Goal: Task Accomplishment & Management: Manage account settings

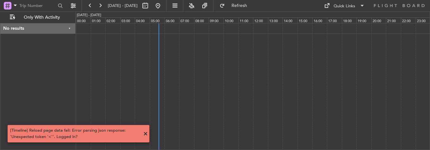
click at [201, 92] on div at bounding box center [252, 86] width 354 height 127
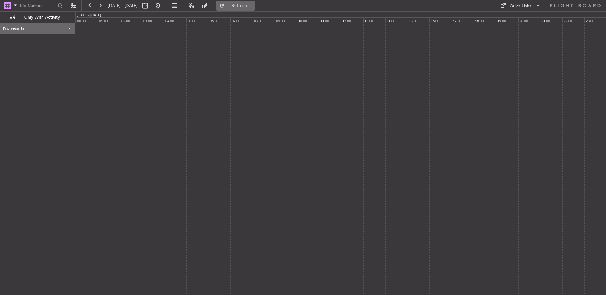
click at [253, 2] on button "Refresh" at bounding box center [236, 6] width 38 height 10
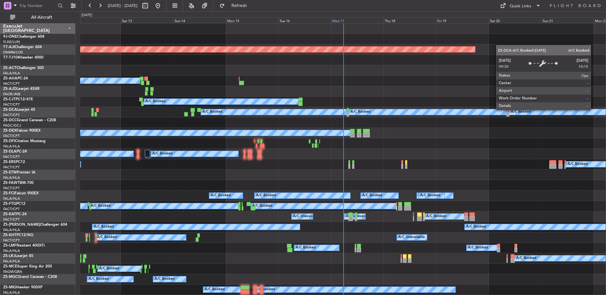
click at [337, 21] on div "Wed 17" at bounding box center [357, 20] width 53 height 6
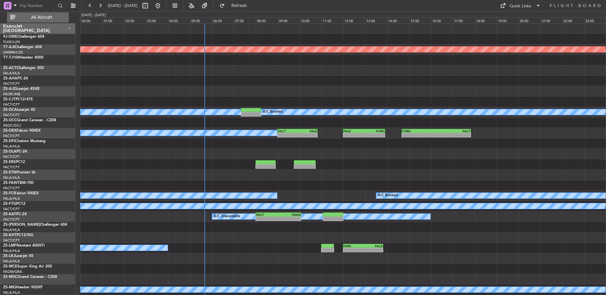
click at [36, 21] on button "All Aircraft" at bounding box center [38, 17] width 62 height 10
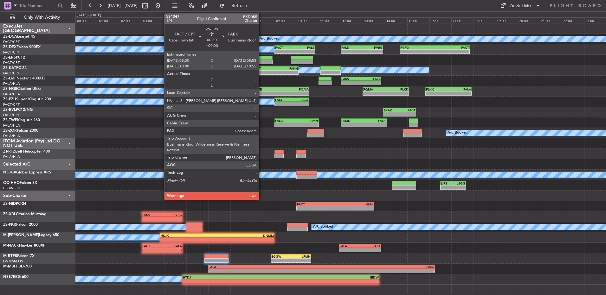
click at [262, 60] on div at bounding box center [262, 58] width 20 height 4
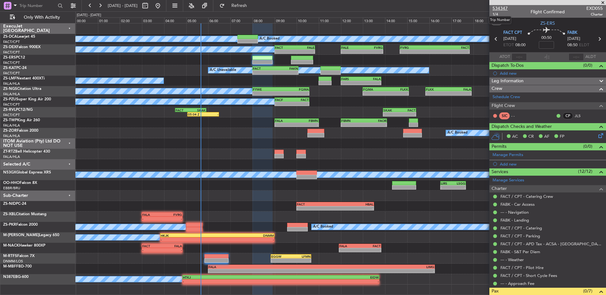
click at [504, 9] on span "534347" at bounding box center [500, 8] width 15 height 7
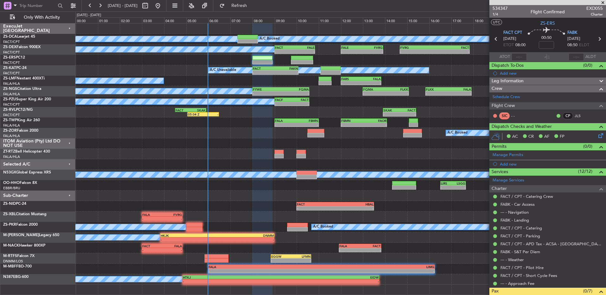
click at [604, 3] on span at bounding box center [603, 3] width 6 height 6
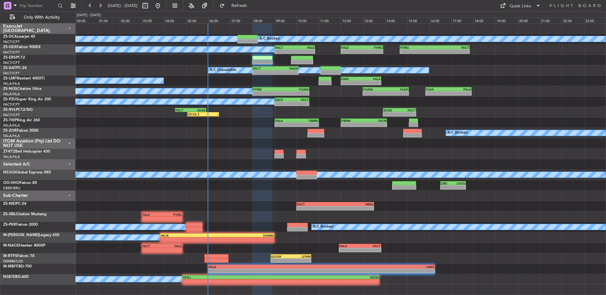
type input "0"
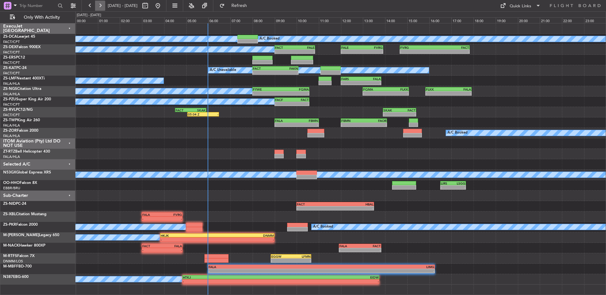
click at [101, 4] on button at bounding box center [100, 6] width 10 height 10
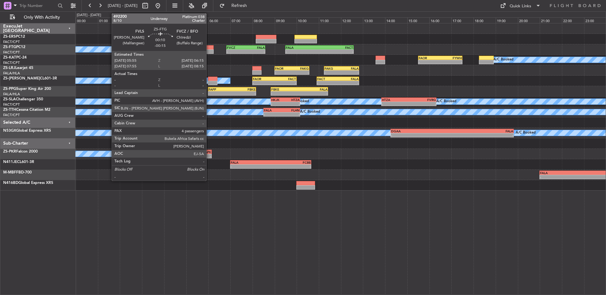
click at [209, 49] on div at bounding box center [210, 47] width 8 height 4
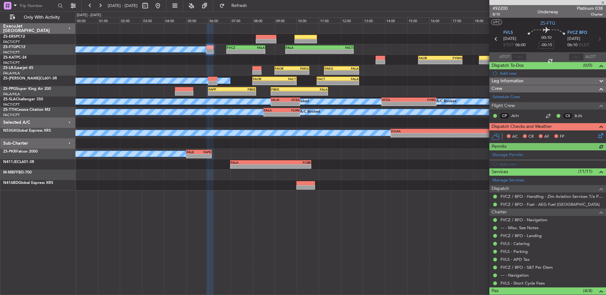
click at [597, 137] on icon at bounding box center [599, 134] width 5 height 5
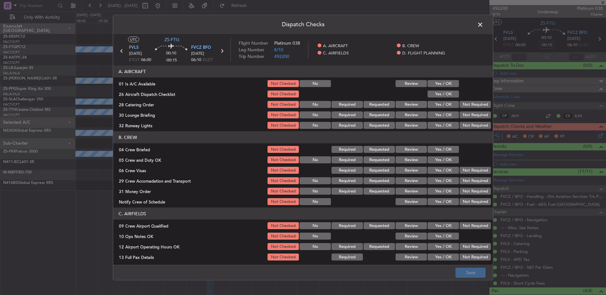
click at [437, 88] on div "Yes / OK" at bounding box center [443, 83] width 32 height 9
drag, startPoint x: 437, startPoint y: 95, endPoint x: 477, endPoint y: 99, distance: 40.4
click at [437, 96] on button "Yes / OK" at bounding box center [443, 94] width 31 height 7
drag, startPoint x: 478, startPoint y: 99, endPoint x: 477, endPoint y: 106, distance: 7.1
click at [479, 102] on section "A. AIRCRAFT 01 Is A/C Available Not Checked No Review Yes / OK 26 Aircraft Disp…" at bounding box center [303, 98] width 380 height 64
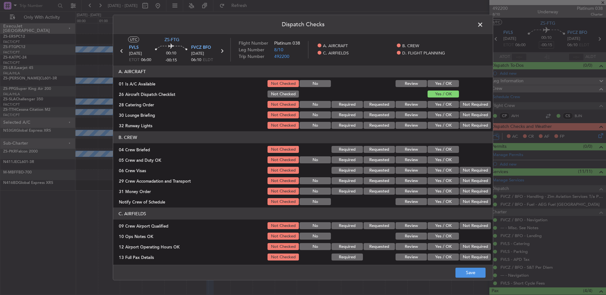
drag, startPoint x: 477, startPoint y: 108, endPoint x: 476, endPoint y: 113, distance: 5.1
click at [477, 108] on div "Not Required" at bounding box center [475, 104] width 32 height 9
click at [476, 116] on button "Not Required" at bounding box center [475, 115] width 31 height 7
click at [447, 83] on button "Yes / OK" at bounding box center [443, 83] width 31 height 7
drag, startPoint x: 468, startPoint y: 102, endPoint x: 468, endPoint y: 106, distance: 3.2
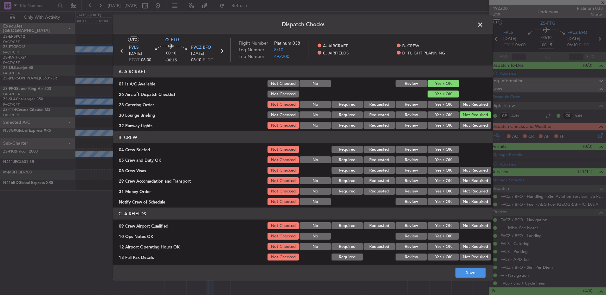
click at [468, 103] on button "Not Required" at bounding box center [475, 104] width 31 height 7
drag, startPoint x: 466, startPoint y: 126, endPoint x: 462, endPoint y: 131, distance: 6.5
click at [466, 127] on button "Not Required" at bounding box center [475, 125] width 31 height 7
click at [446, 151] on button "Yes / OK" at bounding box center [443, 149] width 31 height 7
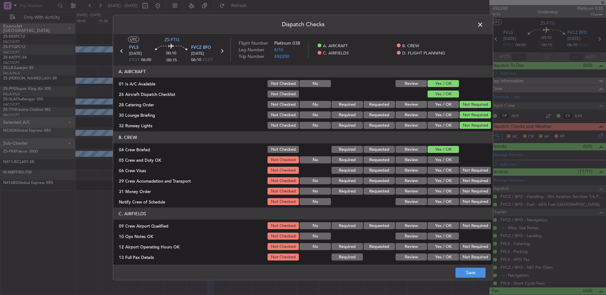
click at [441, 161] on button "Yes / OK" at bounding box center [443, 160] width 31 height 7
click at [471, 174] on div "Not Required" at bounding box center [475, 170] width 32 height 9
click at [470, 181] on button "Not Required" at bounding box center [475, 181] width 31 height 7
click at [469, 174] on button "Not Required" at bounding box center [475, 170] width 31 height 7
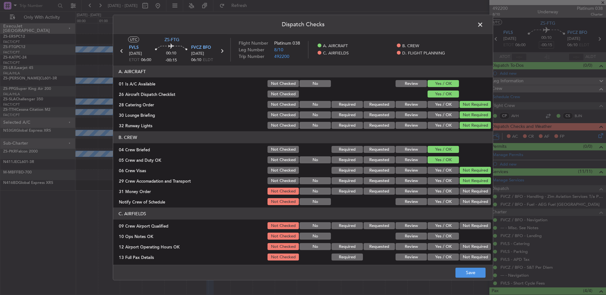
click at [468, 191] on button "Not Required" at bounding box center [475, 191] width 31 height 7
click at [467, 200] on div "Not Required" at bounding box center [475, 201] width 32 height 9
click at [466, 206] on div "Not Required" at bounding box center [475, 201] width 32 height 9
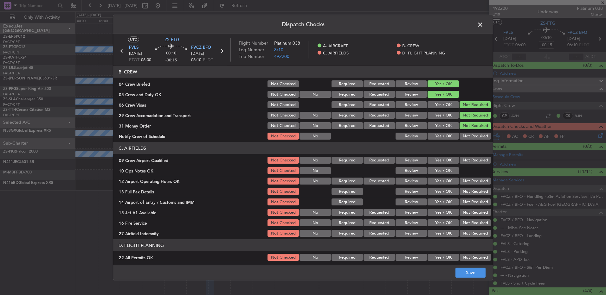
scroll to position [89, 0]
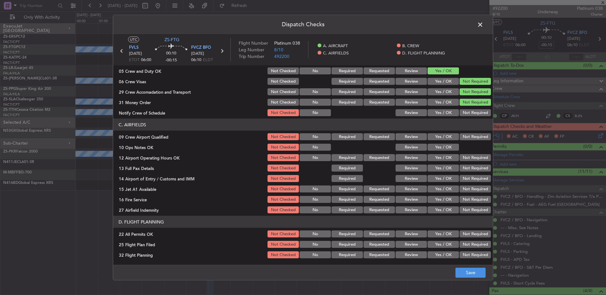
click at [472, 113] on button "Not Required" at bounding box center [475, 112] width 31 height 7
drag, startPoint x: 469, startPoint y: 127, endPoint x: 464, endPoint y: 136, distance: 10.2
click at [469, 127] on header "C. AIRFIELDS" at bounding box center [303, 125] width 380 height 12
click at [463, 137] on button "Not Required" at bounding box center [475, 136] width 31 height 7
click at [434, 150] on button "Yes / OK" at bounding box center [443, 147] width 31 height 7
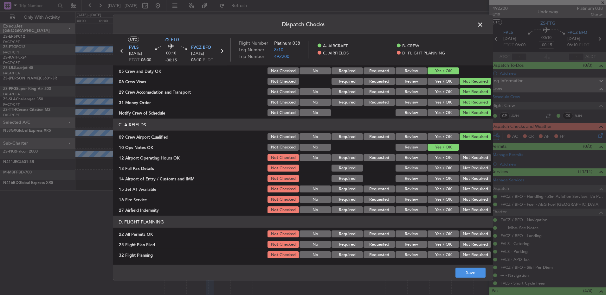
drag, startPoint x: 464, startPoint y: 159, endPoint x: 463, endPoint y: 168, distance: 9.6
click at [465, 159] on button "Not Required" at bounding box center [475, 157] width 31 height 7
click at [463, 169] on button "Not Required" at bounding box center [475, 168] width 31 height 7
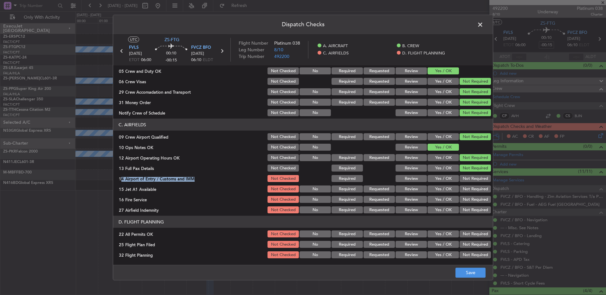
drag, startPoint x: 463, startPoint y: 173, endPoint x: 463, endPoint y: 182, distance: 8.3
click at [463, 175] on section "C. AIRFIELDS 09 Crew Airport Qualified Not Checked No Required Requested Review…" at bounding box center [303, 167] width 380 height 96
click at [463, 187] on button "Not Required" at bounding box center [475, 189] width 31 height 7
drag, startPoint x: 459, startPoint y: 171, endPoint x: 460, endPoint y: 176, distance: 5.8
click at [460, 172] on div "Not Required" at bounding box center [475, 168] width 32 height 9
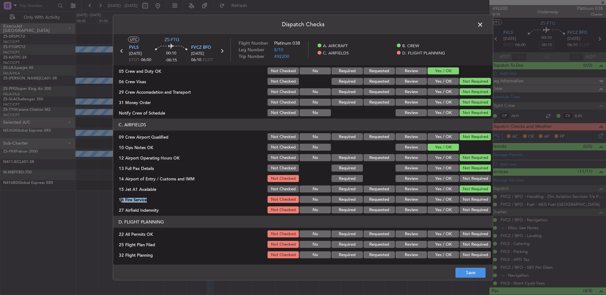
click at [467, 195] on section "C. AIRFIELDS 09 Crew Airport Qualified Not Checked No Required Requested Review…" at bounding box center [303, 167] width 380 height 96
drag, startPoint x: 467, startPoint y: 195, endPoint x: 463, endPoint y: 181, distance: 15.2
click at [463, 180] on button "Not Required" at bounding box center [475, 178] width 31 height 7
click at [467, 202] on button "Not Required" at bounding box center [475, 199] width 31 height 7
click at [464, 212] on button "Not Required" at bounding box center [475, 210] width 31 height 7
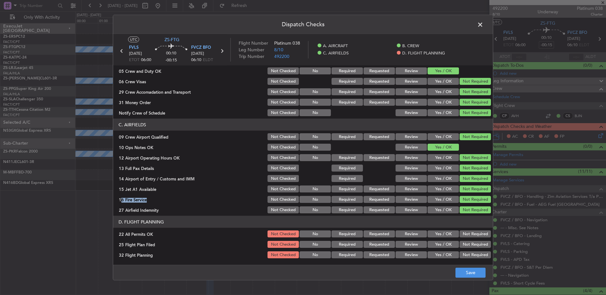
drag, startPoint x: 465, startPoint y: 230, endPoint x: 463, endPoint y: 237, distance: 7.0
click at [465, 232] on button "Not Required" at bounding box center [475, 234] width 31 height 7
drag, startPoint x: 427, startPoint y: 242, endPoint x: 428, endPoint y: 248, distance: 6.3
click at [428, 242] on button "Yes / OK" at bounding box center [443, 244] width 31 height 7
click at [429, 252] on button "Yes / OK" at bounding box center [443, 255] width 31 height 7
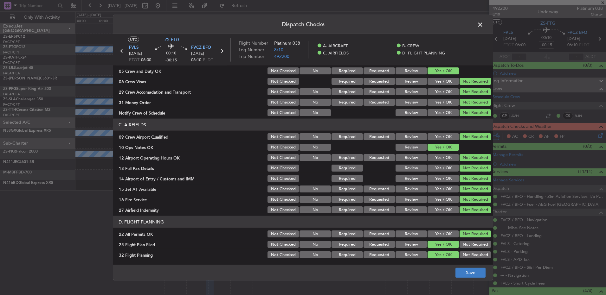
click at [482, 279] on footer "Save" at bounding box center [303, 272] width 380 height 15
click at [475, 270] on button "Save" at bounding box center [471, 273] width 30 height 10
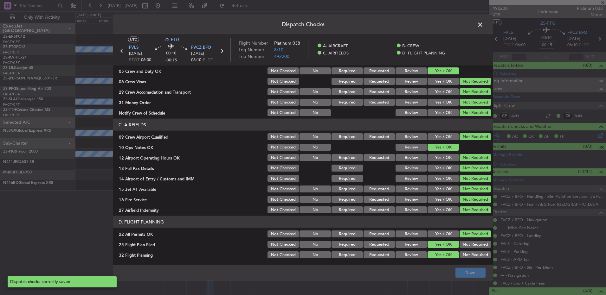
click at [483, 25] on span at bounding box center [483, 26] width 0 height 13
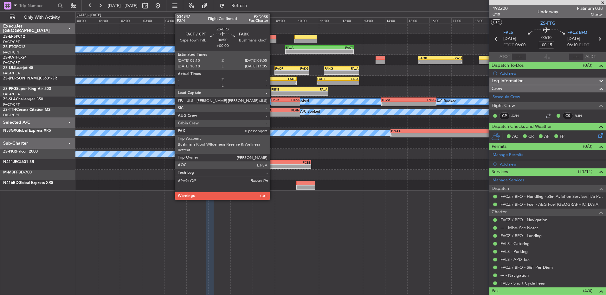
click at [272, 41] on div at bounding box center [266, 41] width 20 height 4
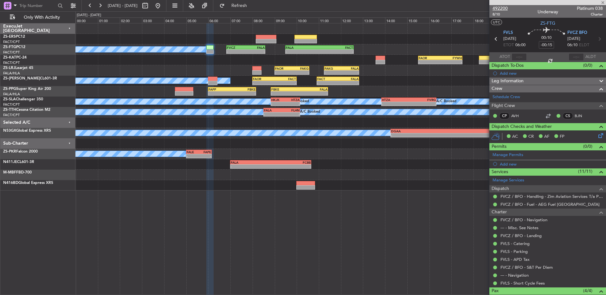
type input "0"
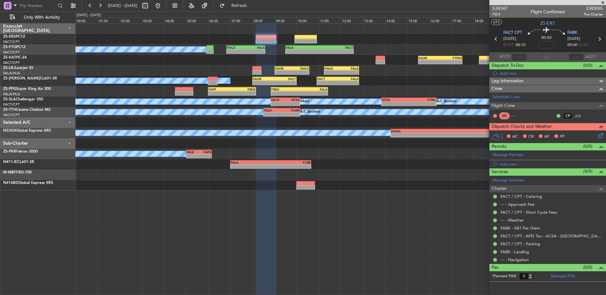
click at [601, 137] on icon at bounding box center [599, 134] width 5 height 5
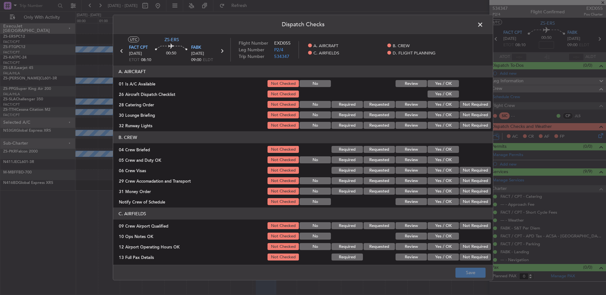
click at [443, 85] on button "Yes / OK" at bounding box center [443, 83] width 31 height 7
click at [441, 94] on button "Yes / OK" at bounding box center [443, 94] width 31 height 7
drag, startPoint x: 466, startPoint y: 103, endPoint x: 463, endPoint y: 107, distance: 5.0
click at [467, 103] on button "Not Required" at bounding box center [475, 104] width 31 height 7
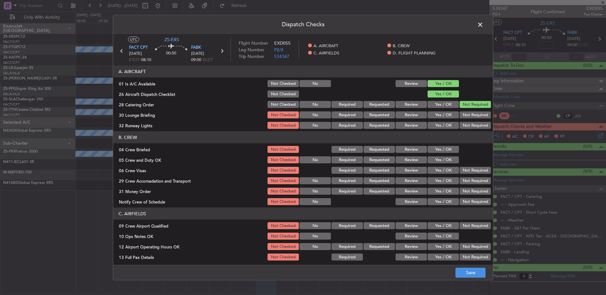
click at [428, 113] on button "Yes / OK" at bounding box center [443, 115] width 31 height 7
click at [475, 117] on button "Not Required" at bounding box center [475, 115] width 31 height 7
click at [443, 128] on button "Yes / OK" at bounding box center [443, 125] width 31 height 7
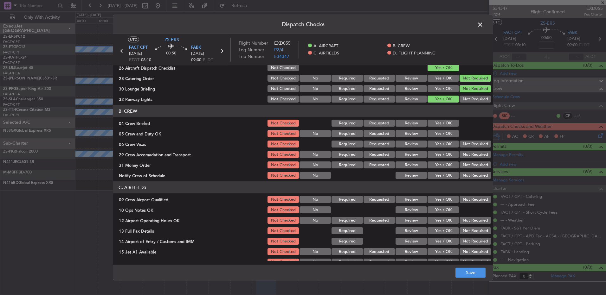
scroll to position [63, 0]
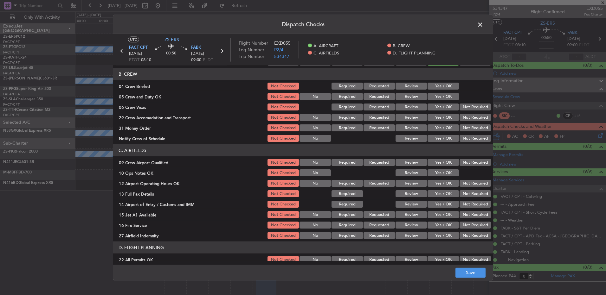
click at [409, 83] on button "Review" at bounding box center [411, 86] width 31 height 7
click at [429, 99] on button "Yes / OK" at bounding box center [443, 96] width 31 height 7
click at [430, 106] on button "Yes / OK" at bounding box center [443, 107] width 31 height 7
click at [470, 119] on button "Not Required" at bounding box center [475, 117] width 31 height 7
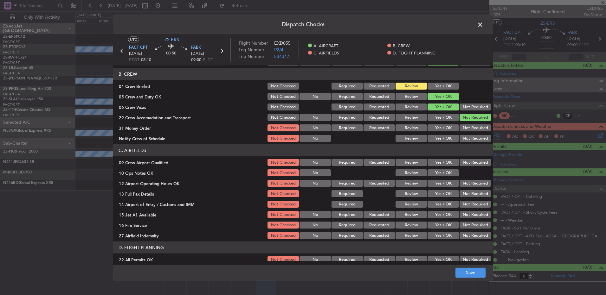
click at [460, 126] on button "Not Required" at bounding box center [475, 128] width 31 height 7
click at [432, 134] on div "Yes / OK" at bounding box center [443, 138] width 32 height 9
click at [434, 139] on button "Yes / OK" at bounding box center [443, 138] width 31 height 7
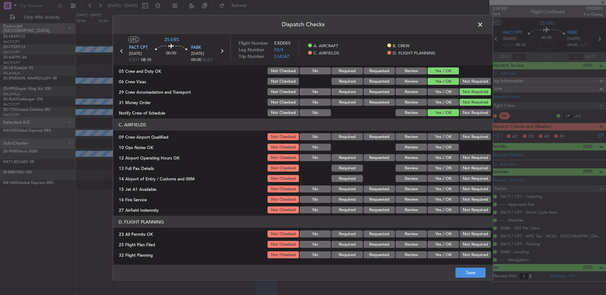
click at [437, 134] on button "Yes / OK" at bounding box center [443, 136] width 31 height 7
drag, startPoint x: 437, startPoint y: 146, endPoint x: 436, endPoint y: 151, distance: 5.2
click at [437, 148] on button "Yes / OK" at bounding box center [443, 147] width 31 height 7
click at [439, 158] on button "Yes / OK" at bounding box center [443, 157] width 31 height 7
click at [445, 169] on button "Yes / OK" at bounding box center [443, 168] width 31 height 7
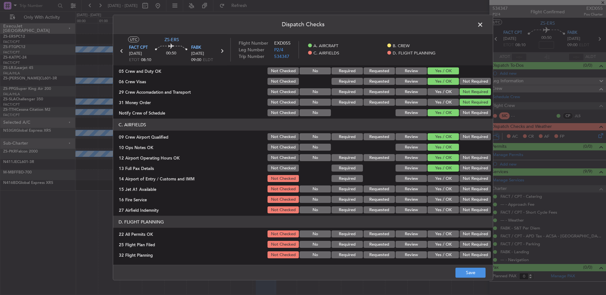
click at [472, 179] on button "Not Required" at bounding box center [475, 178] width 31 height 7
click at [445, 189] on button "Yes / OK" at bounding box center [443, 189] width 31 height 7
click at [434, 200] on button "Yes / OK" at bounding box center [443, 199] width 31 height 7
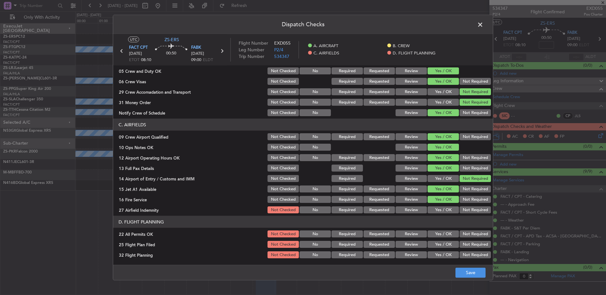
click at [460, 212] on button "Not Required" at bounding box center [475, 210] width 31 height 7
click at [472, 233] on button "Not Required" at bounding box center [475, 234] width 31 height 7
click at [400, 248] on button "Review" at bounding box center [411, 244] width 31 height 7
click at [404, 262] on main "UTC ZS-ERS FACT CPT 18/09/2025 ETOT 08:10 00:50 FABK 18/09/2025 09:00 ELDT Flig…" at bounding box center [303, 151] width 380 height 234
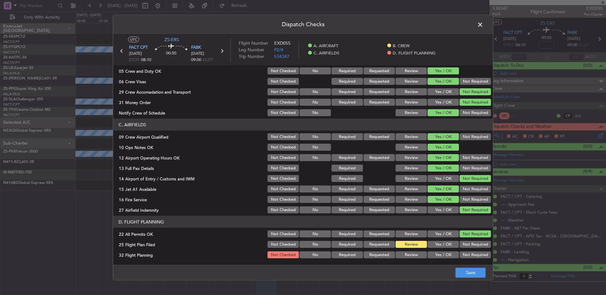
click at [407, 251] on div "Review" at bounding box center [411, 255] width 32 height 9
click at [408, 254] on button "Review" at bounding box center [411, 255] width 31 height 7
click at [476, 275] on button "Save" at bounding box center [471, 273] width 30 height 10
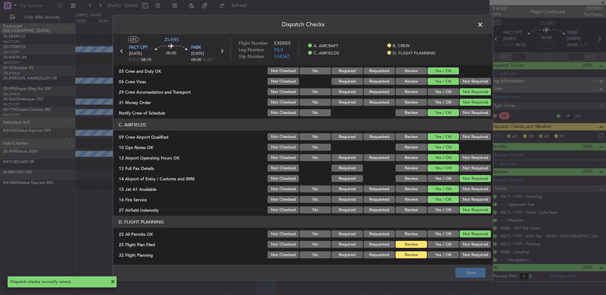
click at [483, 22] on span at bounding box center [483, 26] width 0 height 13
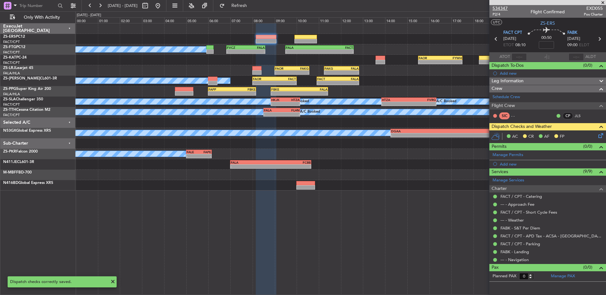
click at [505, 9] on span "534347" at bounding box center [500, 8] width 15 height 7
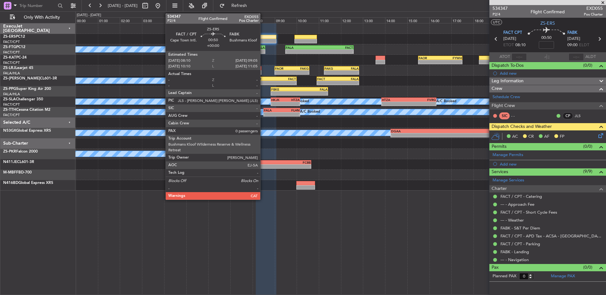
click at [263, 41] on div at bounding box center [266, 41] width 20 height 4
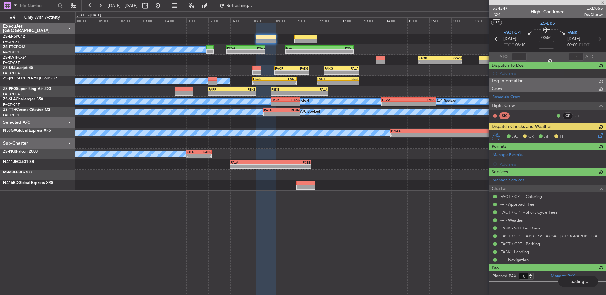
click at [602, 136] on div "AC CR AF FP" at bounding box center [547, 137] width 117 height 13
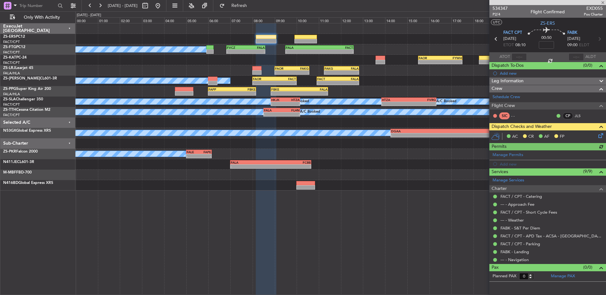
click at [602, 137] on icon at bounding box center [599, 134] width 5 height 5
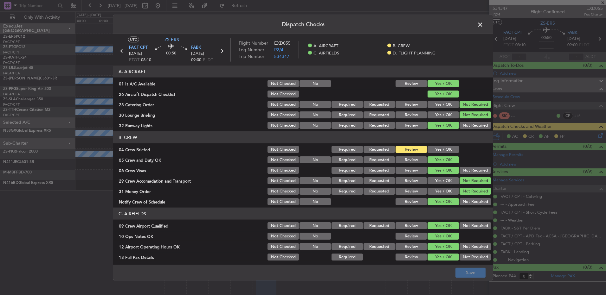
click at [435, 148] on button "Yes / OK" at bounding box center [443, 149] width 31 height 7
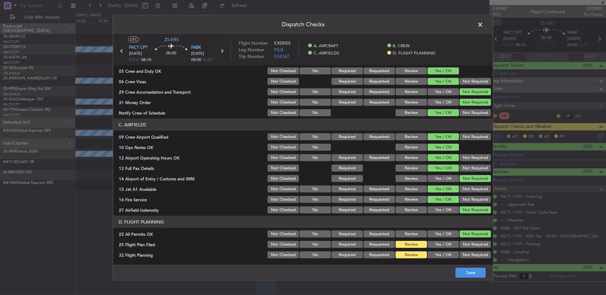
click at [467, 264] on main "UTC ZS-ERS FACT CPT 18/09/2025 ETOT 08:10 00:50 FABK 18/09/2025 09:00 ELDT Flig…" at bounding box center [303, 151] width 380 height 234
drag, startPoint x: 464, startPoint y: 270, endPoint x: 467, endPoint y: 27, distance: 242.8
click at [464, 269] on button "Save" at bounding box center [471, 273] width 30 height 10
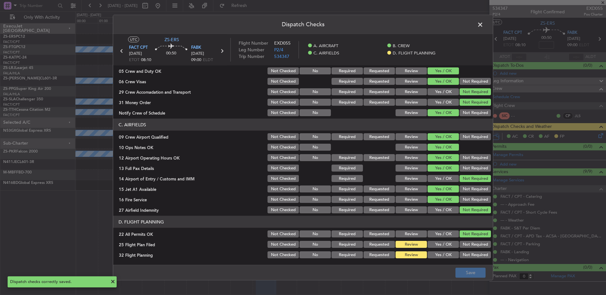
click at [483, 24] on span at bounding box center [483, 26] width 0 height 13
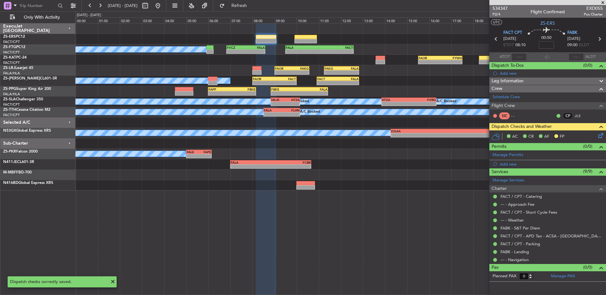
click at [604, 2] on span at bounding box center [603, 3] width 6 height 6
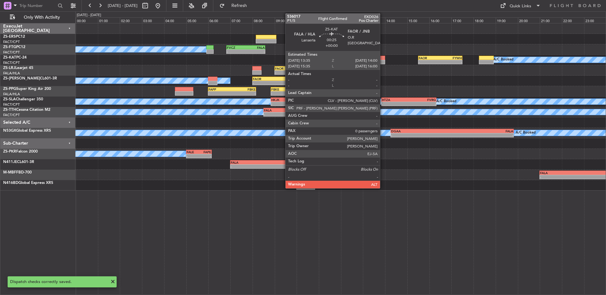
click at [378, 60] on div at bounding box center [381, 62] width 10 height 4
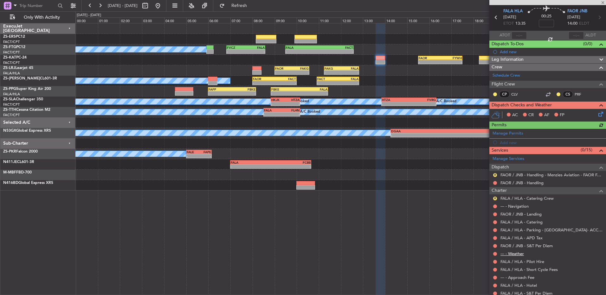
scroll to position [42, 0]
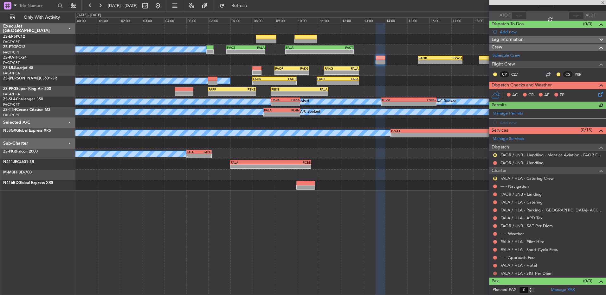
click at [496, 273] on button at bounding box center [495, 274] width 4 height 4
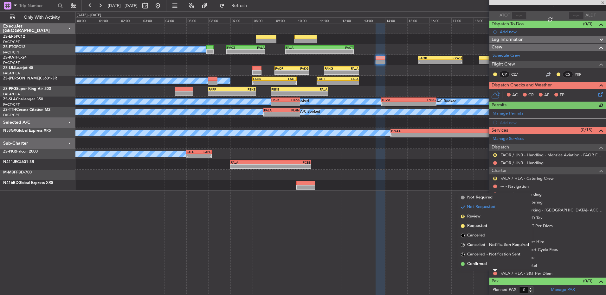
click at [495, 267] on div "Not Requested" at bounding box center [495, 267] width 0 height 0
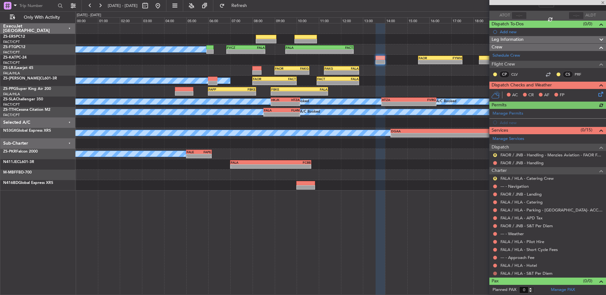
click at [495, 274] on button at bounding box center [495, 274] width 4 height 4
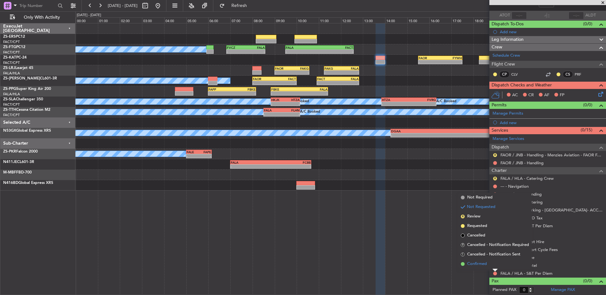
click at [464, 263] on span at bounding box center [463, 264] width 4 height 4
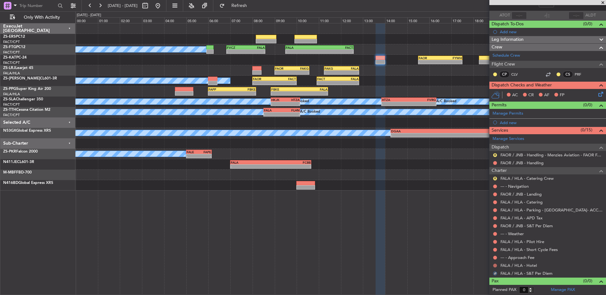
click at [495, 265] on button at bounding box center [495, 266] width 4 height 4
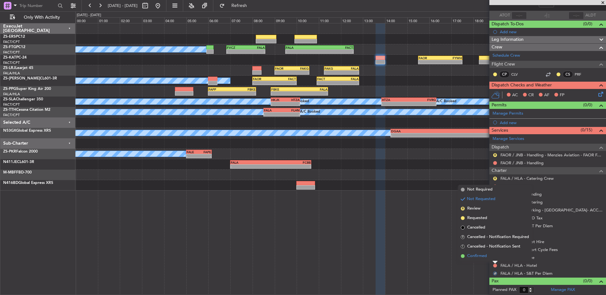
click at [494, 258] on li "Confirmed" at bounding box center [494, 257] width 73 height 10
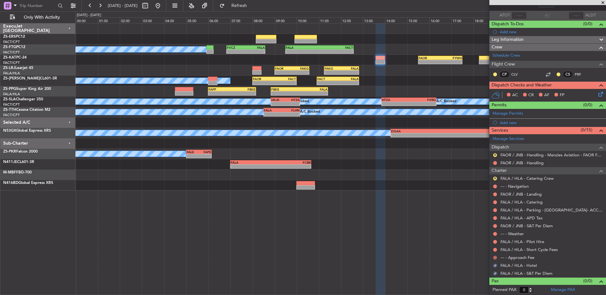
click at [494, 257] on button at bounding box center [495, 258] width 4 height 4
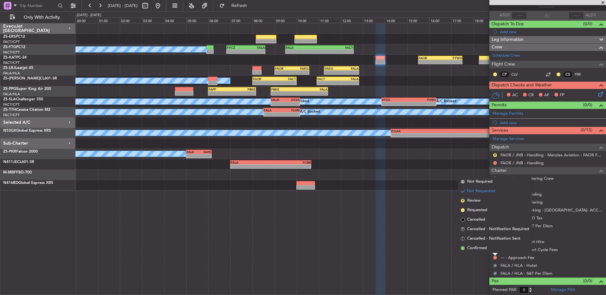
click at [494, 251] on li "Confirmed" at bounding box center [494, 249] width 73 height 10
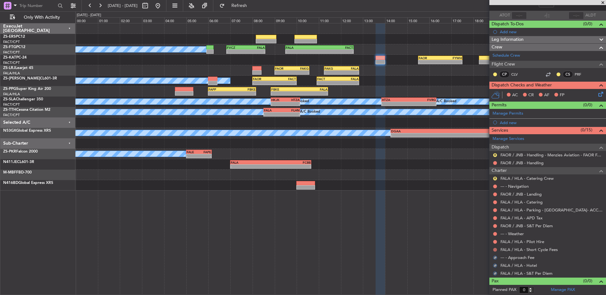
click at [494, 249] on button at bounding box center [495, 250] width 4 height 4
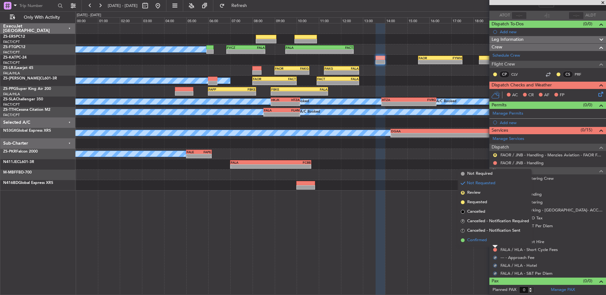
click at [495, 242] on li "Confirmed" at bounding box center [494, 241] width 73 height 10
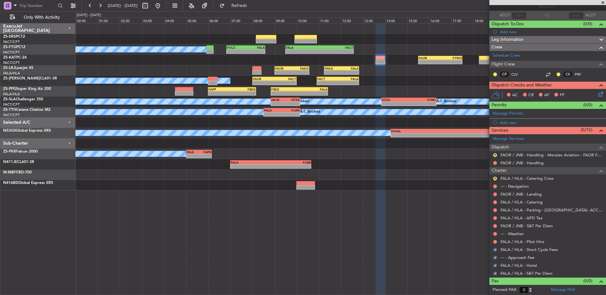
click at [495, 242] on button at bounding box center [495, 242] width 4 height 4
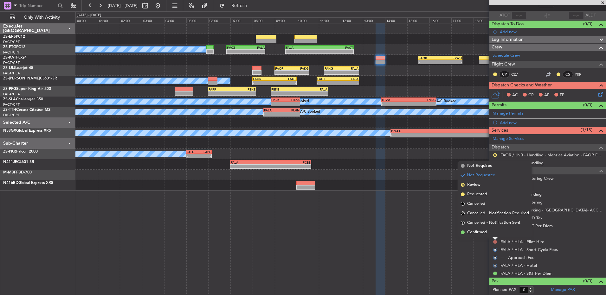
click at [495, 238] on div at bounding box center [495, 239] width 5 height 3
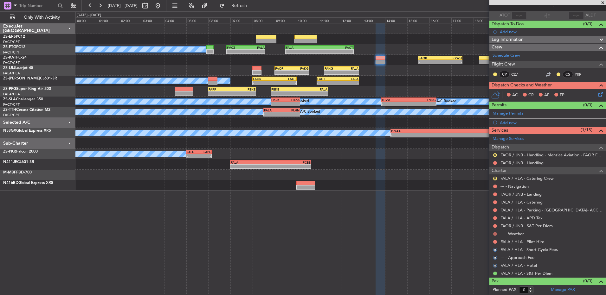
click at [495, 235] on button at bounding box center [495, 234] width 4 height 4
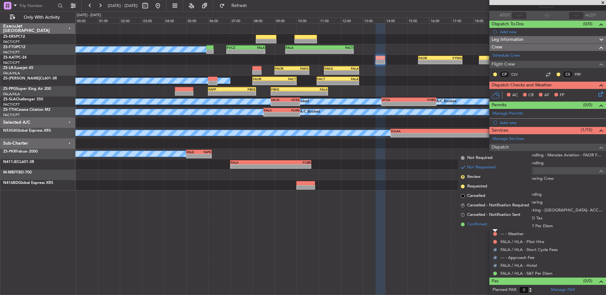
click at [494, 222] on li "Confirmed" at bounding box center [494, 225] width 73 height 10
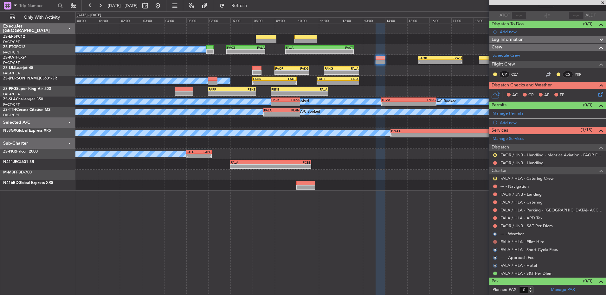
click at [495, 243] on button at bounding box center [495, 242] width 4 height 4
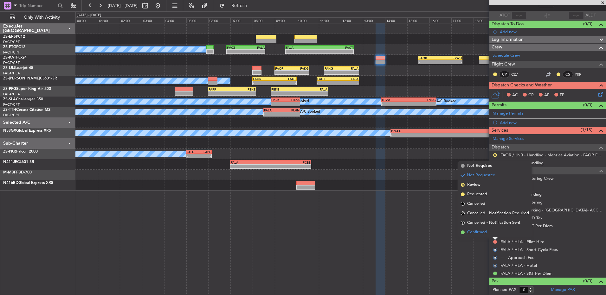
click at [495, 233] on li "Confirmed" at bounding box center [494, 233] width 73 height 10
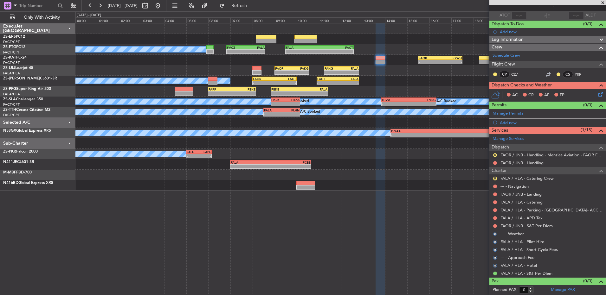
click at [495, 230] on div "--- - Weather" at bounding box center [547, 234] width 117 height 8
click at [495, 225] on button at bounding box center [495, 226] width 4 height 4
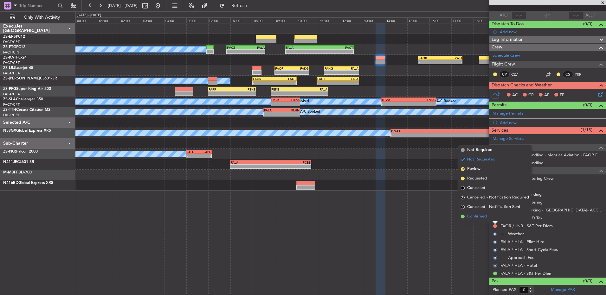
click at [494, 216] on li "Confirmed" at bounding box center [494, 217] width 73 height 10
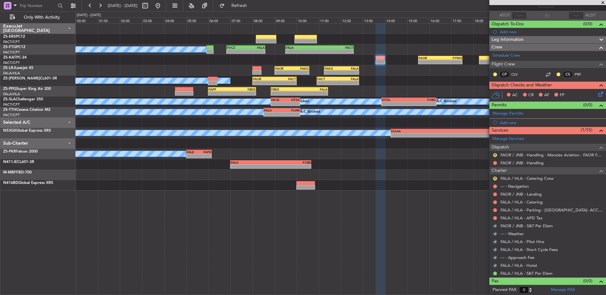
click at [494, 216] on div at bounding box center [495, 218] width 5 height 5
click at [495, 217] on button at bounding box center [495, 219] width 4 height 4
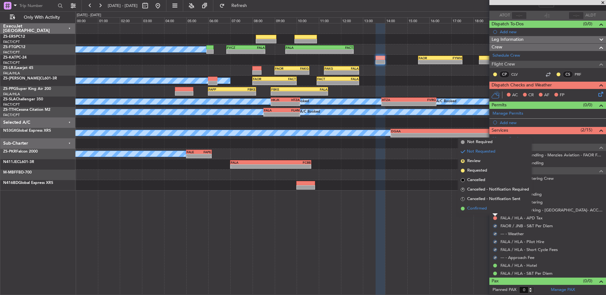
click at [494, 211] on li "Confirmed" at bounding box center [494, 209] width 73 height 10
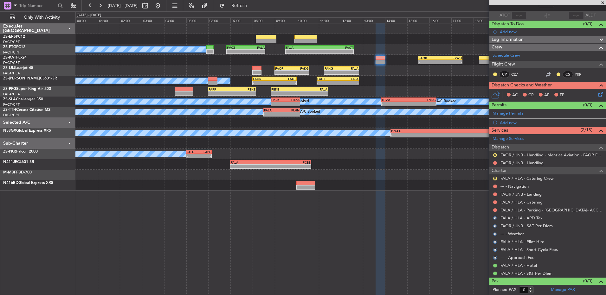
click at [494, 211] on button at bounding box center [495, 211] width 4 height 4
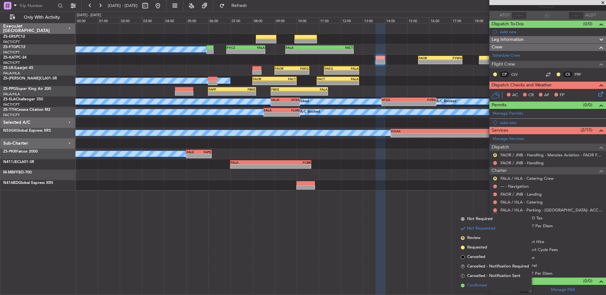
click at [485, 285] on span "Confirmed" at bounding box center [477, 286] width 20 height 6
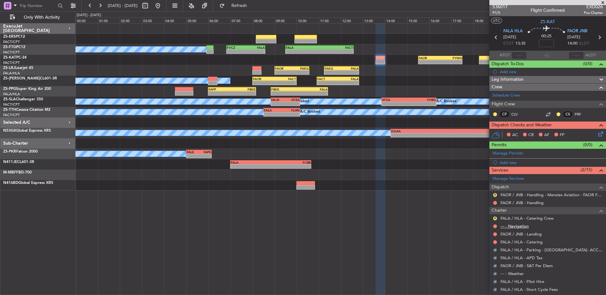
scroll to position [0, 0]
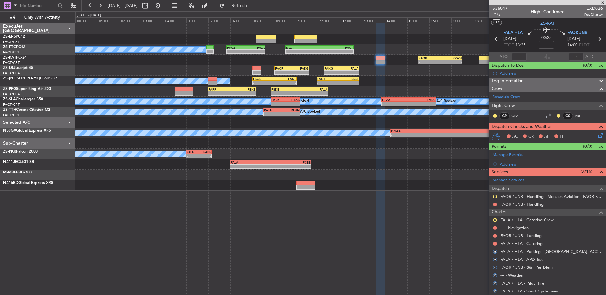
click at [495, 246] on mat-tooltip-component "Not Requested" at bounding box center [495, 254] width 36 height 17
click at [494, 243] on button at bounding box center [495, 244] width 4 height 4
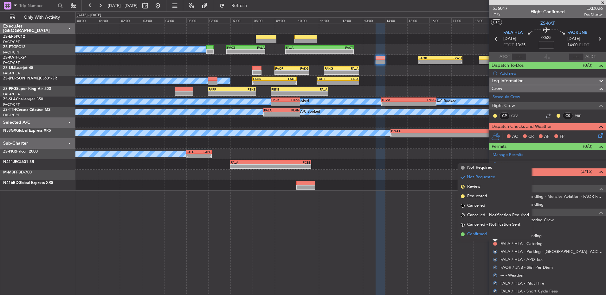
click at [487, 235] on span "Confirmed" at bounding box center [477, 234] width 20 height 6
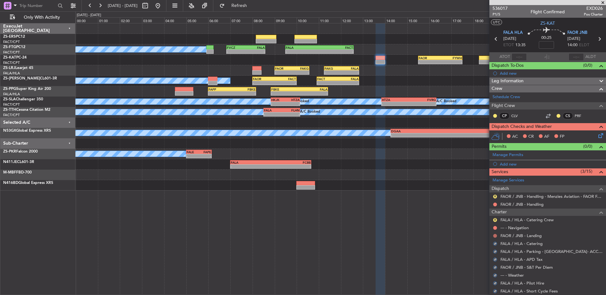
click at [495, 235] on button at bounding box center [495, 236] width 4 height 4
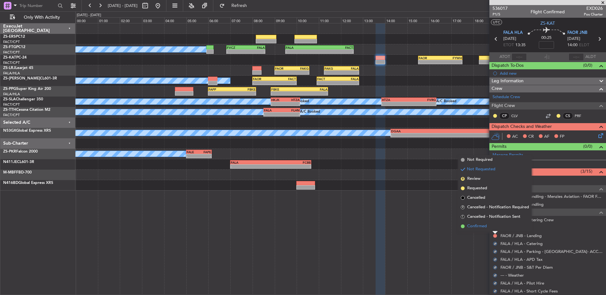
click at [495, 228] on li "Confirmed" at bounding box center [494, 227] width 73 height 10
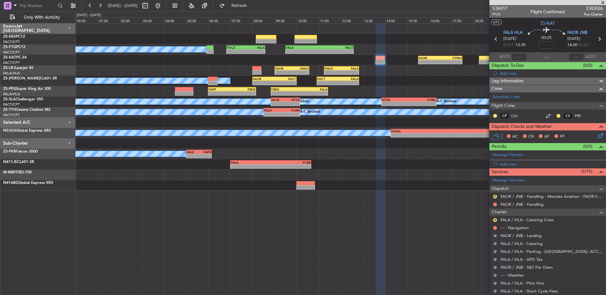
click at [495, 228] on button at bounding box center [495, 228] width 4 height 4
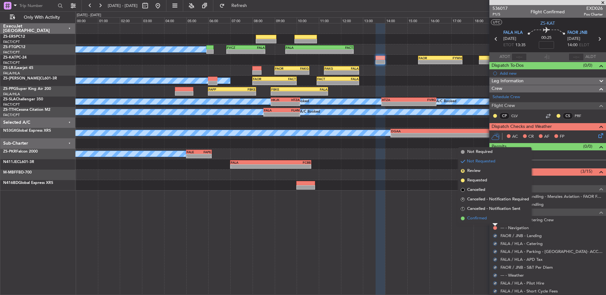
click at [495, 217] on li "Confirmed" at bounding box center [494, 219] width 73 height 10
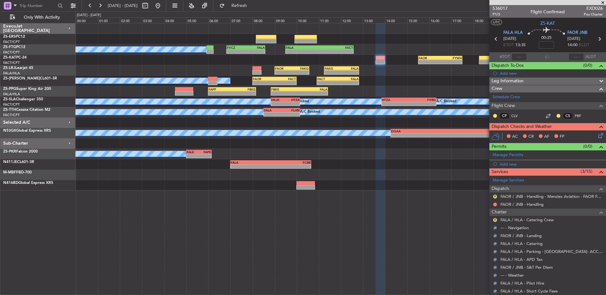
click at [495, 217] on div "R FALA / HLA - Catering Crew" at bounding box center [547, 220] width 117 height 8
click at [495, 220] on button "R" at bounding box center [495, 220] width 4 height 4
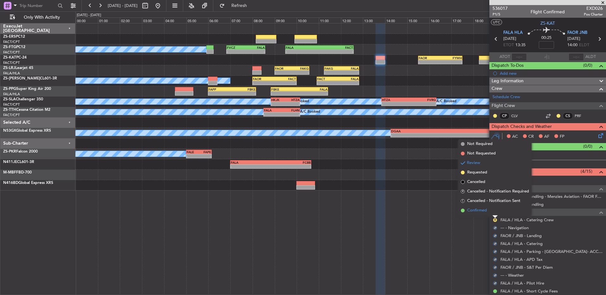
click at [495, 212] on li "Confirmed" at bounding box center [494, 211] width 73 height 10
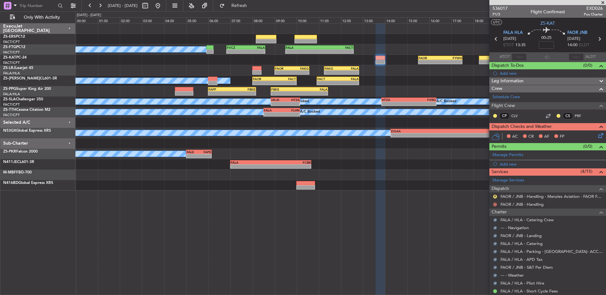
click at [494, 204] on button at bounding box center [495, 205] width 4 height 4
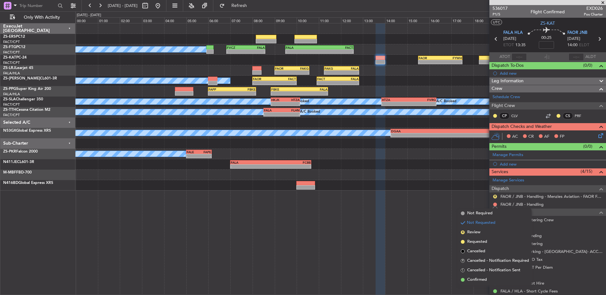
drag, startPoint x: 478, startPoint y: 282, endPoint x: 509, endPoint y: 223, distance: 66.2
click at [478, 280] on span "Confirmed" at bounding box center [477, 280] width 20 height 6
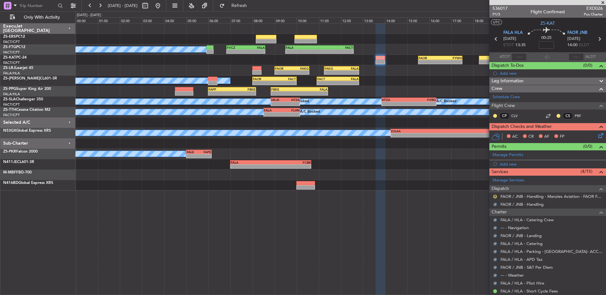
click at [496, 196] on button "R" at bounding box center [495, 197] width 4 height 4
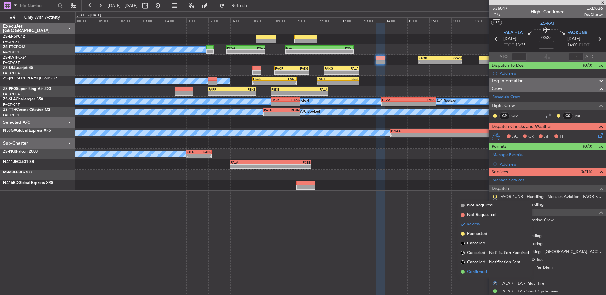
click at [483, 269] on li "Confirmed" at bounding box center [494, 273] width 73 height 10
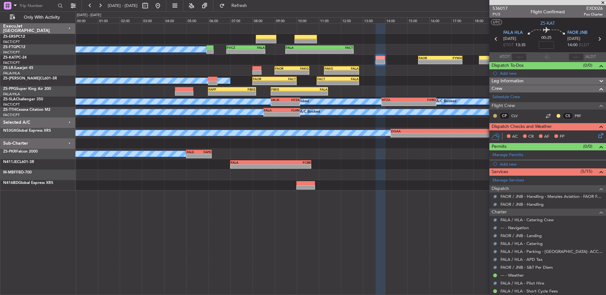
click at [493, 116] on div "CP CLV CS PRF" at bounding box center [548, 116] width 114 height 11
drag, startPoint x: 494, startPoint y: 116, endPoint x: 494, endPoint y: 133, distance: 16.8
click at [495, 116] on button at bounding box center [495, 116] width 4 height 4
click at [492, 135] on span "Acknowledged" at bounding box center [497, 134] width 28 height 6
click at [556, 113] on div at bounding box center [558, 115] width 5 height 5
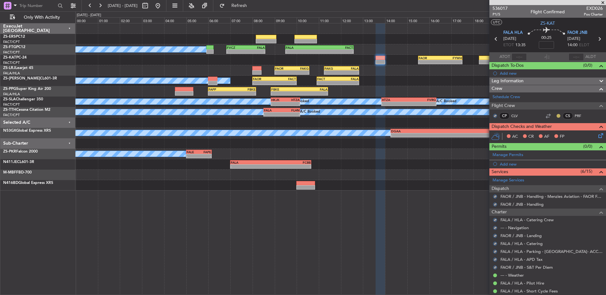
drag, startPoint x: 552, startPoint y: 117, endPoint x: 554, endPoint y: 114, distance: 3.4
click at [553, 118] on mat-tooltip-component "Unread" at bounding box center [553, 126] width 23 height 17
click at [557, 114] on button at bounding box center [559, 116] width 4 height 4
click at [552, 133] on span "Acknowledged" at bounding box center [555, 134] width 28 height 6
click at [597, 136] on icon at bounding box center [599, 134] width 5 height 5
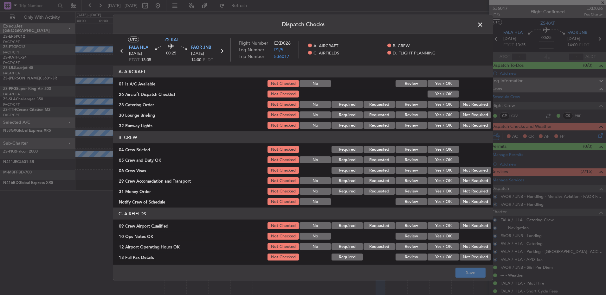
click at [450, 82] on button "Yes / OK" at bounding box center [443, 83] width 31 height 7
click at [448, 91] on div "Yes / OK" at bounding box center [443, 94] width 32 height 9
click at [440, 94] on button "Yes / OK" at bounding box center [443, 94] width 31 height 7
click at [406, 102] on button "Review" at bounding box center [411, 104] width 31 height 7
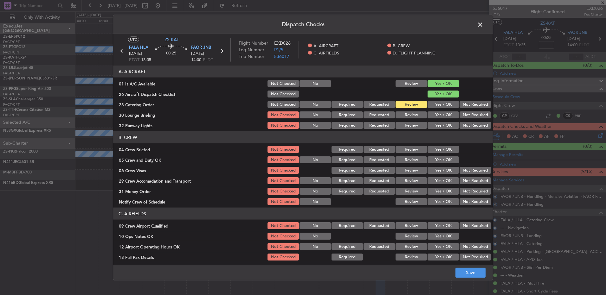
click at [444, 117] on button "Yes / OK" at bounding box center [443, 115] width 31 height 7
click at [444, 127] on button "Yes / OK" at bounding box center [443, 125] width 31 height 7
click at [406, 149] on button "Review" at bounding box center [411, 149] width 31 height 7
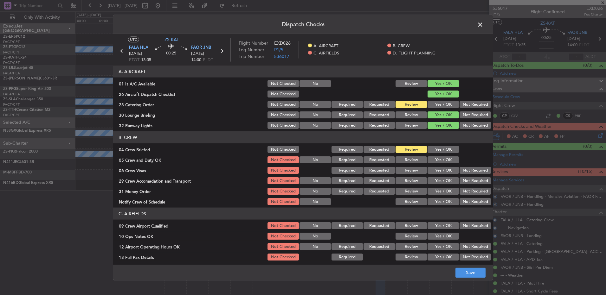
scroll to position [32, 0]
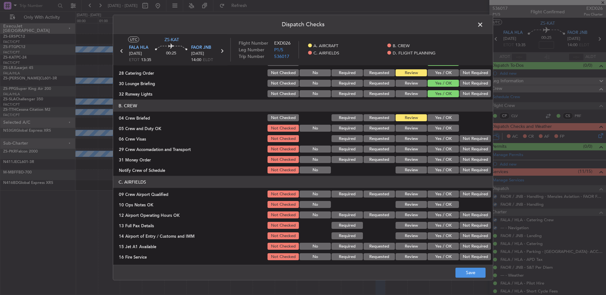
click at [442, 128] on button "Yes / OK" at bounding box center [443, 128] width 31 height 7
click at [436, 136] on button "Yes / OK" at bounding box center [443, 138] width 31 height 7
click at [415, 149] on button "Review" at bounding box center [411, 149] width 31 height 7
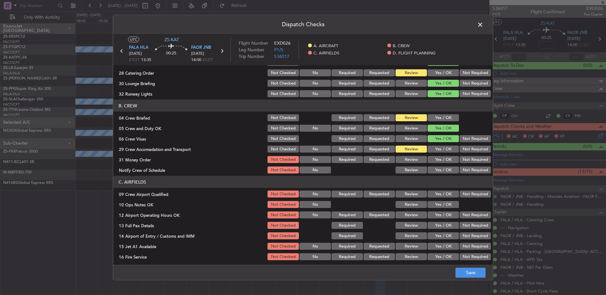
drag, startPoint x: 411, startPoint y: 161, endPoint x: 419, endPoint y: 165, distance: 8.7
click at [411, 161] on button "Review" at bounding box center [411, 159] width 31 height 7
click at [460, 170] on button "Not Required" at bounding box center [475, 170] width 31 height 7
click at [447, 171] on button "Yes / OK" at bounding box center [443, 170] width 31 height 7
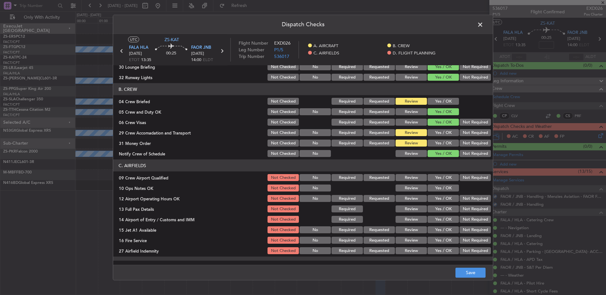
scroll to position [63, 0]
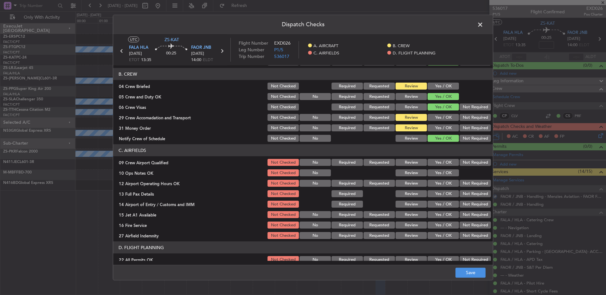
click at [438, 156] on header "C. AIRFIELDS" at bounding box center [303, 151] width 380 height 12
click at [437, 164] on button "Yes / OK" at bounding box center [443, 162] width 31 height 7
click at [438, 174] on button "Yes / OK" at bounding box center [443, 173] width 31 height 7
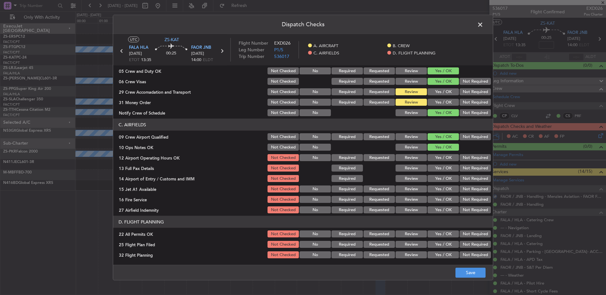
click at [441, 158] on button "Yes / OK" at bounding box center [443, 157] width 31 height 7
click at [440, 167] on button "Yes / OK" at bounding box center [443, 168] width 31 height 7
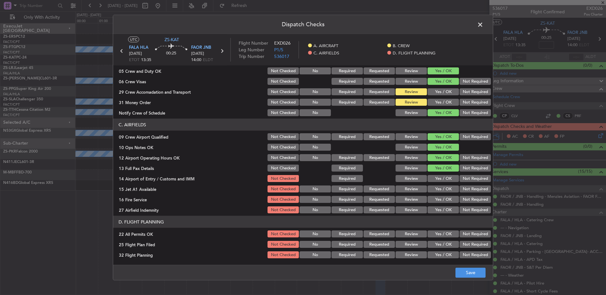
click at [417, 177] on button "Review" at bounding box center [411, 178] width 31 height 7
click at [436, 185] on div "Yes / OK" at bounding box center [443, 189] width 32 height 9
click at [436, 186] on button "Yes / OK" at bounding box center [443, 189] width 31 height 7
click at [437, 200] on button "Yes / OK" at bounding box center [443, 199] width 31 height 7
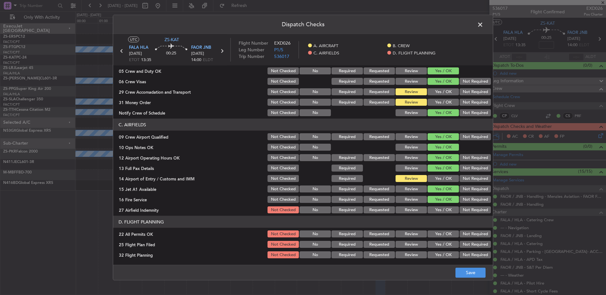
click at [466, 198] on button "Not Required" at bounding box center [475, 199] width 31 height 7
click at [417, 211] on button "Review" at bounding box center [411, 210] width 31 height 7
click at [476, 237] on button "Not Required" at bounding box center [475, 234] width 31 height 7
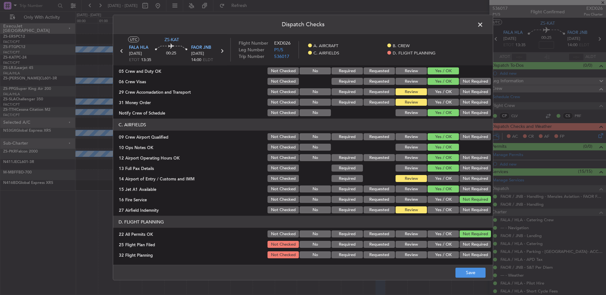
click at [413, 244] on button "Review" at bounding box center [411, 244] width 31 height 7
drag, startPoint x: 411, startPoint y: 251, endPoint x: 414, endPoint y: 259, distance: 8.1
click at [411, 252] on div "Review" at bounding box center [411, 255] width 32 height 9
click at [416, 256] on button "Review" at bounding box center [411, 255] width 31 height 7
click at [467, 275] on button "Save" at bounding box center [471, 273] width 30 height 10
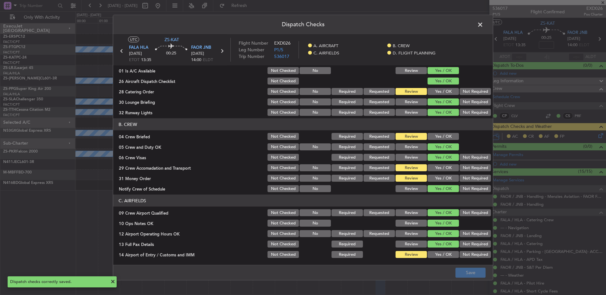
scroll to position [0, 0]
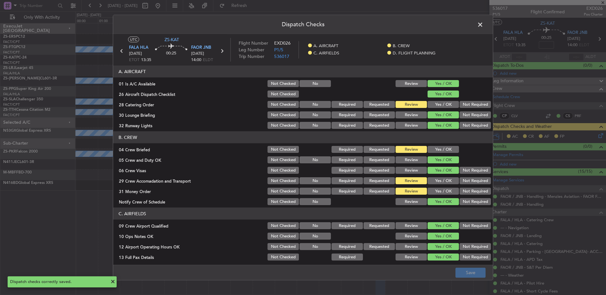
click at [483, 26] on span at bounding box center [483, 26] width 0 height 13
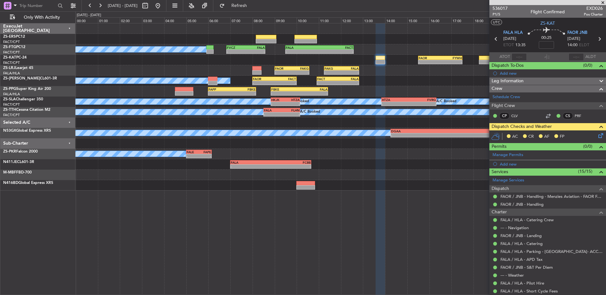
click at [602, 3] on span at bounding box center [603, 3] width 6 height 6
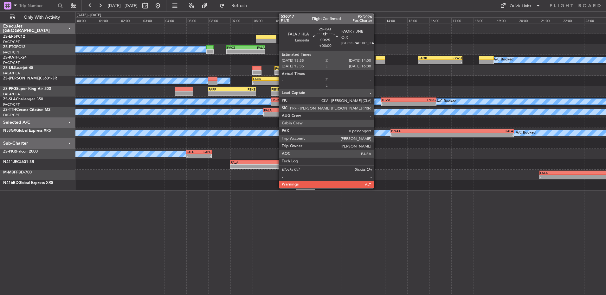
click at [377, 57] on div at bounding box center [381, 58] width 10 height 4
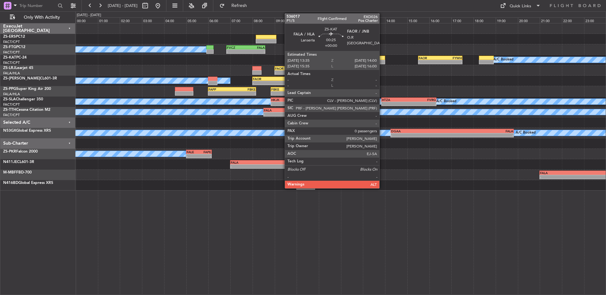
click at [382, 59] on div at bounding box center [381, 58] width 10 height 4
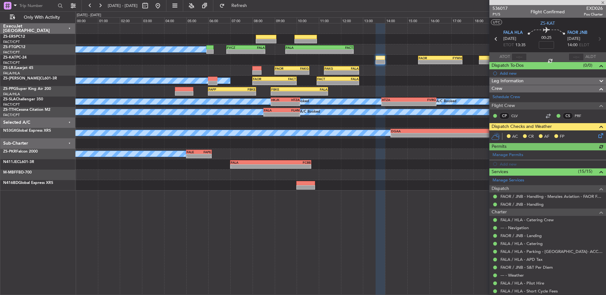
click at [597, 136] on icon at bounding box center [599, 134] width 5 height 5
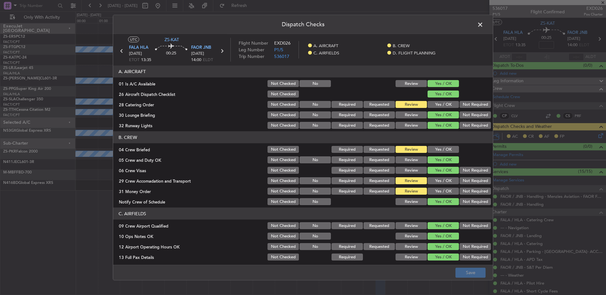
scroll to position [89, 0]
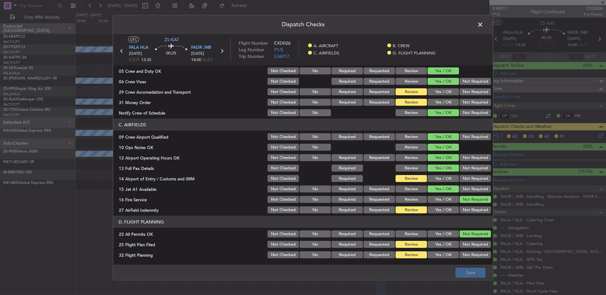
click at [483, 26] on span at bounding box center [483, 26] width 0 height 13
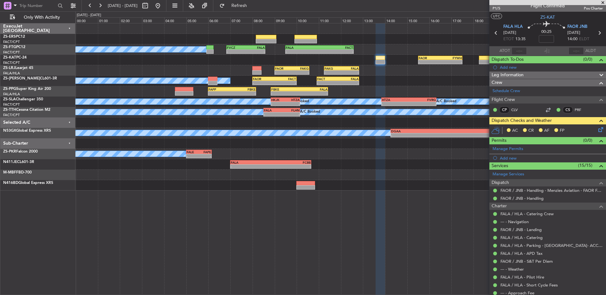
scroll to position [0, 0]
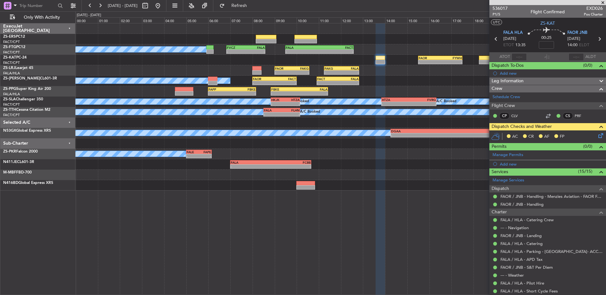
click at [597, 135] on icon at bounding box center [599, 134] width 5 height 5
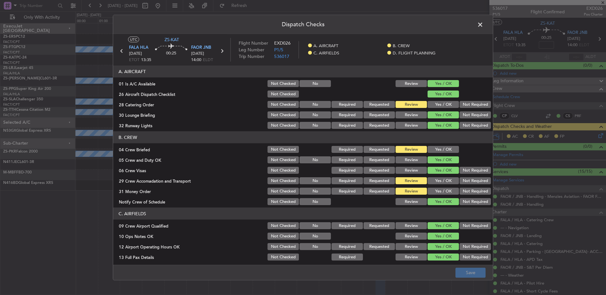
click at [483, 24] on span at bounding box center [483, 26] width 0 height 13
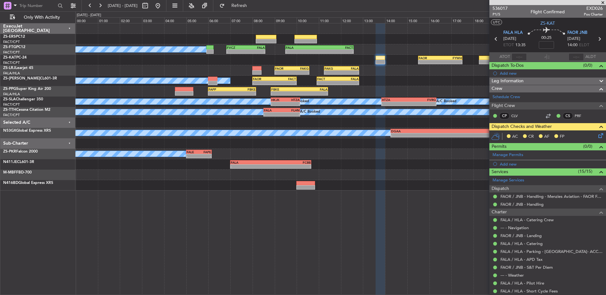
click at [597, 136] on icon at bounding box center [599, 134] width 5 height 5
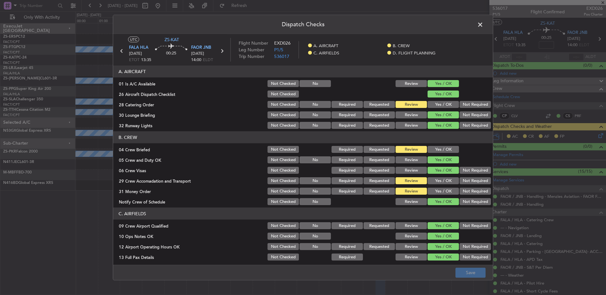
click at [442, 148] on button "Yes / OK" at bounding box center [443, 149] width 31 height 7
click at [462, 276] on button "Save" at bounding box center [471, 273] width 30 height 10
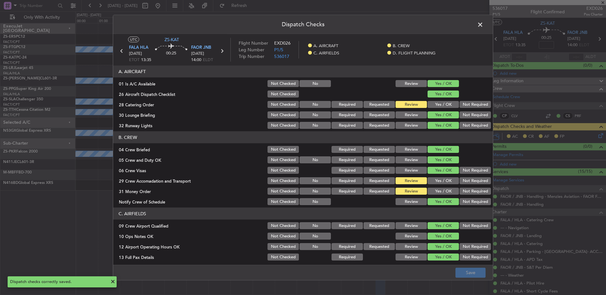
click at [475, 28] on header "Dispatch Checks" at bounding box center [303, 24] width 380 height 19
click at [483, 28] on span at bounding box center [483, 26] width 0 height 13
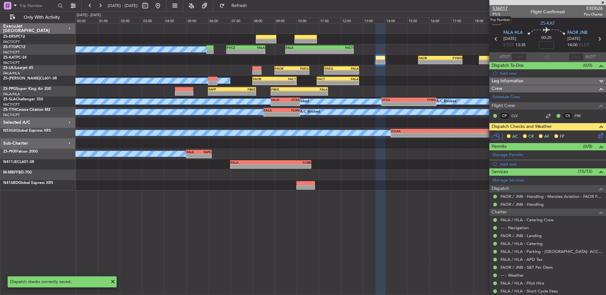
click at [505, 8] on span "536017" at bounding box center [500, 8] width 15 height 7
click at [100, 7] on button at bounding box center [100, 6] width 10 height 10
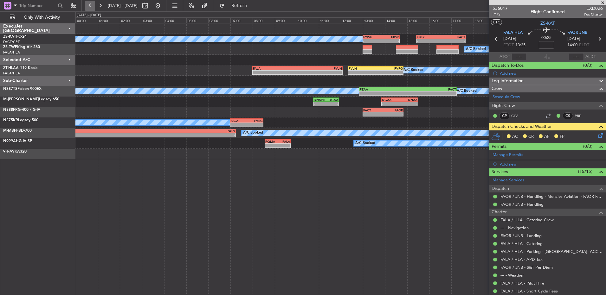
click at [90, 6] on button at bounding box center [90, 6] width 10 height 10
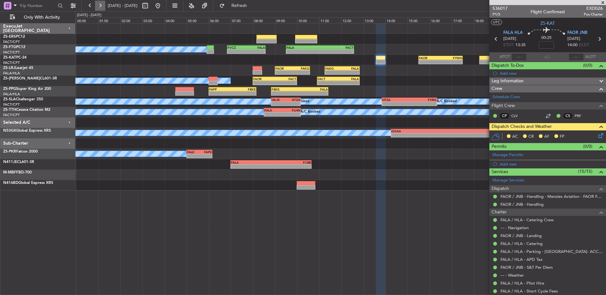
click at [101, 7] on button at bounding box center [100, 6] width 10 height 10
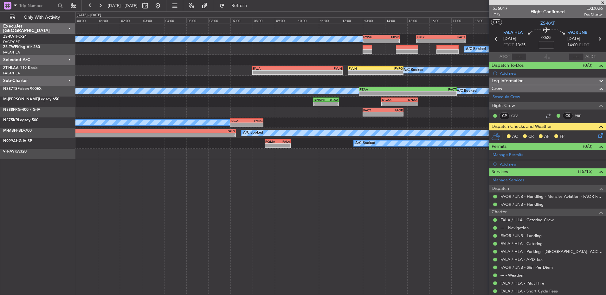
click at [89, 11] on fb-range-datepicker "19 Sep 2025 - 20 Sep 2025" at bounding box center [123, 5] width 85 height 11
click at [89, 6] on button at bounding box center [90, 6] width 10 height 10
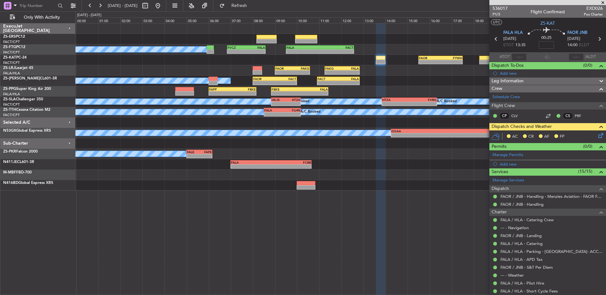
click at [604, 2] on span at bounding box center [603, 3] width 6 height 6
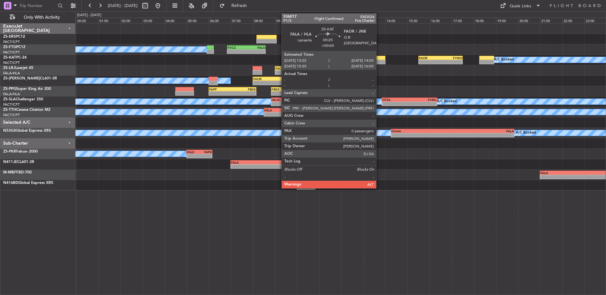
click at [379, 59] on div at bounding box center [381, 58] width 10 height 4
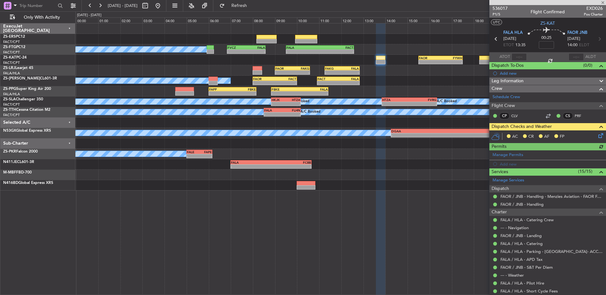
click at [597, 136] on icon at bounding box center [599, 134] width 5 height 5
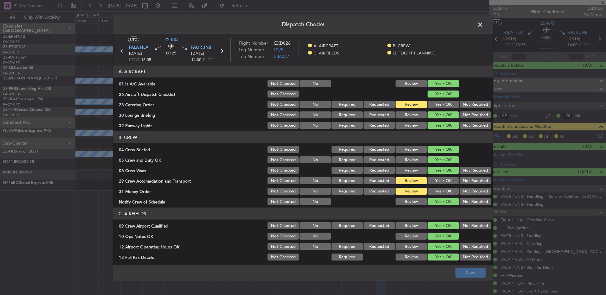
click at [483, 23] on span at bounding box center [483, 26] width 0 height 13
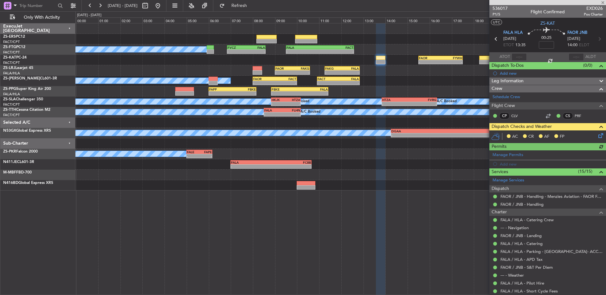
click at [601, 2] on div at bounding box center [547, 2] width 117 height 5
click at [603, 3] on span at bounding box center [603, 3] width 6 height 6
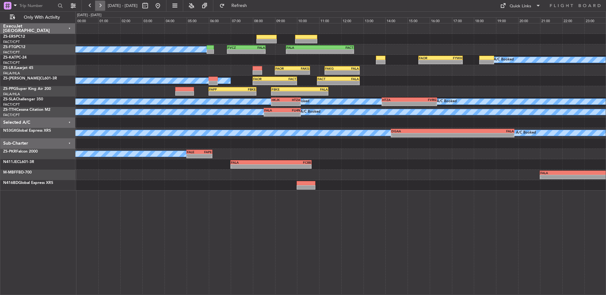
click at [99, 6] on button at bounding box center [100, 6] width 10 height 10
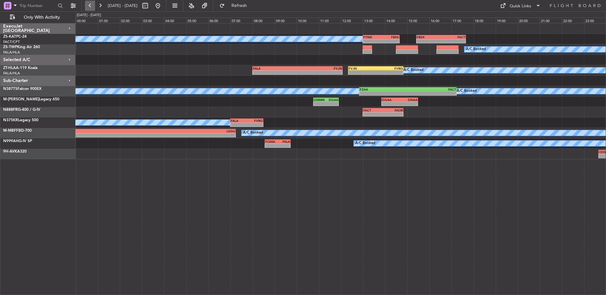
click at [88, 4] on button at bounding box center [90, 6] width 10 height 10
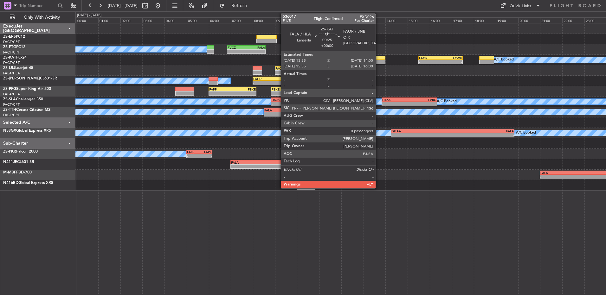
click at [379, 62] on div at bounding box center [381, 62] width 10 height 4
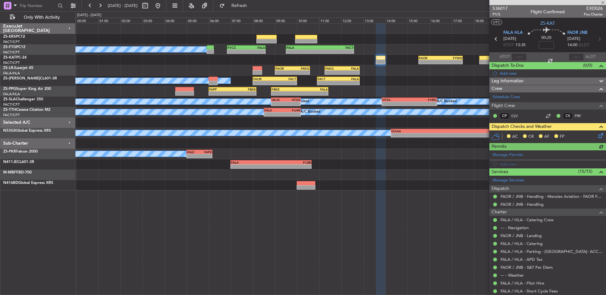
click at [597, 135] on icon at bounding box center [599, 134] width 5 height 5
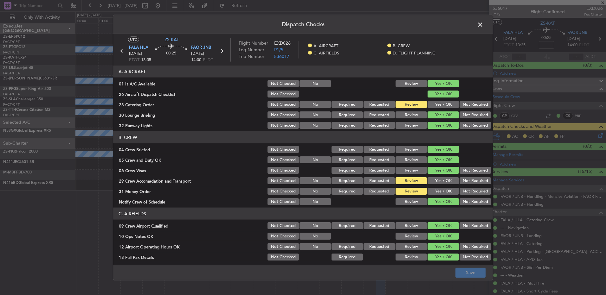
click at [434, 192] on button "Yes / OK" at bounding box center [443, 191] width 31 height 7
click at [483, 28] on span at bounding box center [483, 26] width 0 height 13
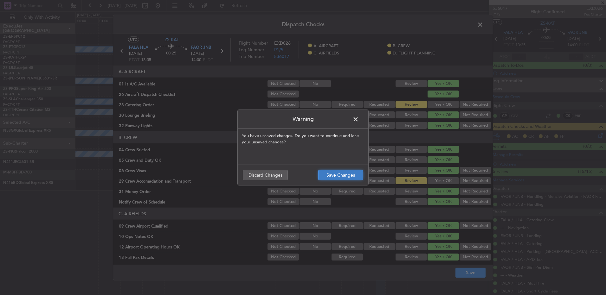
click at [347, 177] on button "Save Changes" at bounding box center [340, 175] width 45 height 10
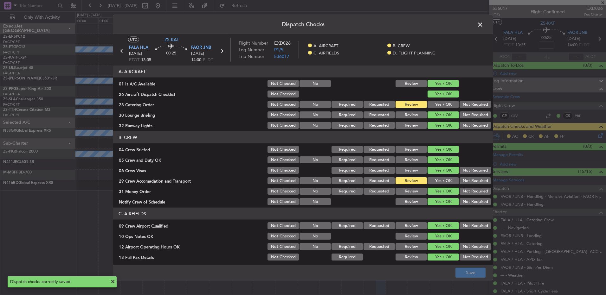
click at [507, 8] on div "Dispatch Checks UTC ZS-KAT FALA HLA 18/09/2025 ETOT 13:35 00:25 FAOR JNB 18/09/…" at bounding box center [303, 147] width 606 height 295
click at [483, 26] on span at bounding box center [483, 26] width 0 height 13
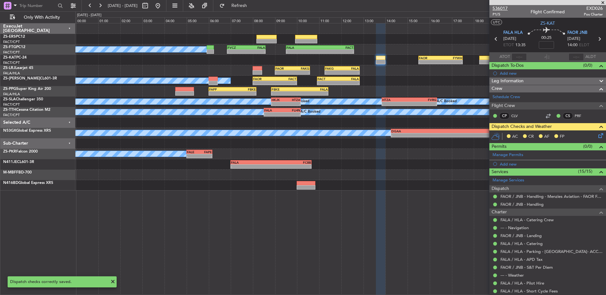
click at [495, 10] on span "536017" at bounding box center [500, 8] width 15 height 7
click at [598, 135] on icon at bounding box center [599, 134] width 5 height 5
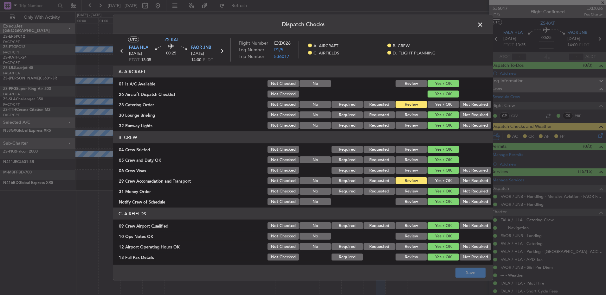
scroll to position [89, 0]
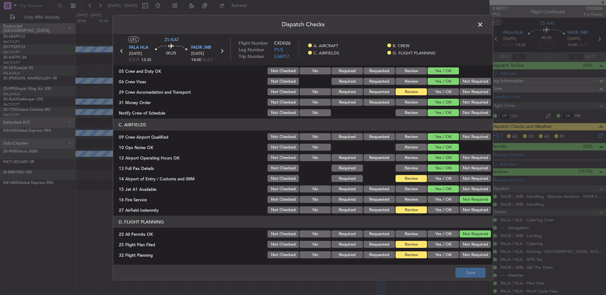
click at [437, 178] on button "Yes / OK" at bounding box center [443, 178] width 31 height 7
click at [468, 213] on button "Not Required" at bounding box center [475, 210] width 31 height 7
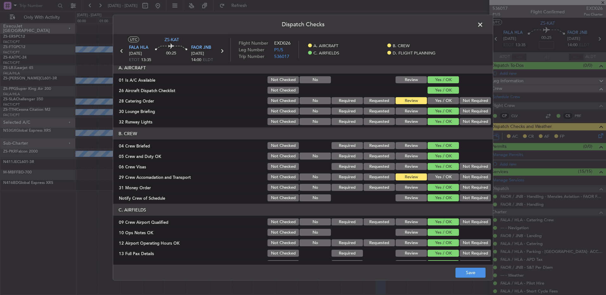
scroll to position [0, 0]
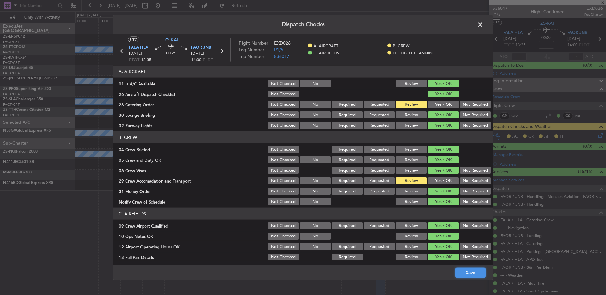
click at [466, 279] on footer "Save" at bounding box center [303, 272] width 380 height 15
click at [465, 274] on button "Save" at bounding box center [471, 273] width 30 height 10
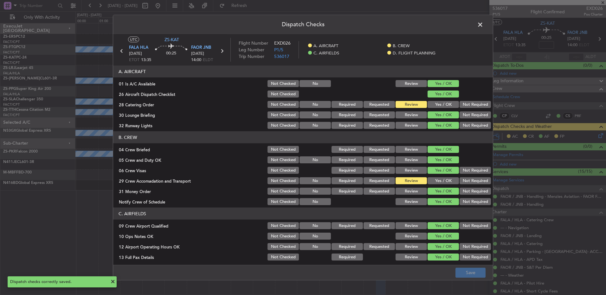
click at [483, 27] on span at bounding box center [483, 26] width 0 height 13
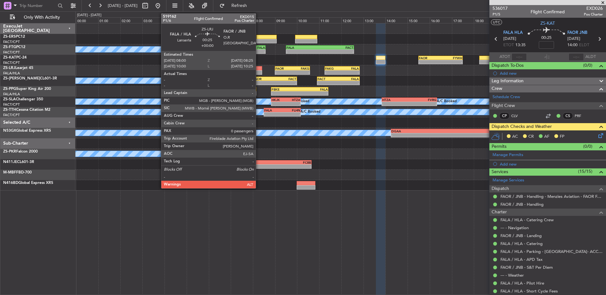
click at [259, 69] on div at bounding box center [258, 68] width 10 height 4
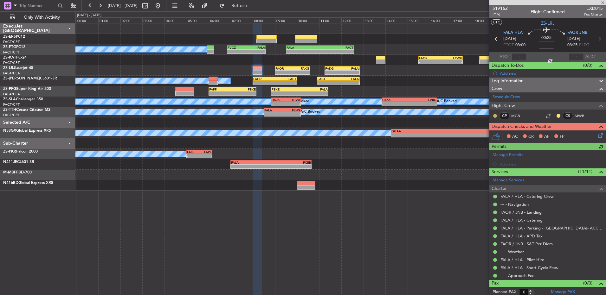
click at [496, 114] on button at bounding box center [495, 116] width 4 height 4
drag, startPoint x: 553, startPoint y: 116, endPoint x: 547, endPoint y: 123, distance: 8.5
click at [557, 116] on button at bounding box center [559, 116] width 4 height 4
click at [535, 135] on span at bounding box center [537, 135] width 4 height 4
click at [597, 137] on icon at bounding box center [599, 134] width 5 height 5
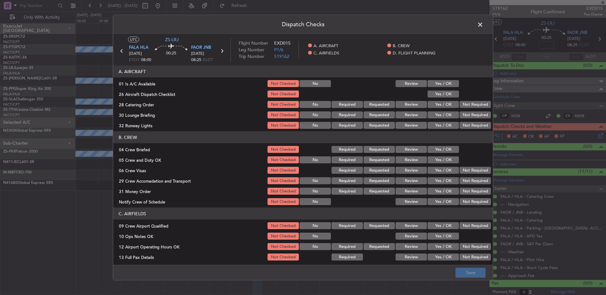
click at [442, 86] on button "Yes / OK" at bounding box center [443, 83] width 31 height 7
click at [439, 102] on button "Yes / OK" at bounding box center [443, 104] width 31 height 7
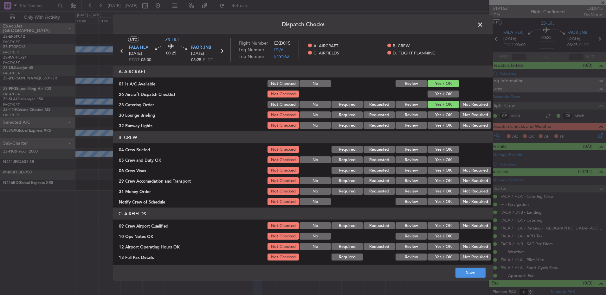
click at [441, 97] on button "Yes / OK" at bounding box center [443, 94] width 31 height 7
click at [411, 107] on button "Review" at bounding box center [411, 104] width 31 height 7
click at [432, 116] on button "Yes / OK" at bounding box center [443, 115] width 31 height 7
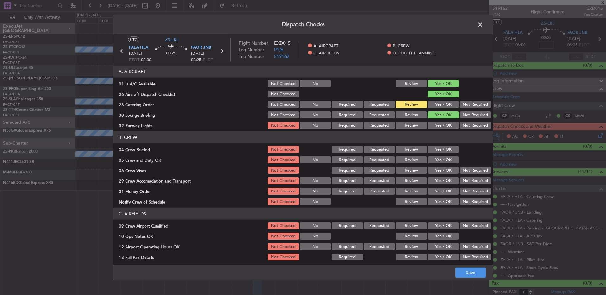
click at [437, 122] on button "Yes / OK" at bounding box center [443, 125] width 31 height 7
click at [413, 146] on button "Review" at bounding box center [411, 149] width 31 height 7
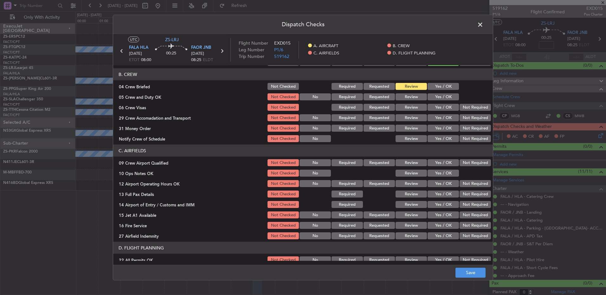
scroll to position [63, 0]
click at [442, 97] on button "Yes / OK" at bounding box center [443, 96] width 31 height 7
click at [438, 106] on button "Yes / OK" at bounding box center [443, 107] width 31 height 7
click at [468, 106] on button "Not Required" at bounding box center [475, 107] width 31 height 7
click at [470, 116] on button "Not Required" at bounding box center [475, 117] width 31 height 7
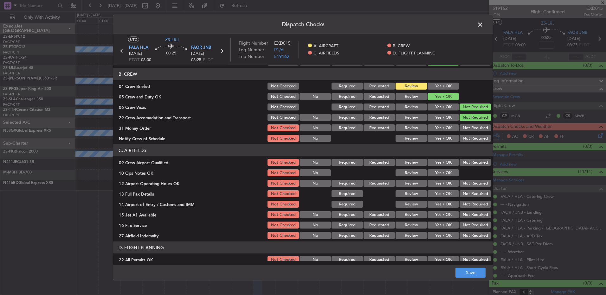
click at [407, 125] on button "Review" at bounding box center [411, 128] width 31 height 7
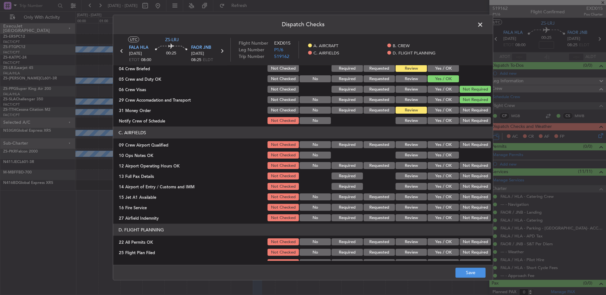
scroll to position [89, 0]
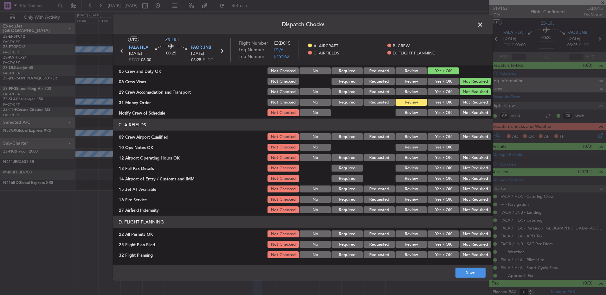
click at [436, 113] on button "Yes / OK" at bounding box center [443, 112] width 31 height 7
click at [411, 139] on button "Review" at bounding box center [411, 136] width 31 height 7
click at [436, 147] on button "Yes / OK" at bounding box center [443, 147] width 31 height 7
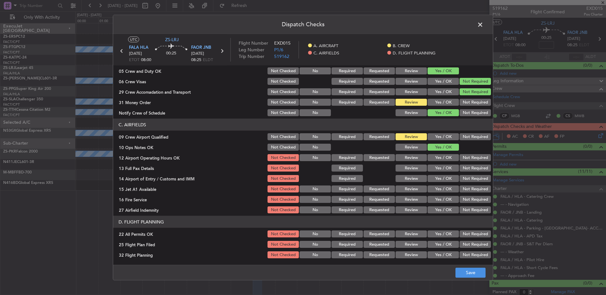
click at [438, 154] on div "Yes / OK" at bounding box center [443, 157] width 32 height 9
click at [437, 159] on button "Yes / OK" at bounding box center [443, 157] width 31 height 7
click at [434, 168] on button "Yes / OK" at bounding box center [443, 168] width 31 height 7
drag, startPoint x: 469, startPoint y: 176, endPoint x: 467, endPoint y: 180, distance: 5.1
click at [469, 176] on button "Not Required" at bounding box center [475, 178] width 31 height 7
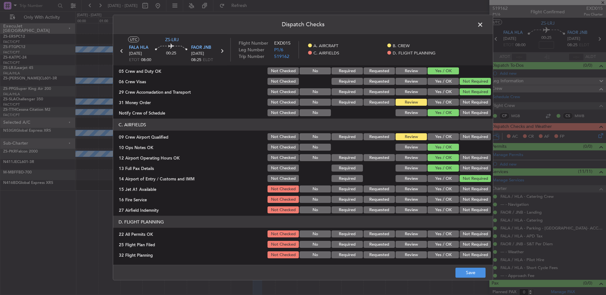
click at [457, 184] on section "C. AIRFIELDS 09 Crew Airport Qualified Not Checked No Required Requested Review…" at bounding box center [303, 167] width 380 height 96
click at [436, 188] on button "Yes / OK" at bounding box center [443, 189] width 31 height 7
click at [438, 199] on button "Yes / OK" at bounding box center [443, 199] width 31 height 7
click at [437, 209] on button "Yes / OK" at bounding box center [443, 210] width 31 height 7
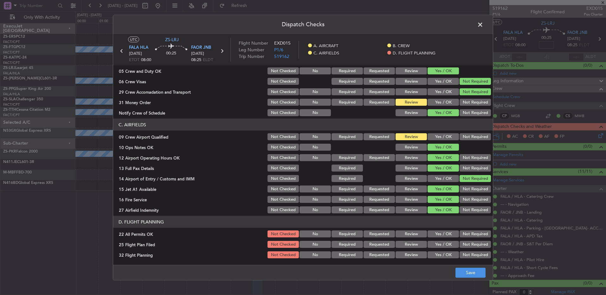
click at [472, 234] on button "Not Required" at bounding box center [475, 234] width 31 height 7
click at [401, 245] on button "Review" at bounding box center [411, 244] width 31 height 7
click at [401, 255] on button "Review" at bounding box center [411, 255] width 31 height 7
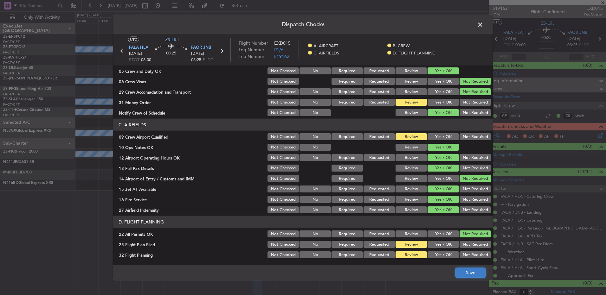
click at [476, 274] on button "Save" at bounding box center [471, 273] width 30 height 10
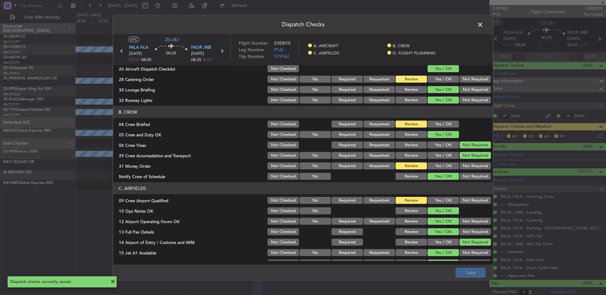
scroll to position [0, 0]
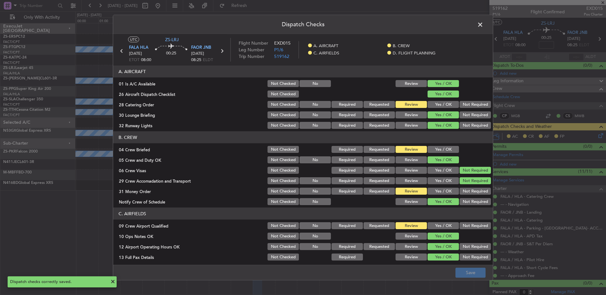
click at [475, 23] on header "Dispatch Checks" at bounding box center [303, 24] width 380 height 19
click at [483, 27] on span at bounding box center [483, 26] width 0 height 13
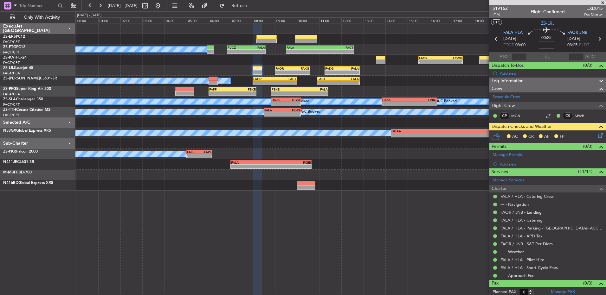
click at [597, 137] on icon at bounding box center [599, 134] width 5 height 5
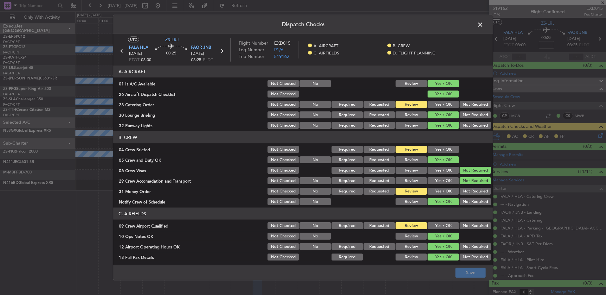
click at [483, 23] on span at bounding box center [483, 26] width 0 height 13
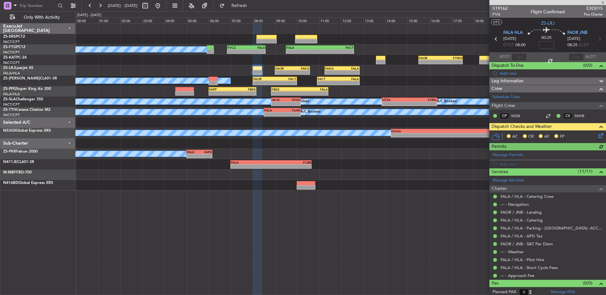
click at [597, 136] on icon at bounding box center [599, 134] width 5 height 5
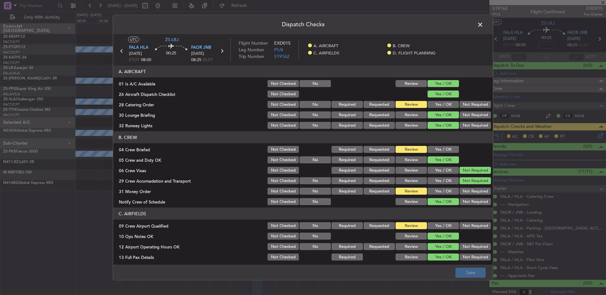
click at [483, 28] on span at bounding box center [483, 26] width 0 height 13
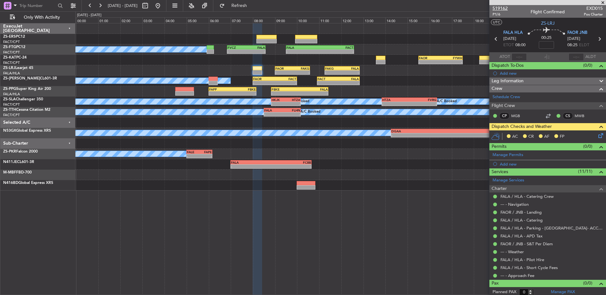
click at [499, 6] on span "519162" at bounding box center [500, 8] width 15 height 7
click at [597, 136] on icon at bounding box center [599, 134] width 5 height 5
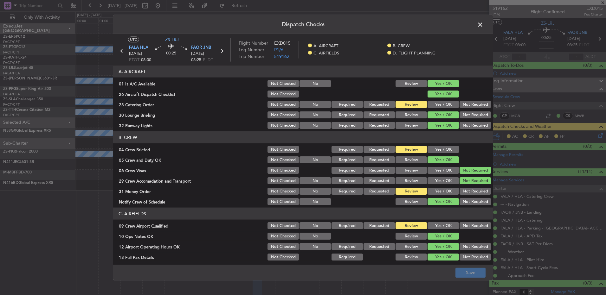
click at [483, 27] on span at bounding box center [483, 26] width 0 height 13
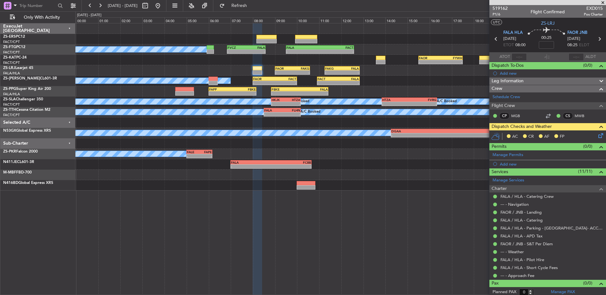
click at [597, 137] on icon at bounding box center [599, 134] width 5 height 5
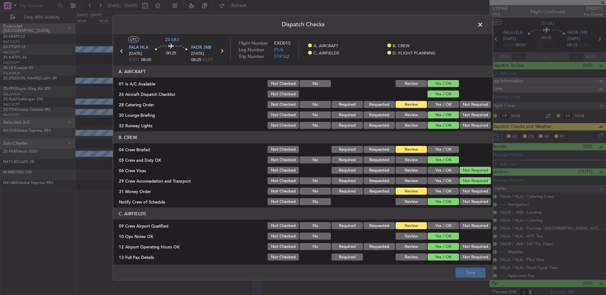
click at [483, 24] on span at bounding box center [483, 26] width 0 height 13
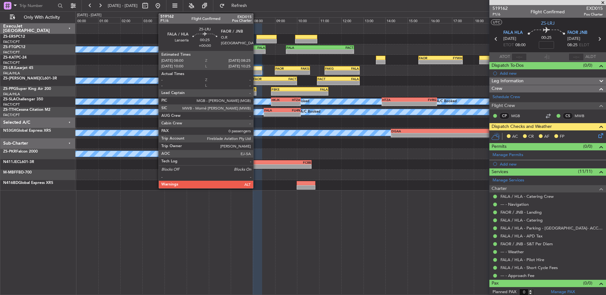
click at [256, 69] on div at bounding box center [258, 68] width 10 height 4
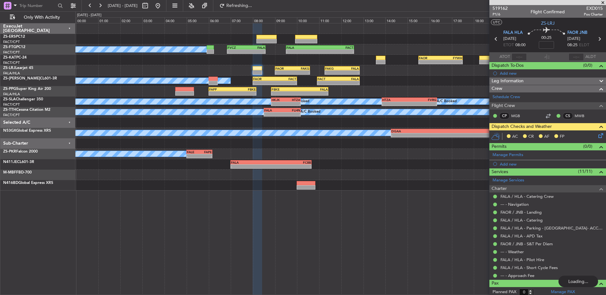
click at [597, 136] on icon at bounding box center [599, 134] width 5 height 5
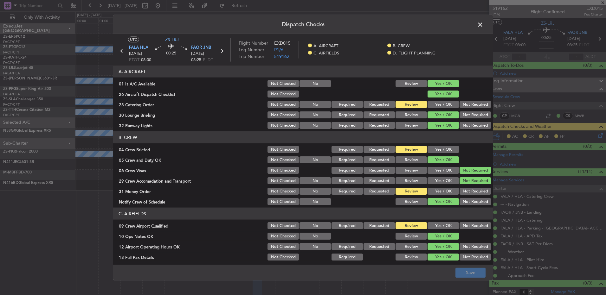
click at [438, 149] on button "Yes / OK" at bounding box center [443, 149] width 31 height 7
drag, startPoint x: 433, startPoint y: 189, endPoint x: 377, endPoint y: 182, distance: 56.5
click at [433, 189] on button "Yes / OK" at bounding box center [443, 191] width 31 height 7
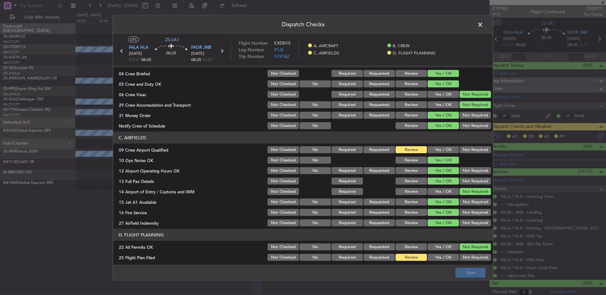
scroll to position [89, 0]
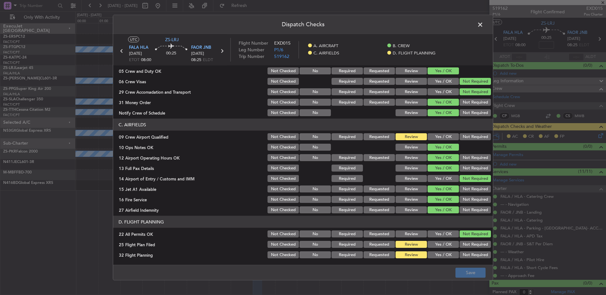
click at [428, 137] on button "Yes / OK" at bounding box center [443, 136] width 31 height 7
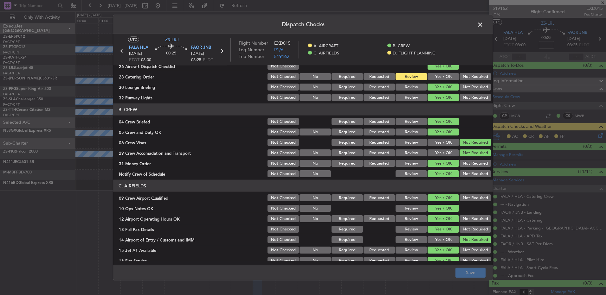
scroll to position [0, 0]
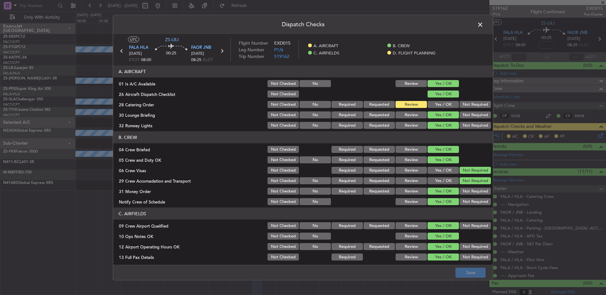
click at [483, 27] on span at bounding box center [483, 26] width 0 height 13
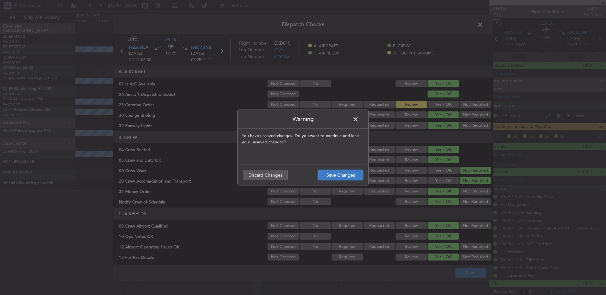
click at [345, 175] on button "Save Changes" at bounding box center [340, 175] width 45 height 10
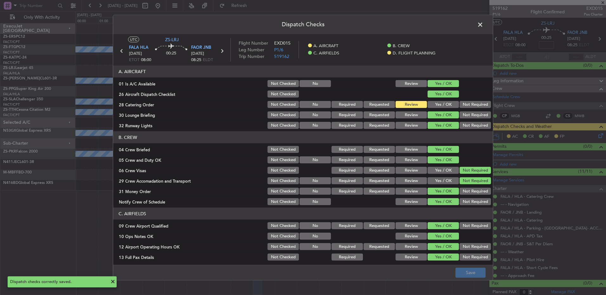
click at [483, 27] on span at bounding box center [483, 26] width 0 height 13
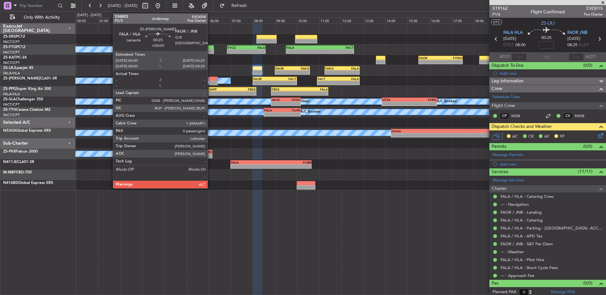
click at [210, 82] on div at bounding box center [214, 83] width 10 height 4
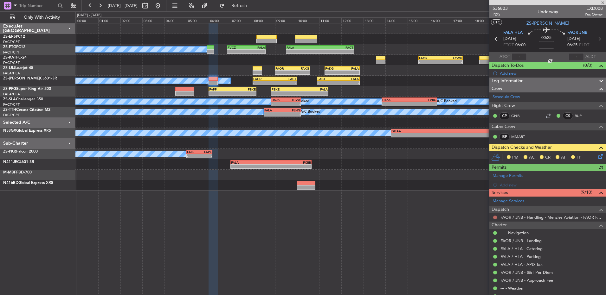
click at [495, 218] on button at bounding box center [495, 218] width 4 height 4
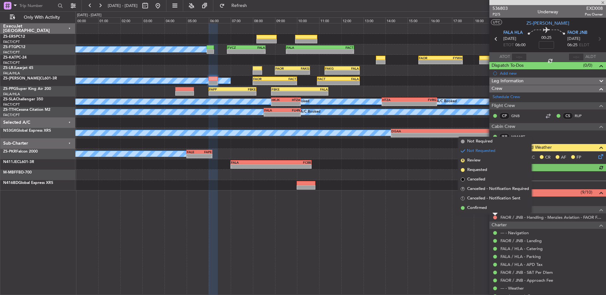
click at [488, 212] on li "Confirmed" at bounding box center [494, 209] width 73 height 10
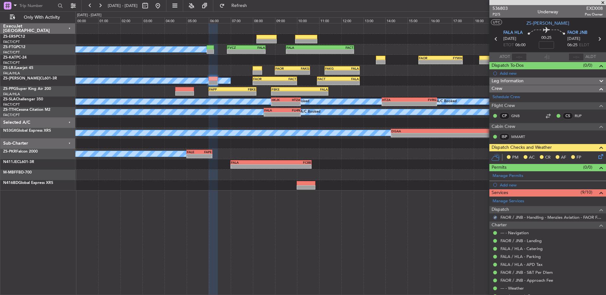
click at [597, 153] on icon at bounding box center [599, 155] width 5 height 5
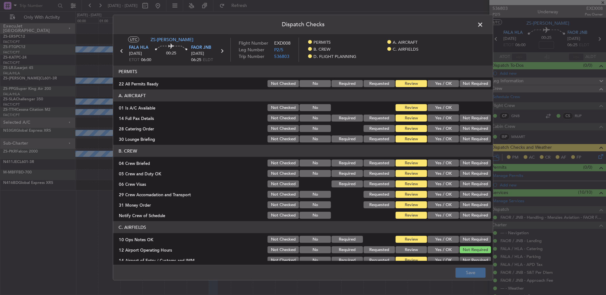
click at [443, 85] on button "Yes / OK" at bounding box center [443, 83] width 31 height 7
click at [440, 107] on button "Yes / OK" at bounding box center [443, 107] width 31 height 7
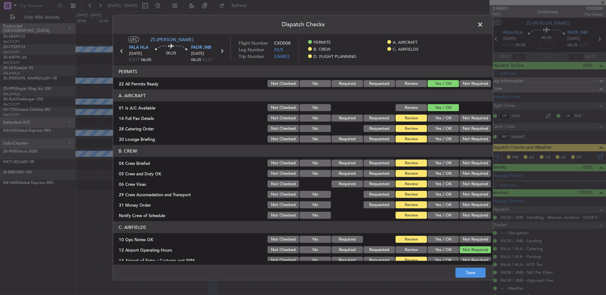
click at [437, 117] on button "Yes / OK" at bounding box center [443, 118] width 31 height 7
click at [464, 130] on button "Not Required" at bounding box center [475, 128] width 31 height 7
click at [442, 144] on article "PERMITS 22 All Permits Ready Not Checked No Required Requested Review Yes / OK …" at bounding box center [303, 164] width 380 height 196
click at [440, 136] on button "Yes / OK" at bounding box center [443, 139] width 31 height 7
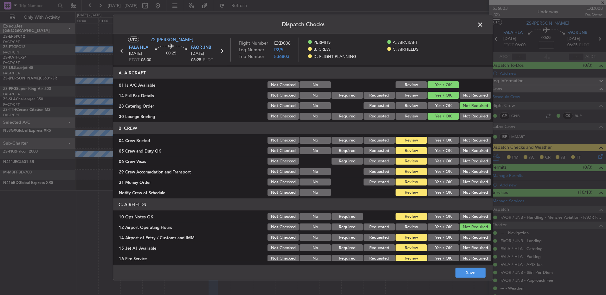
scroll to position [32, 0]
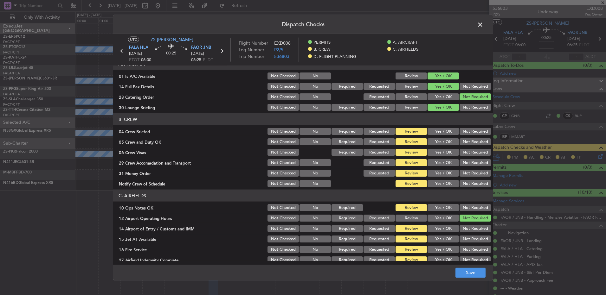
click at [437, 142] on button "Yes / OK" at bounding box center [443, 142] width 31 height 7
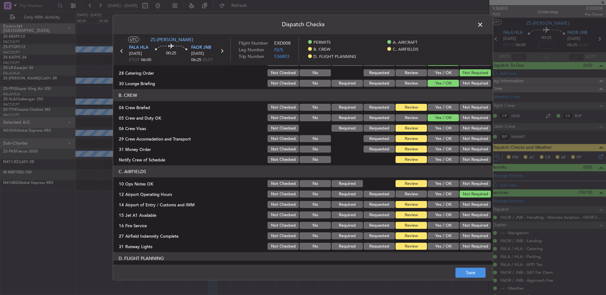
scroll to position [63, 0]
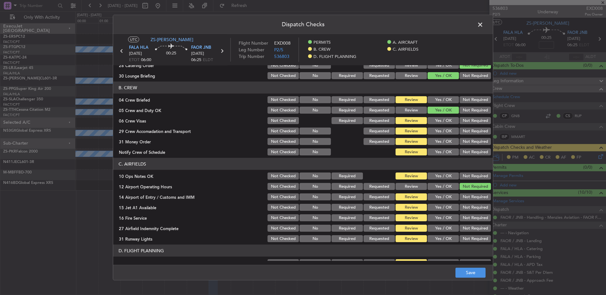
click at [466, 122] on button "Not Required" at bounding box center [475, 120] width 31 height 7
click at [471, 130] on button "Not Required" at bounding box center [475, 131] width 31 height 7
click at [437, 152] on button "Yes / OK" at bounding box center [443, 152] width 31 height 7
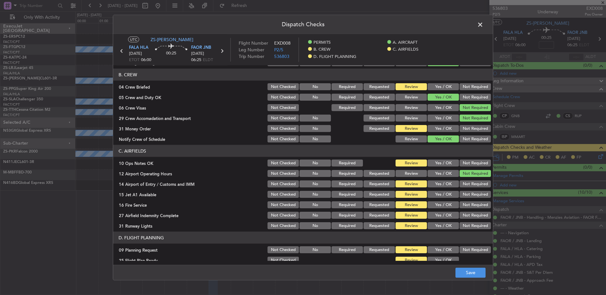
scroll to position [82, 0]
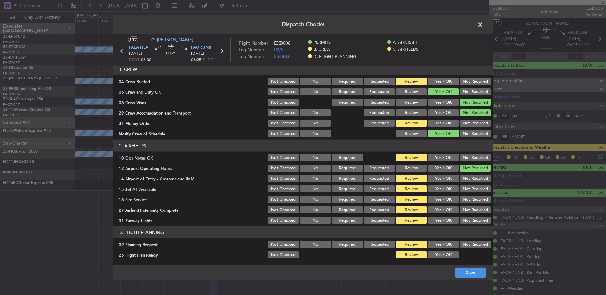
click at [437, 158] on button "Yes / OK" at bounding box center [443, 157] width 31 height 7
click at [473, 180] on button "Not Required" at bounding box center [475, 178] width 31 height 7
click at [445, 188] on button "Yes / OK" at bounding box center [443, 189] width 31 height 7
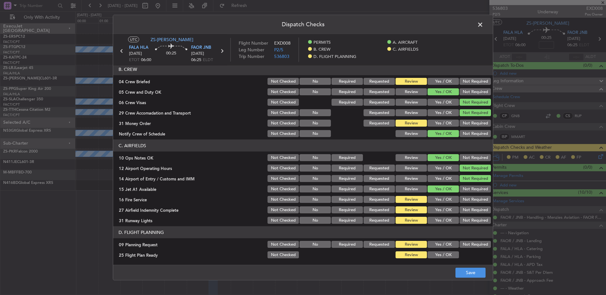
click at [442, 197] on button "Yes / OK" at bounding box center [443, 199] width 31 height 7
click at [467, 207] on button "Not Required" at bounding box center [475, 210] width 31 height 7
click at [441, 219] on button "Yes / OK" at bounding box center [443, 220] width 31 height 7
click at [460, 242] on button "Not Required" at bounding box center [475, 244] width 31 height 7
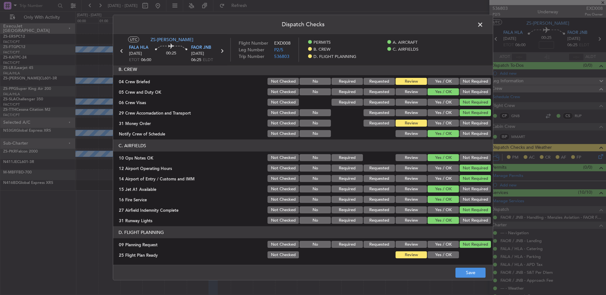
click at [442, 251] on div "Yes / OK" at bounding box center [443, 255] width 32 height 9
click at [441, 256] on button "Yes / OK" at bounding box center [443, 255] width 31 height 7
drag, startPoint x: 477, startPoint y: 276, endPoint x: 476, endPoint y: 273, distance: 3.8
click at [477, 276] on button "Save" at bounding box center [471, 273] width 30 height 10
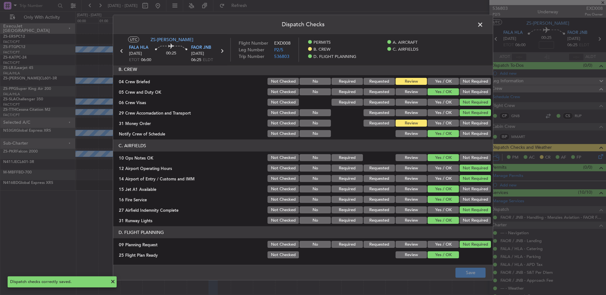
click at [483, 25] on span at bounding box center [483, 26] width 0 height 13
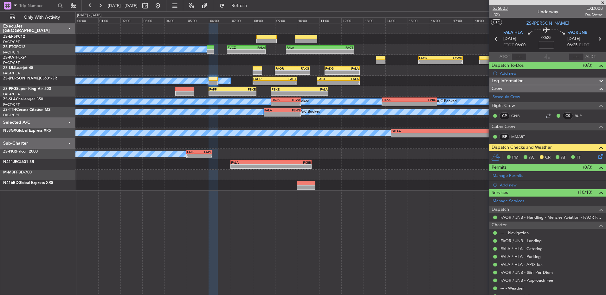
click at [504, 9] on span "536803" at bounding box center [500, 8] width 15 height 7
click at [598, 158] on icon at bounding box center [599, 155] width 5 height 5
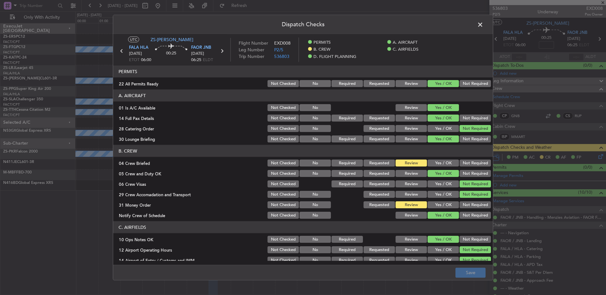
click at [439, 202] on button "Yes / OK" at bounding box center [443, 205] width 31 height 7
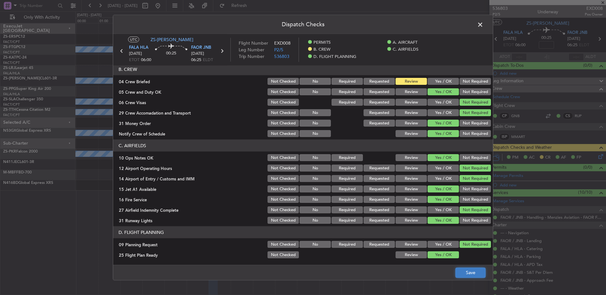
click at [484, 274] on button "Save" at bounding box center [471, 273] width 30 height 10
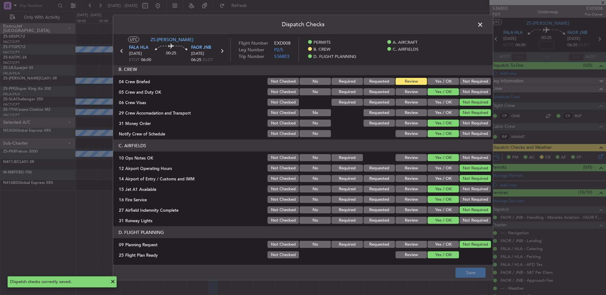
click at [483, 23] on span at bounding box center [483, 26] width 0 height 13
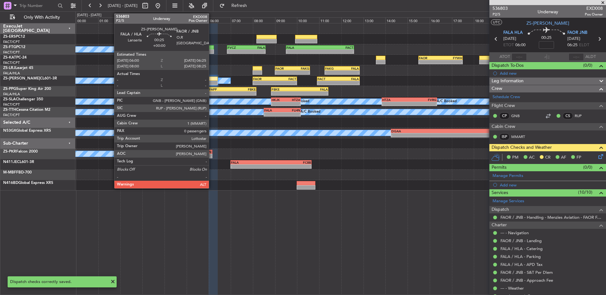
click at [212, 81] on div at bounding box center [214, 83] width 10 height 4
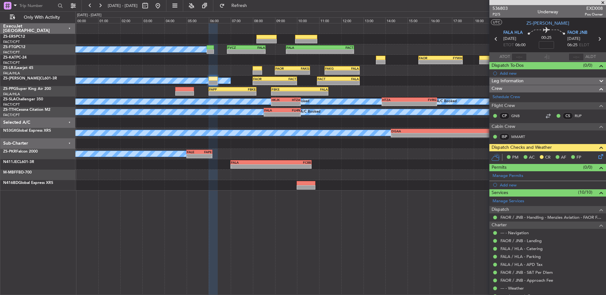
click at [597, 156] on icon at bounding box center [599, 155] width 5 height 5
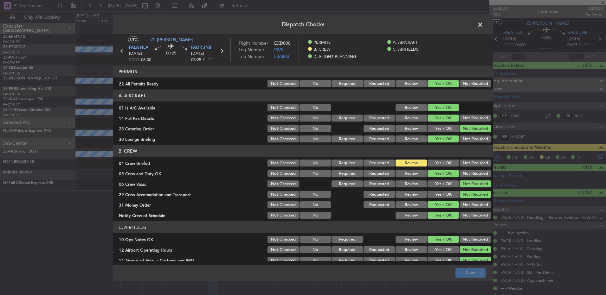
click at [435, 164] on button "Yes / OK" at bounding box center [443, 163] width 31 height 7
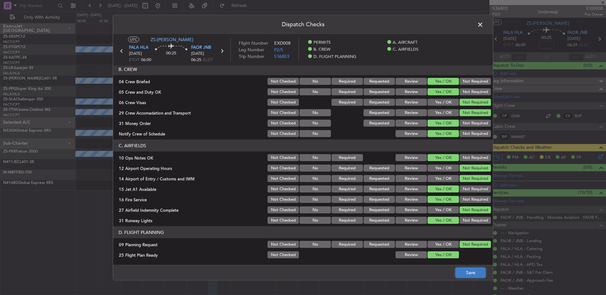
click at [469, 270] on button "Save" at bounding box center [471, 273] width 30 height 10
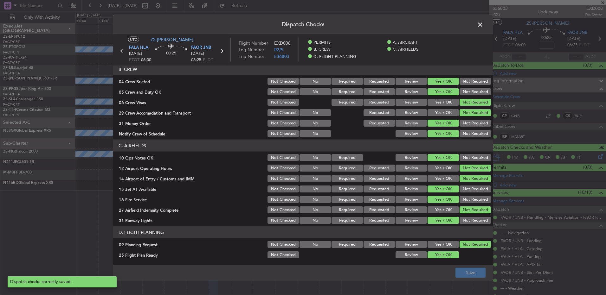
click at [483, 25] on span at bounding box center [483, 26] width 0 height 13
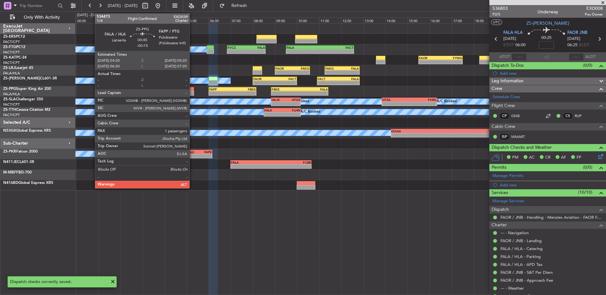
click at [188, 89] on div at bounding box center [184, 89] width 19 height 4
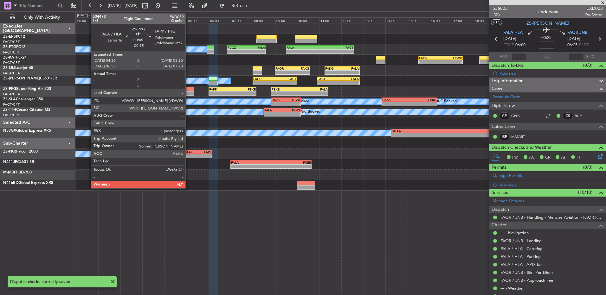
click at [188, 90] on div at bounding box center [184, 89] width 19 height 4
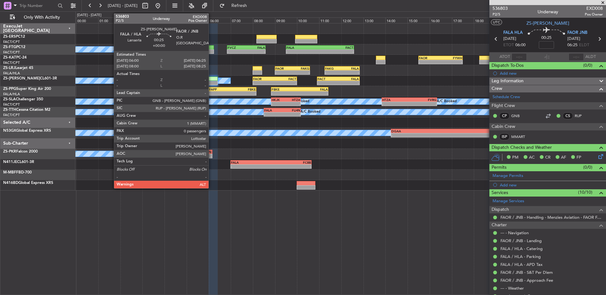
click at [211, 81] on div at bounding box center [214, 79] width 10 height 4
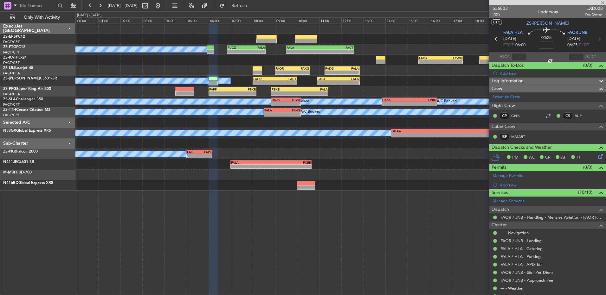
click at [597, 171] on div "Manage Permits Add new" at bounding box center [547, 180] width 117 height 18
click at [598, 154] on icon at bounding box center [599, 155] width 5 height 5
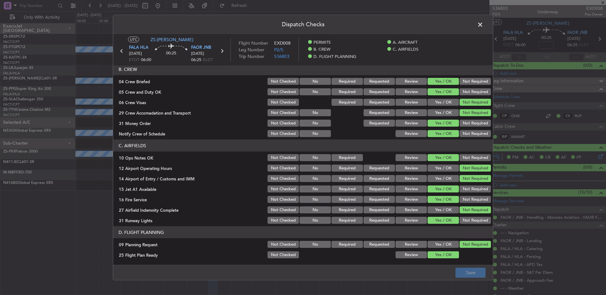
click at [417, 254] on button "Review" at bounding box center [411, 255] width 31 height 7
click at [460, 272] on button "Save" at bounding box center [471, 273] width 30 height 10
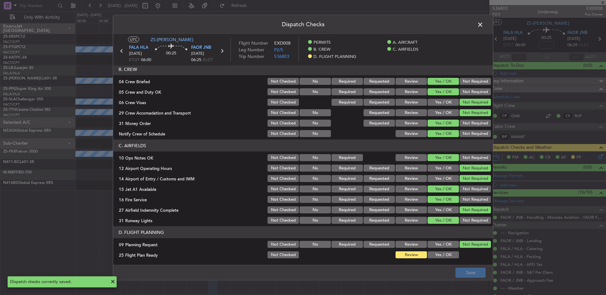
click at [483, 24] on span at bounding box center [483, 26] width 0 height 13
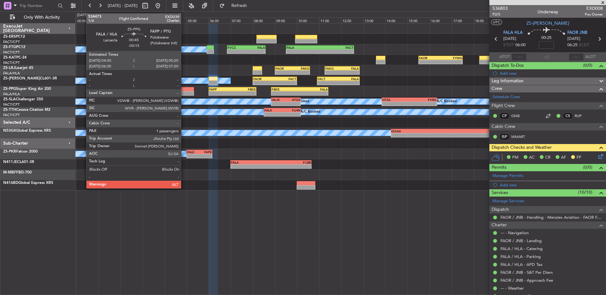
click at [184, 90] on div at bounding box center [184, 89] width 19 height 4
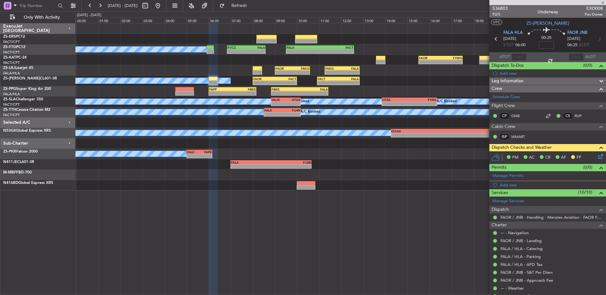
type input "-00:15"
type input "1"
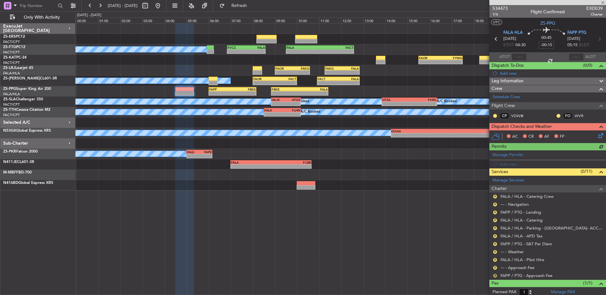
click at [496, 277] on div "R" at bounding box center [495, 276] width 5 height 5
click at [495, 276] on button "R" at bounding box center [495, 276] width 4 height 4
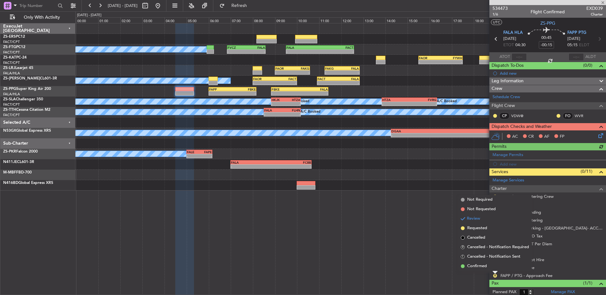
click at [492, 266] on li "Confirmed" at bounding box center [494, 267] width 73 height 10
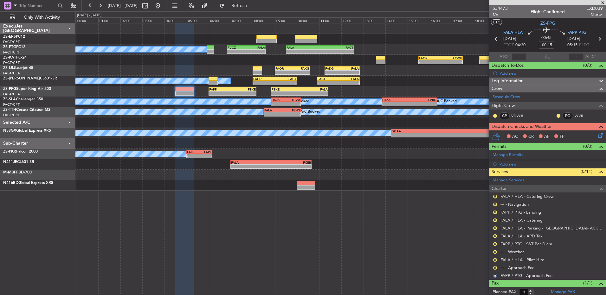
click at [492, 266] on div "R --- - Approach Fee" at bounding box center [547, 268] width 117 height 8
drag, startPoint x: 492, startPoint y: 266, endPoint x: 497, endPoint y: 268, distance: 4.7
click at [497, 268] on button "R" at bounding box center [495, 268] width 4 height 4
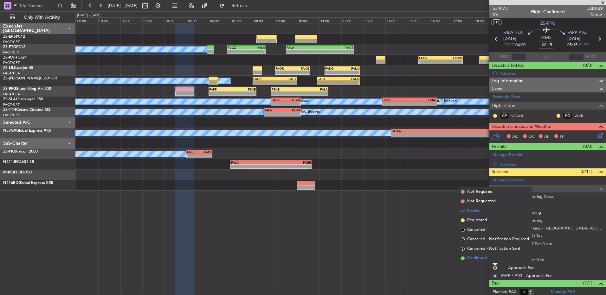
click at [497, 259] on li "Confirmed" at bounding box center [494, 259] width 73 height 10
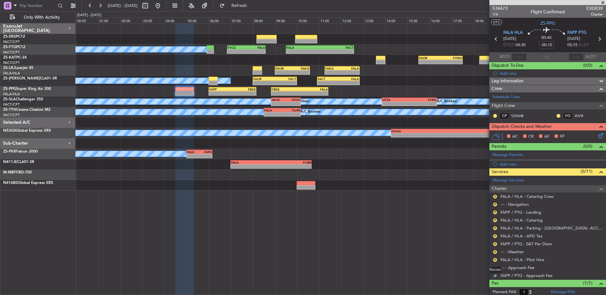
click at [494, 262] on mat-tooltip-component "Review" at bounding box center [495, 270] width 23 height 17
click at [494, 260] on button "R" at bounding box center [495, 260] width 4 height 4
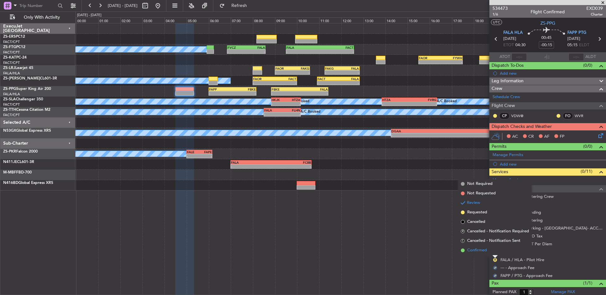
click at [494, 251] on li "Confirmed" at bounding box center [494, 251] width 73 height 10
click at [494, 251] on button "R" at bounding box center [495, 252] width 4 height 4
click at [494, 244] on li "Confirmed" at bounding box center [494, 243] width 73 height 10
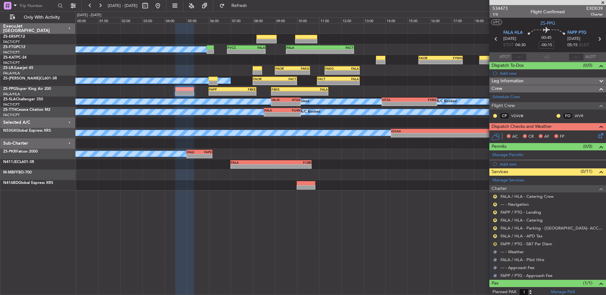
click at [496, 243] on button "R" at bounding box center [495, 245] width 4 height 4
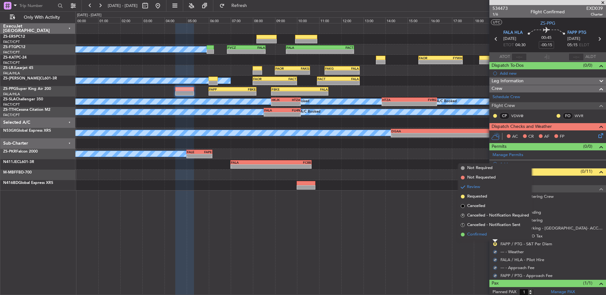
click at [496, 236] on li "Confirmed" at bounding box center [494, 235] width 73 height 10
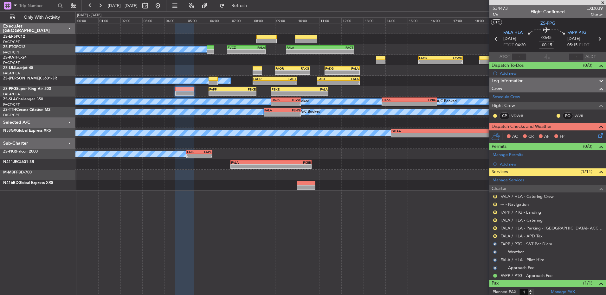
click at [496, 236] on button "R" at bounding box center [495, 237] width 4 height 4
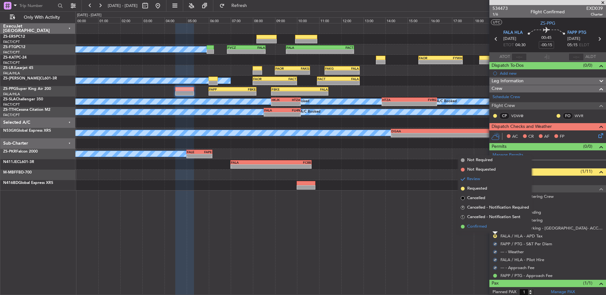
click at [495, 225] on li "Confirmed" at bounding box center [494, 227] width 73 height 10
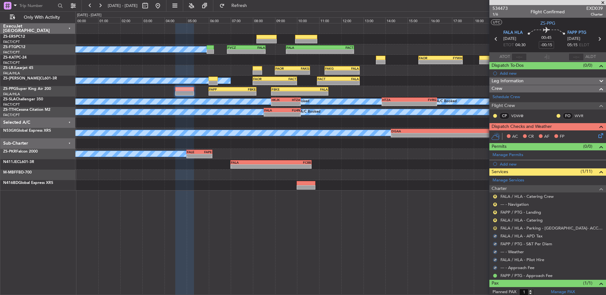
click at [495, 227] on button "R" at bounding box center [495, 229] width 4 height 4
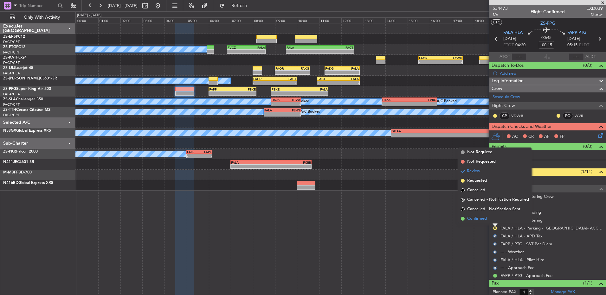
click at [493, 220] on li "Confirmed" at bounding box center [494, 219] width 73 height 10
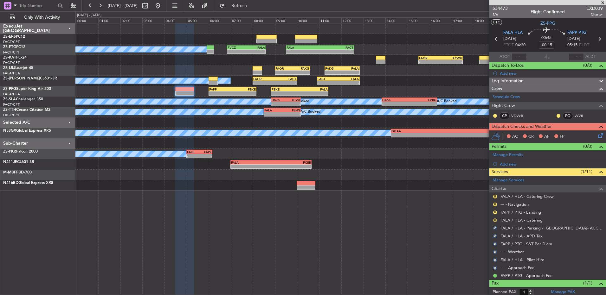
click at [495, 220] on button "R" at bounding box center [495, 221] width 4 height 4
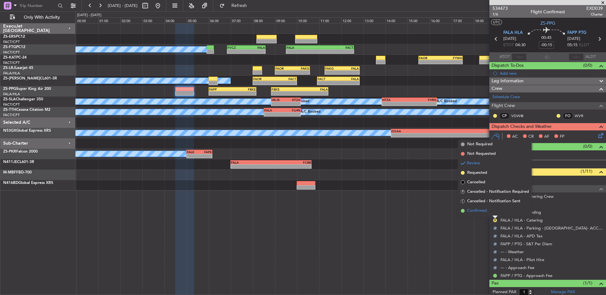
click at [496, 210] on li "Confirmed" at bounding box center [494, 211] width 73 height 10
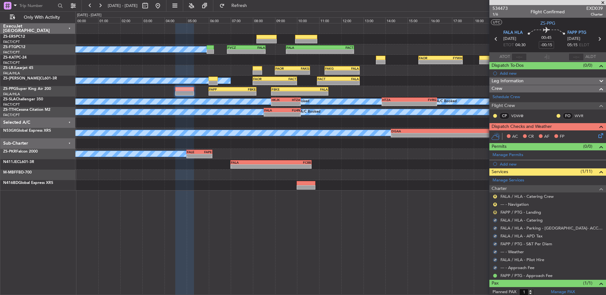
click at [495, 212] on button "R" at bounding box center [495, 213] width 4 height 4
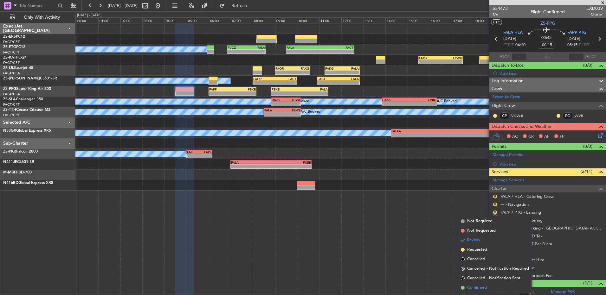
click at [498, 286] on li "Confirmed" at bounding box center [494, 288] width 73 height 10
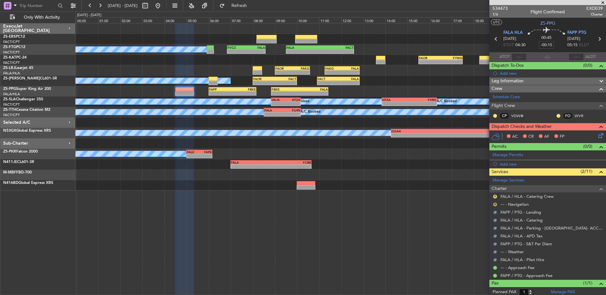
click at [495, 205] on button "R" at bounding box center [495, 205] width 4 height 4
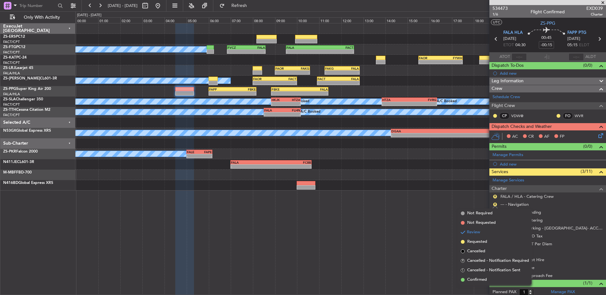
drag, startPoint x: 477, startPoint y: 280, endPoint x: 483, endPoint y: 226, distance: 54.2
click at [477, 279] on span "Confirmed" at bounding box center [477, 280] width 20 height 6
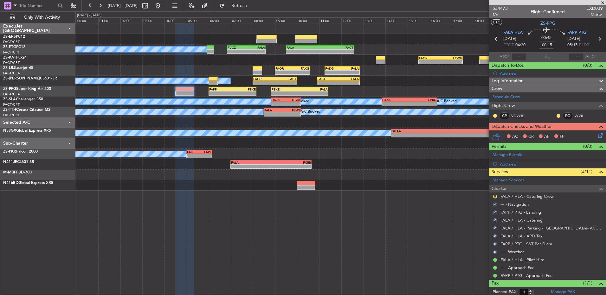
click at [497, 195] on div "R" at bounding box center [495, 196] width 5 height 5
click at [493, 197] on button "R" at bounding box center [495, 197] width 4 height 4
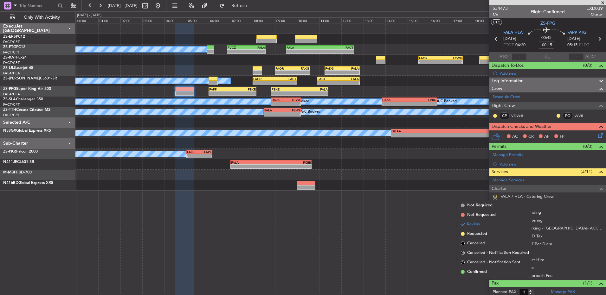
click at [495, 197] on button "R" at bounding box center [495, 197] width 4 height 4
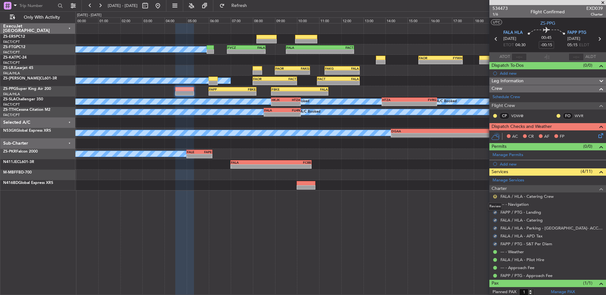
click at [495, 196] on button "R" at bounding box center [495, 197] width 4 height 4
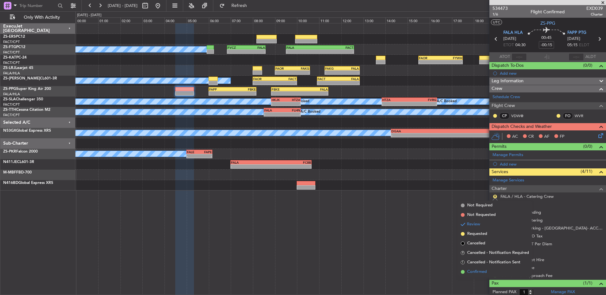
click at [485, 274] on span "Confirmed" at bounding box center [477, 272] width 20 height 6
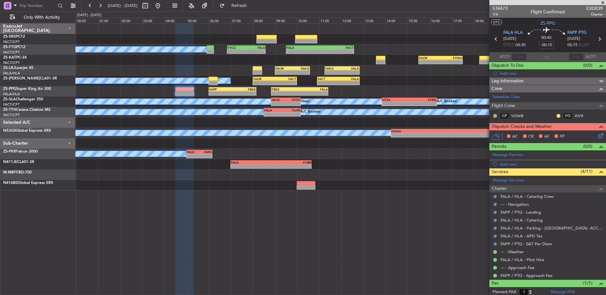
click at [495, 114] on button at bounding box center [495, 116] width 4 height 4
click at [497, 135] on span "Acknowledged" at bounding box center [497, 134] width 28 height 6
click at [557, 115] on button at bounding box center [559, 116] width 4 height 4
click at [551, 115] on div "CP VDW@ FO WVR" at bounding box center [548, 116] width 114 height 11
click at [557, 116] on button at bounding box center [559, 116] width 4 height 4
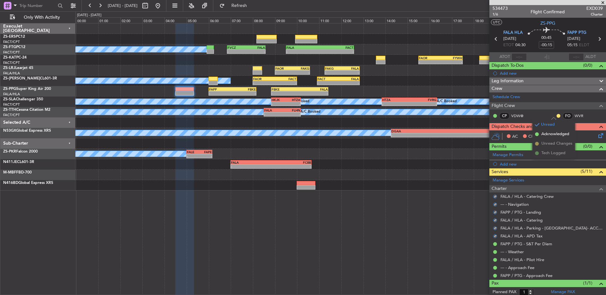
drag, startPoint x: 548, startPoint y: 136, endPoint x: 581, endPoint y: 133, distance: 33.7
click at [548, 136] on span "Acknowledged" at bounding box center [555, 134] width 28 height 6
click at [597, 135] on icon at bounding box center [599, 134] width 5 height 5
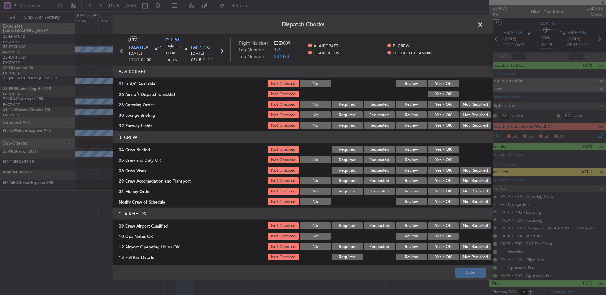
click at [445, 81] on button "Yes / OK" at bounding box center [443, 83] width 31 height 7
drag, startPoint x: 441, startPoint y: 93, endPoint x: 442, endPoint y: 96, distance: 3.3
click at [441, 95] on button "Yes / OK" at bounding box center [443, 94] width 31 height 7
click at [406, 105] on button "Review" at bounding box center [411, 104] width 31 height 7
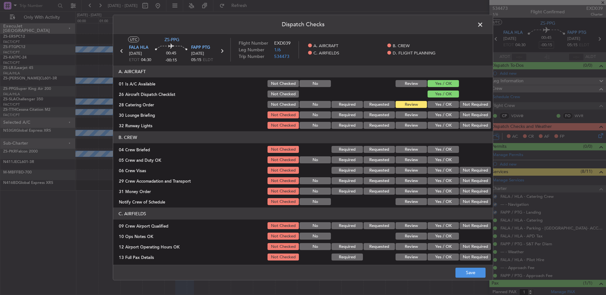
click at [436, 116] on button "Yes / OK" at bounding box center [443, 115] width 31 height 7
click at [433, 128] on button "Yes / OK" at bounding box center [443, 125] width 31 height 7
click at [396, 146] on button "Review" at bounding box center [411, 149] width 31 height 7
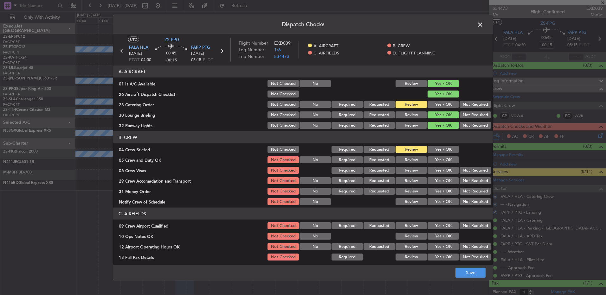
click at [436, 166] on div "Yes / OK" at bounding box center [443, 170] width 32 height 9
click at [439, 164] on div "Yes / OK" at bounding box center [443, 160] width 32 height 9
click at [438, 161] on button "Yes / OK" at bounding box center [443, 160] width 31 height 7
click at [439, 169] on button "Yes / OK" at bounding box center [443, 170] width 31 height 7
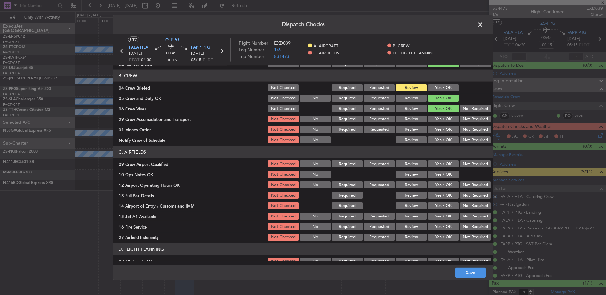
scroll to position [63, 0]
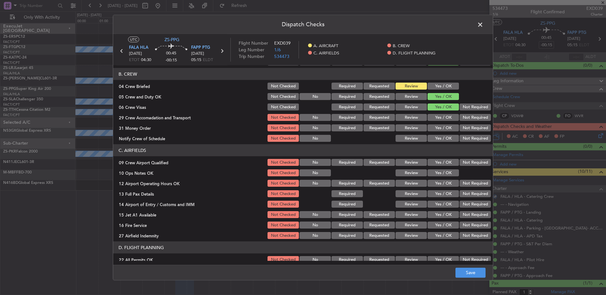
click at [412, 120] on button "Review" at bounding box center [411, 117] width 31 height 7
click at [412, 127] on button "Review" at bounding box center [411, 128] width 31 height 7
click at [442, 140] on button "Yes / OK" at bounding box center [443, 138] width 31 height 7
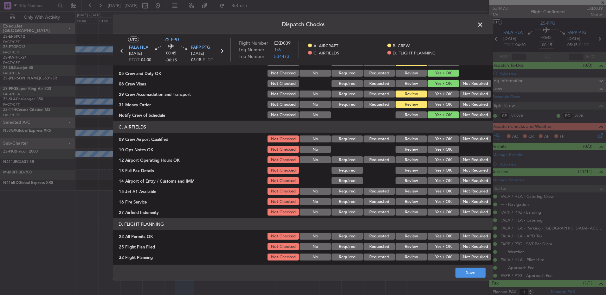
scroll to position [89, 0]
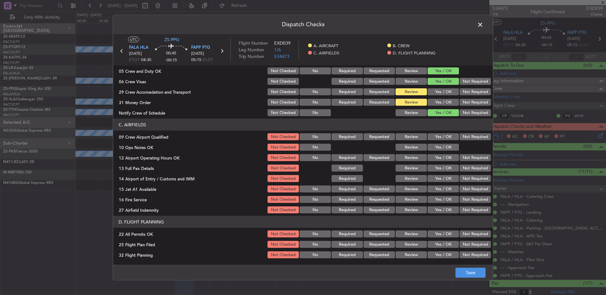
click at [440, 134] on button "Yes / OK" at bounding box center [443, 136] width 31 height 7
click at [438, 146] on button "Yes / OK" at bounding box center [443, 147] width 31 height 7
click at [440, 152] on section "C. AIRFIELDS 09 Crew Airport Qualified Not Checked No Required Requested Review…" at bounding box center [303, 167] width 380 height 96
click at [444, 164] on div "Yes / OK" at bounding box center [443, 168] width 32 height 9
click at [443, 157] on button "Yes / OK" at bounding box center [443, 157] width 31 height 7
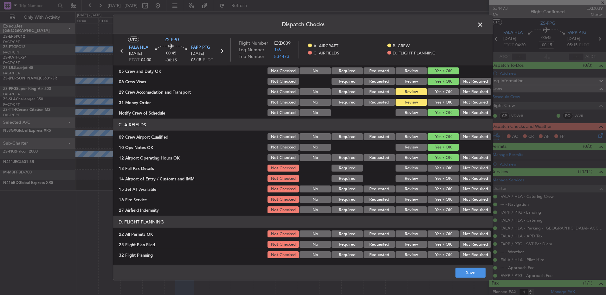
click at [443, 166] on button "Yes / OK" at bounding box center [443, 168] width 31 height 7
click at [417, 178] on button "Review" at bounding box center [411, 178] width 31 height 7
click at [440, 189] on button "Yes / OK" at bounding box center [443, 189] width 31 height 7
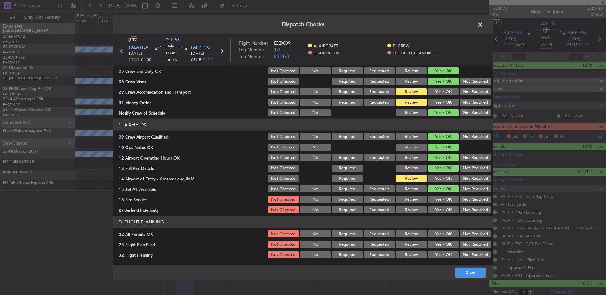
click at [469, 200] on button "Not Required" at bounding box center [475, 199] width 31 height 7
click at [415, 209] on button "Review" at bounding box center [411, 210] width 31 height 7
drag, startPoint x: 461, startPoint y: 235, endPoint x: 440, endPoint y: 240, distance: 21.9
click at [462, 235] on button "Not Required" at bounding box center [475, 234] width 31 height 7
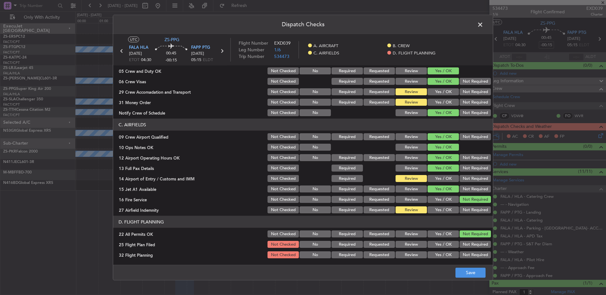
drag, startPoint x: 422, startPoint y: 243, endPoint x: 412, endPoint y: 250, distance: 11.9
click at [421, 244] on div "25 Flight Plan Filed Not Checked No Required Requested Review Yes / OK Not Requ…" at bounding box center [303, 244] width 380 height 9
drag, startPoint x: 411, startPoint y: 241, endPoint x: 410, endPoint y: 249, distance: 7.7
click at [411, 241] on button "Review" at bounding box center [411, 244] width 31 height 7
click at [410, 255] on button "Review" at bounding box center [411, 255] width 31 height 7
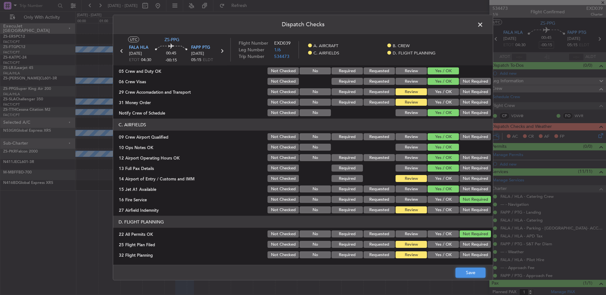
click at [462, 272] on button "Save" at bounding box center [471, 273] width 30 height 10
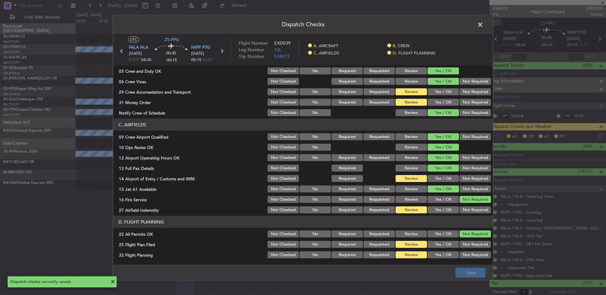
click at [483, 28] on span at bounding box center [483, 26] width 0 height 13
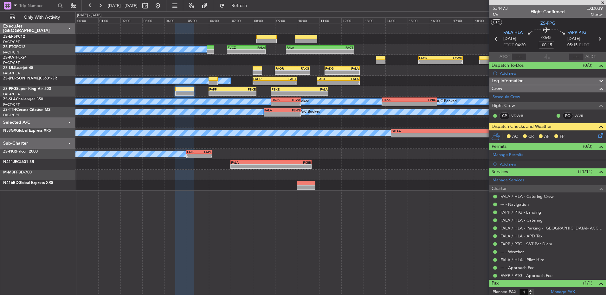
click at [597, 137] on icon at bounding box center [599, 134] width 5 height 5
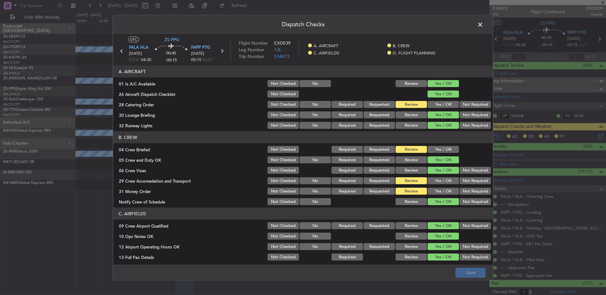
click at [439, 148] on button "Yes / OK" at bounding box center [443, 149] width 31 height 7
click at [466, 270] on button "Save" at bounding box center [471, 273] width 30 height 10
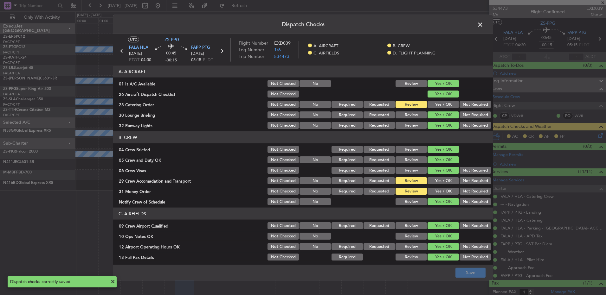
click at [483, 24] on span at bounding box center [483, 26] width 0 height 13
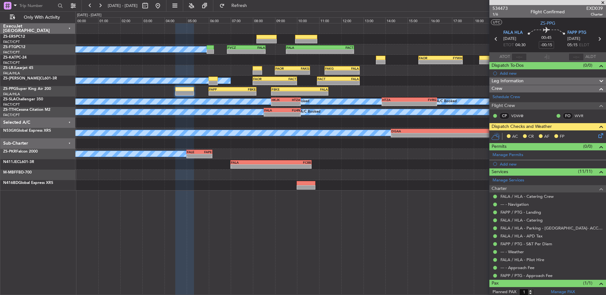
click at [597, 137] on icon at bounding box center [599, 134] width 5 height 5
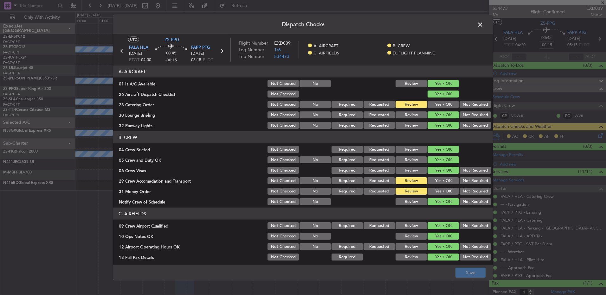
click at [443, 191] on button "Yes / OK" at bounding box center [443, 191] width 31 height 7
click at [469, 181] on button "Not Required" at bounding box center [475, 181] width 31 height 7
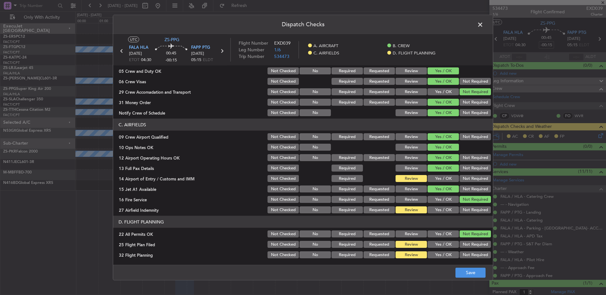
click at [443, 180] on button "Yes / OK" at bounding box center [443, 178] width 31 height 7
click at [461, 210] on button "Not Required" at bounding box center [475, 210] width 31 height 7
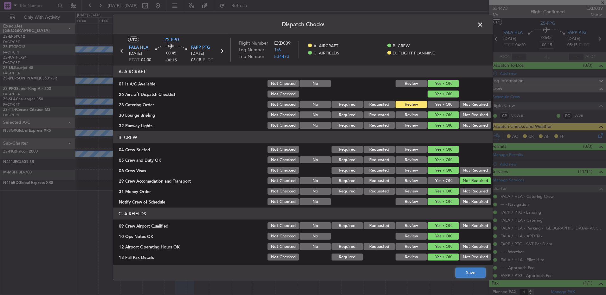
click at [472, 275] on button "Save" at bounding box center [471, 273] width 30 height 10
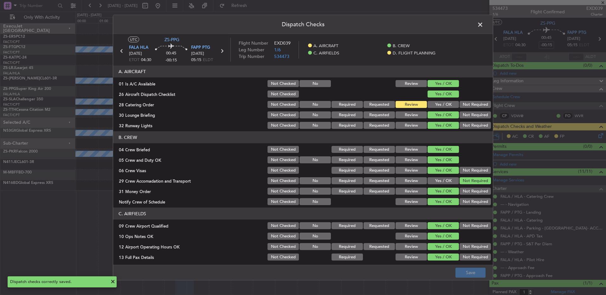
click at [483, 25] on span at bounding box center [483, 26] width 0 height 13
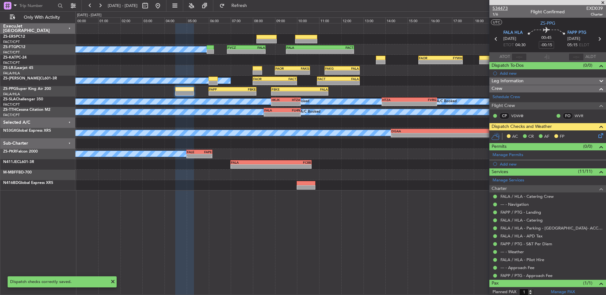
click at [506, 6] on span "534473" at bounding box center [500, 8] width 15 height 7
click at [597, 135] on icon at bounding box center [599, 134] width 5 height 5
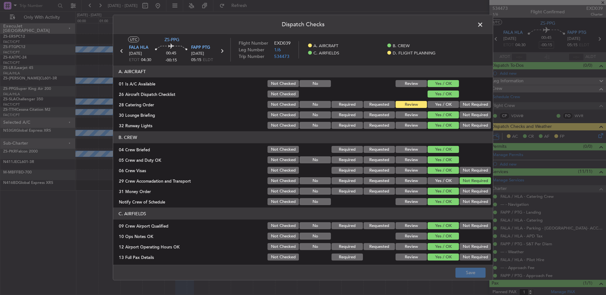
click at [429, 101] on button "Yes / OK" at bounding box center [443, 104] width 31 height 7
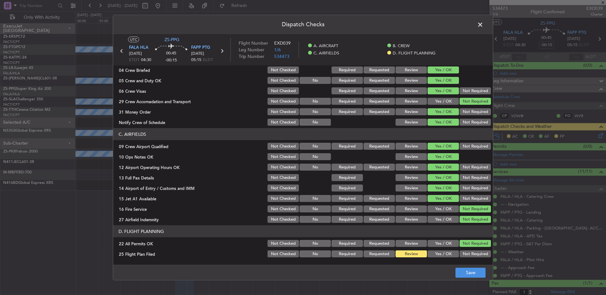
scroll to position [89, 0]
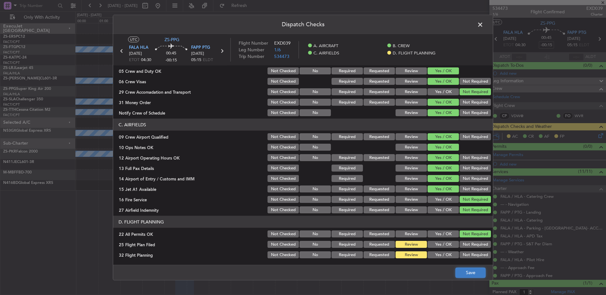
click at [466, 268] on button "Save" at bounding box center [471, 273] width 30 height 10
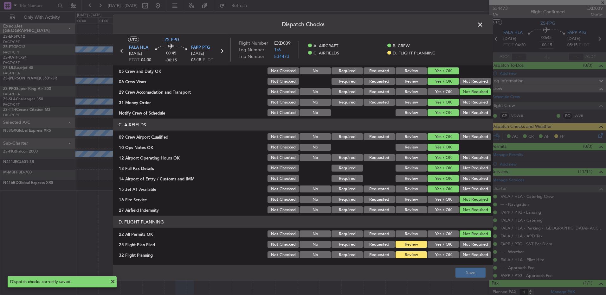
click at [483, 23] on span at bounding box center [483, 26] width 0 height 13
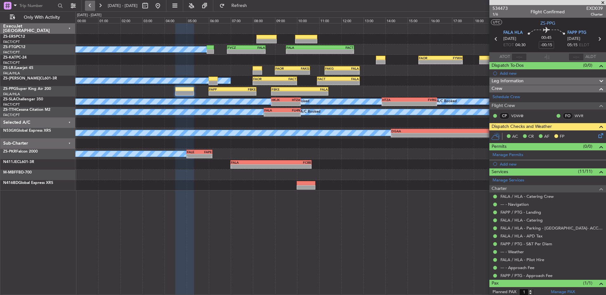
click at [89, 5] on button at bounding box center [90, 6] width 10 height 10
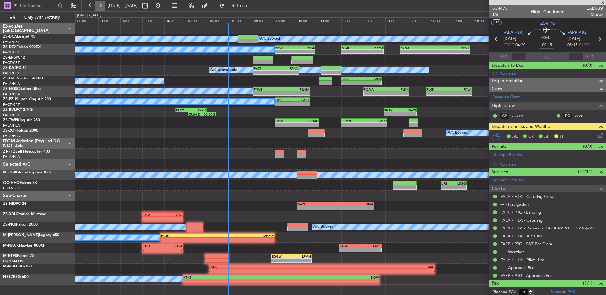
click at [102, 7] on button at bounding box center [100, 6] width 10 height 10
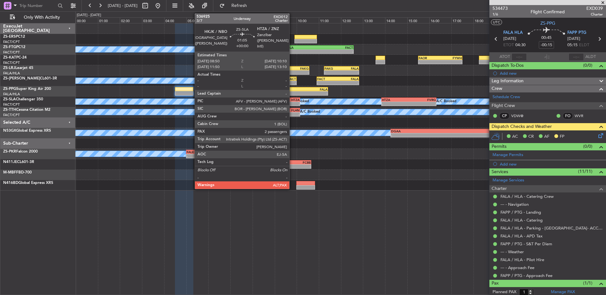
click at [292, 101] on div "HKJK 08:50 Z HTZA 10:10 Z" at bounding box center [285, 100] width 29 height 4
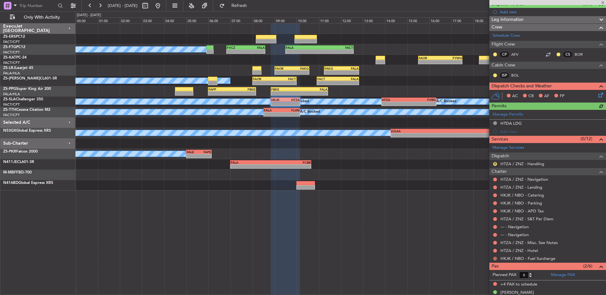
scroll to position [52, 0]
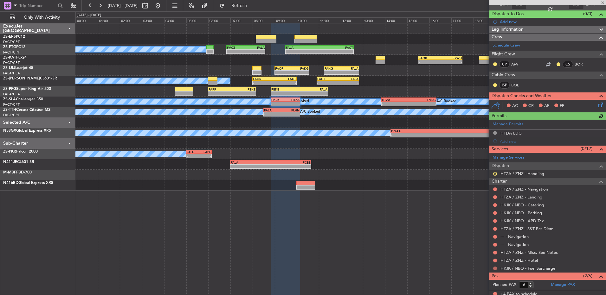
click at [493, 268] on button at bounding box center [495, 269] width 4 height 4
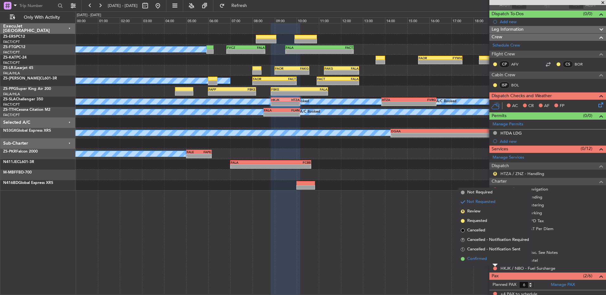
click at [493, 260] on li "Confirmed" at bounding box center [494, 260] width 73 height 10
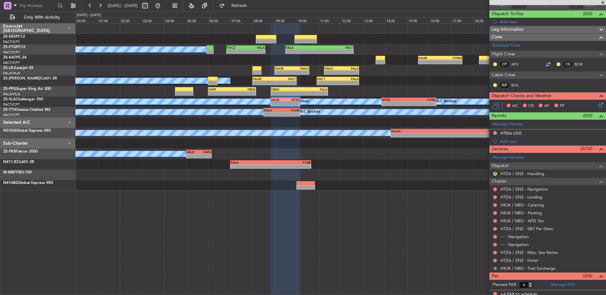
click at [493, 260] on button at bounding box center [495, 261] width 4 height 4
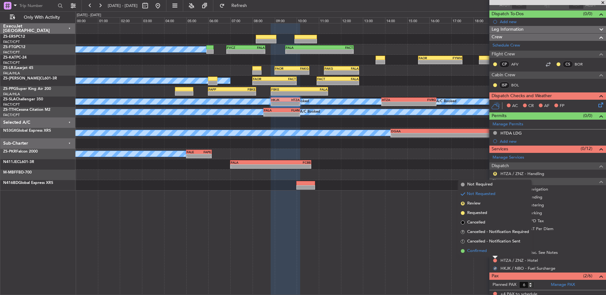
click at [494, 256] on li "Confirmed" at bounding box center [494, 252] width 73 height 10
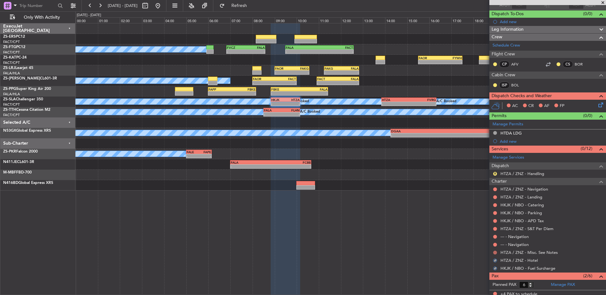
click at [494, 252] on button at bounding box center [495, 253] width 4 height 4
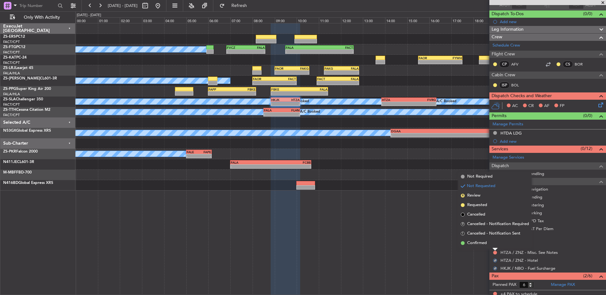
click at [493, 247] on li "Confirmed" at bounding box center [494, 244] width 73 height 10
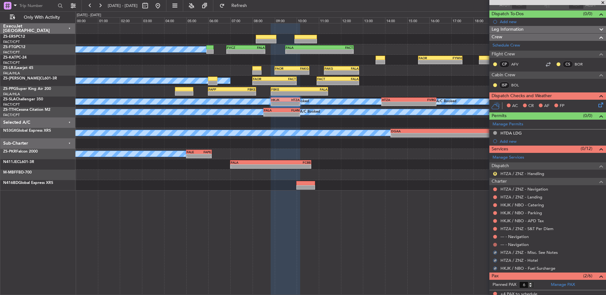
click at [493, 244] on button at bounding box center [495, 245] width 4 height 4
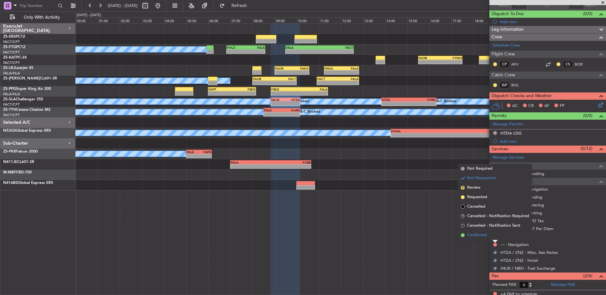
click at [495, 237] on li "Confirmed" at bounding box center [494, 236] width 73 height 10
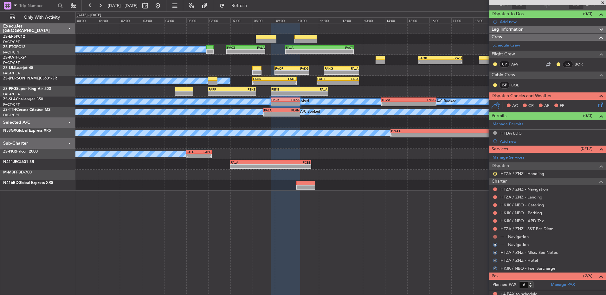
click at [495, 236] on button at bounding box center [495, 237] width 4 height 4
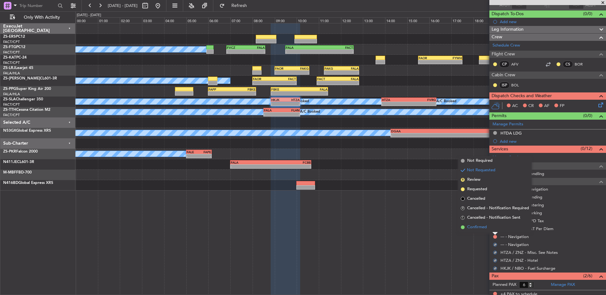
click at [494, 229] on li "Confirmed" at bounding box center [494, 228] width 73 height 10
click at [495, 227] on button at bounding box center [495, 229] width 4 height 4
click at [494, 220] on li "Confirmed" at bounding box center [494, 220] width 73 height 10
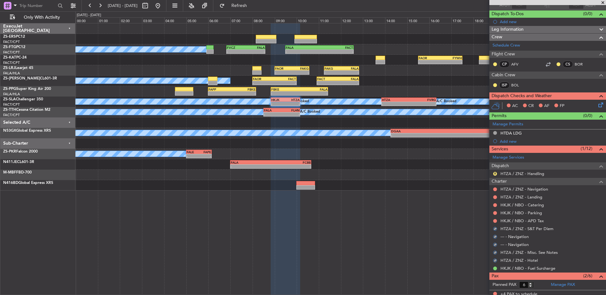
click at [494, 220] on button at bounding box center [495, 221] width 4 height 4
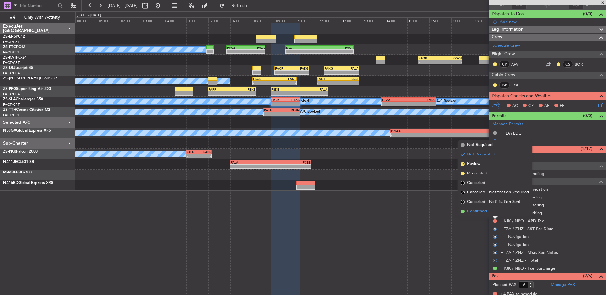
click at [495, 212] on li "Confirmed" at bounding box center [494, 212] width 73 height 10
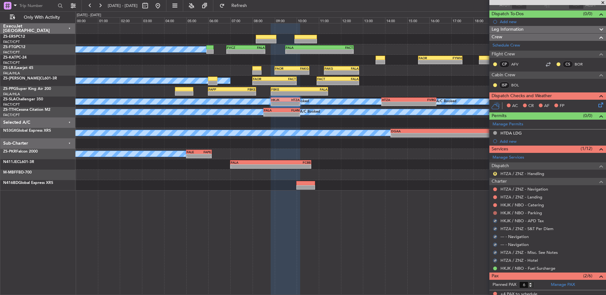
click at [495, 212] on button at bounding box center [495, 213] width 4 height 4
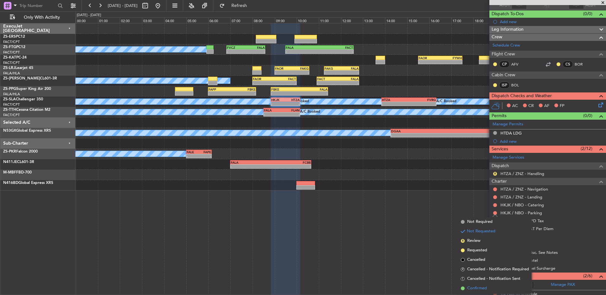
click at [478, 285] on li "Confirmed" at bounding box center [494, 289] width 73 height 10
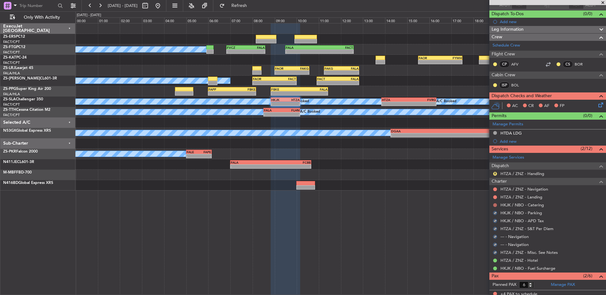
click at [494, 205] on button at bounding box center [495, 206] width 4 height 4
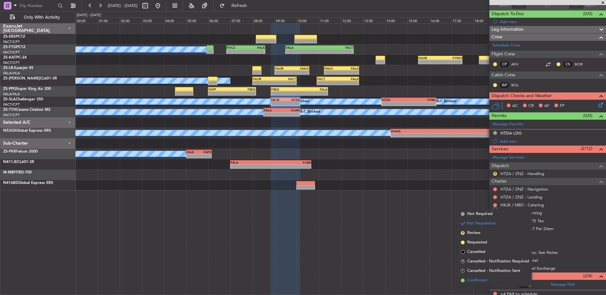
click at [477, 278] on span "Confirmed" at bounding box center [477, 281] width 20 height 6
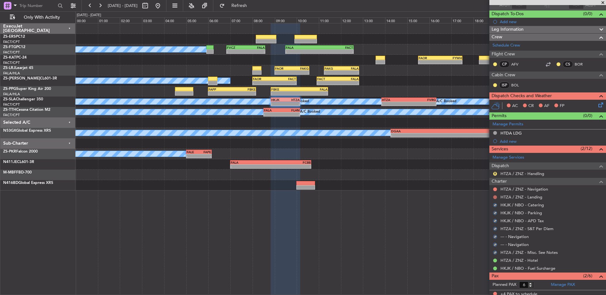
click at [496, 196] on button at bounding box center [495, 198] width 4 height 4
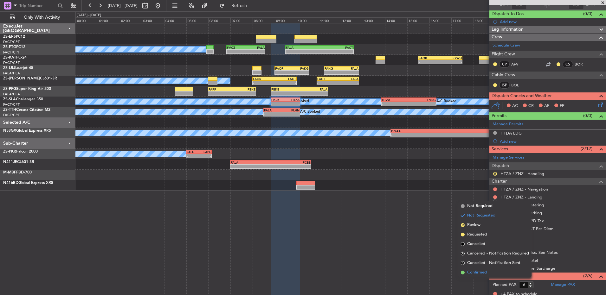
click at [486, 274] on span "Confirmed" at bounding box center [477, 273] width 20 height 6
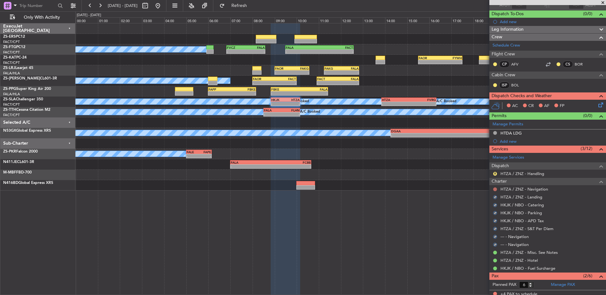
click at [494, 190] on button at bounding box center [495, 190] width 4 height 4
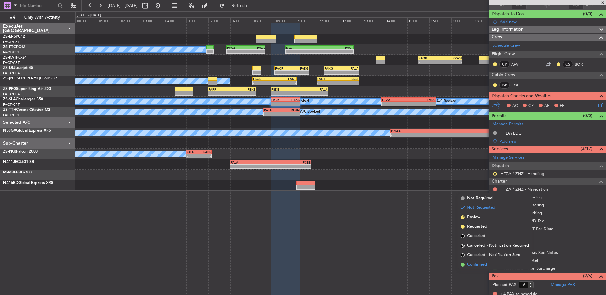
click at [473, 265] on span "Confirmed" at bounding box center [477, 265] width 20 height 6
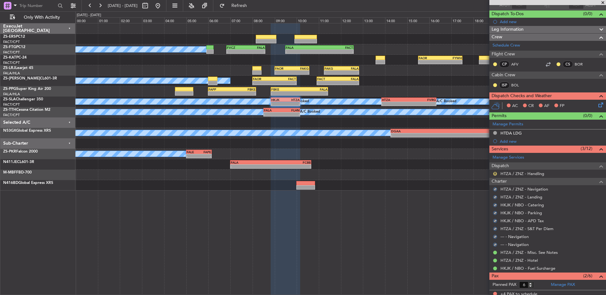
click at [495, 172] on button "R" at bounding box center [495, 174] width 4 height 4
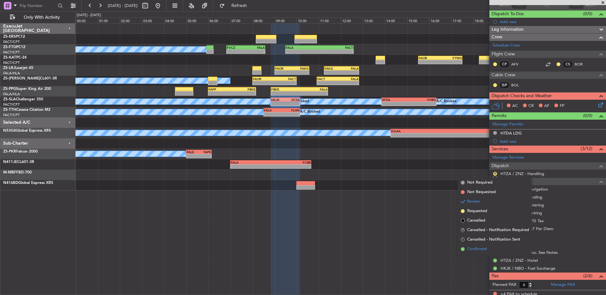
click at [474, 249] on span "Confirmed" at bounding box center [477, 249] width 20 height 6
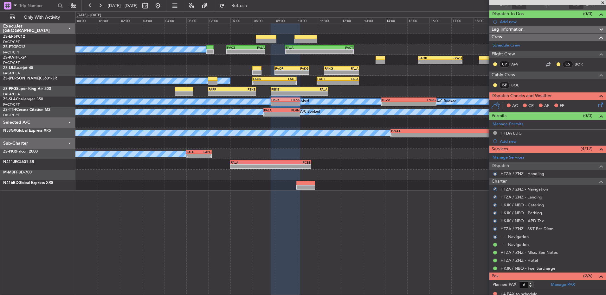
click at [556, 65] on div at bounding box center [558, 64] width 5 height 5
click at [557, 63] on button at bounding box center [559, 64] width 4 height 4
click at [548, 80] on span "Acknowledged" at bounding box center [555, 83] width 28 height 6
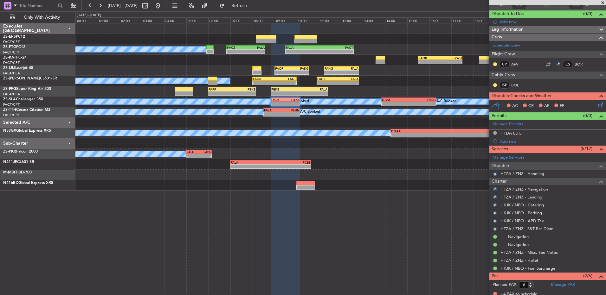
drag, startPoint x: 495, startPoint y: 63, endPoint x: 495, endPoint y: 67, distance: 4.5
click at [495, 63] on button at bounding box center [495, 64] width 4 height 4
click at [494, 82] on span "Acknowledged" at bounding box center [497, 83] width 28 height 6
click at [496, 85] on button at bounding box center [495, 85] width 4 height 4
click at [597, 105] on icon at bounding box center [599, 103] width 5 height 5
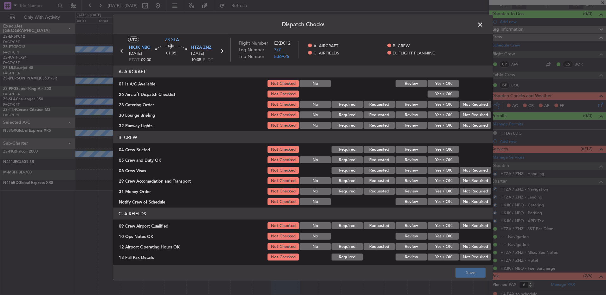
click at [432, 85] on button "Yes / OK" at bounding box center [443, 83] width 31 height 7
click at [438, 93] on button "Yes / OK" at bounding box center [443, 94] width 31 height 7
click at [463, 100] on div "Not Required" at bounding box center [475, 104] width 32 height 9
click at [464, 105] on button "Not Required" at bounding box center [475, 104] width 31 height 7
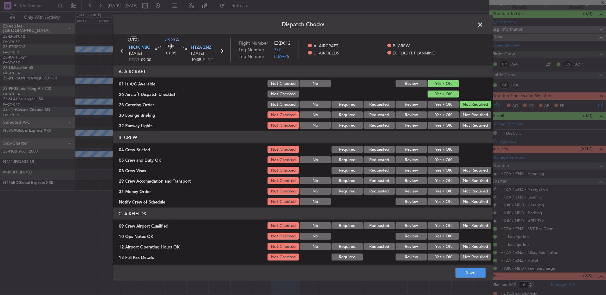
click at [464, 110] on section "A. AIRCRAFT 01 Is A/C Available Not Checked No Review Yes / OK 26 Aircraft Disp…" at bounding box center [303, 98] width 380 height 64
click at [463, 116] on button "Not Required" at bounding box center [475, 115] width 31 height 7
click at [464, 122] on button "Not Required" at bounding box center [475, 125] width 31 height 7
click at [450, 147] on button "Yes / OK" at bounding box center [443, 149] width 31 height 7
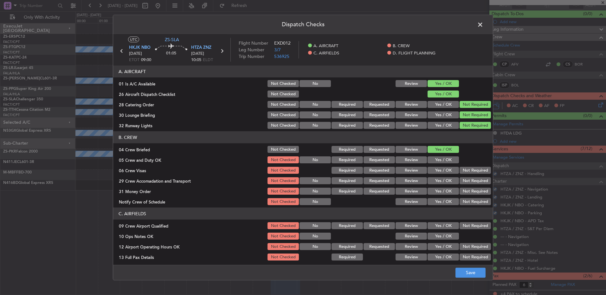
drag, startPoint x: 448, startPoint y: 158, endPoint x: 454, endPoint y: 166, distance: 10.7
click at [448, 158] on button "Yes / OK" at bounding box center [443, 160] width 31 height 7
click at [460, 168] on button "Not Required" at bounding box center [475, 170] width 31 height 7
click at [460, 176] on section "B. CREW 04 Crew Briefed Not Checked Required Requested Review Yes / OK 05 Crew …" at bounding box center [303, 169] width 380 height 75
drag, startPoint x: 459, startPoint y: 179, endPoint x: 460, endPoint y: 182, distance: 3.2
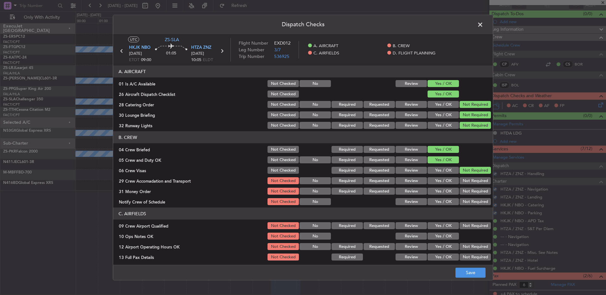
click at [460, 179] on button "Not Required" at bounding box center [475, 181] width 31 height 7
click at [460, 183] on button "Not Required" at bounding box center [475, 181] width 31 height 7
click at [460, 191] on button "Not Required" at bounding box center [475, 191] width 31 height 7
click at [461, 195] on div "Not Required" at bounding box center [475, 191] width 32 height 9
click at [463, 203] on button "Not Required" at bounding box center [475, 201] width 31 height 7
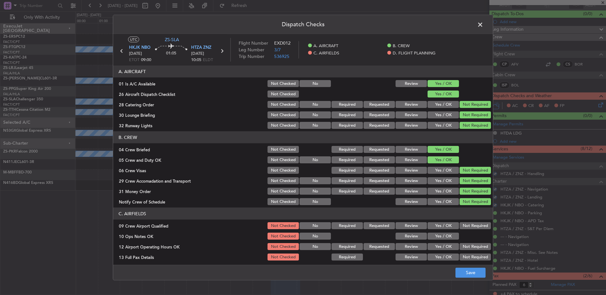
click at [461, 222] on div "Not Required" at bounding box center [475, 226] width 32 height 9
click at [460, 227] on button "Not Required" at bounding box center [475, 226] width 31 height 7
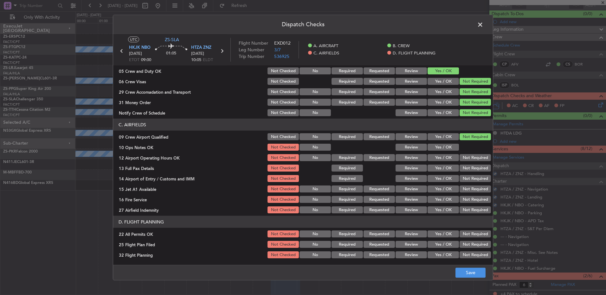
click at [442, 147] on button "Yes / OK" at bounding box center [443, 147] width 31 height 7
click at [448, 149] on button "Yes / OK" at bounding box center [443, 147] width 31 height 7
click at [460, 157] on button "Not Required" at bounding box center [475, 157] width 31 height 7
click at [463, 161] on div "Not Required" at bounding box center [475, 157] width 32 height 9
click at [463, 164] on section "C. AIRFIELDS 09 Crew Airport Qualified Not Checked No Required Requested Review…" at bounding box center [303, 167] width 380 height 96
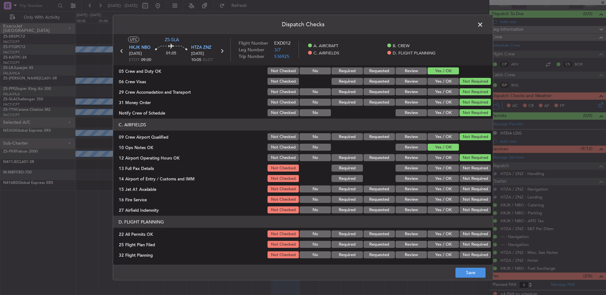
click at [463, 168] on button "Not Required" at bounding box center [475, 168] width 31 height 7
click at [464, 170] on button "Not Required" at bounding box center [475, 168] width 31 height 7
click at [464, 178] on section "C. AIRFIELDS 09 Crew Airport Qualified Not Checked No Required Requested Review…" at bounding box center [303, 167] width 380 height 96
click at [462, 181] on button "Not Required" at bounding box center [475, 178] width 31 height 7
drag, startPoint x: 462, startPoint y: 183, endPoint x: 461, endPoint y: 188, distance: 4.9
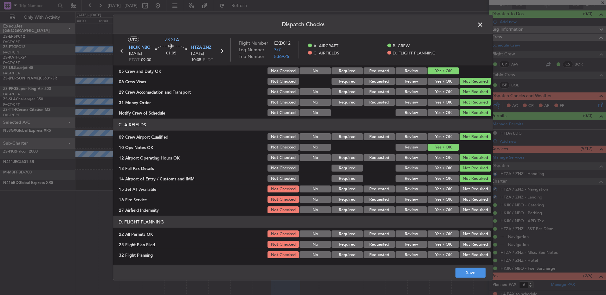
click at [462, 185] on section "C. AIRFIELDS 09 Crew Airport Qualified Not Checked No Required Requested Review…" at bounding box center [303, 167] width 380 height 96
click at [461, 187] on button "Not Required" at bounding box center [475, 189] width 31 height 7
drag, startPoint x: 461, startPoint y: 188, endPoint x: 460, endPoint y: 195, distance: 6.7
click at [460, 193] on div "Not Required" at bounding box center [475, 189] width 32 height 9
click at [460, 195] on div "Not Required" at bounding box center [475, 199] width 32 height 9
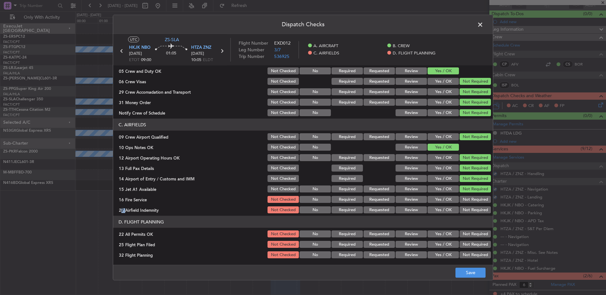
click at [460, 198] on div "Not Required" at bounding box center [475, 199] width 32 height 9
drag, startPoint x: 460, startPoint y: 198, endPoint x: 462, endPoint y: 209, distance: 11.6
click at [460, 200] on button "Not Required" at bounding box center [475, 199] width 31 height 7
click at [462, 209] on button "Not Required" at bounding box center [475, 210] width 31 height 7
click at [463, 234] on button "Not Required" at bounding box center [475, 234] width 31 height 7
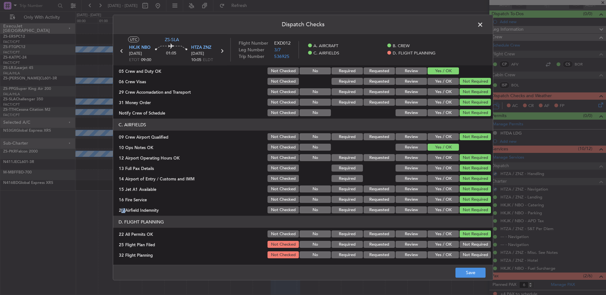
click at [421, 253] on button "Review" at bounding box center [411, 255] width 31 height 7
click at [429, 247] on button "Yes / OK" at bounding box center [443, 244] width 31 height 7
drag, startPoint x: 432, startPoint y: 255, endPoint x: 445, endPoint y: 261, distance: 13.5
click at [433, 255] on button "Yes / OK" at bounding box center [443, 255] width 31 height 7
click at [474, 271] on button "Save" at bounding box center [471, 273] width 30 height 10
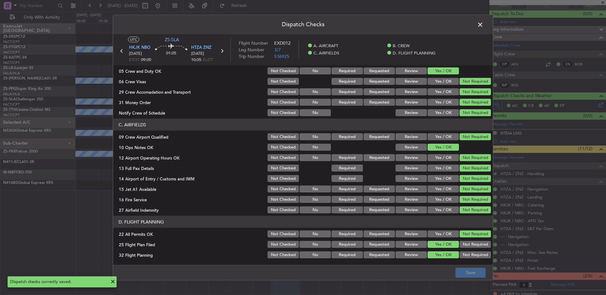
click at [483, 26] on span at bounding box center [483, 26] width 0 height 13
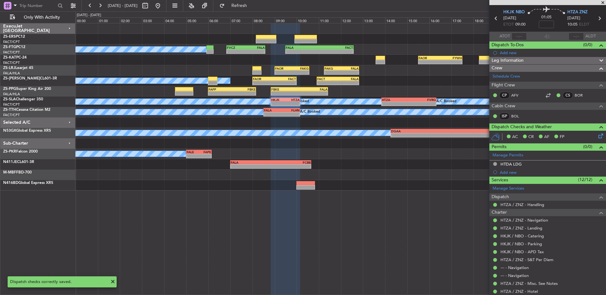
scroll to position [0, 0]
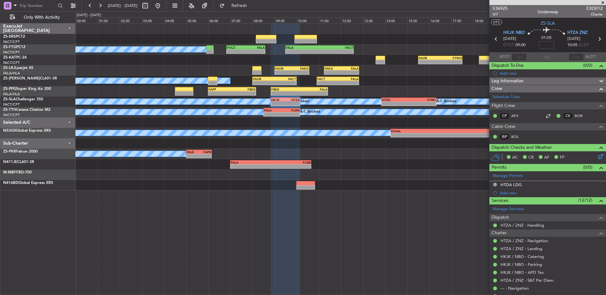
click at [595, 39] on icon at bounding box center [599, 39] width 8 height 8
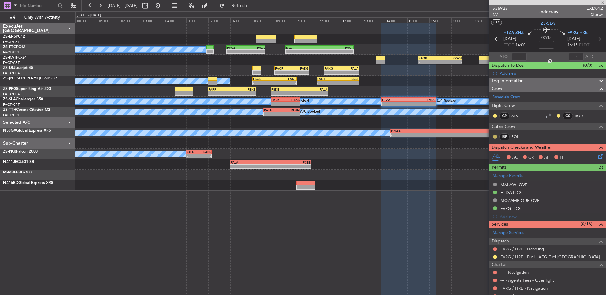
click at [495, 138] on button at bounding box center [495, 137] width 4 height 4
click at [481, 153] on li "Acknowledged" at bounding box center [495, 156] width 42 height 10
click at [492, 118] on div "CP AFV CS BOR" at bounding box center [548, 116] width 114 height 11
click at [495, 114] on button at bounding box center [495, 116] width 4 height 4
click at [492, 134] on span "Acknowledged" at bounding box center [497, 134] width 28 height 6
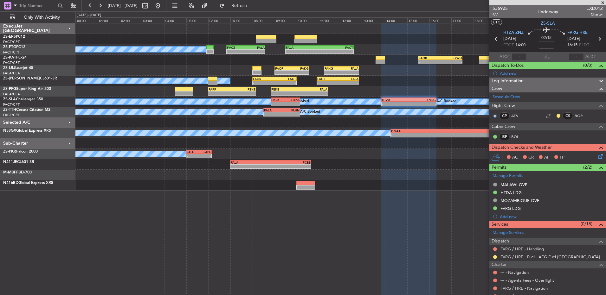
click at [557, 116] on button at bounding box center [559, 116] width 4 height 4
click at [566, 131] on span "Acknowledged" at bounding box center [555, 134] width 28 height 6
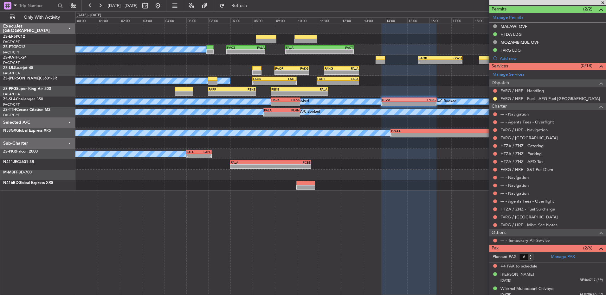
click at [495, 237] on div "--- - Temporary Air Service" at bounding box center [547, 241] width 117 height 8
click at [495, 240] on button at bounding box center [495, 241] width 4 height 4
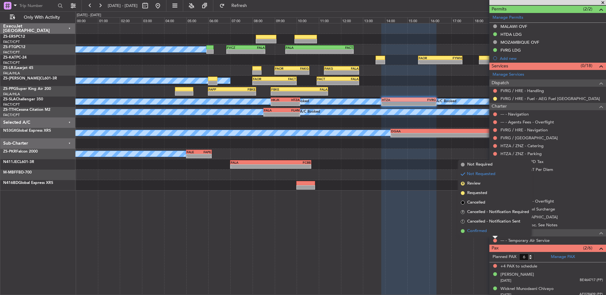
click at [495, 230] on li "Confirmed" at bounding box center [494, 232] width 73 height 10
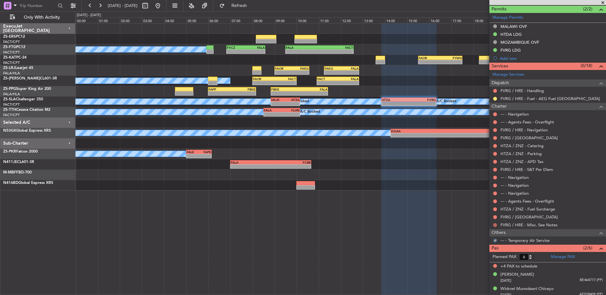
click at [495, 227] on mat-tooltip-component "Not Requested" at bounding box center [495, 235] width 36 height 17
click at [494, 223] on div at bounding box center [495, 225] width 5 height 5
click at [495, 226] on button at bounding box center [495, 225] width 4 height 4
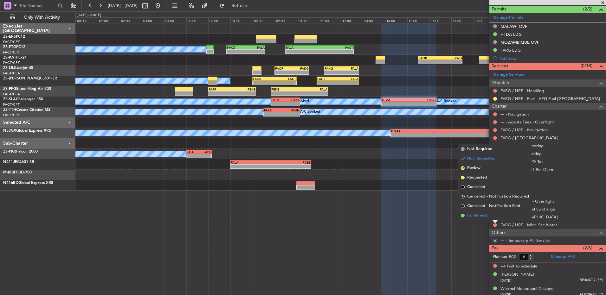
click at [496, 219] on li "Confirmed" at bounding box center [494, 216] width 73 height 10
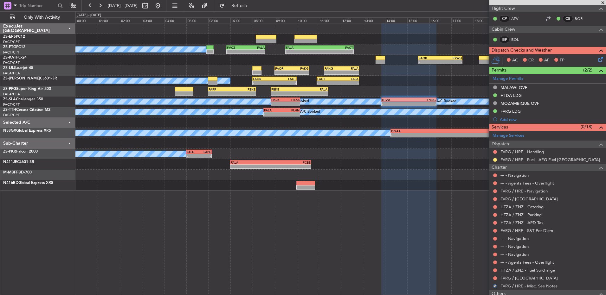
scroll to position [95, 0]
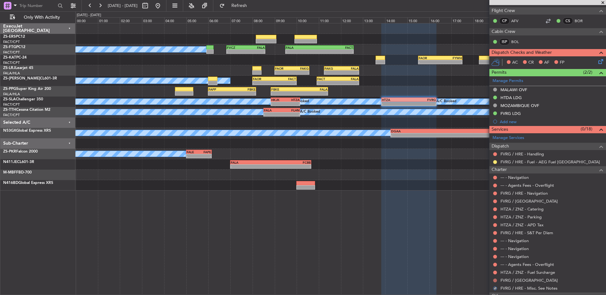
click at [496, 279] on button at bounding box center [495, 281] width 4 height 4
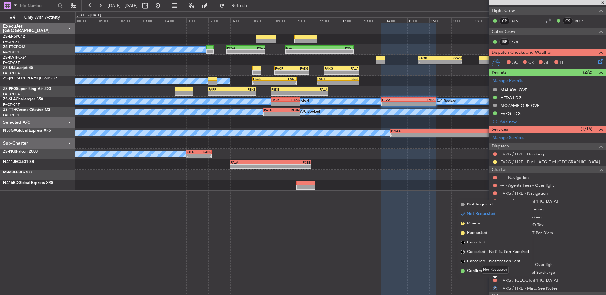
click at [496, 269] on div "Not Requested" at bounding box center [495, 270] width 27 height 8
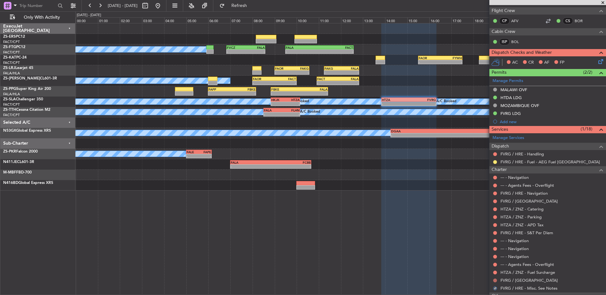
click at [495, 280] on button at bounding box center [495, 281] width 4 height 4
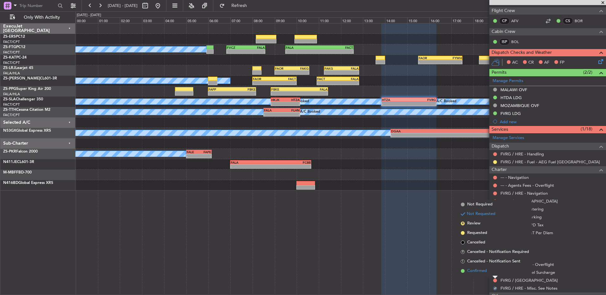
click at [487, 271] on span "Confirmed" at bounding box center [477, 271] width 20 height 6
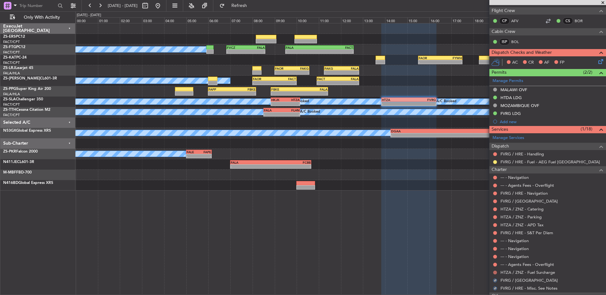
click at [494, 271] on button at bounding box center [495, 273] width 4 height 4
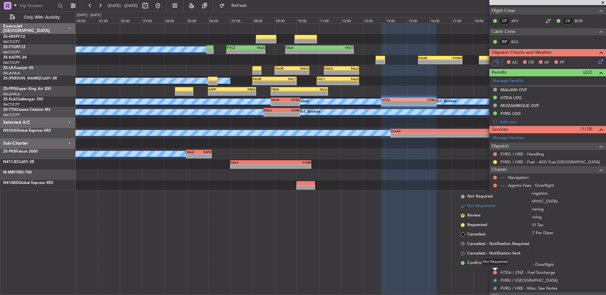
click at [494, 263] on div "Not Requested" at bounding box center [495, 262] width 27 height 8
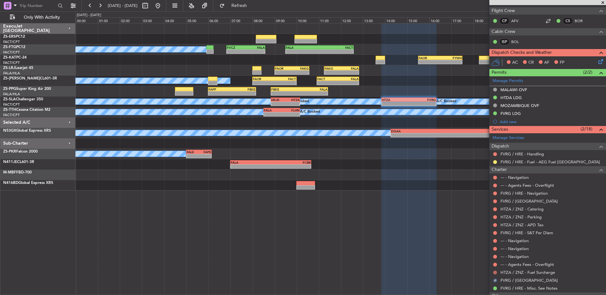
click at [495, 273] on button at bounding box center [495, 273] width 4 height 4
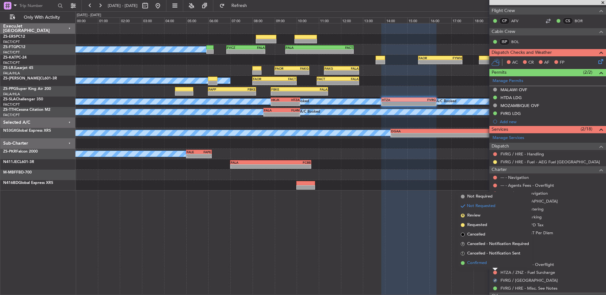
click at [482, 264] on span "Confirmed" at bounding box center [477, 263] width 20 height 6
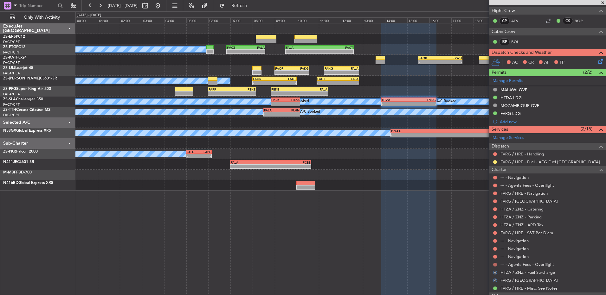
click at [495, 264] on button at bounding box center [495, 265] width 4 height 4
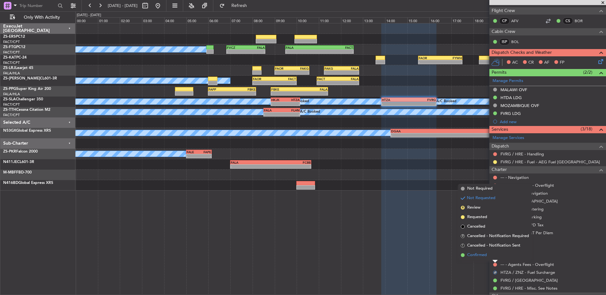
click at [494, 257] on li "Confirmed" at bounding box center [494, 256] width 73 height 10
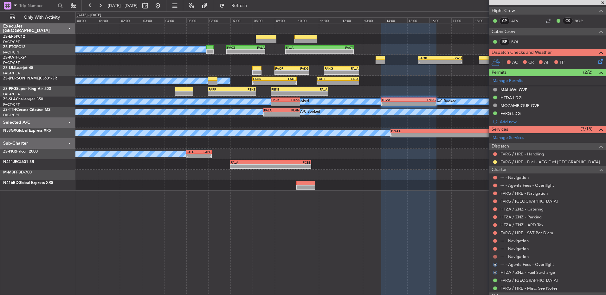
click at [495, 255] on button at bounding box center [495, 257] width 4 height 4
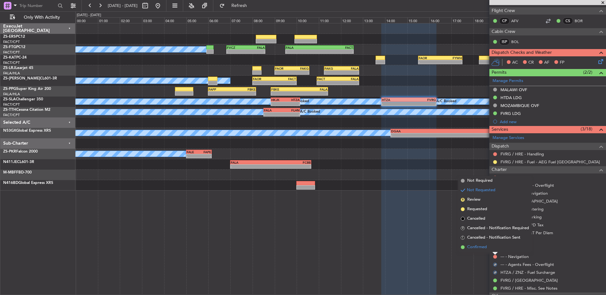
click at [494, 250] on li "Confirmed" at bounding box center [494, 248] width 73 height 10
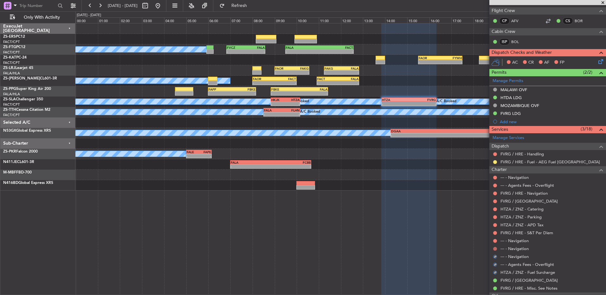
click at [495, 249] on button at bounding box center [495, 249] width 4 height 4
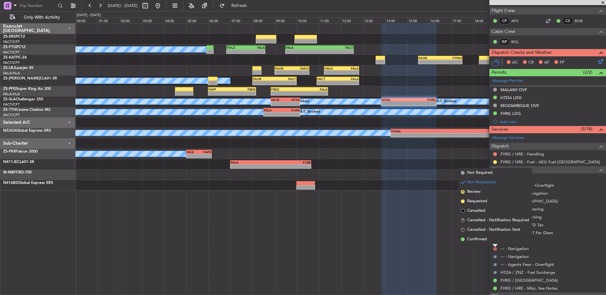
click at [495, 244] on li "Confirmed" at bounding box center [494, 240] width 73 height 10
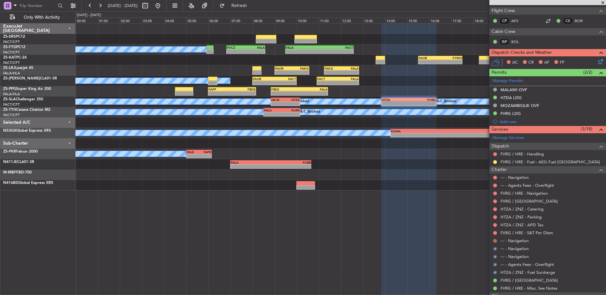
click at [495, 242] on button at bounding box center [495, 241] width 4 height 4
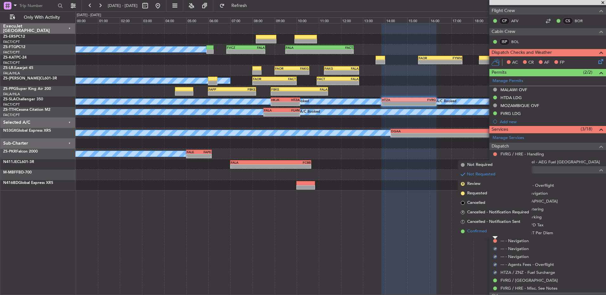
click at [495, 235] on li "Confirmed" at bounding box center [494, 232] width 73 height 10
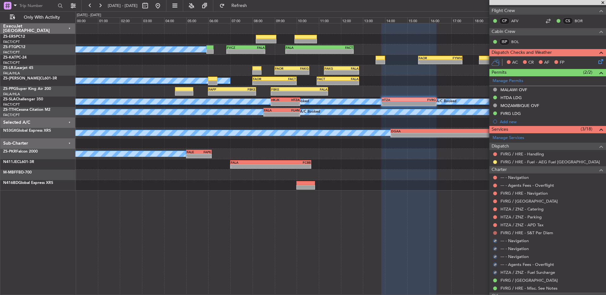
click at [495, 233] on button at bounding box center [495, 233] width 4 height 4
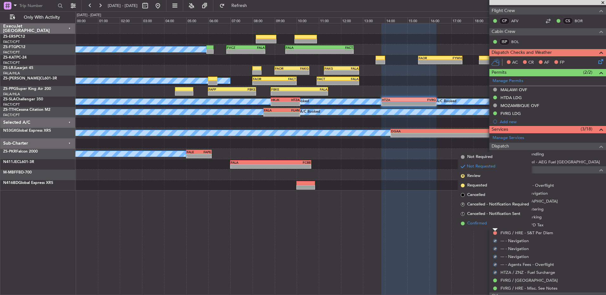
click at [495, 226] on li "Confirmed" at bounding box center [494, 224] width 73 height 10
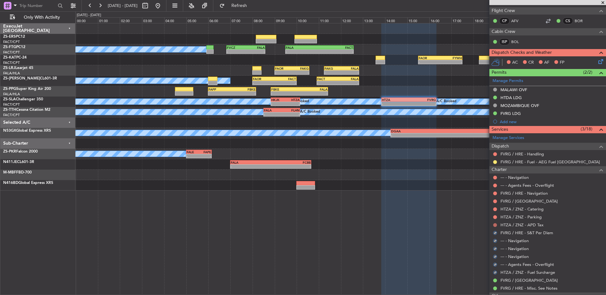
click at [495, 224] on button at bounding box center [495, 225] width 4 height 4
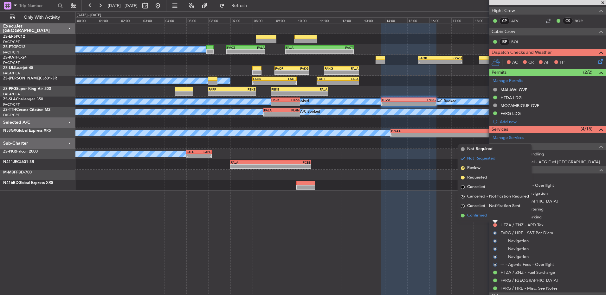
click at [495, 217] on li "Confirmed" at bounding box center [494, 216] width 73 height 10
click at [495, 217] on button at bounding box center [495, 218] width 4 height 4
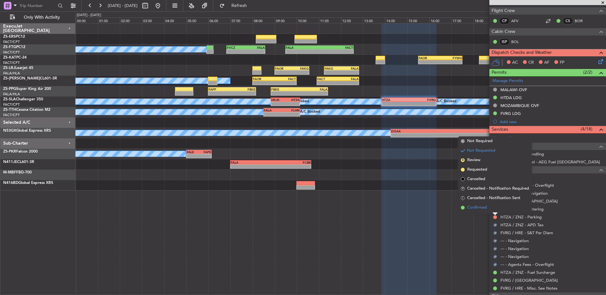
click at [495, 210] on li "Confirmed" at bounding box center [494, 208] width 73 height 10
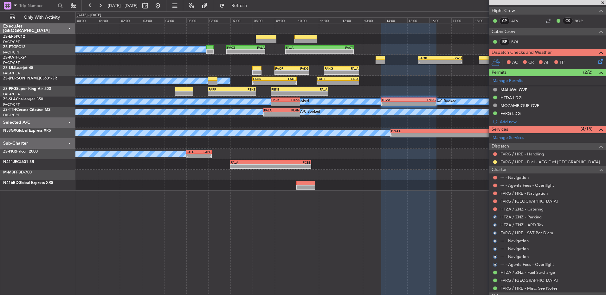
click at [495, 210] on button at bounding box center [495, 210] width 4 height 4
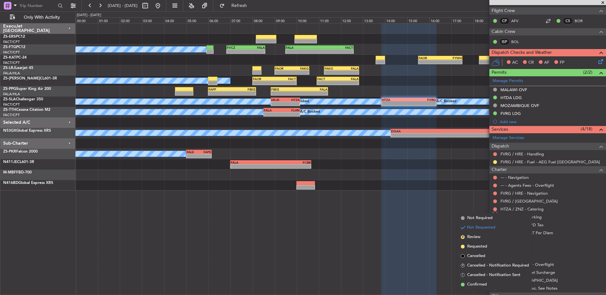
click at [495, 204] on div "FVRG / [GEOGRAPHIC_DATA]" at bounding box center [547, 201] width 117 height 8
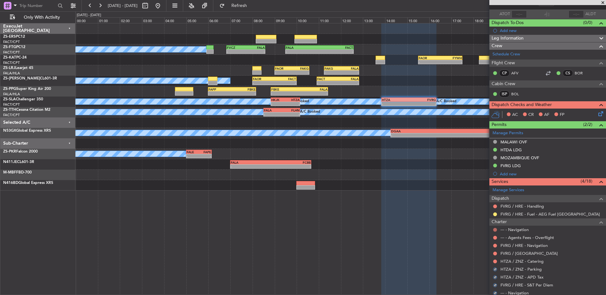
scroll to position [32, 0]
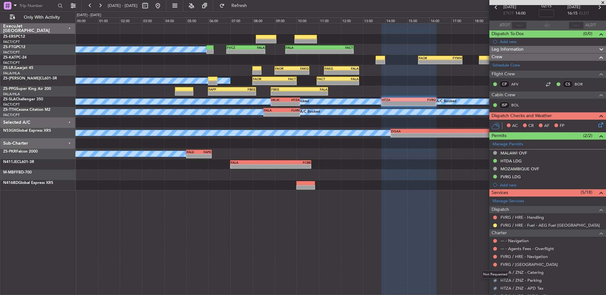
click at [497, 273] on div "Not Requested" at bounding box center [495, 275] width 27 height 8
click at [495, 273] on button at bounding box center [495, 273] width 4 height 4
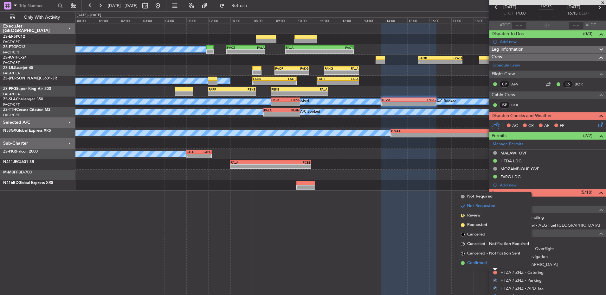
click at [489, 264] on li "Confirmed" at bounding box center [494, 264] width 73 height 10
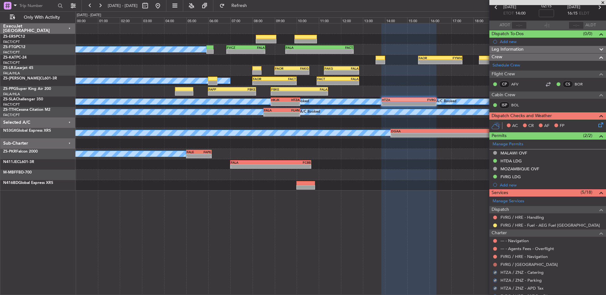
click at [494, 264] on button at bounding box center [495, 265] width 4 height 4
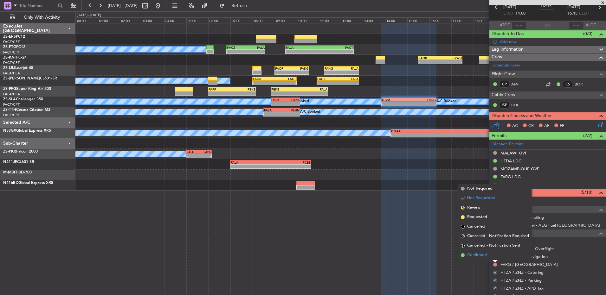
click at [493, 257] on li "Confirmed" at bounding box center [494, 256] width 73 height 10
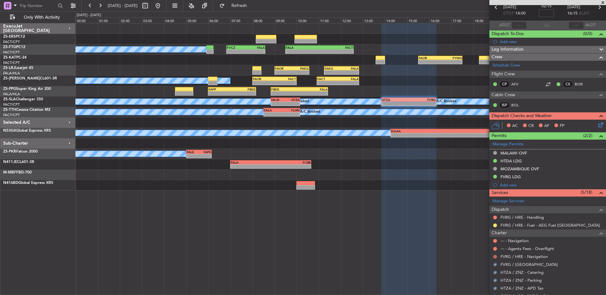
click at [494, 256] on button at bounding box center [495, 257] width 4 height 4
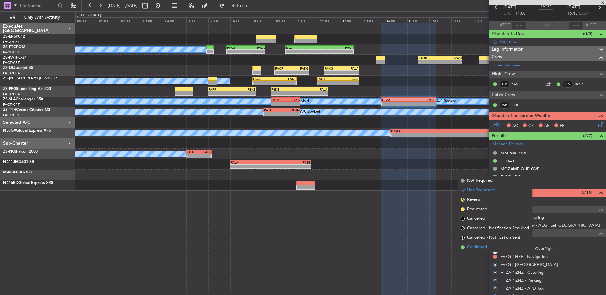
click at [494, 247] on li "Confirmed" at bounding box center [494, 248] width 73 height 10
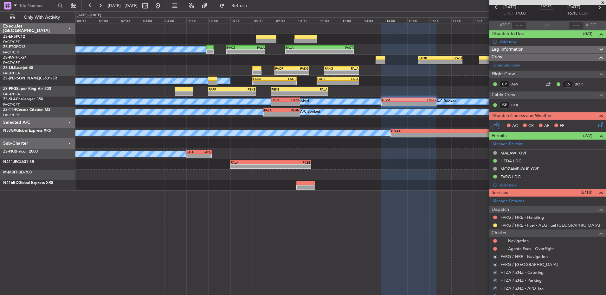
click at [494, 247] on button at bounding box center [495, 249] width 4 height 4
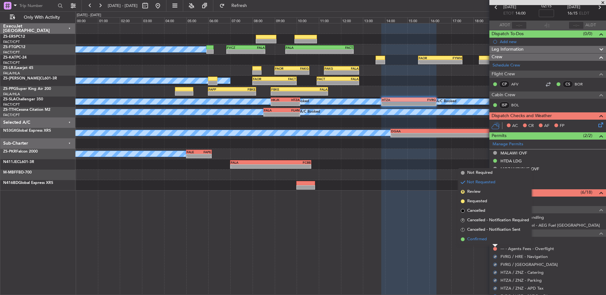
click at [494, 238] on li "Confirmed" at bounding box center [494, 240] width 73 height 10
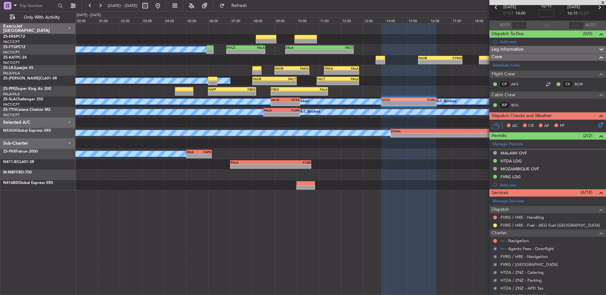
click at [495, 239] on nimbus-traffic-light at bounding box center [495, 241] width 5 height 5
click at [495, 240] on button at bounding box center [495, 241] width 4 height 4
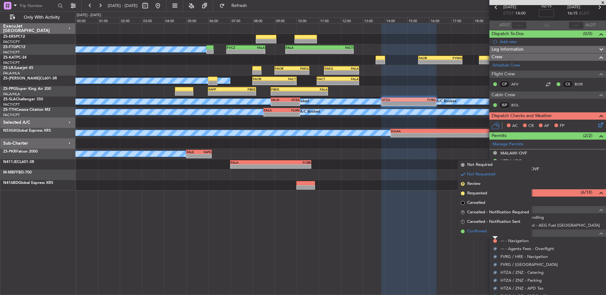
click at [497, 233] on li "Confirmed" at bounding box center [494, 232] width 73 height 10
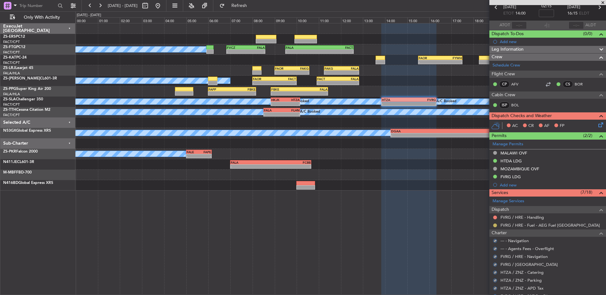
click at [493, 225] on button at bounding box center [495, 226] width 4 height 4
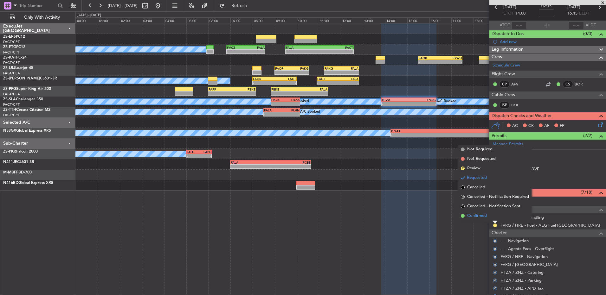
click at [499, 217] on li "Confirmed" at bounding box center [494, 216] width 73 height 10
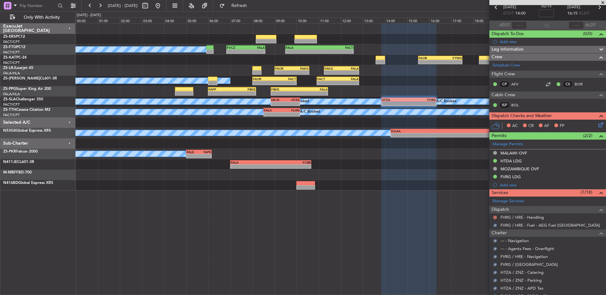
click at [493, 217] on button at bounding box center [495, 218] width 4 height 4
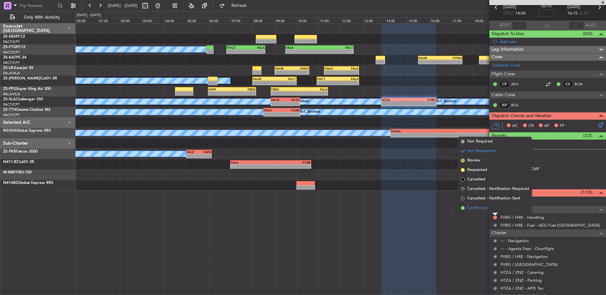
click at [495, 210] on li "Confirmed" at bounding box center [494, 209] width 73 height 10
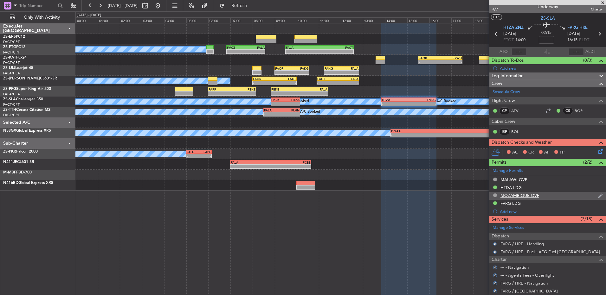
scroll to position [0, 0]
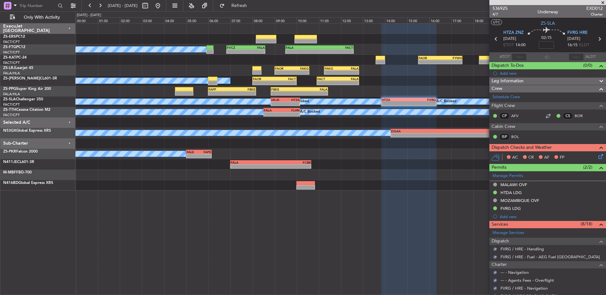
click at [592, 157] on div "AC CR AF FP" at bounding box center [547, 158] width 117 height 13
click at [597, 155] on icon at bounding box center [599, 155] width 5 height 5
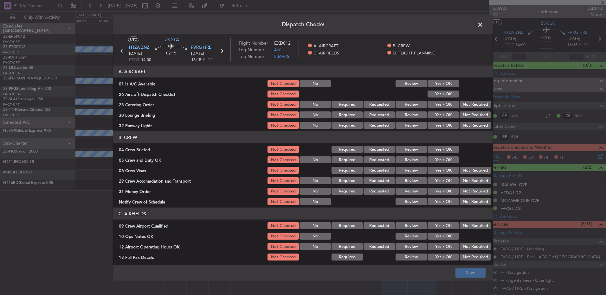
click at [441, 86] on button "Yes / OK" at bounding box center [443, 83] width 31 height 7
click at [441, 95] on button "Yes / OK" at bounding box center [443, 94] width 31 height 7
click at [485, 110] on section "A. AIRCRAFT 01 Is A/C Available Not Checked No Review Yes / OK 26 Aircraft Disp…" at bounding box center [303, 98] width 380 height 64
click at [479, 107] on button "Not Required" at bounding box center [475, 104] width 31 height 7
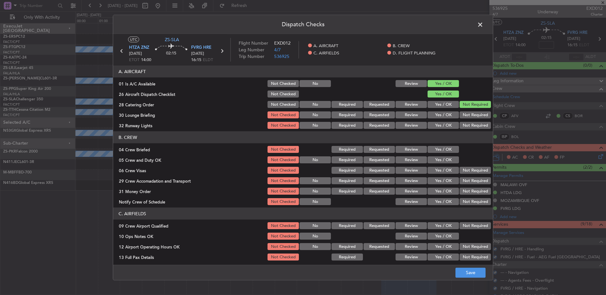
click at [474, 115] on button "Not Required" at bounding box center [475, 115] width 31 height 7
click at [473, 120] on section "A. AIRCRAFT 01 Is A/C Available Not Checked No Review Yes / OK 26 Aircraft Disp…" at bounding box center [303, 98] width 380 height 64
click at [473, 122] on button "Not Required" at bounding box center [475, 125] width 31 height 7
drag, startPoint x: 445, startPoint y: 150, endPoint x: 443, endPoint y: 159, distance: 9.7
click at [445, 150] on button "Yes / OK" at bounding box center [443, 149] width 31 height 7
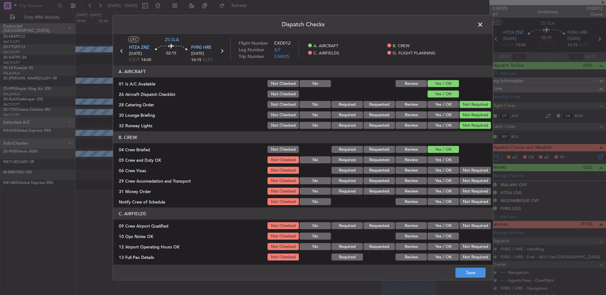
drag, startPoint x: 443, startPoint y: 159, endPoint x: 443, endPoint y: 164, distance: 5.1
click at [443, 163] on div "Yes / OK" at bounding box center [443, 160] width 32 height 9
click at [443, 164] on div "Yes / OK" at bounding box center [443, 160] width 32 height 9
click at [449, 162] on button "Yes / OK" at bounding box center [443, 160] width 31 height 7
click at [462, 170] on button "Not Required" at bounding box center [475, 170] width 31 height 7
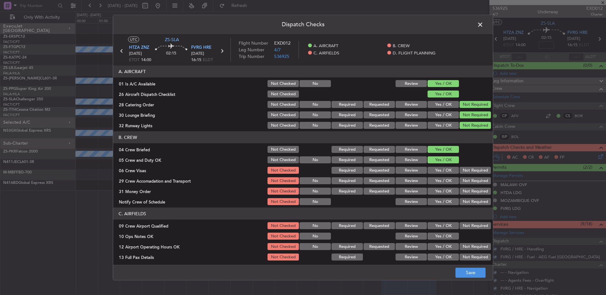
click at [463, 193] on section "B. CREW 04 Crew Briefed Not Checked Required Requested Review Yes / OK 05 Crew …" at bounding box center [303, 169] width 380 height 75
click at [464, 183] on button "Not Required" at bounding box center [475, 181] width 31 height 7
click at [464, 196] on div "Not Required" at bounding box center [475, 191] width 32 height 9
click at [464, 192] on button "Not Required" at bounding box center [475, 191] width 31 height 7
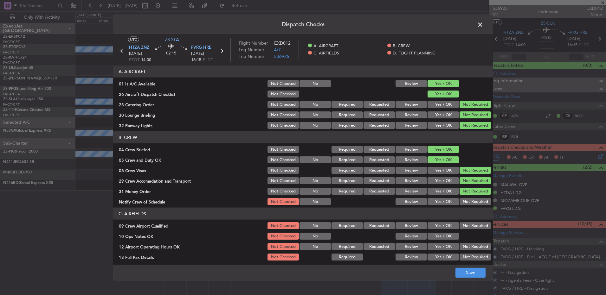
click at [464, 202] on button "Not Required" at bounding box center [475, 201] width 31 height 7
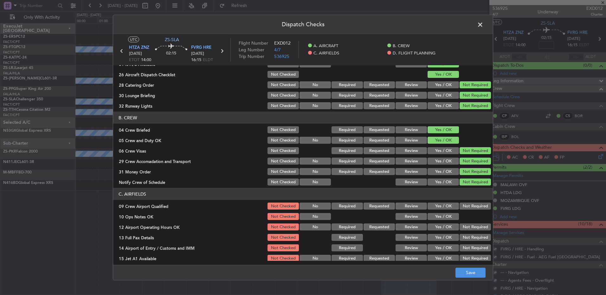
scroll to position [89, 0]
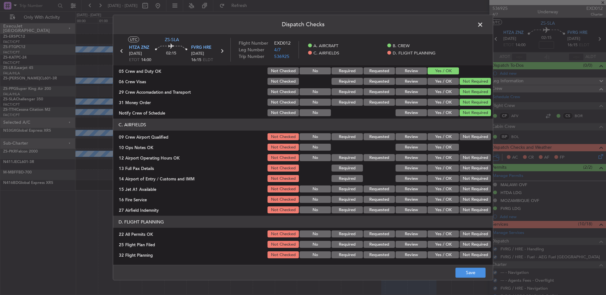
click at [468, 134] on button "Not Required" at bounding box center [475, 136] width 31 height 7
click at [439, 143] on div "Yes / OK" at bounding box center [443, 147] width 32 height 9
click at [446, 145] on button "Yes / OK" at bounding box center [443, 147] width 31 height 7
click at [464, 159] on button "Not Required" at bounding box center [475, 157] width 31 height 7
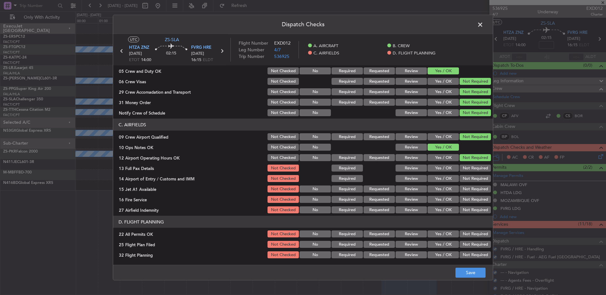
click at [464, 166] on section "C. AIRFIELDS 09 Crew Airport Qualified Not Checked No Required Requested Review…" at bounding box center [303, 167] width 380 height 96
click at [464, 172] on div "Not Required" at bounding box center [475, 168] width 32 height 9
click at [463, 169] on button "Not Required" at bounding box center [475, 168] width 31 height 7
click at [464, 174] on section "C. AIRFIELDS 09 Crew Airport Qualified Not Checked No Required Requested Review…" at bounding box center [303, 167] width 380 height 96
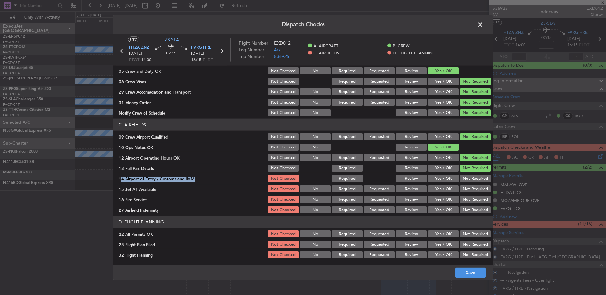
drag, startPoint x: 464, startPoint y: 174, endPoint x: 462, endPoint y: 182, distance: 8.2
click at [464, 178] on button "Not Required" at bounding box center [475, 178] width 31 height 7
click at [462, 187] on button "Not Required" at bounding box center [475, 189] width 31 height 7
click at [463, 192] on button "Not Required" at bounding box center [475, 189] width 31 height 7
click at [462, 197] on button "Not Required" at bounding box center [475, 199] width 31 height 7
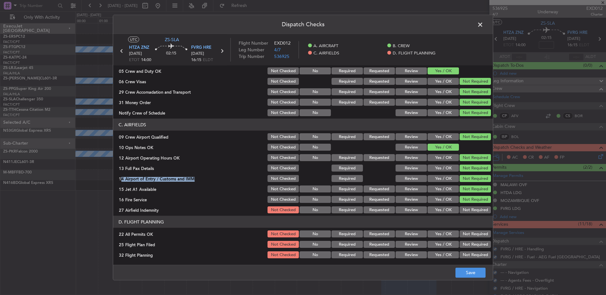
click at [463, 211] on button "Not Required" at bounding box center [475, 210] width 31 height 7
click at [466, 230] on div "Not Required" at bounding box center [475, 234] width 32 height 9
drag, startPoint x: 481, startPoint y: 234, endPoint x: 477, endPoint y: 234, distance: 3.8
click at [480, 234] on button "Not Required" at bounding box center [475, 234] width 31 height 7
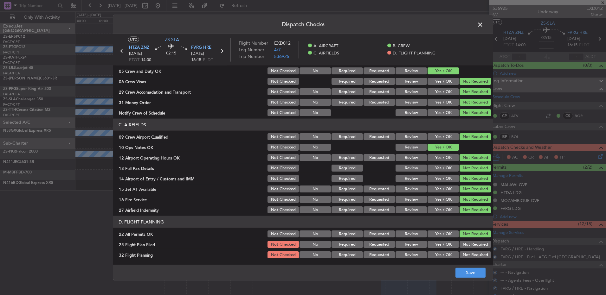
click at [437, 246] on button "Yes / OK" at bounding box center [443, 244] width 31 height 7
click at [439, 256] on button "Yes / OK" at bounding box center [443, 255] width 31 height 7
click at [459, 270] on button "Save" at bounding box center [471, 273] width 30 height 10
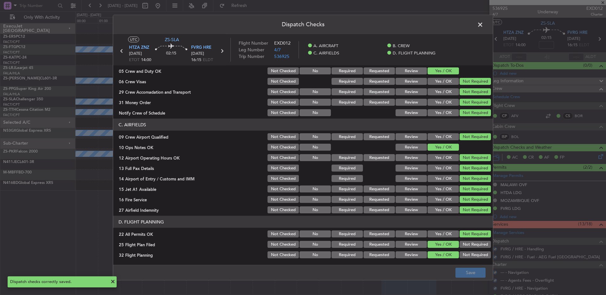
click at [483, 27] on span at bounding box center [483, 26] width 0 height 13
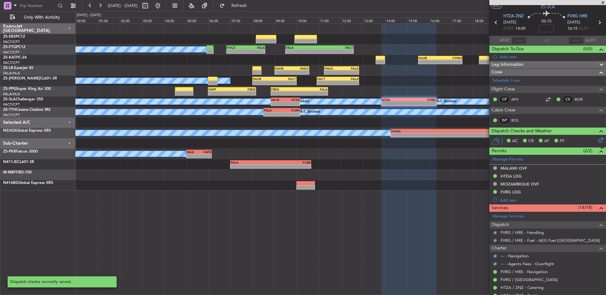
scroll to position [0, 0]
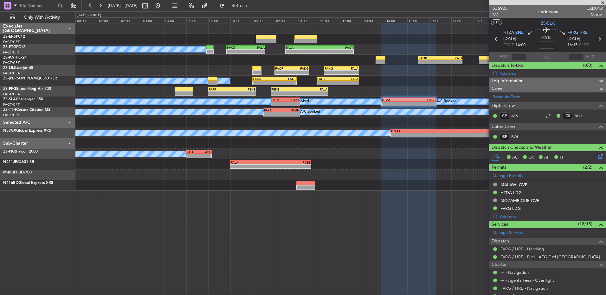
click at [604, 2] on span at bounding box center [603, 3] width 6 height 6
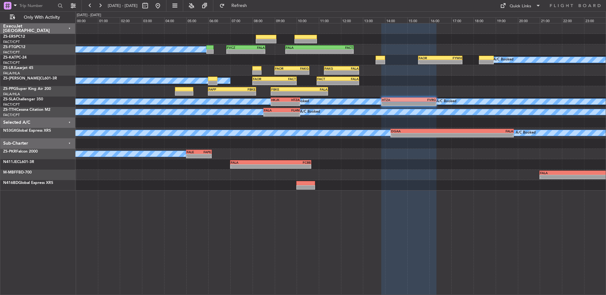
type input "0"
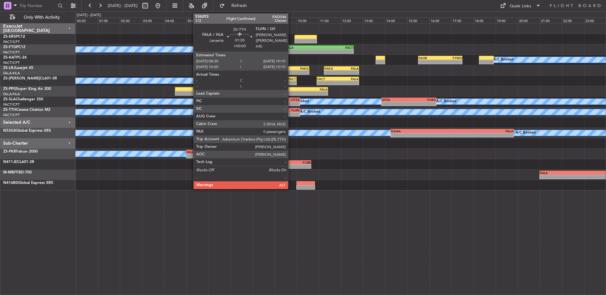
click at [291, 113] on div "-" at bounding box center [291, 115] width 18 height 4
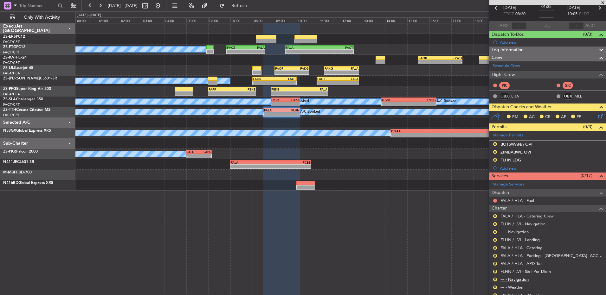
scroll to position [93, 0]
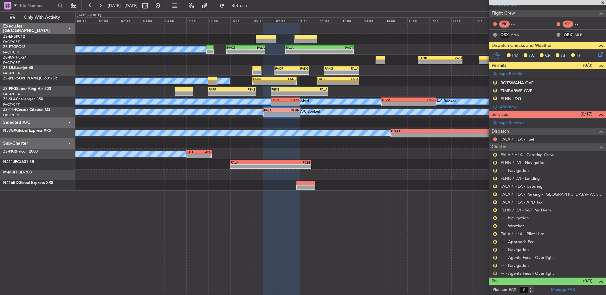
click at [495, 275] on button "R" at bounding box center [495, 274] width 4 height 4
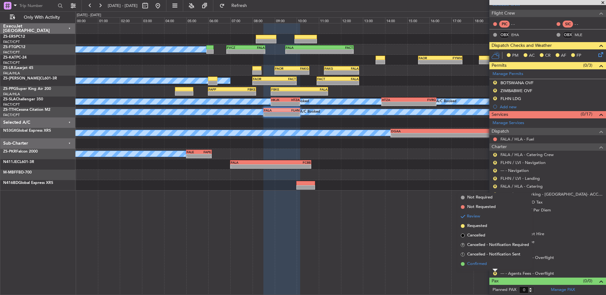
click at [491, 263] on li "Confirmed" at bounding box center [494, 265] width 73 height 10
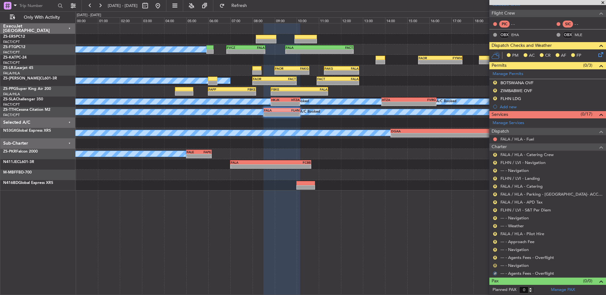
click at [496, 264] on button "R" at bounding box center [495, 266] width 4 height 4
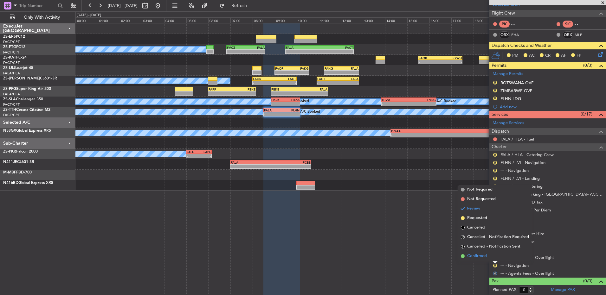
click at [494, 257] on li "Confirmed" at bounding box center [494, 257] width 73 height 10
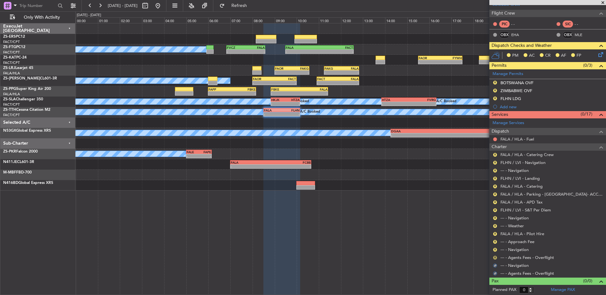
click at [494, 257] on button "R" at bounding box center [495, 258] width 4 height 4
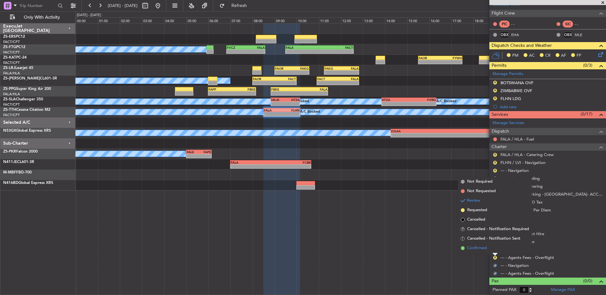
click at [494, 247] on li "Confirmed" at bounding box center [494, 249] width 73 height 10
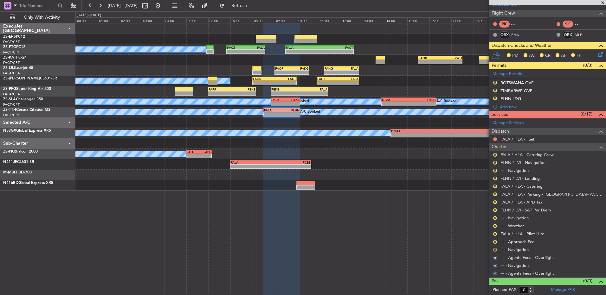
click at [496, 251] on button "R" at bounding box center [495, 250] width 4 height 4
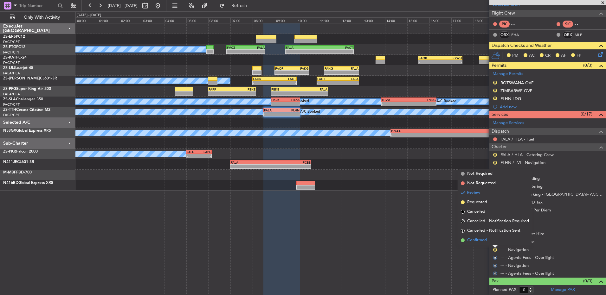
click at [494, 241] on li "Confirmed" at bounding box center [494, 241] width 73 height 10
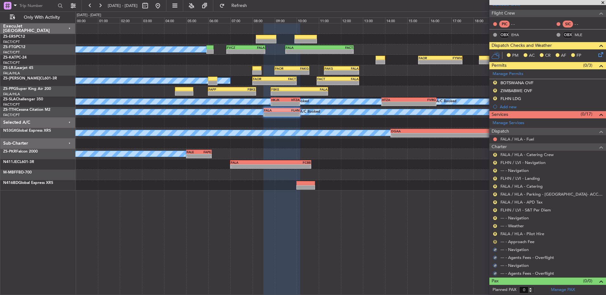
click at [494, 241] on button "R" at bounding box center [495, 242] width 4 height 4
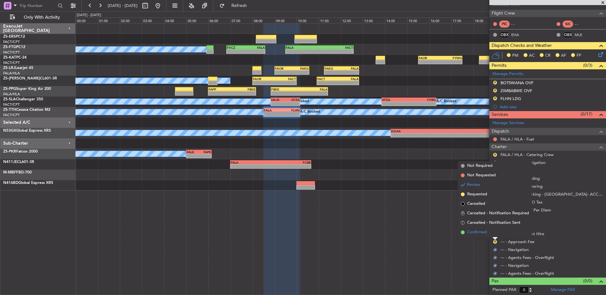
click at [494, 235] on li "Confirmed" at bounding box center [494, 233] width 73 height 10
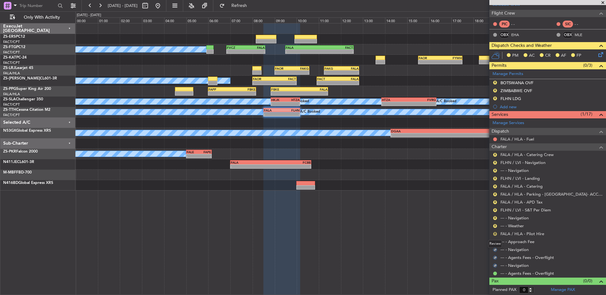
click at [493, 233] on button "R" at bounding box center [495, 234] width 4 height 4
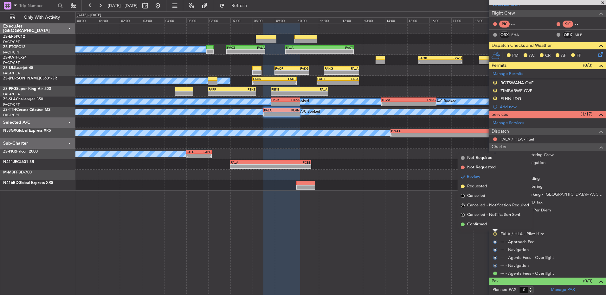
click at [493, 227] on li "Confirmed" at bounding box center [494, 225] width 73 height 10
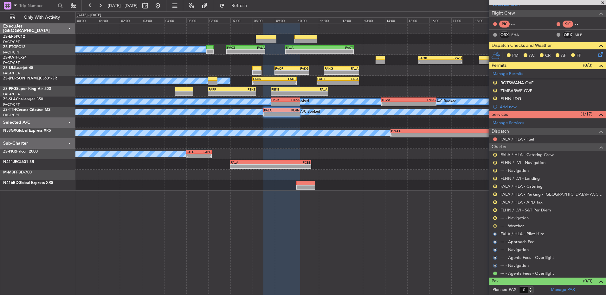
click at [494, 227] on button "R" at bounding box center [495, 226] width 4 height 4
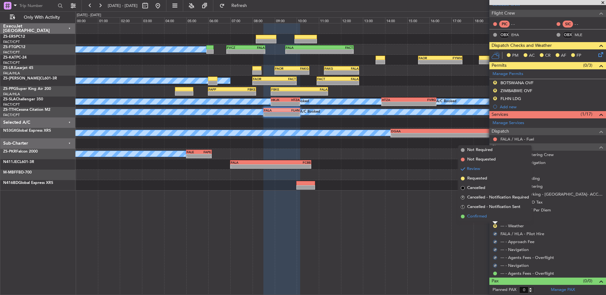
click at [497, 217] on li "Confirmed" at bounding box center [494, 217] width 73 height 10
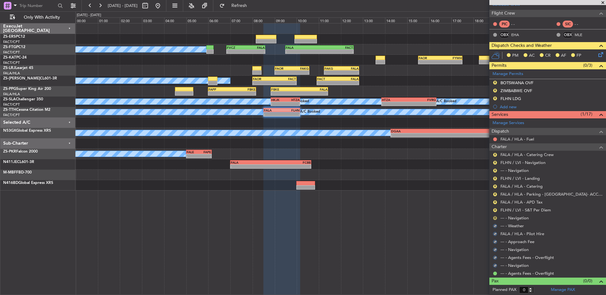
click at [495, 219] on button "R" at bounding box center [495, 219] width 4 height 4
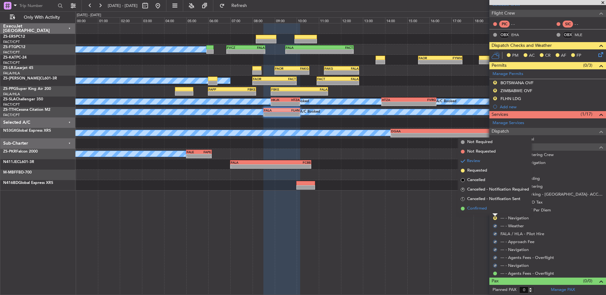
click at [494, 212] on li "Confirmed" at bounding box center [494, 209] width 73 height 10
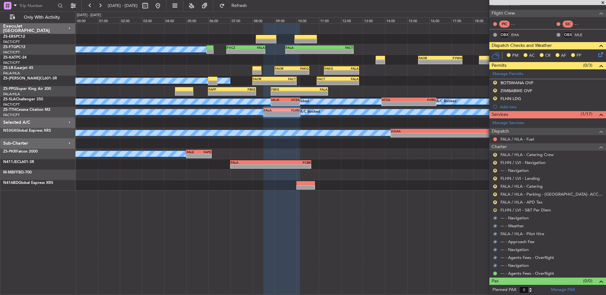
click at [495, 209] on button "R" at bounding box center [495, 211] width 4 height 4
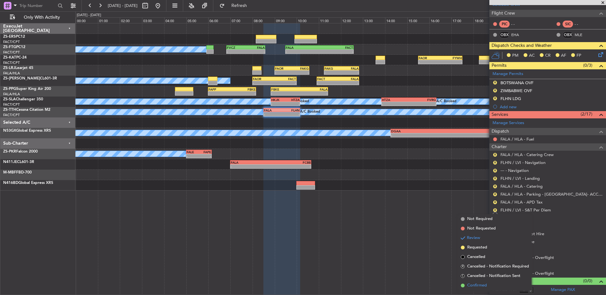
click at [495, 284] on li "Confirmed" at bounding box center [494, 286] width 73 height 10
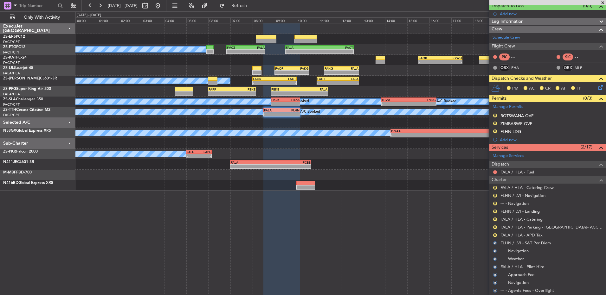
scroll to position [29, 0]
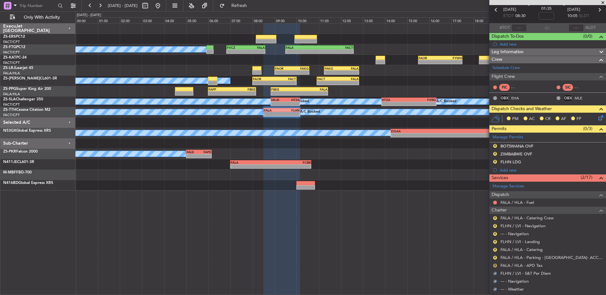
click at [495, 264] on button "R" at bounding box center [495, 266] width 4 height 4
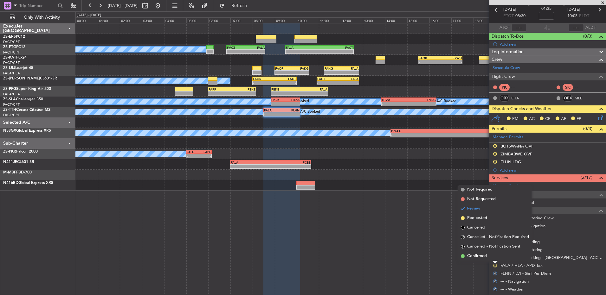
click at [495, 258] on li "Confirmed" at bounding box center [494, 257] width 73 height 10
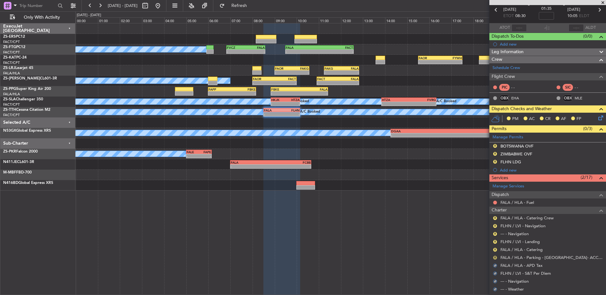
click at [495, 256] on button "R" at bounding box center [495, 258] width 4 height 4
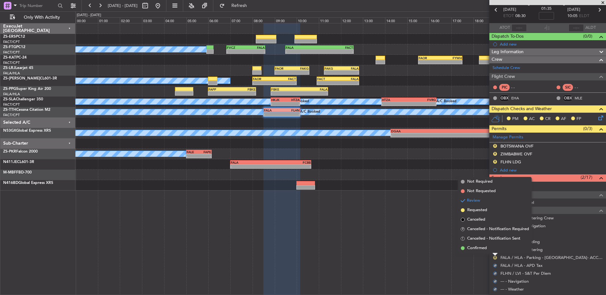
click at [492, 248] on li "Confirmed" at bounding box center [494, 249] width 73 height 10
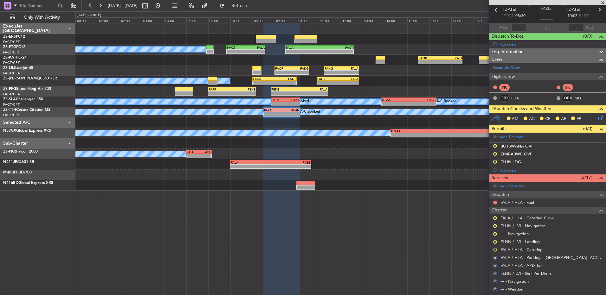
click at [495, 249] on button "R" at bounding box center [495, 250] width 4 height 4
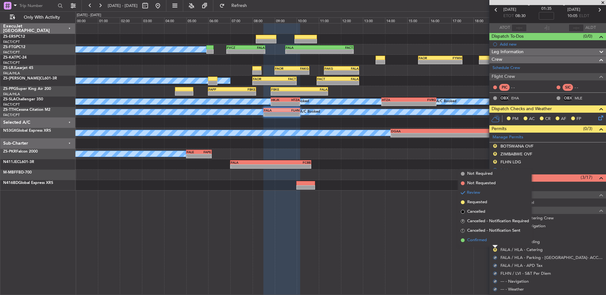
click at [496, 242] on li "Confirmed" at bounding box center [494, 241] width 73 height 10
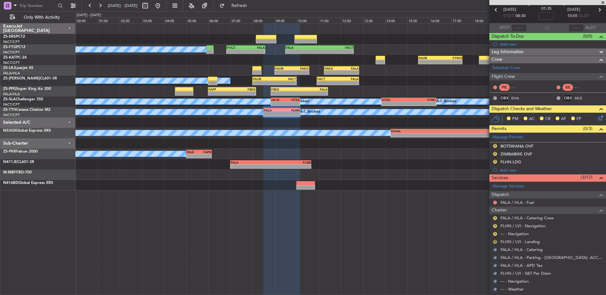
click at [496, 241] on button "R" at bounding box center [495, 242] width 4 height 4
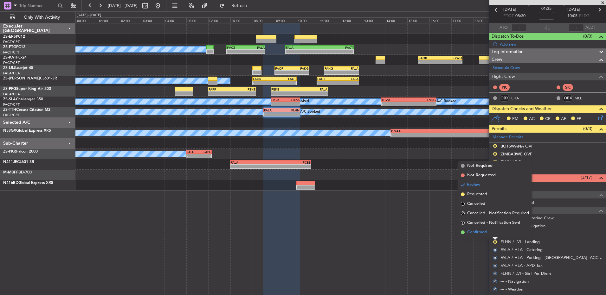
click at [494, 235] on li "Confirmed" at bounding box center [494, 233] width 73 height 10
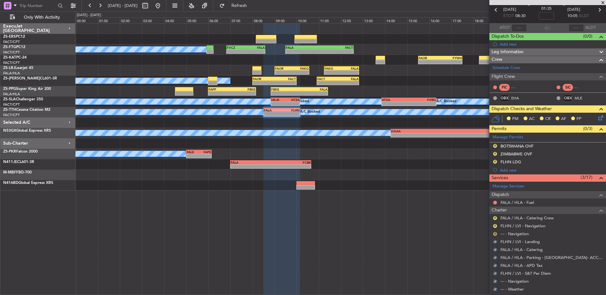
click at [494, 233] on button "R" at bounding box center [495, 234] width 4 height 4
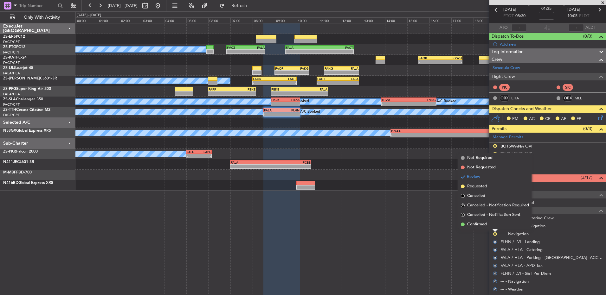
click at [494, 228] on li "Confirmed" at bounding box center [494, 225] width 73 height 10
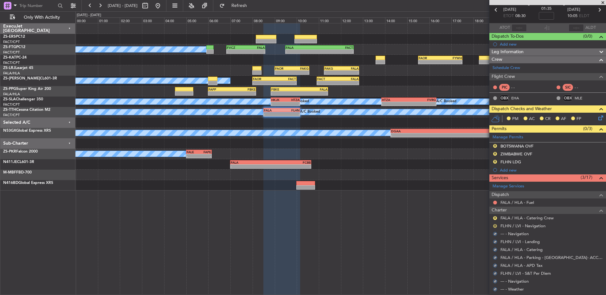
click at [494, 227] on button "R" at bounding box center [495, 226] width 4 height 4
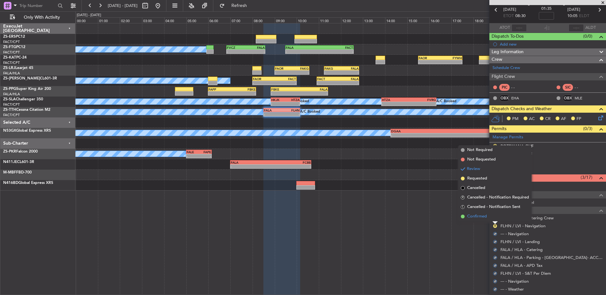
click at [495, 220] on li "Confirmed" at bounding box center [494, 217] width 73 height 10
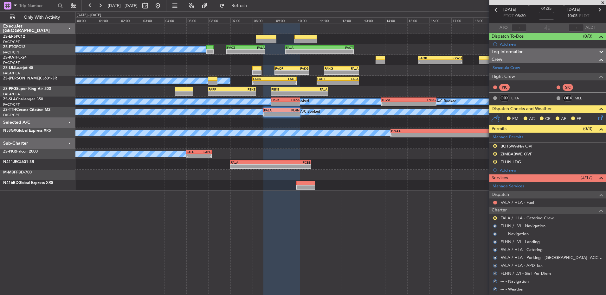
click at [495, 216] on div "R" at bounding box center [495, 218] width 5 height 5
click at [495, 217] on button "R" at bounding box center [495, 219] width 4 height 4
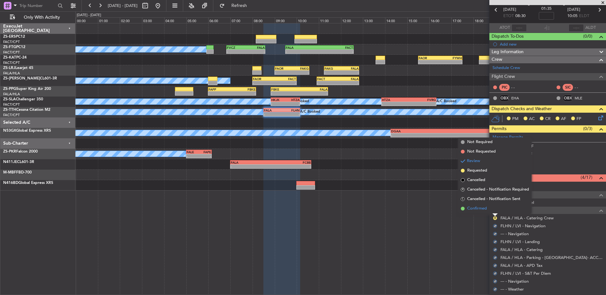
click at [494, 208] on li "Confirmed" at bounding box center [494, 209] width 73 height 10
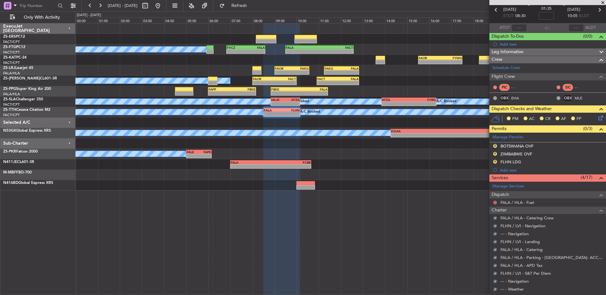
click at [494, 203] on button at bounding box center [495, 203] width 4 height 4
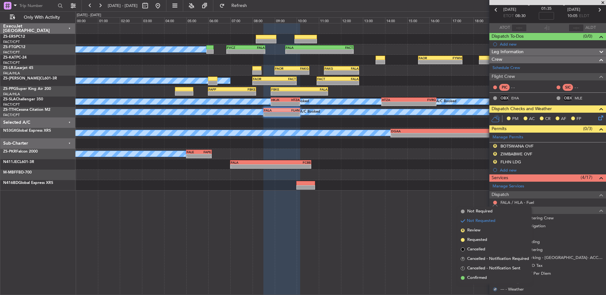
click at [482, 281] on span "Confirmed" at bounding box center [477, 278] width 20 height 6
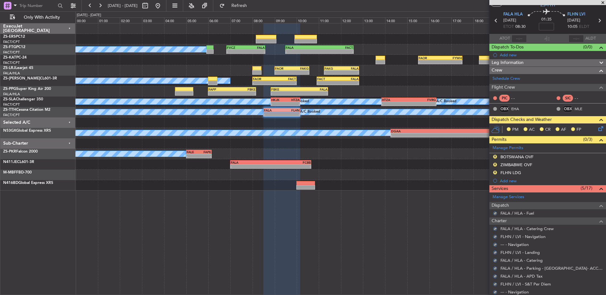
scroll to position [0, 0]
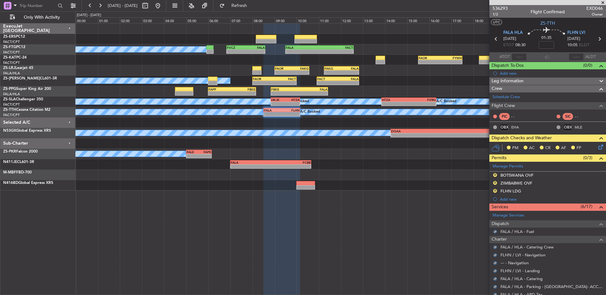
click at [598, 149] on icon at bounding box center [599, 146] width 5 height 5
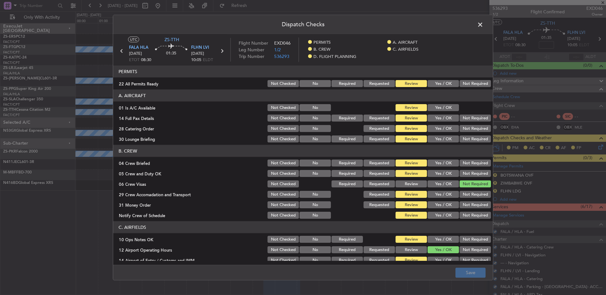
click at [460, 81] on button "Not Required" at bounding box center [475, 83] width 31 height 7
click at [441, 105] on button "Yes / OK" at bounding box center [443, 107] width 31 height 7
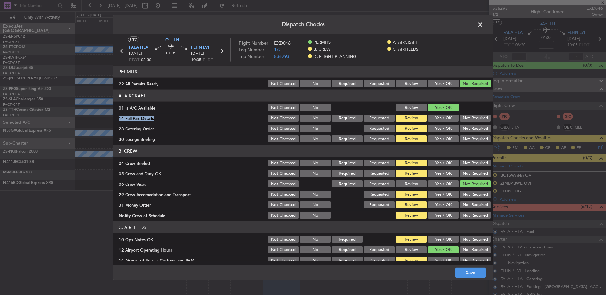
drag, startPoint x: 456, startPoint y: 112, endPoint x: 462, endPoint y: 119, distance: 8.6
click at [458, 114] on section "A. AIRCRAFT 01 Is A/C Available Not Checked No Review Yes / OK 14 Full Pax Deta…" at bounding box center [303, 117] width 380 height 54
click at [464, 124] on div "Not Required" at bounding box center [475, 128] width 32 height 9
click at [464, 119] on button "Not Required" at bounding box center [475, 118] width 31 height 7
click at [466, 126] on section "A. AIRCRAFT 01 Is A/C Available Not Checked No Review Yes / OK 14 Full Pax Deta…" at bounding box center [303, 117] width 380 height 54
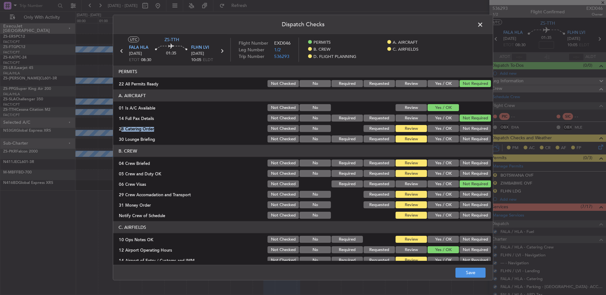
click at [471, 145] on article "PERMITS 22 All Permits Ready Not Checked No Required Requested Review Yes / OK …" at bounding box center [303, 164] width 380 height 196
click at [469, 125] on div "Not Required" at bounding box center [475, 128] width 32 height 9
click at [468, 133] on div "Not Required" at bounding box center [475, 128] width 32 height 9
click at [471, 129] on button "Not Required" at bounding box center [475, 128] width 31 height 7
click at [447, 140] on button "Yes / OK" at bounding box center [443, 139] width 31 height 7
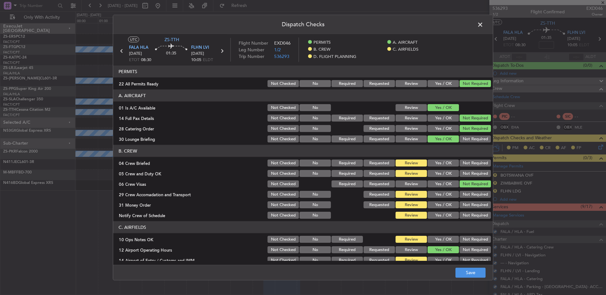
click at [437, 161] on button "Yes / OK" at bounding box center [443, 163] width 31 height 7
click at [438, 168] on section "B. CREW 04 Crew Briefed Not Checked No Required Requested Review Yes / OK Not R…" at bounding box center [303, 182] width 380 height 75
click at [437, 175] on button "Yes / OK" at bounding box center [443, 173] width 31 height 7
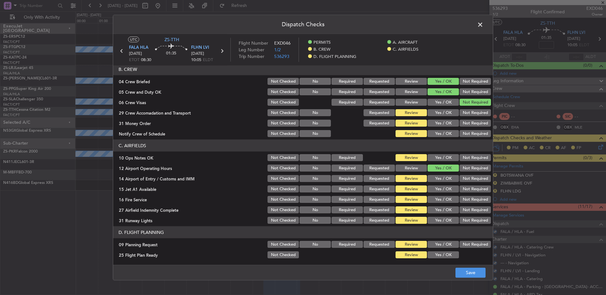
click at [466, 113] on button "Not Required" at bounding box center [475, 112] width 31 height 7
click at [466, 122] on button "Not Required" at bounding box center [475, 123] width 31 height 7
click at [434, 135] on button "Yes / OK" at bounding box center [443, 133] width 31 height 7
click at [441, 155] on button "Yes / OK" at bounding box center [443, 157] width 31 height 7
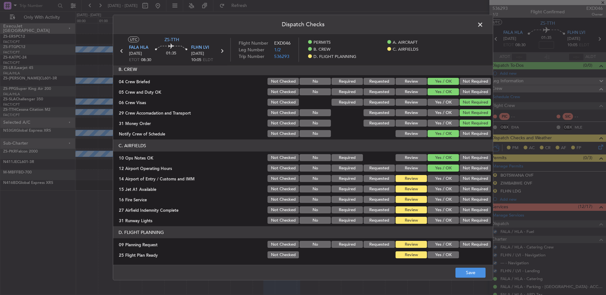
click at [444, 180] on button "Yes / OK" at bounding box center [443, 178] width 31 height 7
click at [439, 186] on button "Yes / OK" at bounding box center [443, 189] width 31 height 7
click at [442, 200] on button "Yes / OK" at bounding box center [443, 199] width 31 height 7
click at [469, 211] on button "Not Required" at bounding box center [475, 210] width 31 height 7
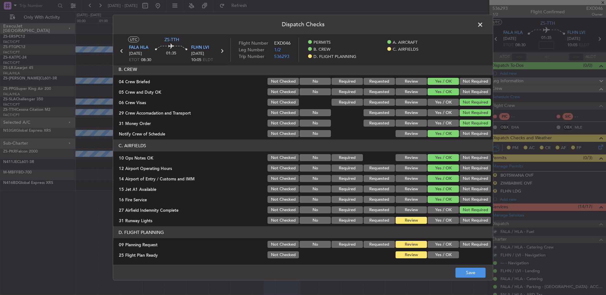
click at [453, 222] on button "Yes / OK" at bounding box center [443, 220] width 31 height 7
click at [462, 246] on button "Not Required" at bounding box center [475, 244] width 31 height 7
click at [450, 259] on div "Yes / OK" at bounding box center [443, 255] width 32 height 9
click at [470, 275] on button "Save" at bounding box center [471, 273] width 30 height 10
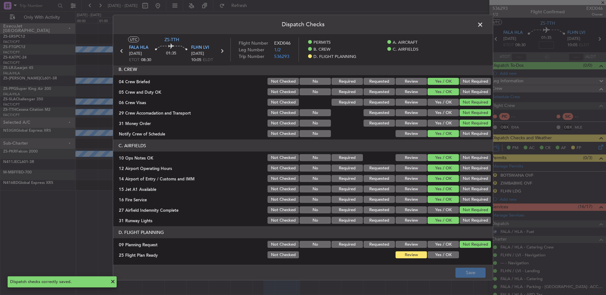
click at [441, 256] on button "Yes / OK" at bounding box center [443, 255] width 31 height 7
click at [459, 273] on button "Save" at bounding box center [471, 273] width 30 height 10
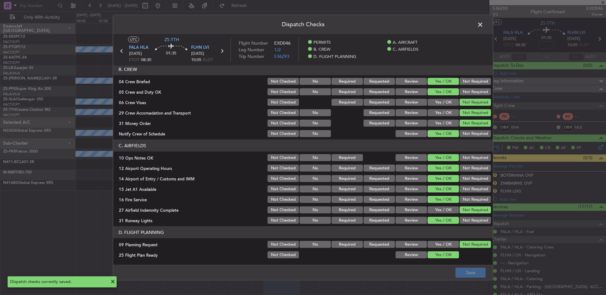
click at [483, 27] on span at bounding box center [483, 26] width 0 height 13
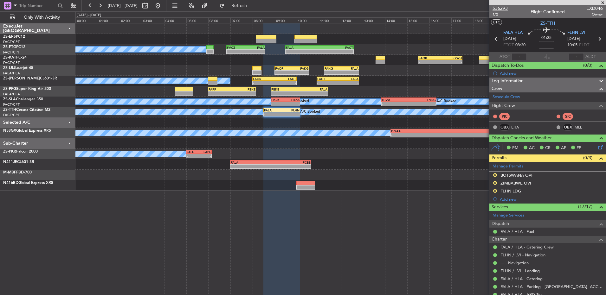
click at [495, 7] on span "536293" at bounding box center [500, 8] width 15 height 7
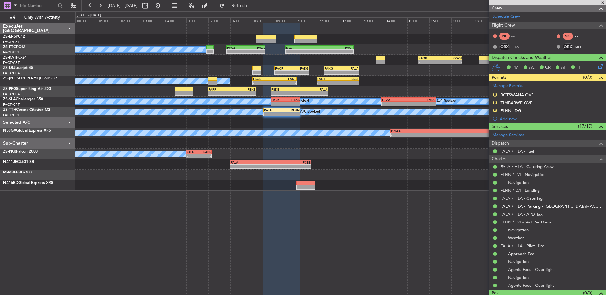
scroll to position [93, 0]
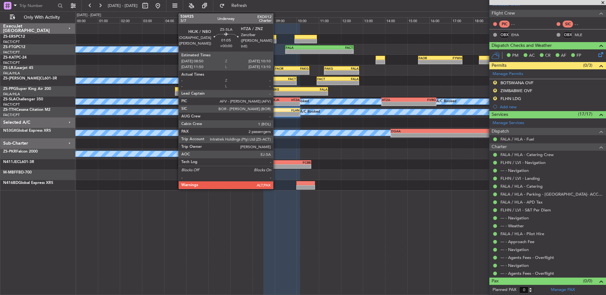
click at [276, 102] on div "-" at bounding box center [278, 104] width 14 height 4
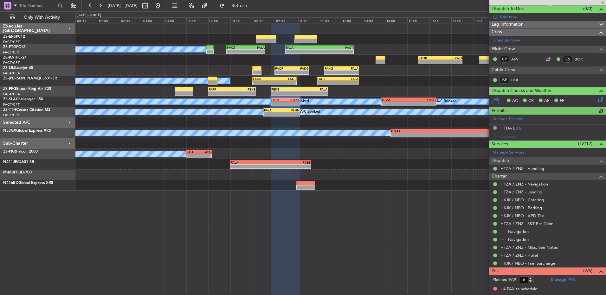
scroll to position [83, 0]
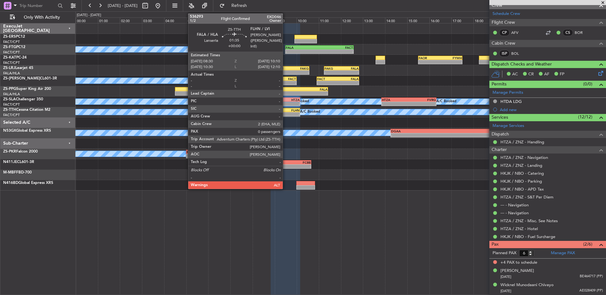
click at [285, 113] on div "-" at bounding box center [291, 115] width 18 height 4
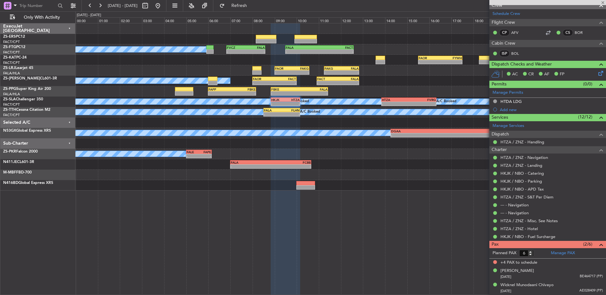
type input "0"
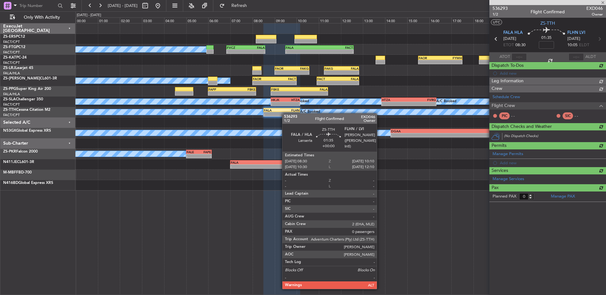
scroll to position [0, 0]
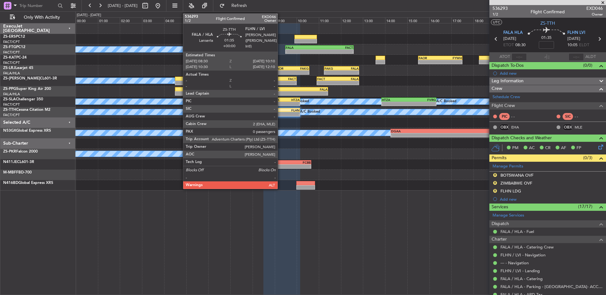
click at [281, 114] on div "-" at bounding box center [273, 115] width 18 height 4
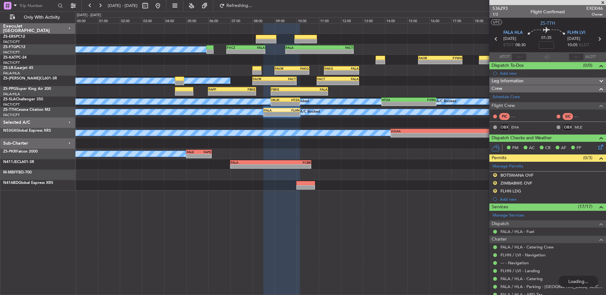
click at [597, 149] on icon at bounding box center [599, 146] width 5 height 5
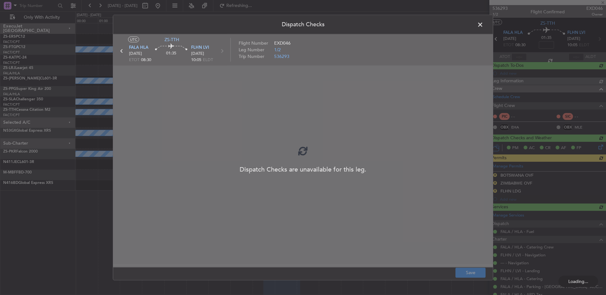
click at [483, 25] on span at bounding box center [483, 26] width 0 height 13
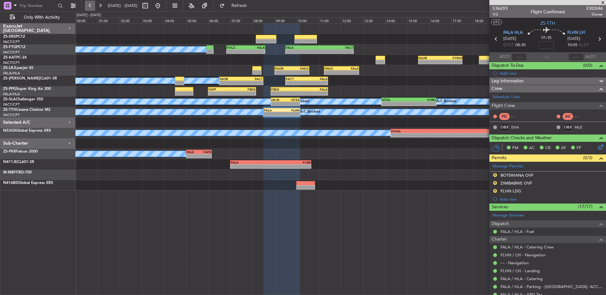
click at [91, 3] on button at bounding box center [90, 6] width 10 height 10
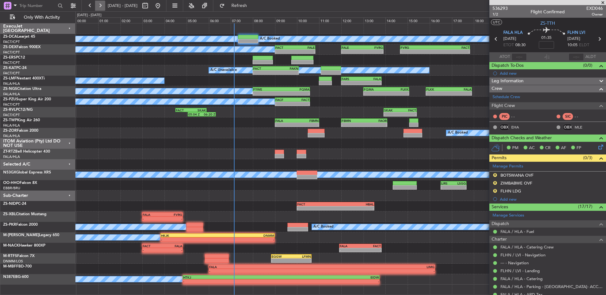
click at [100, 6] on button at bounding box center [100, 6] width 10 height 10
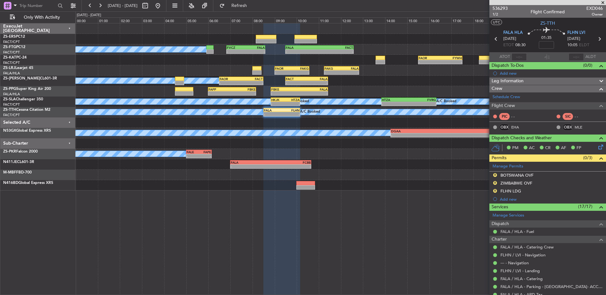
click at [604, 4] on span at bounding box center [603, 3] width 6 height 6
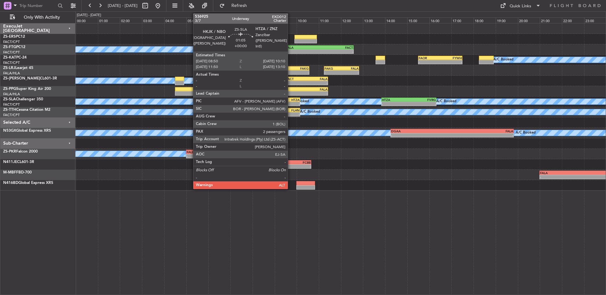
click at [291, 104] on div "-" at bounding box center [293, 104] width 14 height 4
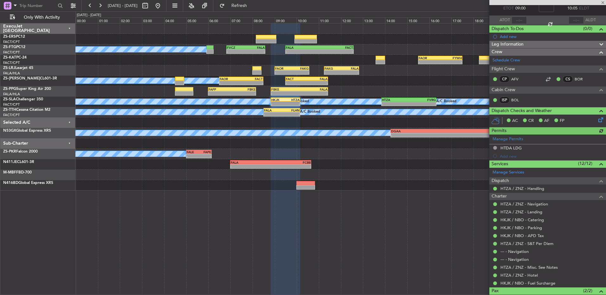
scroll to position [75, 0]
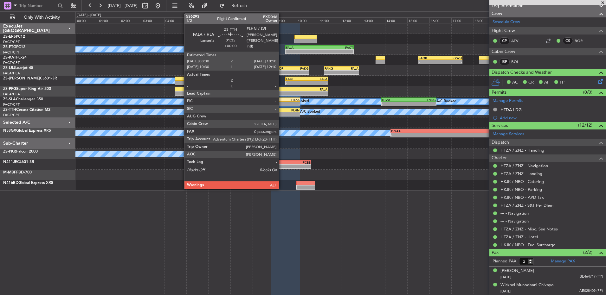
click at [282, 116] on div "- -" at bounding box center [281, 114] width 37 height 4
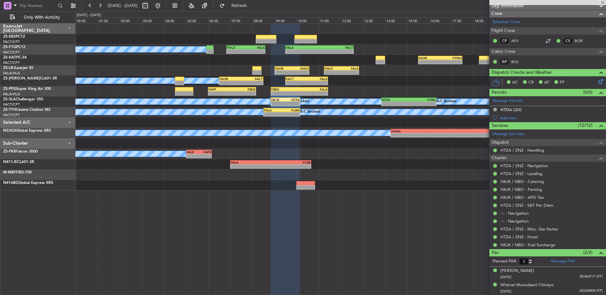
type input "0"
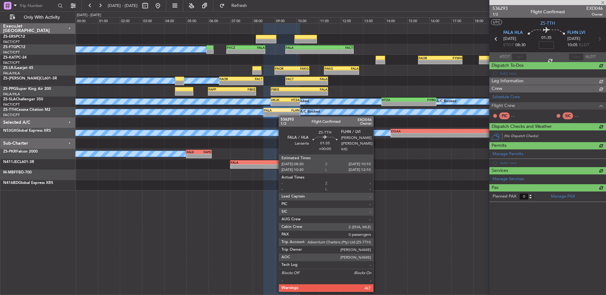
scroll to position [0, 0]
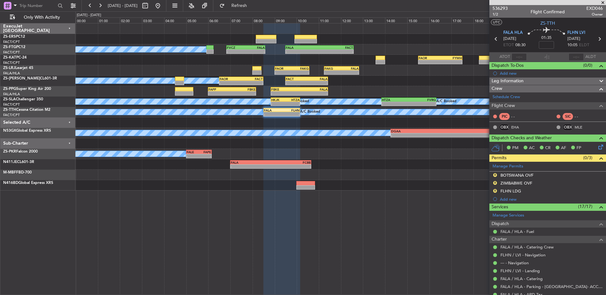
click at [604, 3] on span at bounding box center [603, 3] width 6 height 6
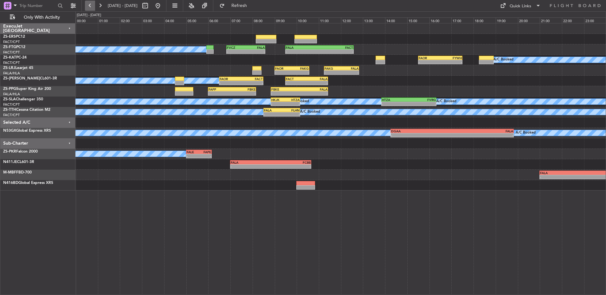
click at [91, 5] on button at bounding box center [90, 6] width 10 height 10
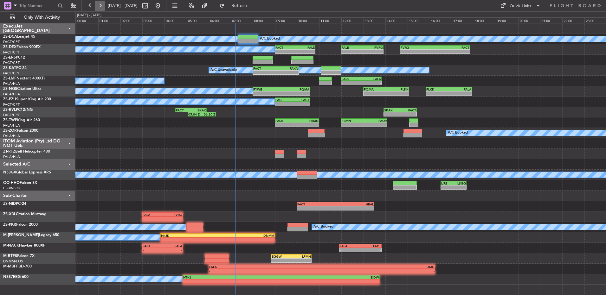
click at [98, 8] on button at bounding box center [100, 6] width 10 height 10
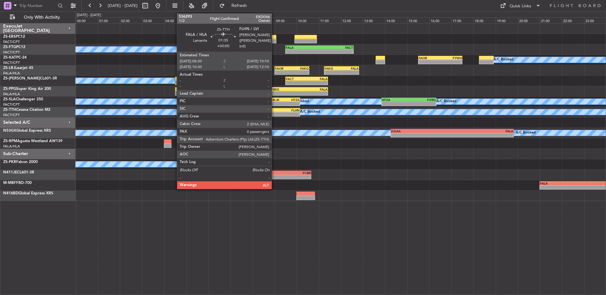
click at [275, 114] on div "-" at bounding box center [273, 115] width 18 height 4
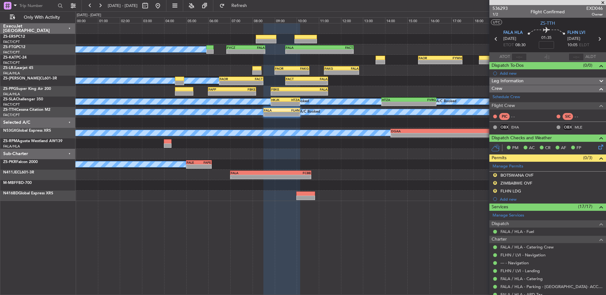
click at [605, 2] on span at bounding box center [603, 3] width 6 height 6
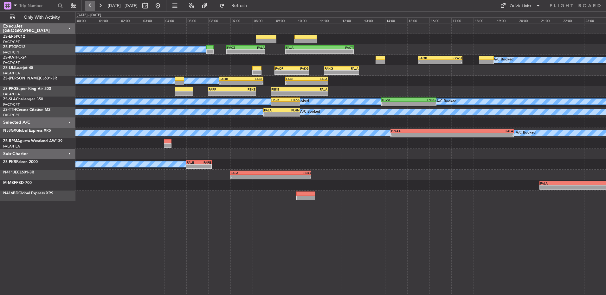
click at [86, 4] on button at bounding box center [90, 6] width 10 height 10
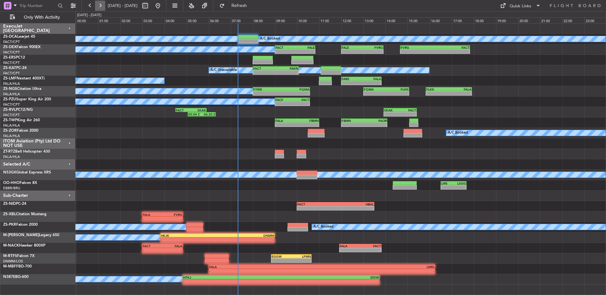
click at [103, 6] on button at bounding box center [100, 6] width 10 height 10
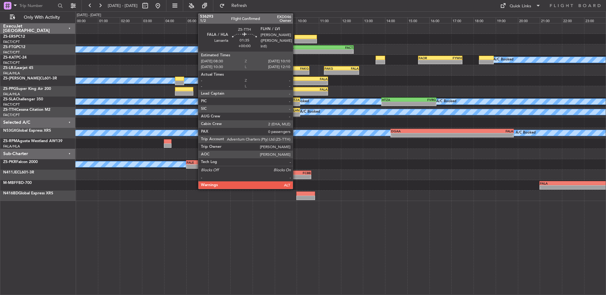
click at [296, 111] on div "FLHN" at bounding box center [291, 110] width 18 height 4
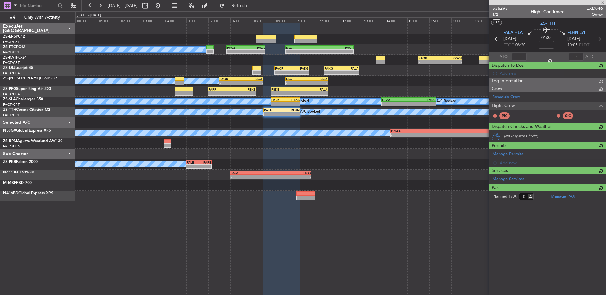
click at [497, 7] on span "536293" at bounding box center [500, 8] width 15 height 7
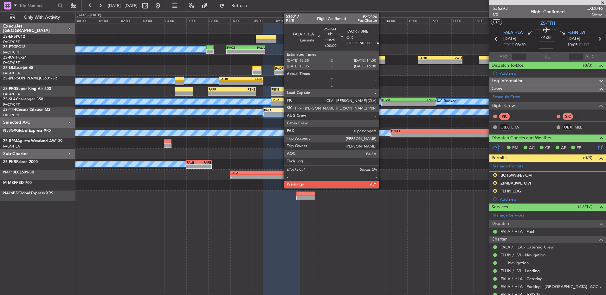
click at [382, 61] on div at bounding box center [381, 62] width 10 height 4
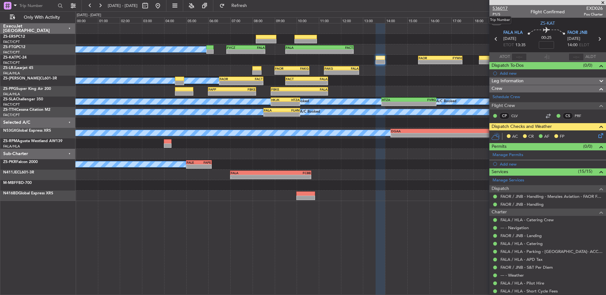
click at [496, 9] on span "536017" at bounding box center [500, 8] width 15 height 7
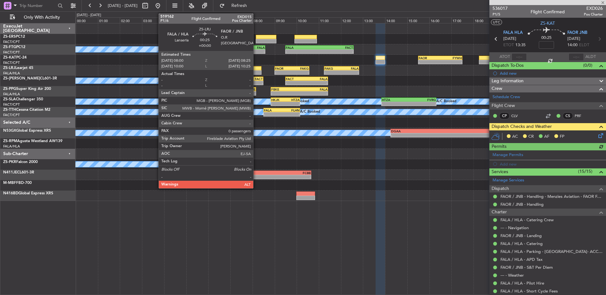
click at [256, 73] on div at bounding box center [257, 72] width 10 height 4
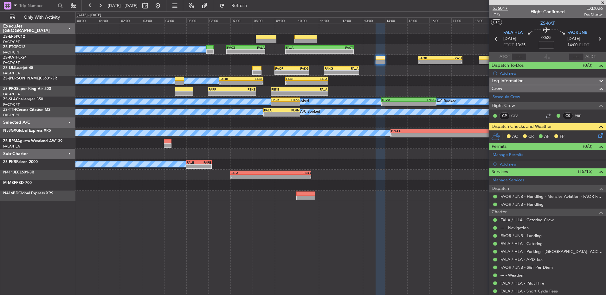
click at [503, 8] on span "536017" at bounding box center [500, 8] width 15 height 7
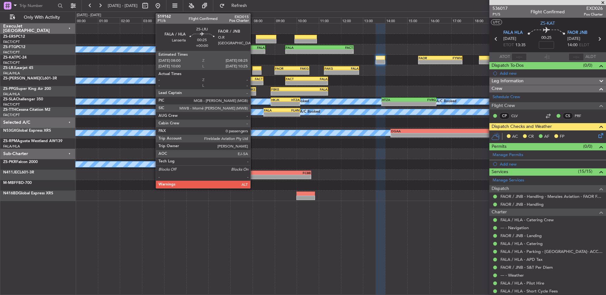
click at [253, 70] on div at bounding box center [257, 68] width 10 height 4
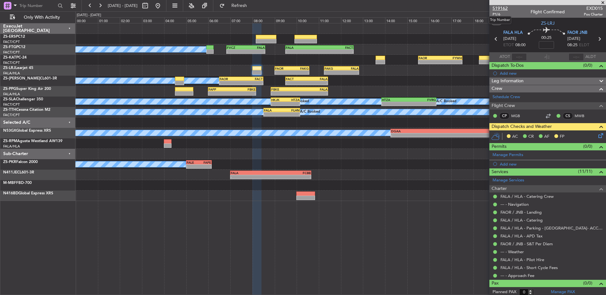
click at [495, 9] on span "519162" at bounding box center [500, 8] width 15 height 7
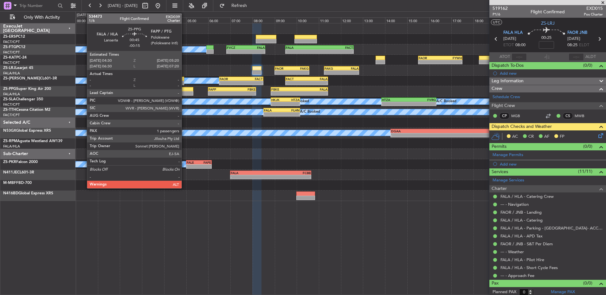
click at [184, 90] on div at bounding box center [184, 89] width 19 height 4
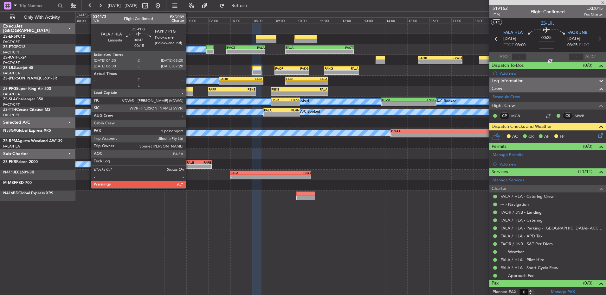
type input "-00:15"
type input "1"
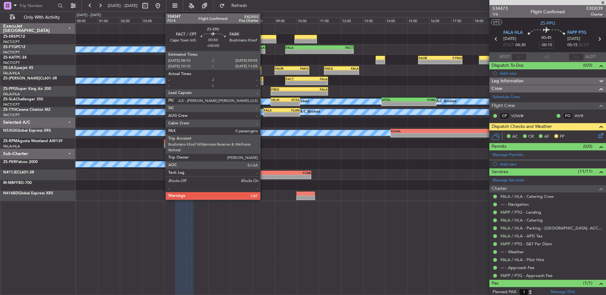
click at [263, 38] on div at bounding box center [266, 37] width 20 height 4
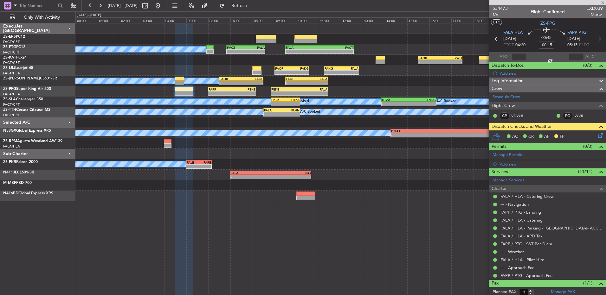
type input "0"
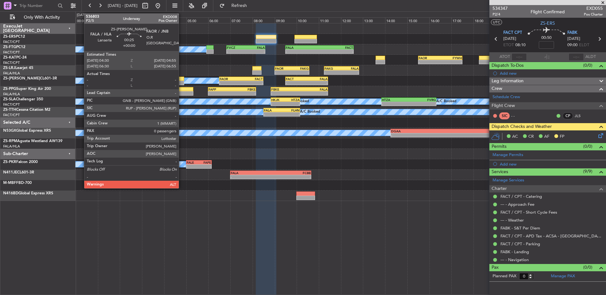
click at [182, 82] on div at bounding box center [180, 83] width 10 height 4
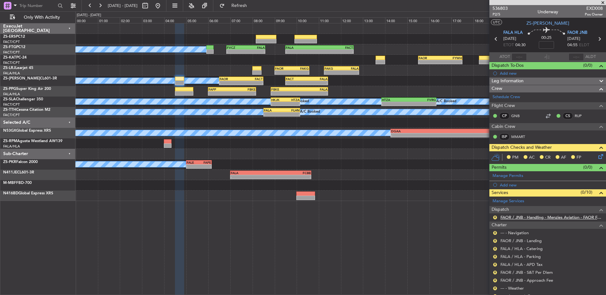
scroll to position [23, 0]
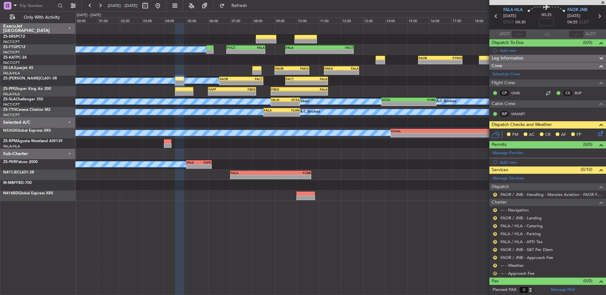
click at [495, 273] on button "R" at bounding box center [495, 274] width 4 height 4
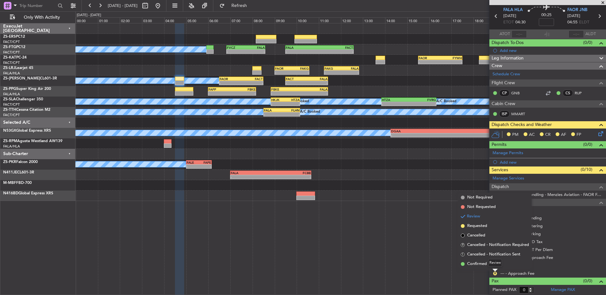
click at [491, 266] on div "Review" at bounding box center [495, 263] width 14 height 8
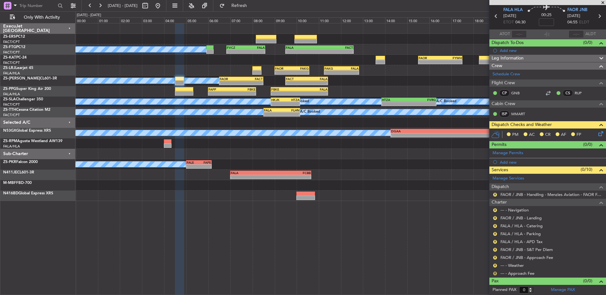
click at [495, 274] on button "R" at bounding box center [495, 274] width 4 height 4
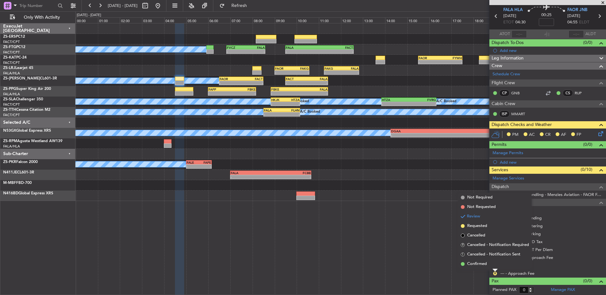
drag, startPoint x: 483, startPoint y: 262, endPoint x: 488, endPoint y: 262, distance: 5.2
click at [483, 262] on span "Confirmed" at bounding box center [477, 264] width 20 height 6
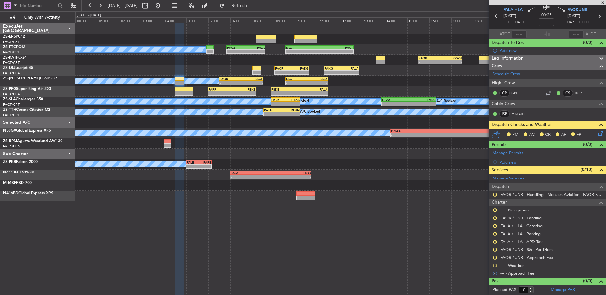
click at [495, 265] on button "R" at bounding box center [495, 266] width 4 height 4
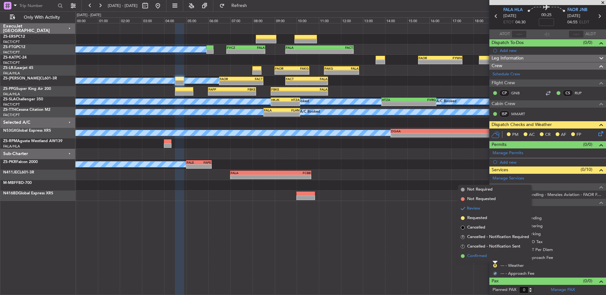
click at [494, 253] on li "Confirmed" at bounding box center [494, 257] width 73 height 10
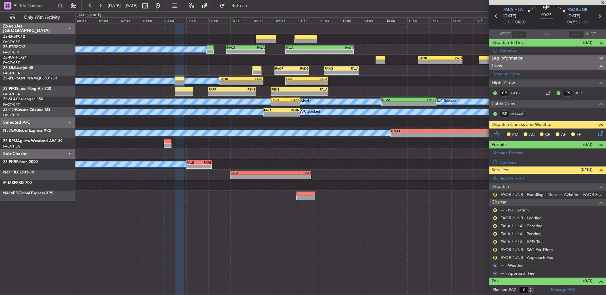
click at [494, 254] on div "R FAOR / JNB - Approach Fee" at bounding box center [547, 258] width 117 height 8
click at [494, 257] on button "R" at bounding box center [495, 258] width 4 height 4
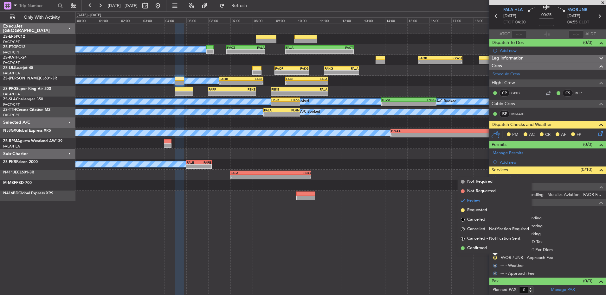
click at [494, 250] on li "Confirmed" at bounding box center [494, 249] width 73 height 10
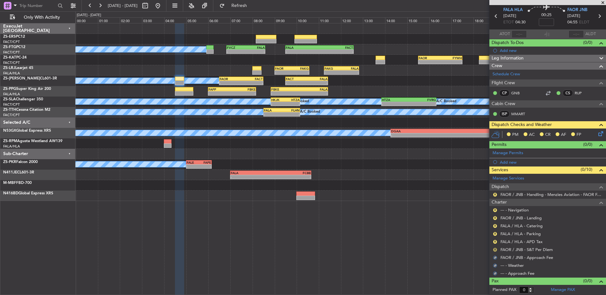
click at [496, 249] on button "R" at bounding box center [495, 250] width 4 height 4
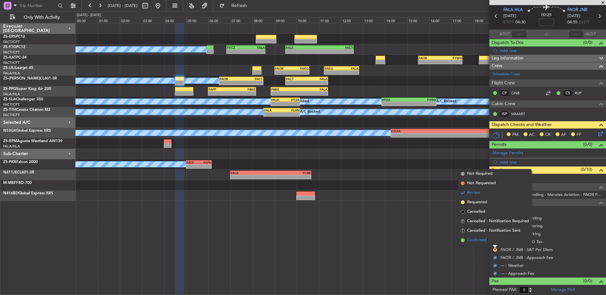
click at [495, 241] on li "Confirmed" at bounding box center [494, 241] width 73 height 10
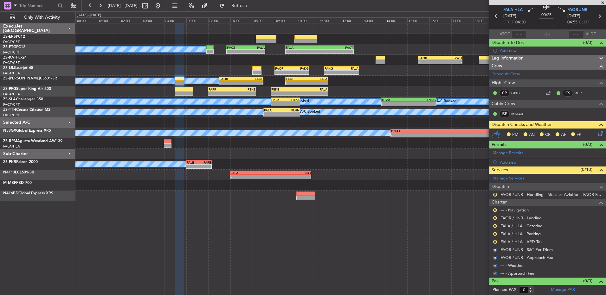
click at [495, 241] on button "R" at bounding box center [495, 242] width 4 height 4
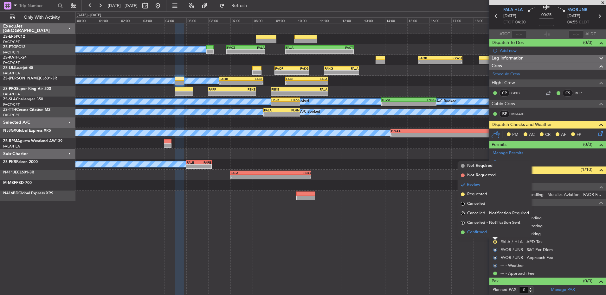
click at [495, 235] on li "Confirmed" at bounding box center [494, 233] width 73 height 10
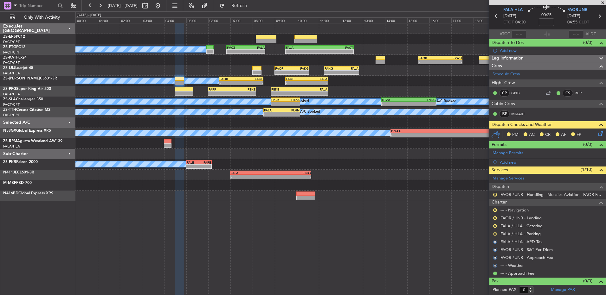
click at [495, 235] on button "R" at bounding box center [495, 234] width 4 height 4
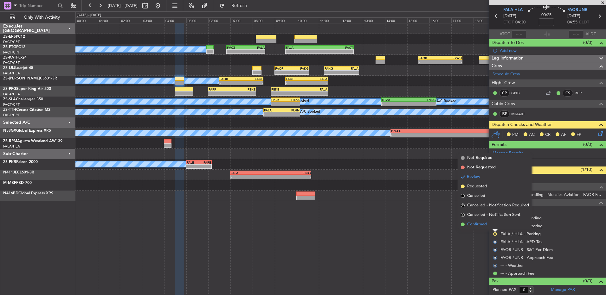
click at [495, 228] on li "Confirmed" at bounding box center [494, 225] width 73 height 10
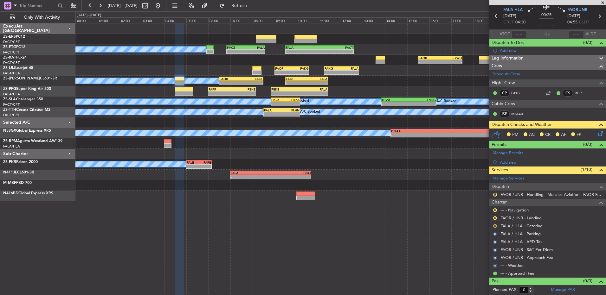
click at [495, 227] on button "R" at bounding box center [495, 226] width 4 height 4
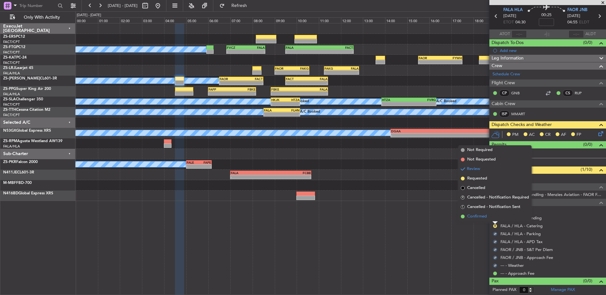
click at [495, 219] on li "Confirmed" at bounding box center [494, 217] width 73 height 10
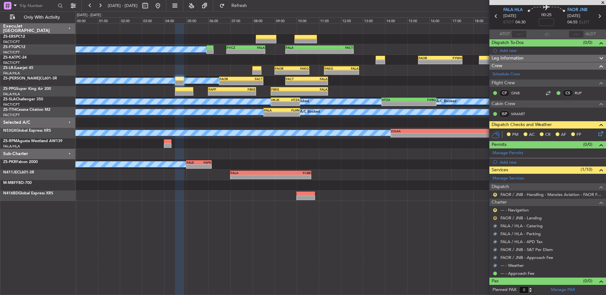
click at [495, 218] on button "R" at bounding box center [495, 219] width 4 height 4
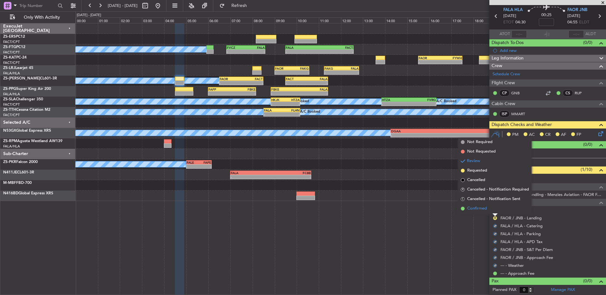
click at [495, 210] on li "Confirmed" at bounding box center [494, 209] width 73 height 10
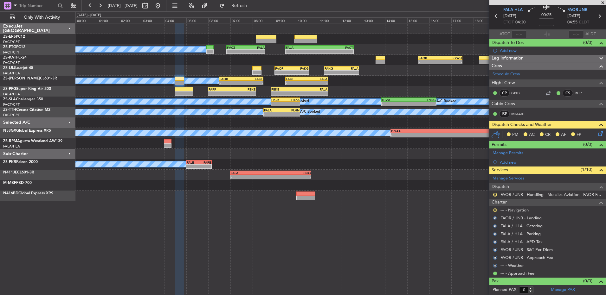
click at [495, 210] on button "R" at bounding box center [495, 211] width 4 height 4
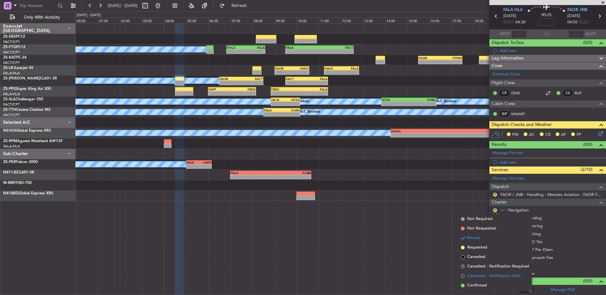
click at [478, 280] on li "S Cancelled - Notification Sent" at bounding box center [494, 277] width 73 height 10
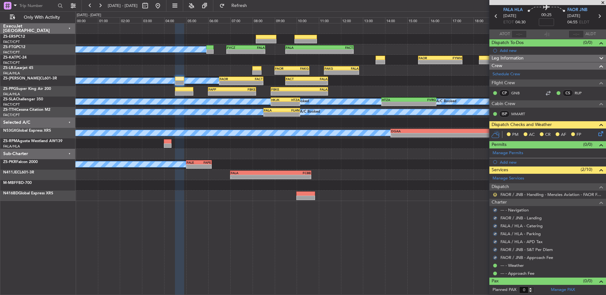
click at [496, 194] on button "R" at bounding box center [495, 195] width 4 height 4
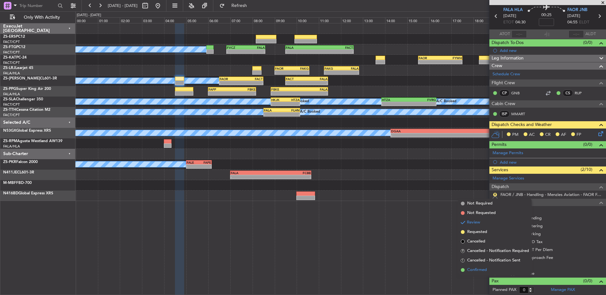
click at [495, 266] on li "Confirmed" at bounding box center [494, 271] width 73 height 10
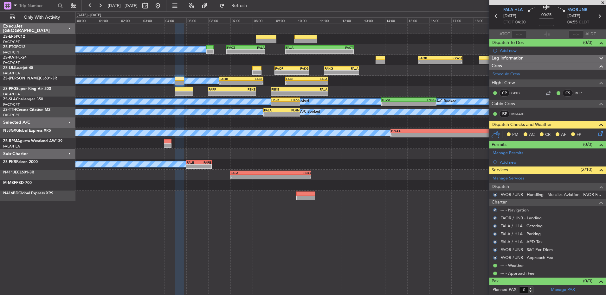
click at [597, 131] on icon at bounding box center [599, 132] width 5 height 5
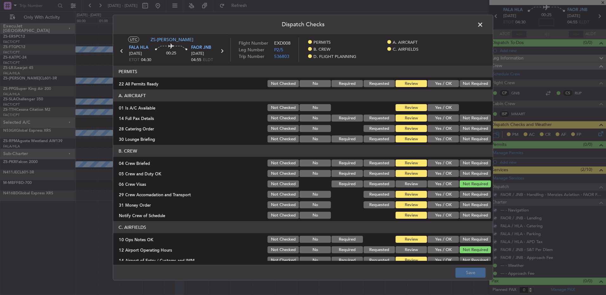
click at [450, 79] on div "Yes / OK" at bounding box center [443, 83] width 32 height 9
click at [441, 82] on button "Yes / OK" at bounding box center [443, 83] width 31 height 7
click at [440, 110] on button "Yes / OK" at bounding box center [443, 107] width 31 height 7
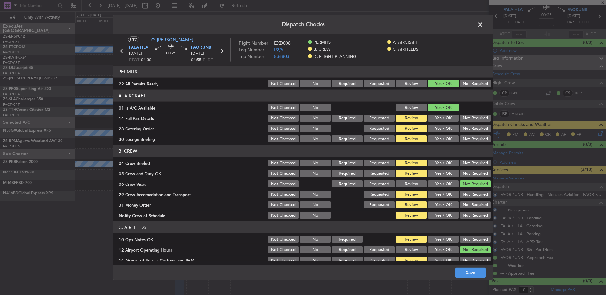
drag, startPoint x: 440, startPoint y: 117, endPoint x: 441, endPoint y: 133, distance: 15.6
click at [440, 118] on button "Yes / OK" at bounding box center [443, 118] width 31 height 7
click at [464, 130] on button "Not Required" at bounding box center [475, 128] width 31 height 7
click at [440, 140] on button "Yes / OK" at bounding box center [443, 139] width 31 height 7
click at [438, 164] on button "Yes / OK" at bounding box center [443, 163] width 31 height 7
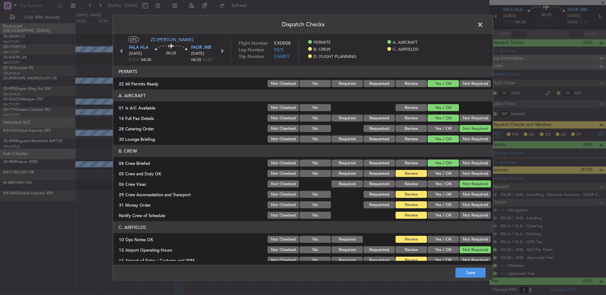
click at [438, 172] on button "Yes / OK" at bounding box center [443, 173] width 31 height 7
click at [467, 174] on button "Not Required" at bounding box center [475, 173] width 31 height 7
drag, startPoint x: 466, startPoint y: 194, endPoint x: 463, endPoint y: 194, distance: 3.5
click at [466, 194] on button "Not Required" at bounding box center [475, 194] width 31 height 7
click at [446, 205] on button "Yes / OK" at bounding box center [443, 205] width 31 height 7
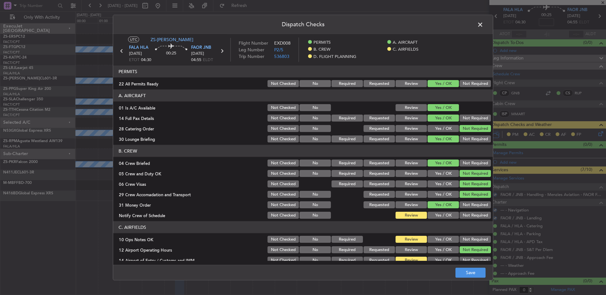
click at [441, 211] on div "Yes / OK" at bounding box center [443, 215] width 32 height 9
click at [444, 215] on button "Yes / OK" at bounding box center [443, 215] width 31 height 7
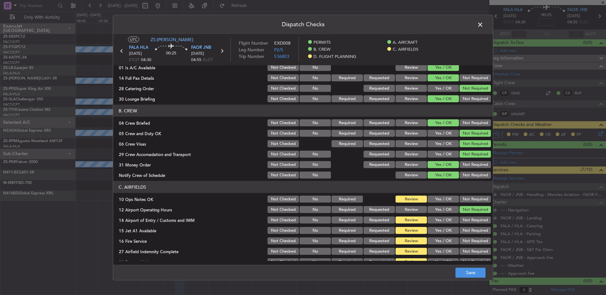
scroll to position [82, 0]
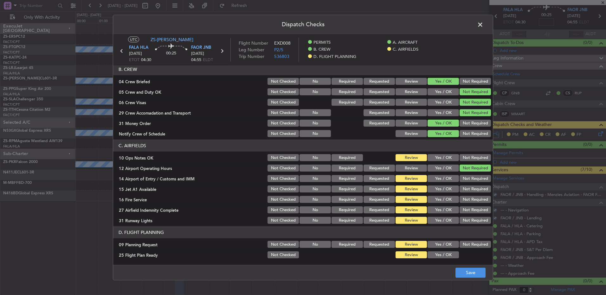
click at [445, 157] on button "Yes / OK" at bounding box center [443, 157] width 31 height 7
click at [443, 177] on button "Yes / OK" at bounding box center [443, 178] width 31 height 7
click at [440, 190] on button "Yes / OK" at bounding box center [443, 189] width 31 height 7
click at [440, 197] on button "Yes / OK" at bounding box center [443, 199] width 31 height 7
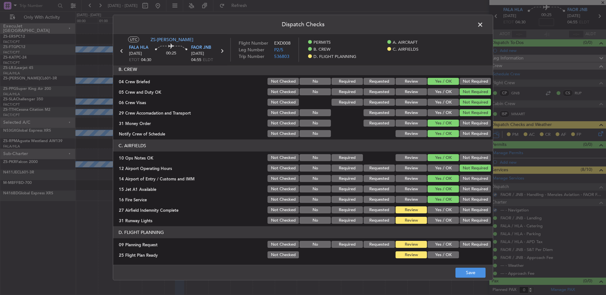
click at [460, 211] on button "Not Required" at bounding box center [475, 210] width 31 height 7
drag, startPoint x: 444, startPoint y: 220, endPoint x: 447, endPoint y: 225, distance: 6.4
click at [444, 220] on button "Yes / OK" at bounding box center [443, 220] width 31 height 7
drag, startPoint x: 463, startPoint y: 239, endPoint x: 463, endPoint y: 247, distance: 8.0
click at [463, 240] on section "D. FLIGHT PLANNING 09 Planning Request Not Checked No Required Requested Review…" at bounding box center [303, 243] width 380 height 33
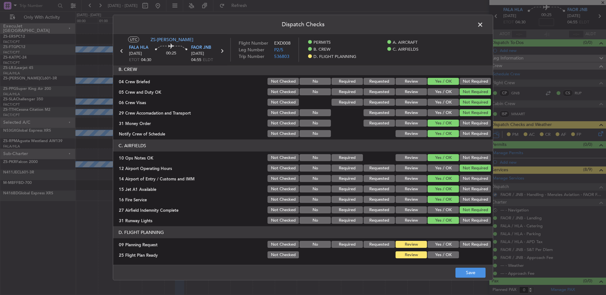
click at [460, 247] on button "Not Required" at bounding box center [475, 244] width 31 height 7
drag, startPoint x: 444, startPoint y: 253, endPoint x: 451, endPoint y: 261, distance: 10.3
click at [444, 253] on button "Yes / OK" at bounding box center [443, 255] width 31 height 7
click at [471, 279] on footer "Save" at bounding box center [303, 272] width 380 height 15
click at [470, 275] on button "Save" at bounding box center [471, 273] width 30 height 10
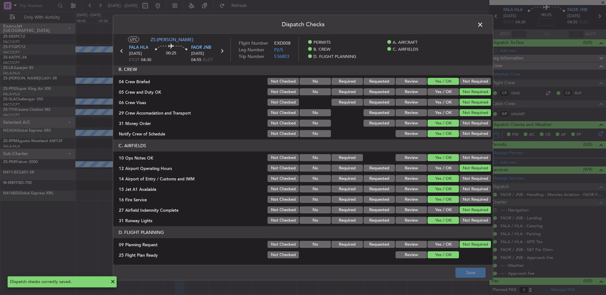
click at [483, 23] on span at bounding box center [483, 26] width 0 height 13
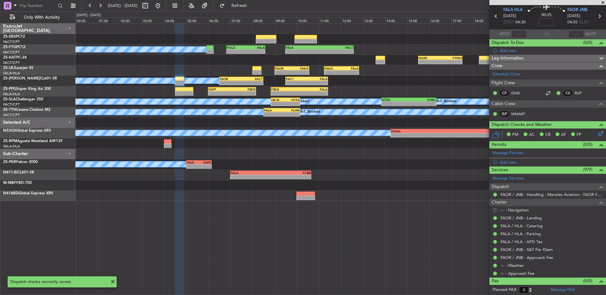
click at [494, 210] on button "S" at bounding box center [495, 211] width 4 height 4
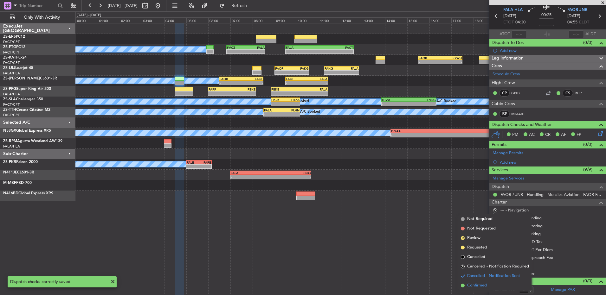
click at [462, 288] on li "Confirmed" at bounding box center [494, 286] width 73 height 10
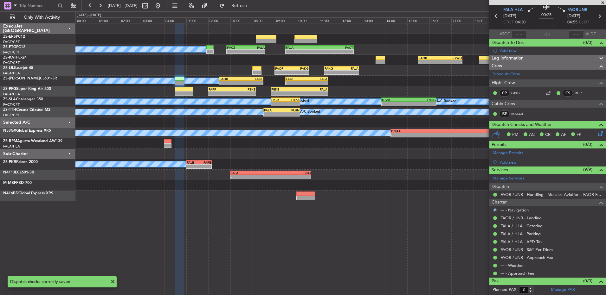
click at [597, 131] on icon at bounding box center [599, 132] width 5 height 5
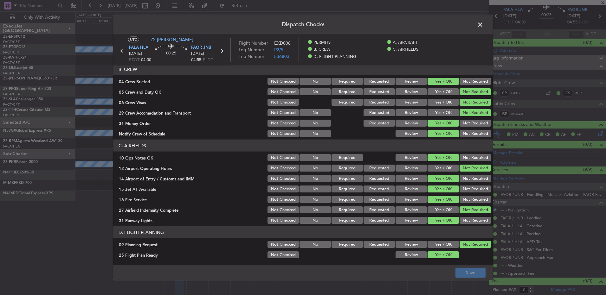
click at [420, 256] on button "Review" at bounding box center [411, 255] width 31 height 7
click at [452, 275] on footer "Save" at bounding box center [303, 272] width 380 height 15
click at [456, 269] on button "Save" at bounding box center [471, 273] width 30 height 10
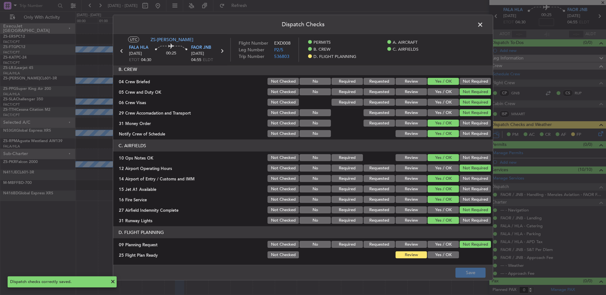
click at [483, 25] on span at bounding box center [483, 26] width 0 height 13
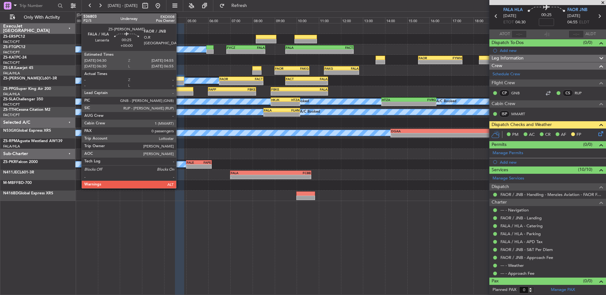
click at [179, 81] on div at bounding box center [180, 83] width 10 height 4
click at [178, 81] on div at bounding box center [180, 83] width 10 height 4
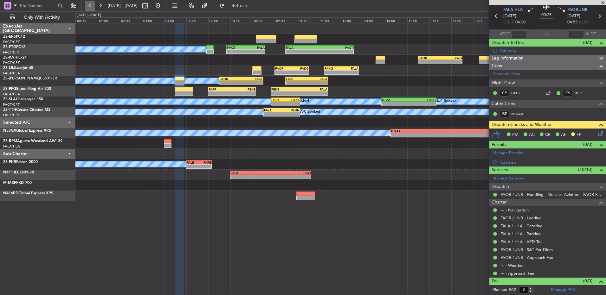
click at [91, 9] on button at bounding box center [90, 6] width 10 height 10
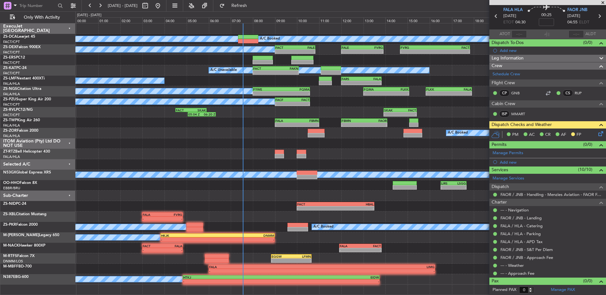
click at [603, 3] on span at bounding box center [603, 3] width 6 height 6
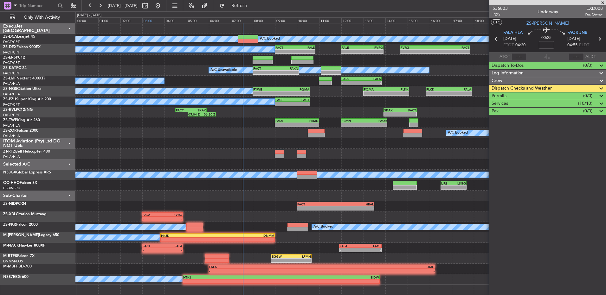
scroll to position [0, 0]
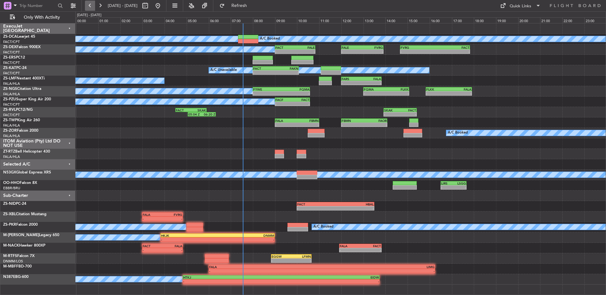
click at [93, 7] on button at bounding box center [90, 6] width 10 height 10
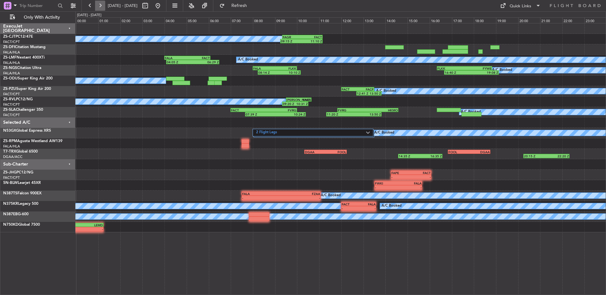
click at [101, 6] on button at bounding box center [100, 6] width 10 height 10
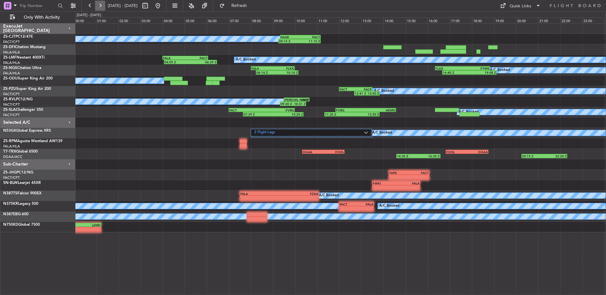
click at [101, 6] on button at bounding box center [100, 6] width 10 height 10
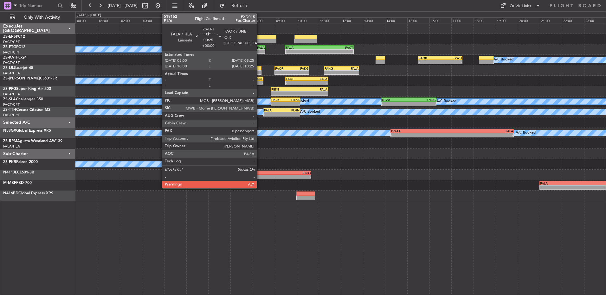
click at [257, 70] on div at bounding box center [257, 68] width 10 height 4
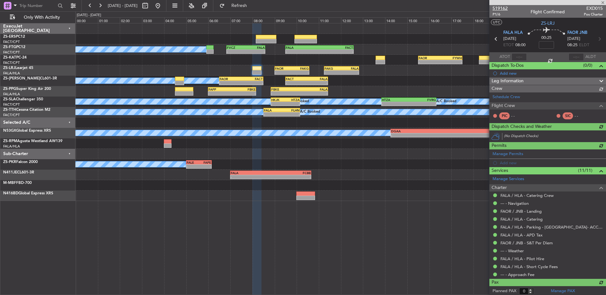
click at [499, 9] on span "519162" at bounding box center [500, 8] width 15 height 7
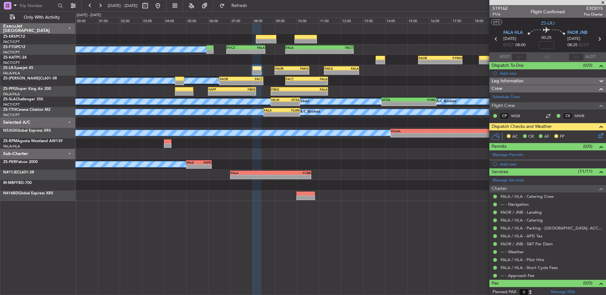
click at [597, 137] on icon at bounding box center [599, 134] width 5 height 5
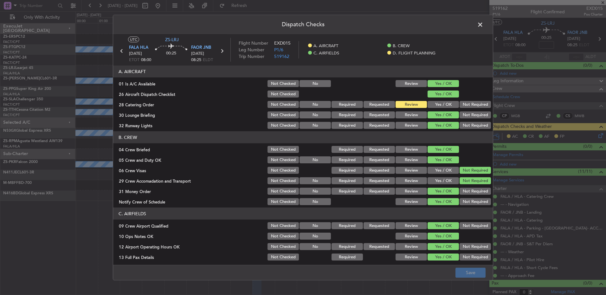
click at [434, 102] on button "Yes / OK" at bounding box center [443, 104] width 31 height 7
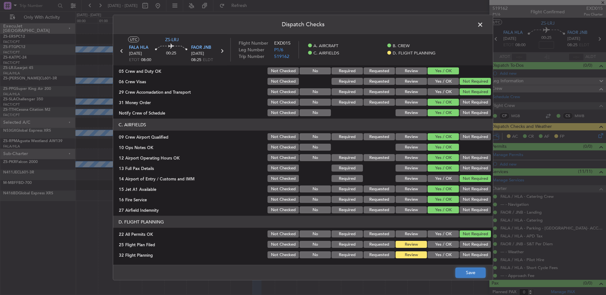
click at [477, 271] on button "Save" at bounding box center [471, 273] width 30 height 10
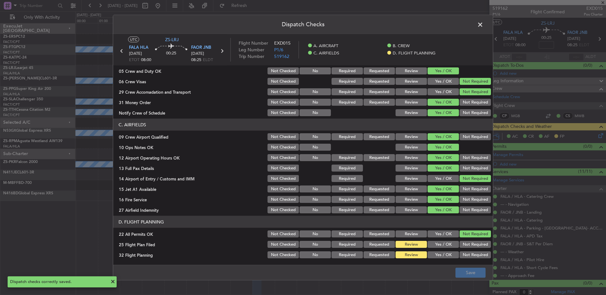
drag, startPoint x: 482, startPoint y: 23, endPoint x: 478, endPoint y: 27, distance: 5.8
click at [483, 25] on span at bounding box center [483, 26] width 0 height 13
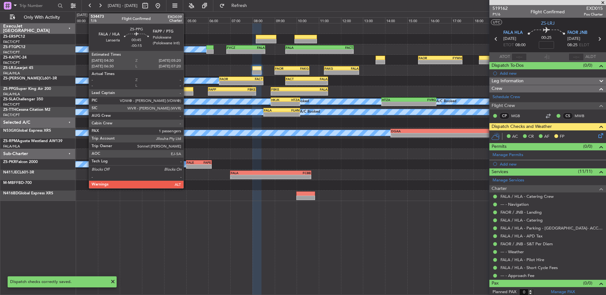
click at [186, 92] on div at bounding box center [184, 93] width 19 height 4
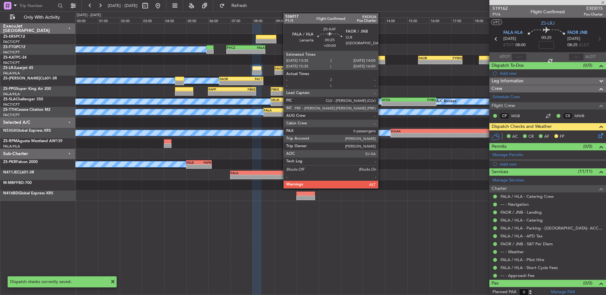
click at [381, 61] on div at bounding box center [381, 62] width 10 height 4
type input "-00:15"
type input "1"
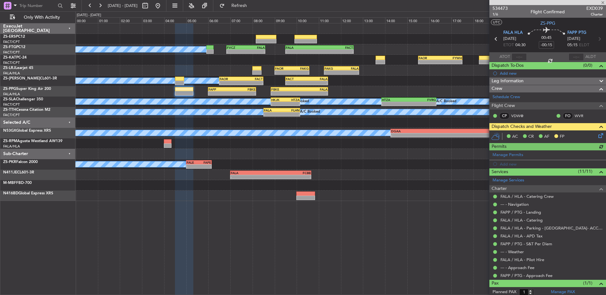
type input "0"
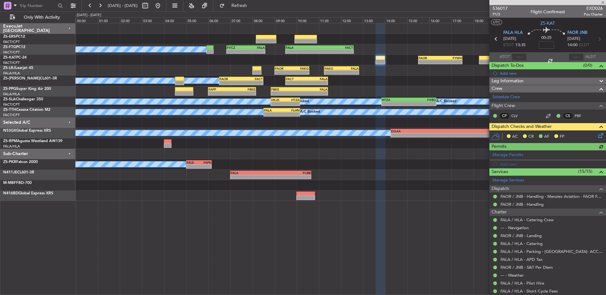
click at [597, 137] on icon at bounding box center [599, 134] width 5 height 5
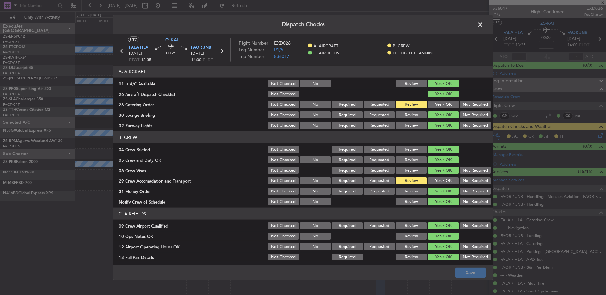
click at [447, 181] on button "Yes / OK" at bounding box center [443, 181] width 31 height 7
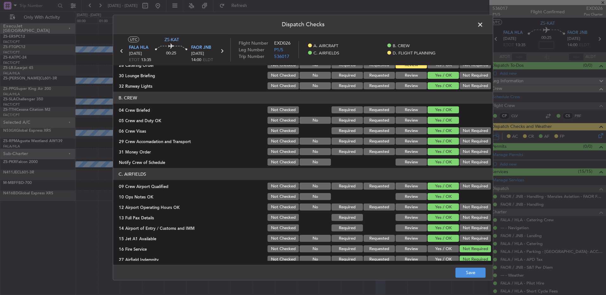
scroll to position [0, 0]
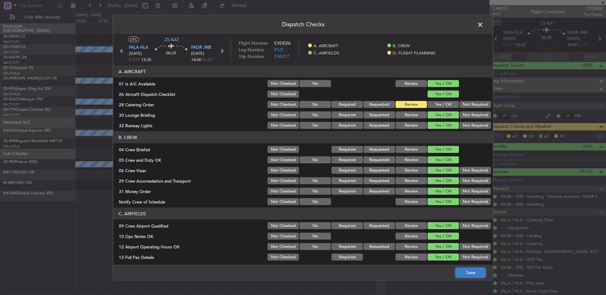
click at [472, 273] on button "Save" at bounding box center [471, 273] width 30 height 10
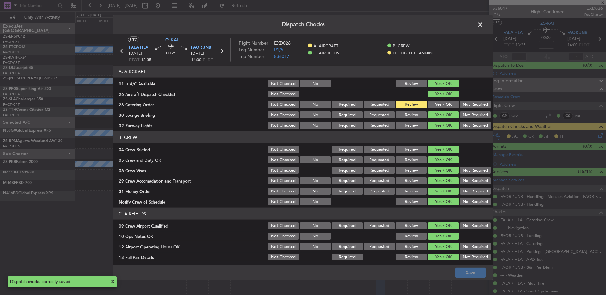
click at [483, 24] on span at bounding box center [483, 26] width 0 height 13
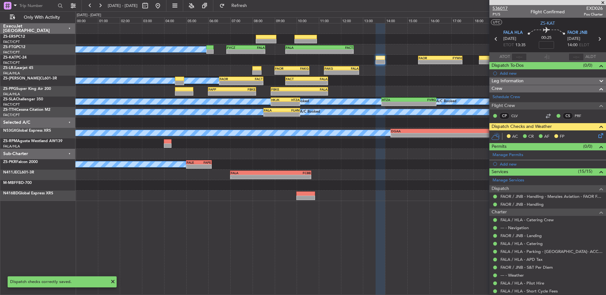
click at [502, 7] on span "536017" at bounding box center [500, 8] width 15 height 7
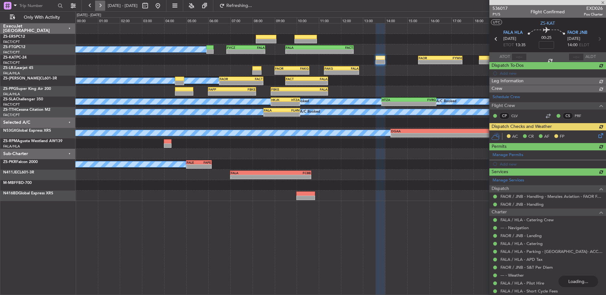
click at [100, 4] on button at bounding box center [100, 6] width 10 height 10
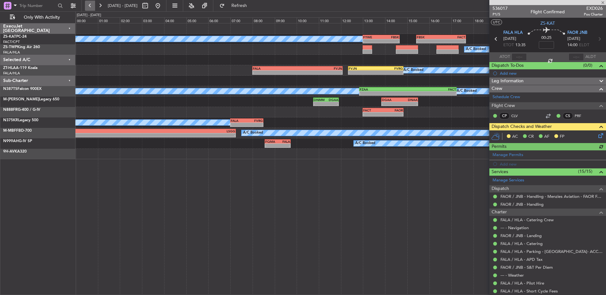
click at [93, 5] on button at bounding box center [90, 6] width 10 height 10
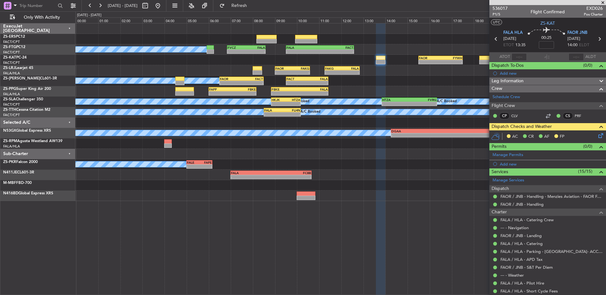
click at [603, 3] on span at bounding box center [603, 3] width 6 height 6
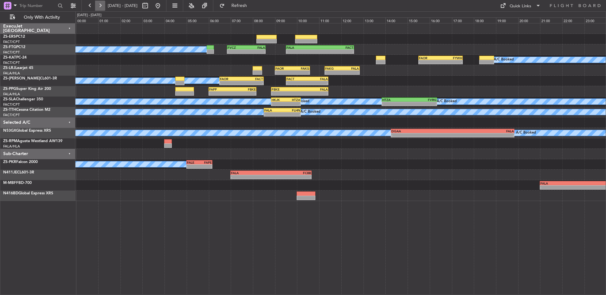
click at [99, 9] on button at bounding box center [100, 6] width 10 height 10
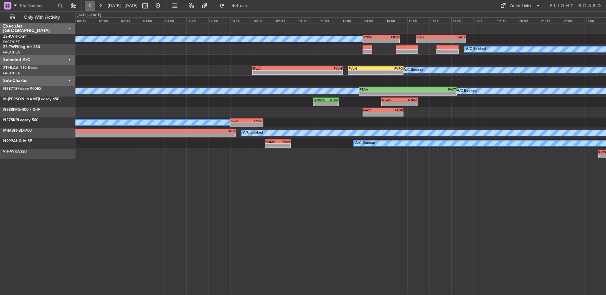
click at [90, 4] on button at bounding box center [90, 6] width 10 height 10
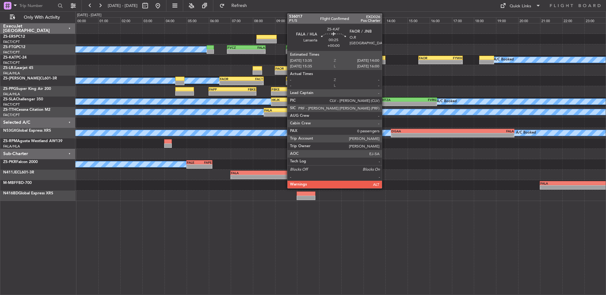
click at [385, 58] on div at bounding box center [381, 58] width 10 height 4
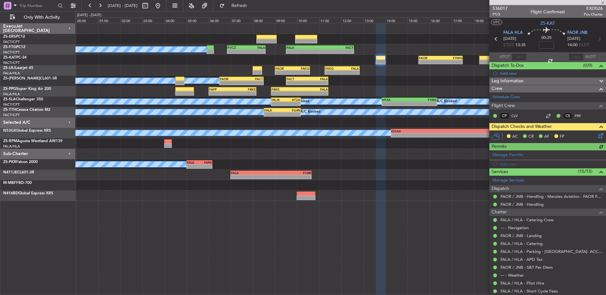
click at [597, 133] on icon at bounding box center [599, 134] width 5 height 5
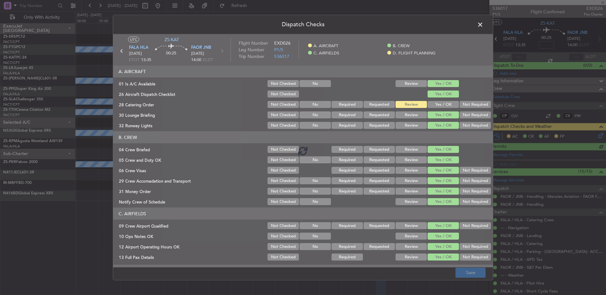
click at [436, 102] on div at bounding box center [303, 151] width 380 height 234
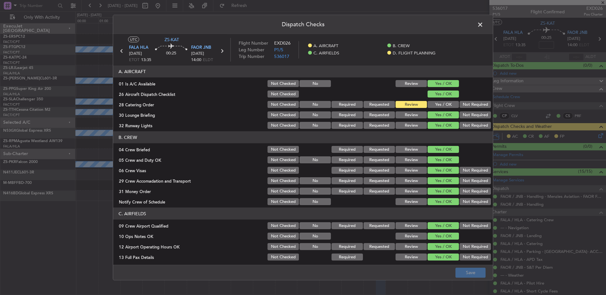
click at [430, 107] on button "Yes / OK" at bounding box center [443, 104] width 31 height 7
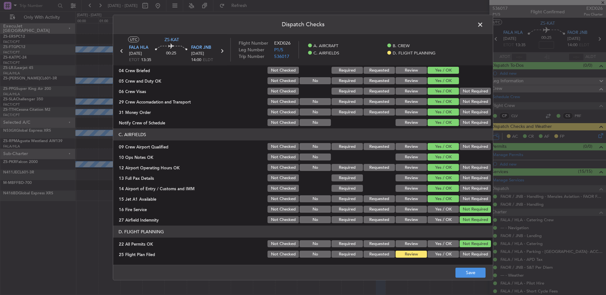
scroll to position [89, 0]
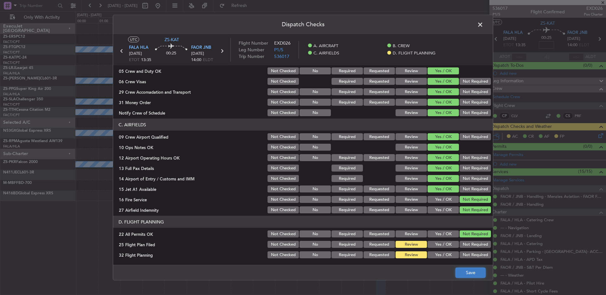
click at [469, 276] on button "Save" at bounding box center [471, 273] width 30 height 10
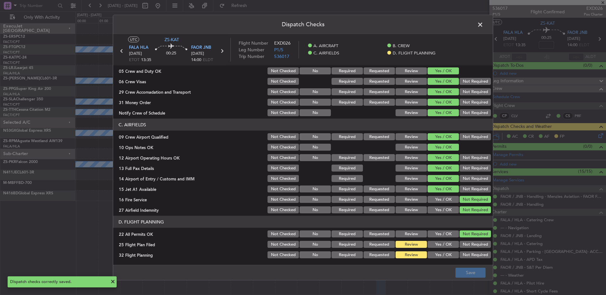
click at [483, 24] on span at bounding box center [483, 26] width 0 height 13
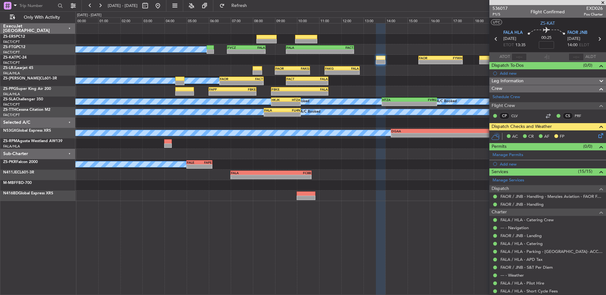
click at [367, 34] on div "A/C Booked - - FVCZ 06:50 Z FALA 08:35 Z - - FALA 09:30 Z FACT 12:35 Z A/C Book…" at bounding box center [340, 112] width 530 height 178
click at [602, 2] on span at bounding box center [603, 3] width 6 height 6
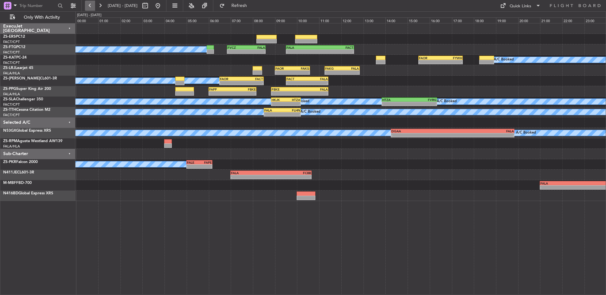
click at [89, 4] on button at bounding box center [90, 6] width 10 height 10
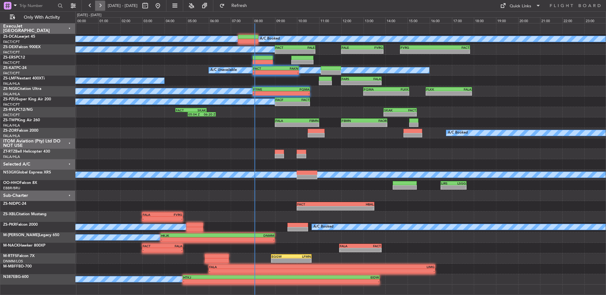
click at [101, 6] on button at bounding box center [100, 6] width 10 height 10
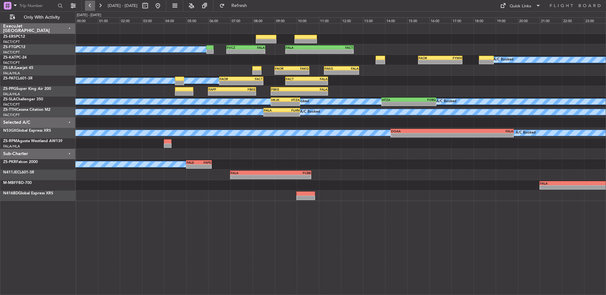
click at [87, 6] on button at bounding box center [90, 6] width 10 height 10
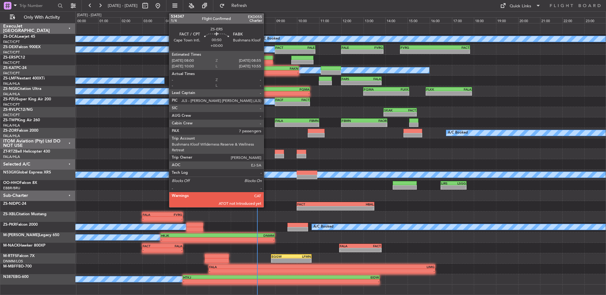
click at [267, 60] on div at bounding box center [263, 62] width 20 height 4
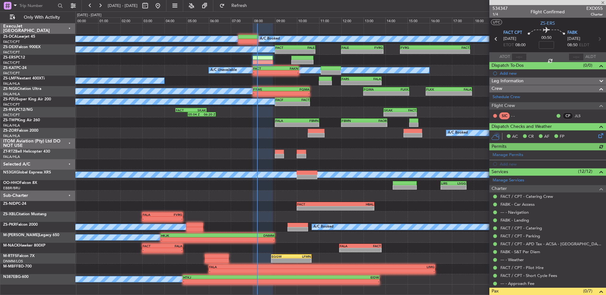
click at [520, 54] on div at bounding box center [519, 57] width 15 height 8
click at [519, 58] on div at bounding box center [519, 57] width 15 height 8
click at [519, 58] on input "text" at bounding box center [519, 57] width 15 height 8
type input "08:01"
click at [99, 10] on button at bounding box center [100, 6] width 10 height 10
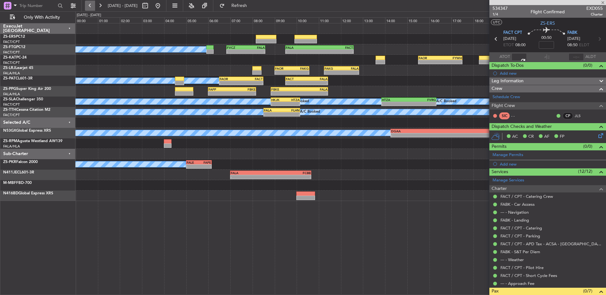
click at [91, 10] on button at bounding box center [90, 6] width 10 height 10
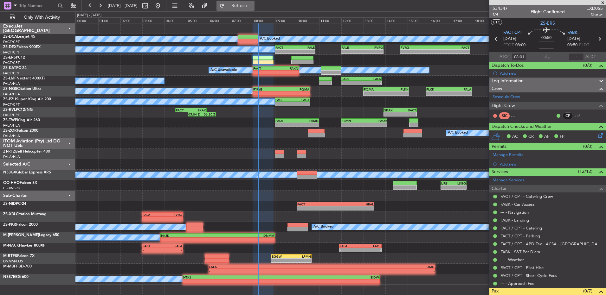
click at [253, 7] on span "Refresh" at bounding box center [239, 5] width 27 height 4
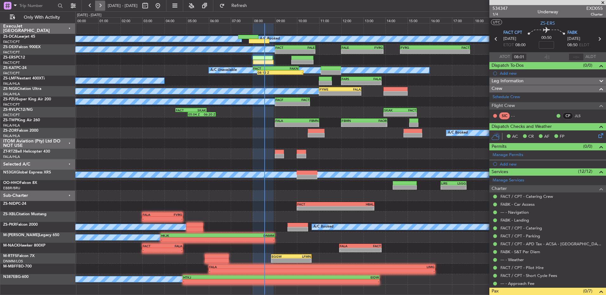
click at [103, 5] on button at bounding box center [100, 6] width 10 height 10
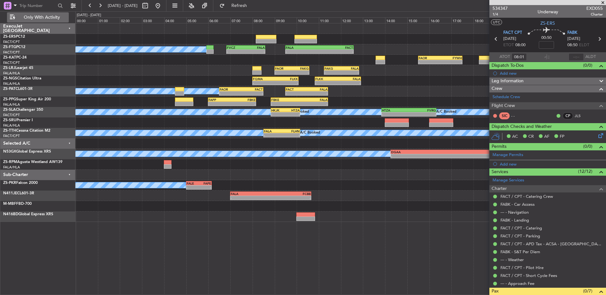
click at [38, 5] on input "text" at bounding box center [37, 6] width 36 height 10
click at [37, 9] on input "text" at bounding box center [37, 6] width 36 height 10
type input "470889"
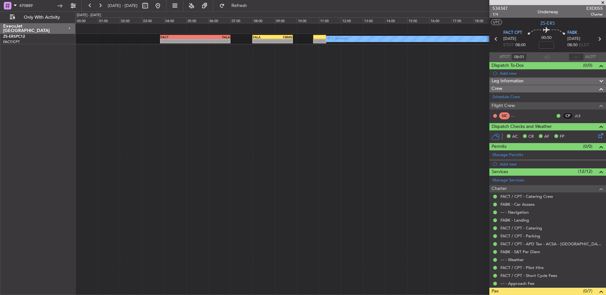
click at [604, 3] on span at bounding box center [603, 3] width 6 height 6
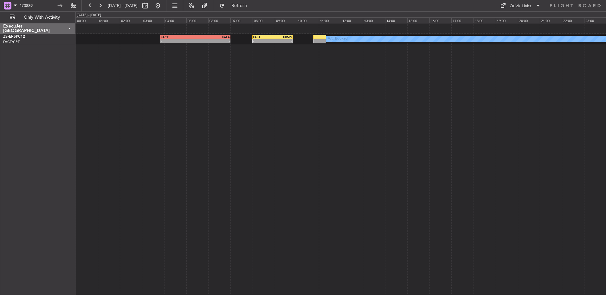
type input "0"
click at [163, 9] on button at bounding box center [158, 6] width 10 height 10
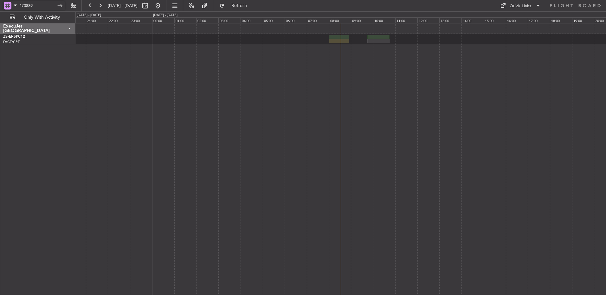
drag, startPoint x: 46, startPoint y: 5, endPoint x: 0, endPoint y: 7, distance: 46.0
click at [1, 7] on div "470889" at bounding box center [40, 5] width 81 height 11
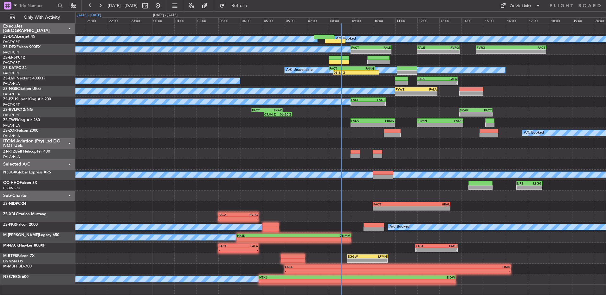
drag, startPoint x: 98, startPoint y: 8, endPoint x: 95, endPoint y: 12, distance: 5.2
click at [98, 8] on button at bounding box center [100, 6] width 10 height 10
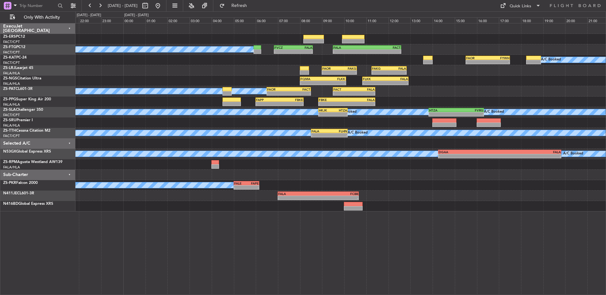
click at [135, 35] on div "A/C Booked - - FVCZ 06:50 Z FALA 08:35 Z - - FALA 09:30 Z FACT 12:35 Z - - FAOR…" at bounding box center [340, 117] width 530 height 188
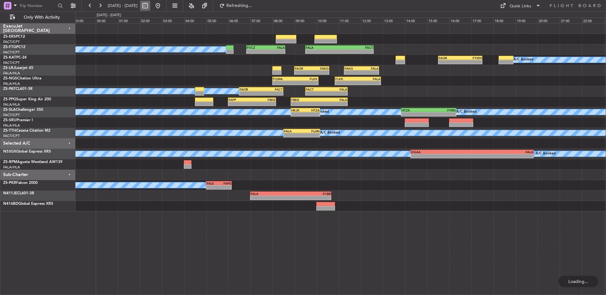
click at [150, 6] on button at bounding box center [145, 6] width 10 height 10
select select "9"
select select "2025"
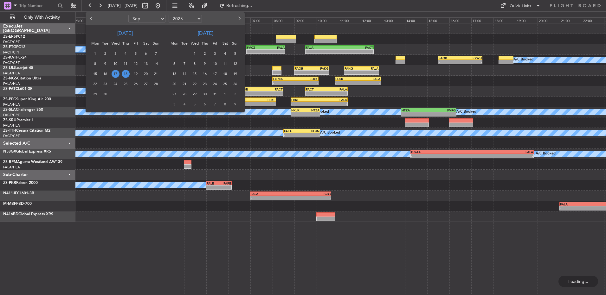
click at [125, 73] on span "18" at bounding box center [126, 74] width 8 height 8
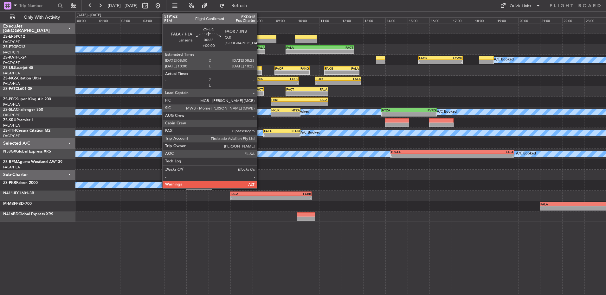
click at [260, 72] on div at bounding box center [257, 72] width 10 height 4
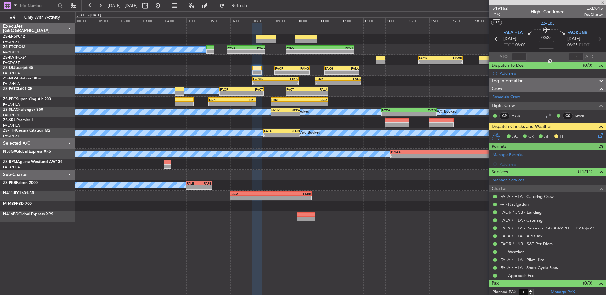
click at [597, 135] on icon at bounding box center [599, 134] width 5 height 5
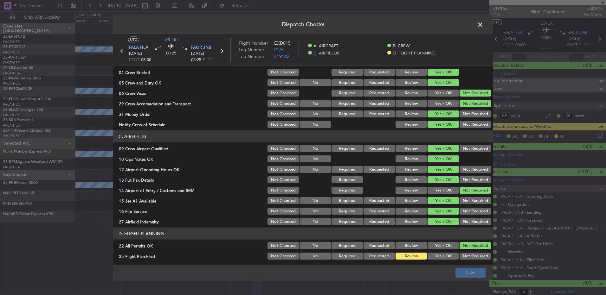
scroll to position [89, 0]
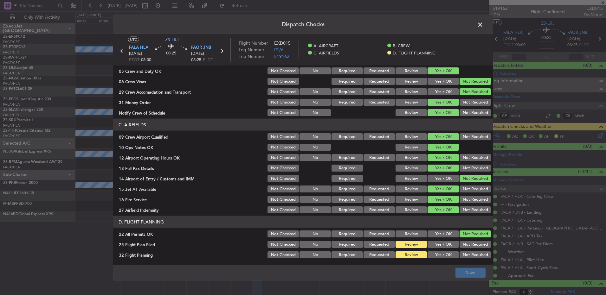
click at [430, 243] on button "Yes / OK" at bounding box center [443, 244] width 31 height 7
drag, startPoint x: 431, startPoint y: 249, endPoint x: 436, endPoint y: 258, distance: 9.9
click at [431, 249] on section "D. FLIGHT PLANNING 22 All Permits OK Not Checked No Required Requested Review Y…" at bounding box center [303, 237] width 380 height 43
click at [437, 260] on article "A. AIRCRAFT 01 Is A/C Available Not Checked No Review Yes / OK 26 Aircraft Disp…" at bounding box center [303, 164] width 380 height 196
click at [437, 255] on button "Yes / OK" at bounding box center [443, 255] width 31 height 7
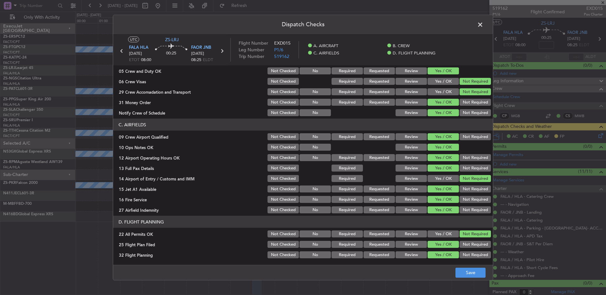
click at [483, 279] on footer "Save" at bounding box center [303, 272] width 380 height 15
click at [477, 275] on button "Save" at bounding box center [471, 273] width 30 height 10
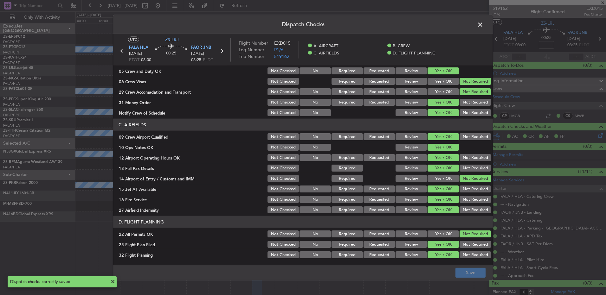
click at [483, 24] on span at bounding box center [483, 26] width 0 height 13
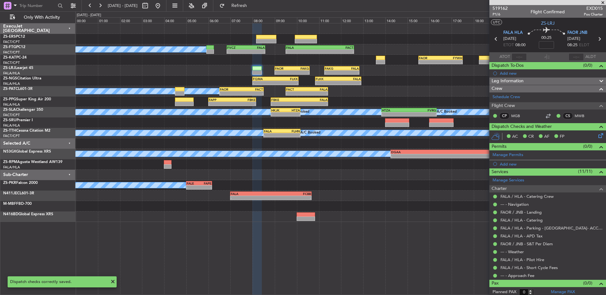
click at [599, 39] on icon at bounding box center [599, 39] width 8 height 8
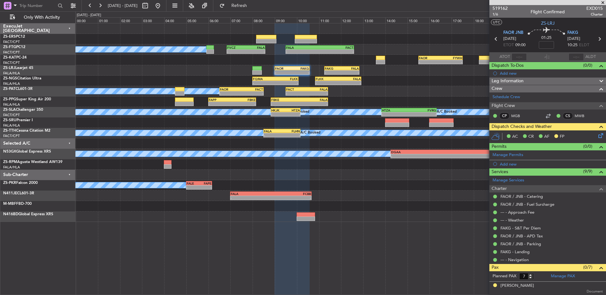
click at [597, 136] on icon at bounding box center [599, 134] width 5 height 5
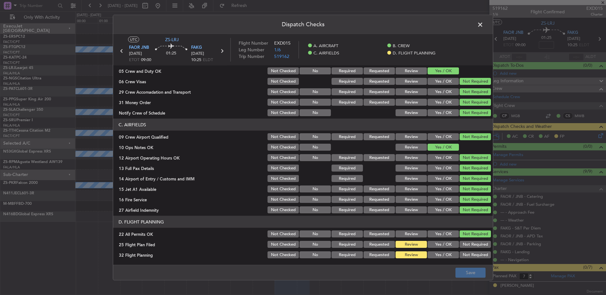
click at [446, 244] on button "Yes / OK" at bounding box center [443, 244] width 31 height 7
click at [443, 261] on article "A. AIRCRAFT 01 Is A/C Available Not Checked No Review Yes / OK 26 Aircraft Disp…" at bounding box center [303, 164] width 380 height 196
click at [443, 258] on button "Yes / OK" at bounding box center [443, 255] width 31 height 7
click at [461, 272] on button "Save" at bounding box center [471, 273] width 30 height 10
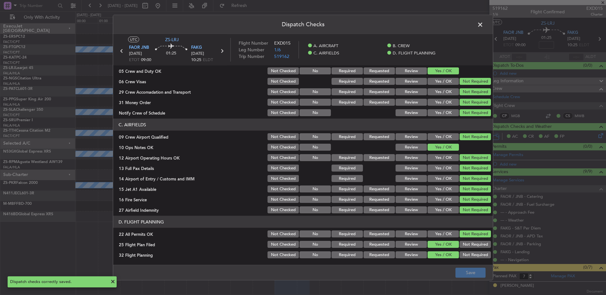
click at [483, 23] on span at bounding box center [483, 26] width 0 height 13
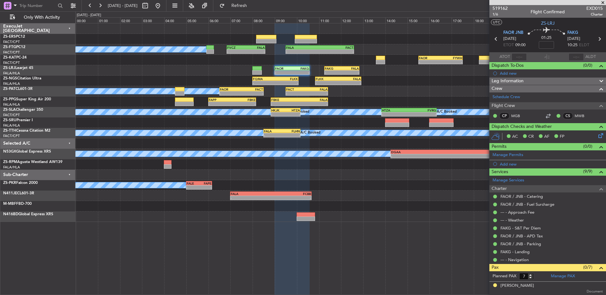
click at [597, 39] on icon at bounding box center [599, 39] width 8 height 8
type input "0"
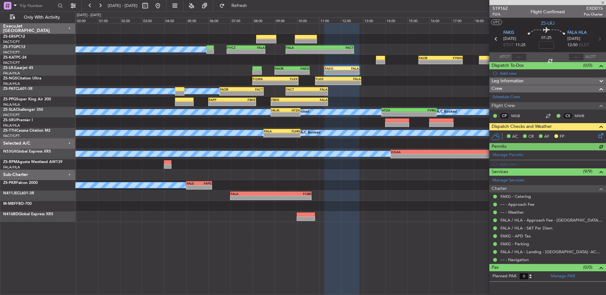
click at [601, 133] on icon at bounding box center [599, 134] width 5 height 5
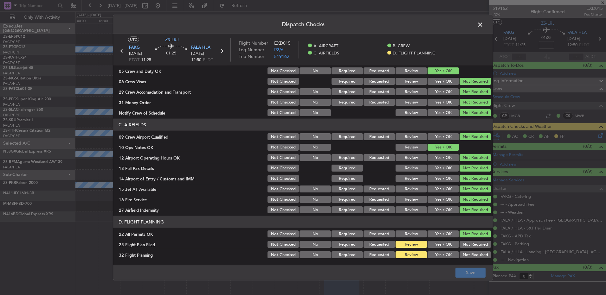
click at [449, 247] on button "Yes / OK" at bounding box center [443, 244] width 31 height 7
click at [447, 255] on button "Yes / OK" at bounding box center [443, 255] width 31 height 7
click at [456, 263] on main "UTC ZS-LRJ FAKG [DATE] ETOT 11:25 01:25 FALA HLA [DATE] 12:50 ELDT Flight Numbe…" at bounding box center [303, 151] width 380 height 234
click at [458, 269] on button "Save" at bounding box center [471, 273] width 30 height 10
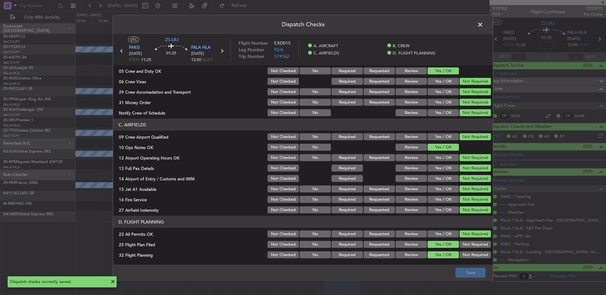
click at [483, 24] on span at bounding box center [483, 26] width 0 height 13
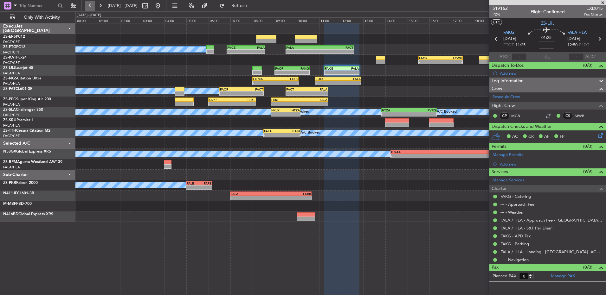
click at [90, 9] on button at bounding box center [90, 6] width 10 height 10
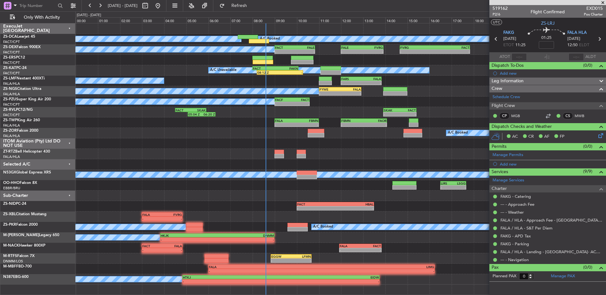
click at [604, 0] on span at bounding box center [603, 3] width 6 height 6
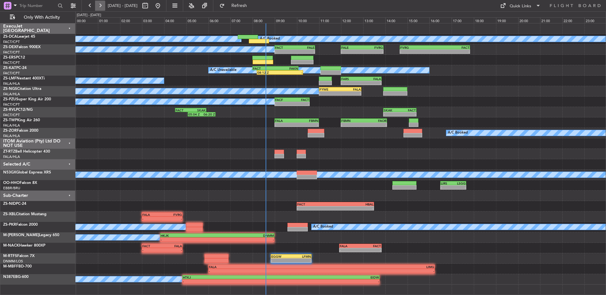
click at [104, 4] on button at bounding box center [100, 6] width 10 height 10
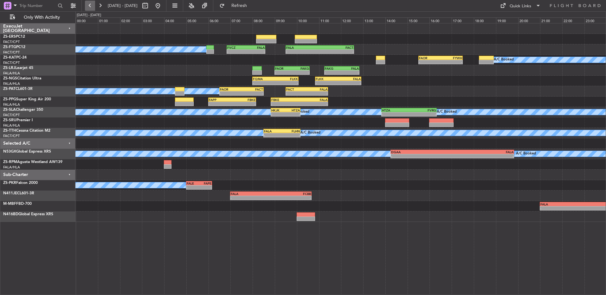
click at [87, 4] on button at bounding box center [90, 6] width 10 height 10
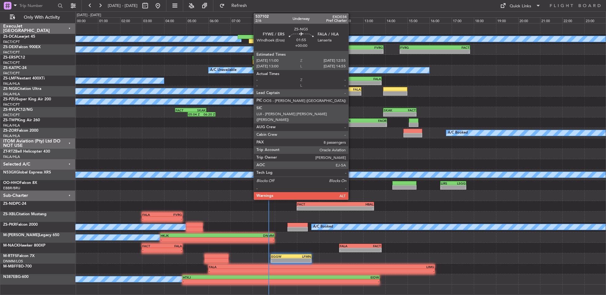
click at [351, 95] on div "-" at bounding box center [350, 94] width 21 height 4
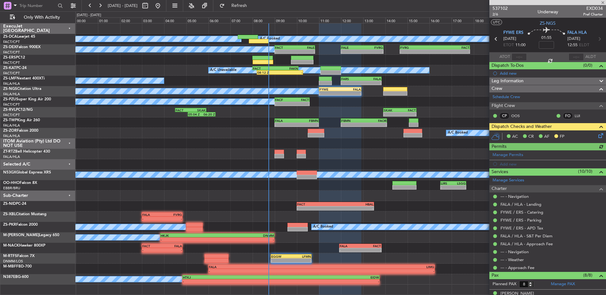
click at [605, 3] on div at bounding box center [547, 2] width 117 height 5
click at [603, 3] on span at bounding box center [603, 3] width 6 height 6
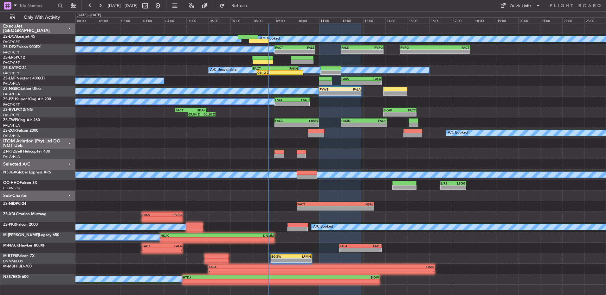
type input "0"
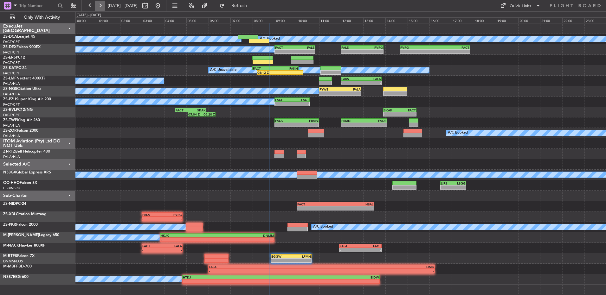
click at [101, 5] on button at bounding box center [100, 6] width 10 height 10
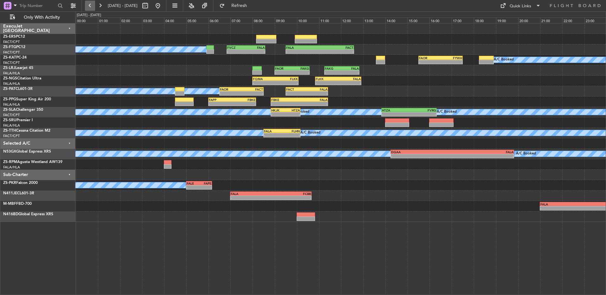
click at [89, 7] on button at bounding box center [90, 6] width 10 height 10
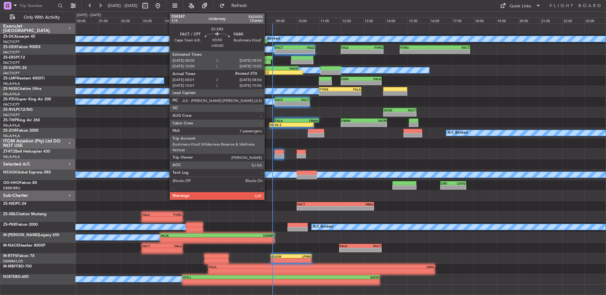
click at [272, 62] on div at bounding box center [340, 60] width 530 height 10
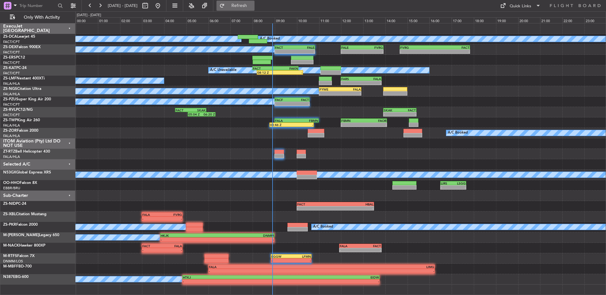
click at [243, 5] on button "Refresh" at bounding box center [236, 6] width 38 height 10
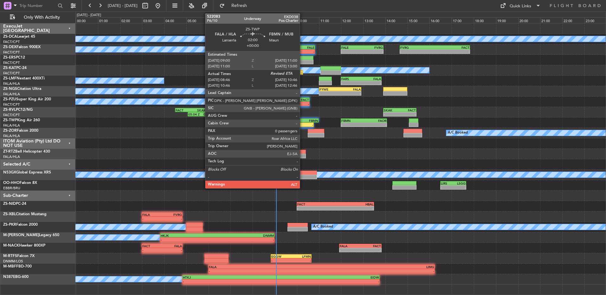
click at [303, 124] on div "-" at bounding box center [303, 125] width 22 height 4
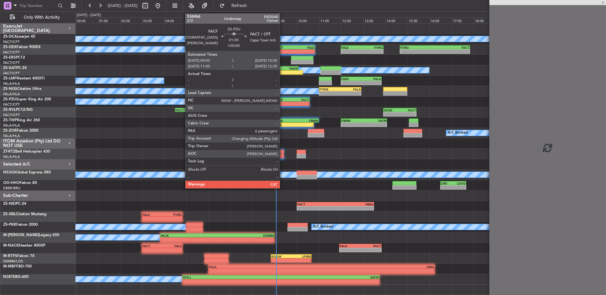
click at [283, 103] on div "-" at bounding box center [283, 104] width 17 height 4
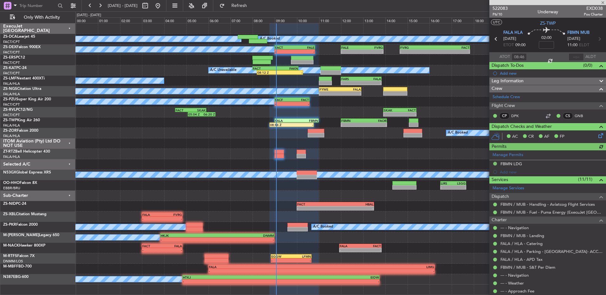
type input "6"
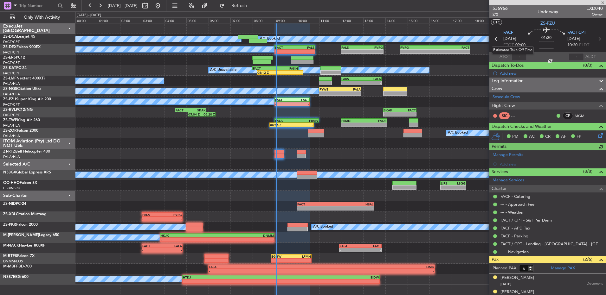
click at [517, 55] on mat-tooltip-component "Estimated Take-Off Time" at bounding box center [513, 50] width 51 height 17
click at [517, 57] on div at bounding box center [519, 57] width 15 height 8
click at [520, 57] on input "text" at bounding box center [519, 57] width 15 height 8
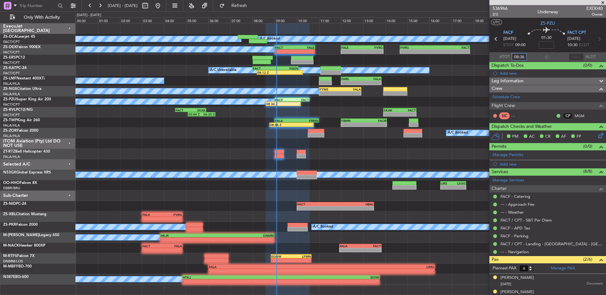
type input "08:36"
click at [603, 3] on span at bounding box center [603, 3] width 6 height 6
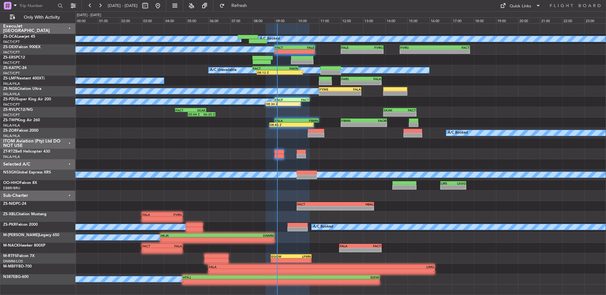
type input "0"
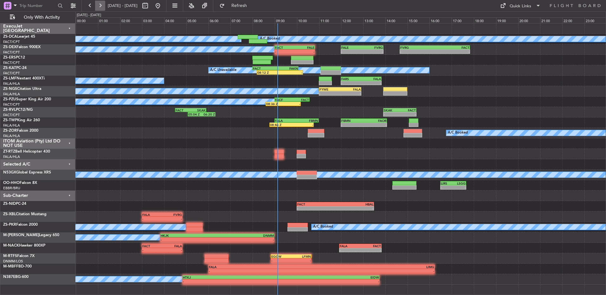
click at [101, 6] on button at bounding box center [100, 6] width 10 height 10
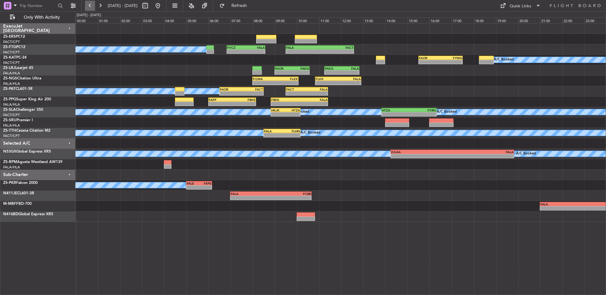
click at [88, 6] on button at bounding box center [90, 6] width 10 height 10
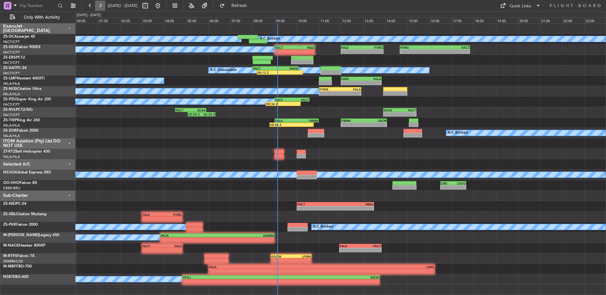
click at [101, 8] on button at bounding box center [100, 6] width 10 height 10
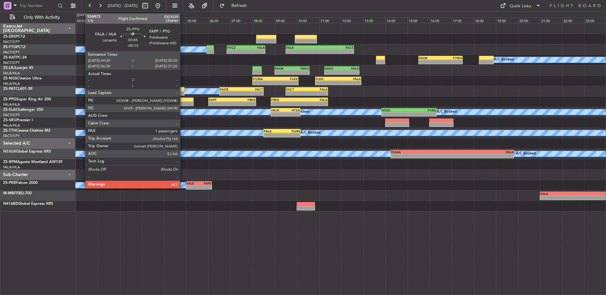
click at [183, 102] on div at bounding box center [184, 104] width 19 height 4
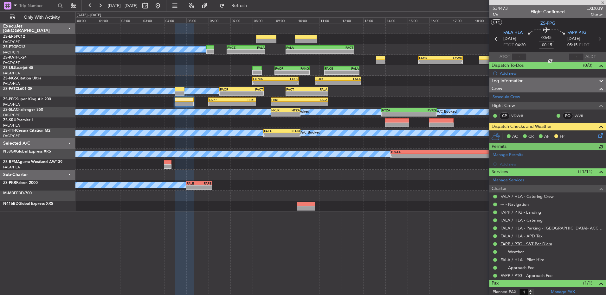
scroll to position [16, 0]
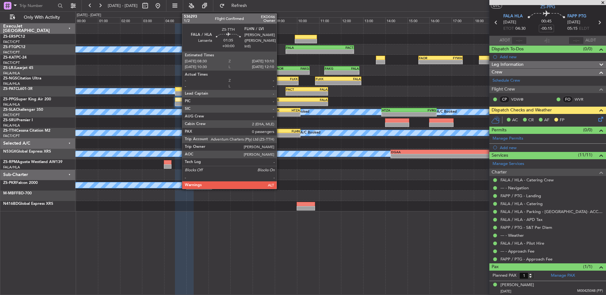
click at [280, 133] on div "- -" at bounding box center [281, 135] width 37 height 4
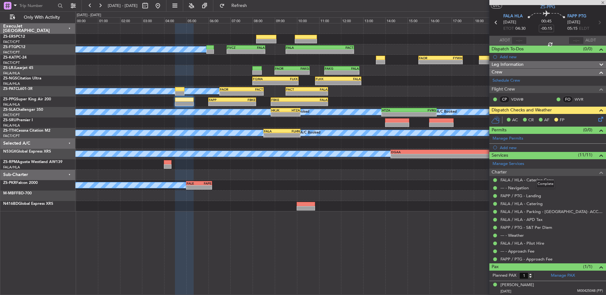
type input "0"
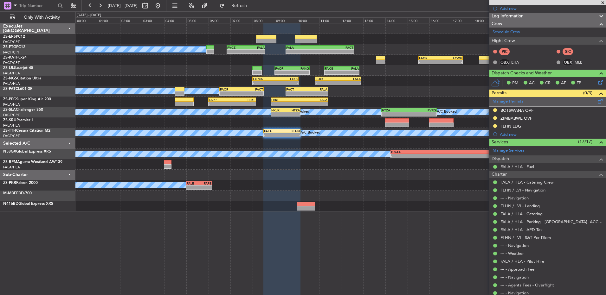
scroll to position [0, 0]
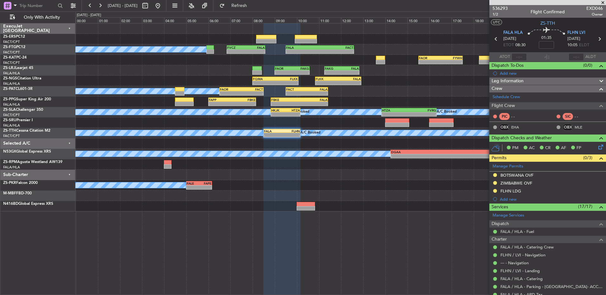
click at [602, 4] on span at bounding box center [603, 3] width 6 height 6
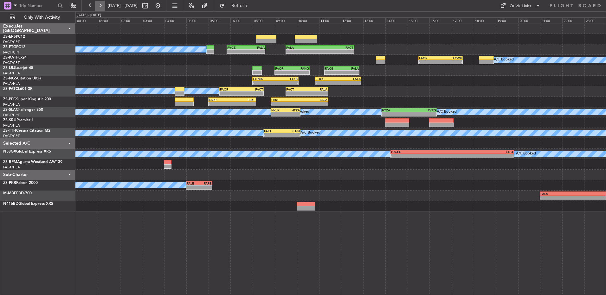
click at [102, 5] on button at bounding box center [100, 6] width 10 height 10
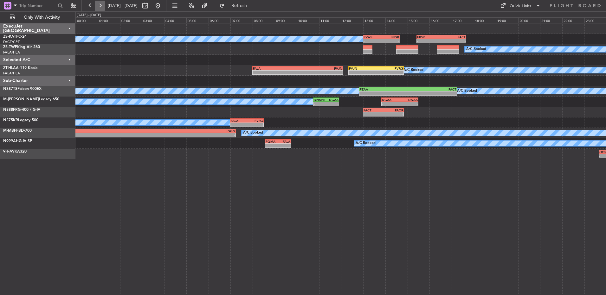
click at [96, 6] on button at bounding box center [100, 6] width 10 height 10
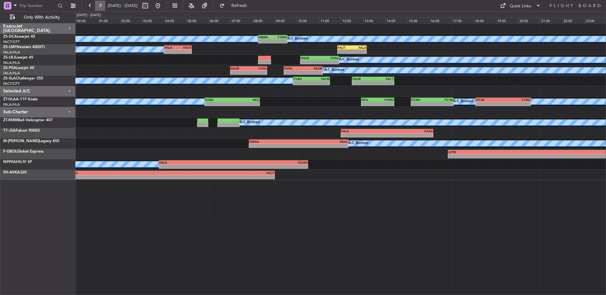
click at [101, 6] on button at bounding box center [100, 6] width 10 height 10
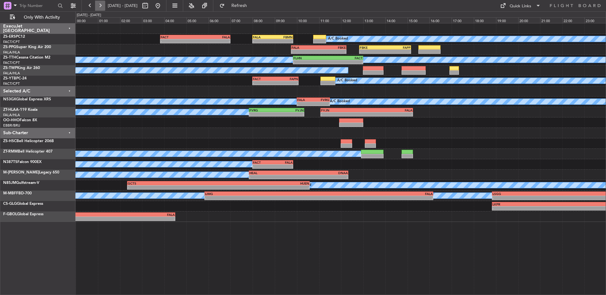
click at [101, 6] on button at bounding box center [100, 6] width 10 height 10
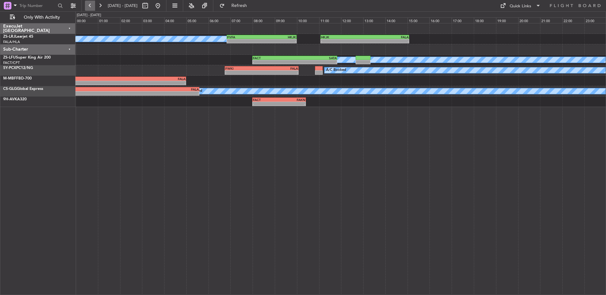
click at [88, 8] on button at bounding box center [90, 6] width 10 height 10
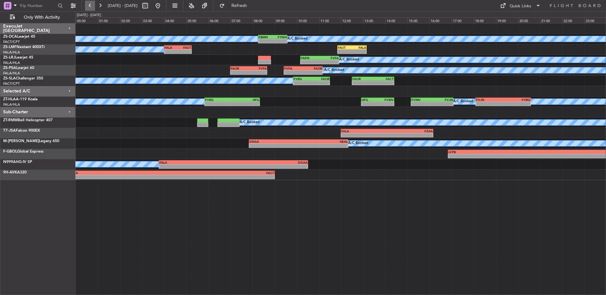
click at [88, 8] on button at bounding box center [90, 6] width 10 height 10
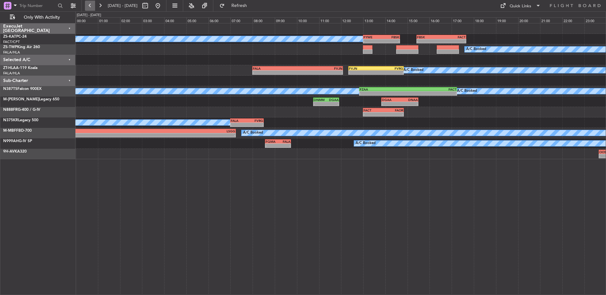
click at [88, 8] on button at bounding box center [90, 6] width 10 height 10
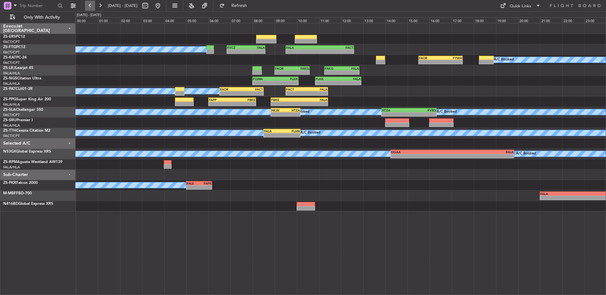
click at [87, 4] on button at bounding box center [90, 6] width 10 height 10
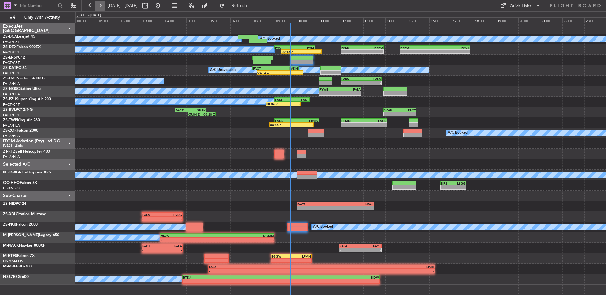
click at [102, 7] on button at bounding box center [100, 6] width 10 height 10
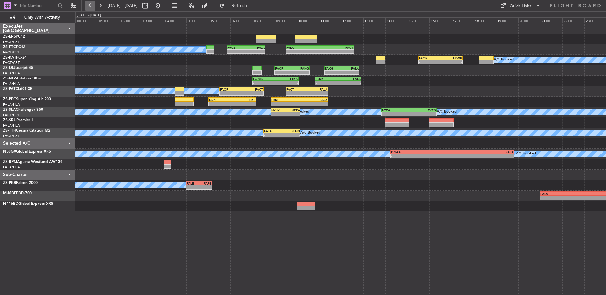
click at [92, 6] on button at bounding box center [90, 6] width 10 height 10
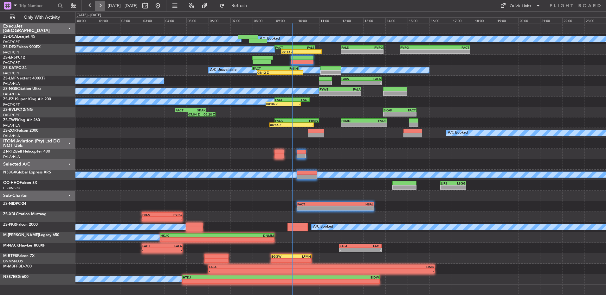
click at [96, 5] on button at bounding box center [100, 6] width 10 height 10
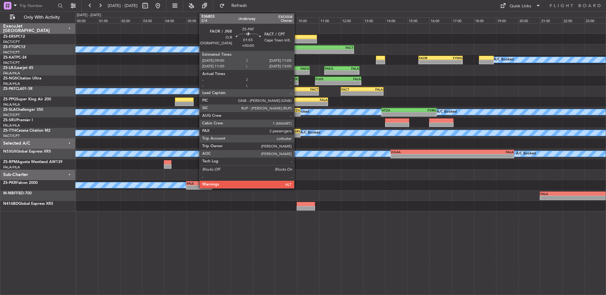
click at [297, 91] on div "FAOR 09:00 Z FACT 11:00 Z" at bounding box center [297, 89] width 44 height 4
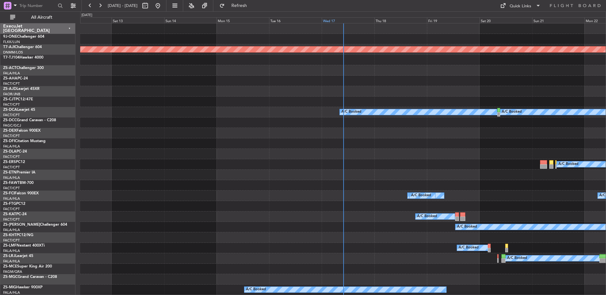
click at [330, 20] on div "Wed 17" at bounding box center [348, 20] width 53 height 6
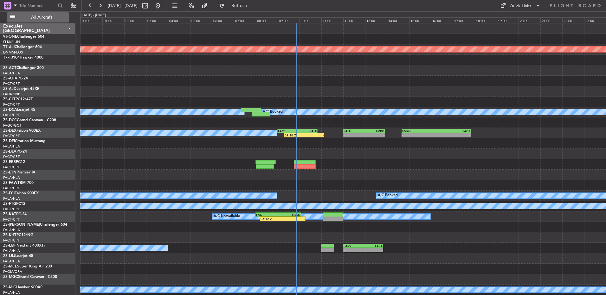
click at [32, 17] on span "All Aircraft" at bounding box center [41, 17] width 50 height 4
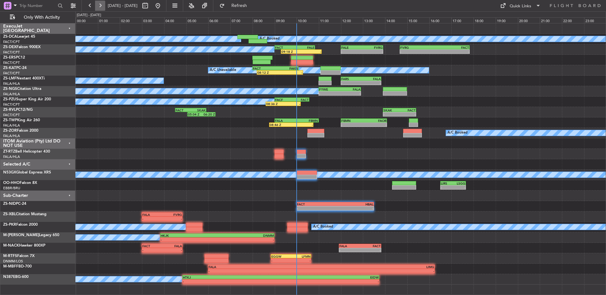
click at [105, 6] on button at bounding box center [100, 6] width 10 height 10
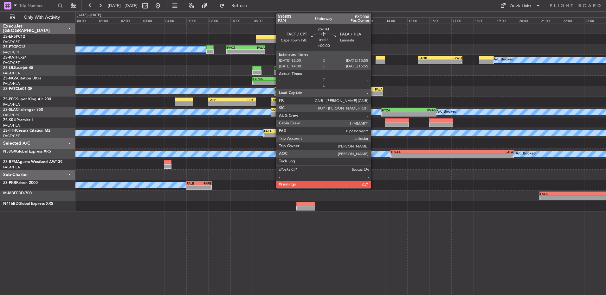
click at [373, 93] on div "-" at bounding box center [372, 94] width 21 height 4
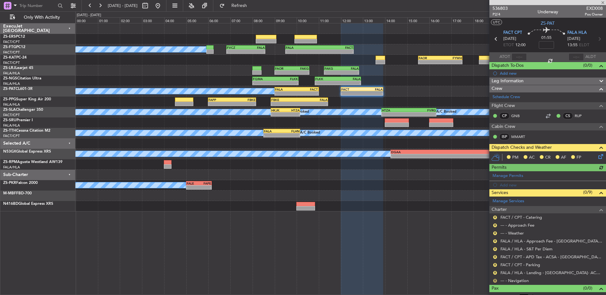
click at [497, 282] on button "R" at bounding box center [495, 281] width 4 height 4
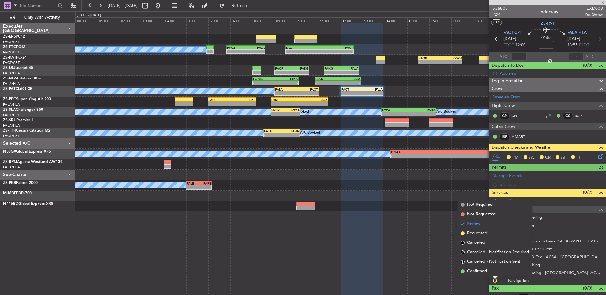
click at [497, 275] on li "Confirmed" at bounding box center [494, 272] width 73 height 10
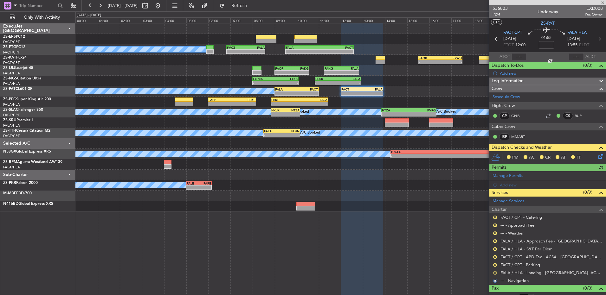
click at [497, 274] on button "R" at bounding box center [495, 273] width 4 height 4
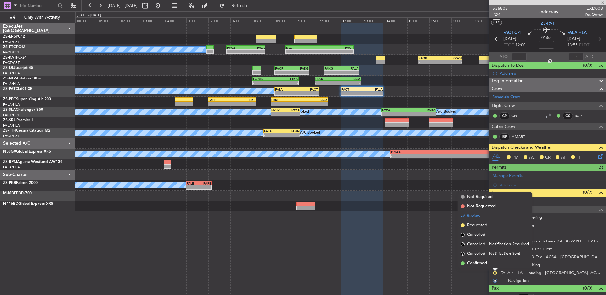
click at [495, 266] on div "Review" at bounding box center [495, 263] width 14 height 8
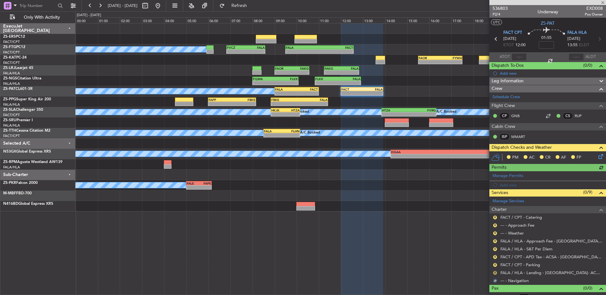
click at [495, 274] on button "R" at bounding box center [495, 273] width 4 height 4
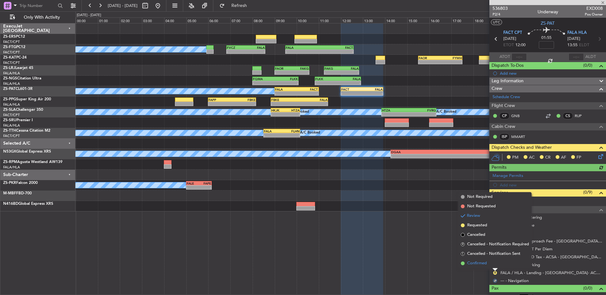
click at [483, 262] on span "Confirmed" at bounding box center [477, 264] width 20 height 6
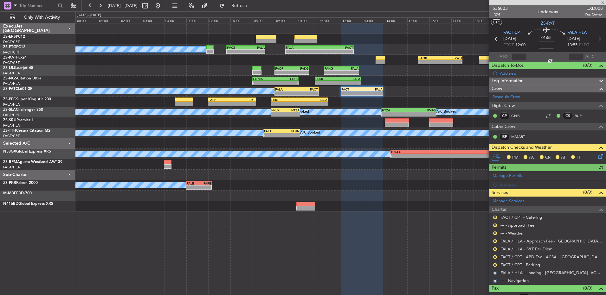
click at [494, 267] on mat-tooltip-component "Review" at bounding box center [495, 275] width 23 height 17
click at [494, 264] on button "R" at bounding box center [495, 265] width 4 height 4
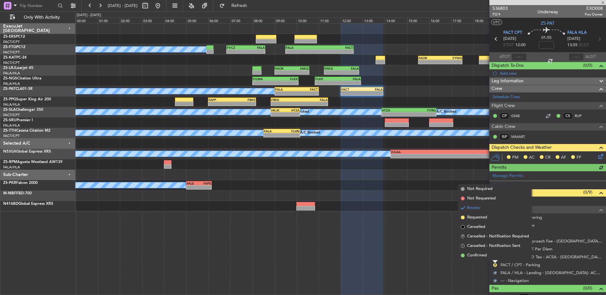
click at [491, 257] on li "Confirmed" at bounding box center [494, 256] width 73 height 10
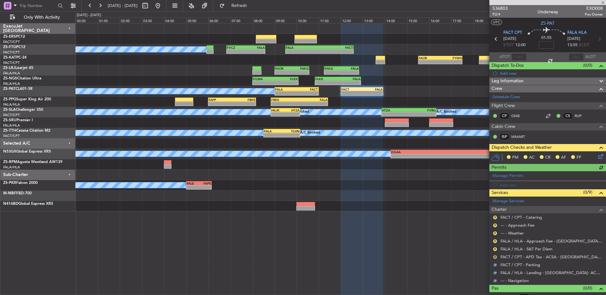
click at [494, 256] on button "R" at bounding box center [495, 258] width 4 height 4
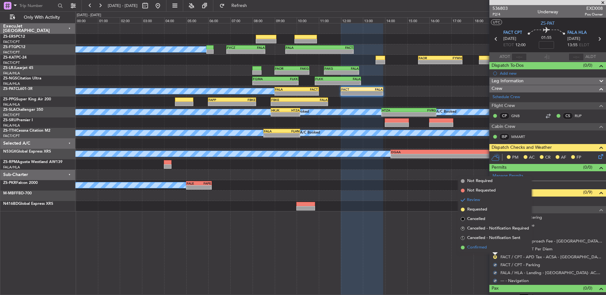
click at [494, 249] on li "Confirmed" at bounding box center [494, 248] width 73 height 10
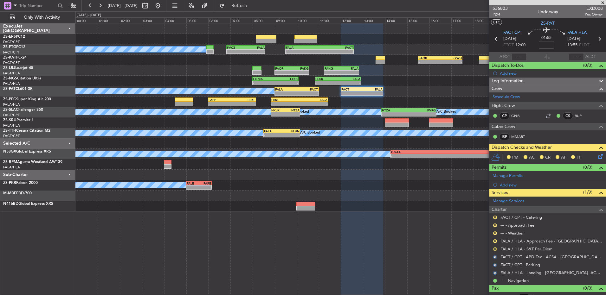
click at [494, 248] on button "R" at bounding box center [495, 250] width 4 height 4
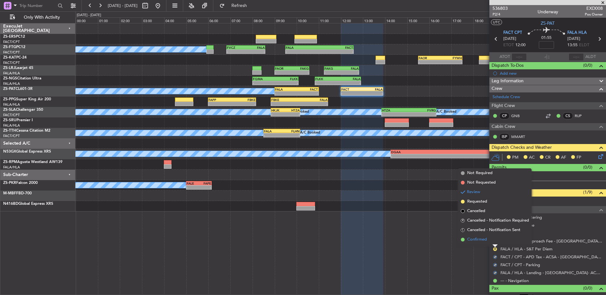
click at [493, 241] on li "Confirmed" at bounding box center [494, 240] width 73 height 10
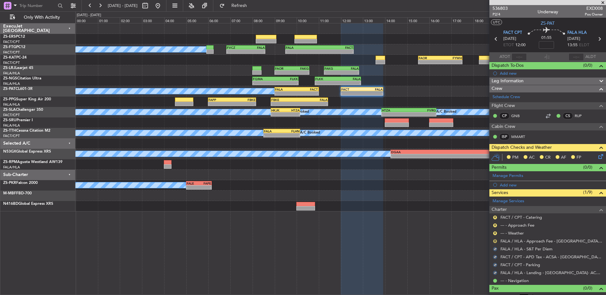
click at [495, 242] on button "R" at bounding box center [495, 242] width 4 height 4
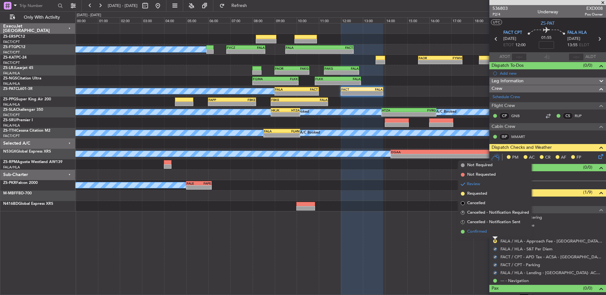
click at [493, 232] on li "Confirmed" at bounding box center [494, 232] width 73 height 10
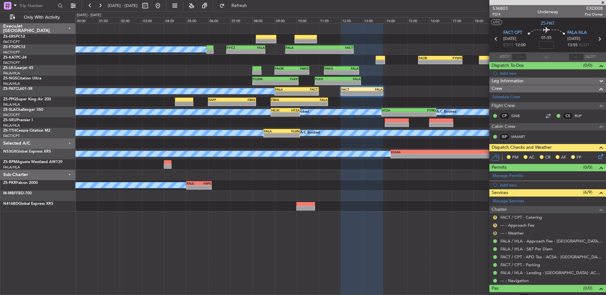
click at [496, 232] on button "R" at bounding box center [495, 234] width 4 height 4
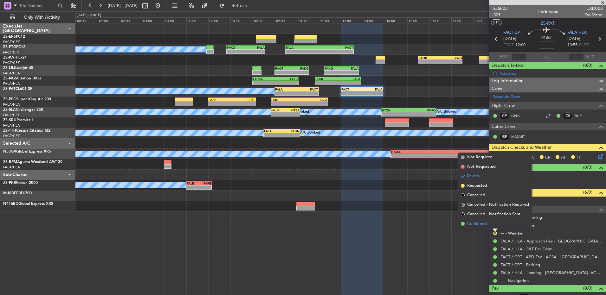
click at [491, 224] on li "Confirmed" at bounding box center [494, 224] width 73 height 10
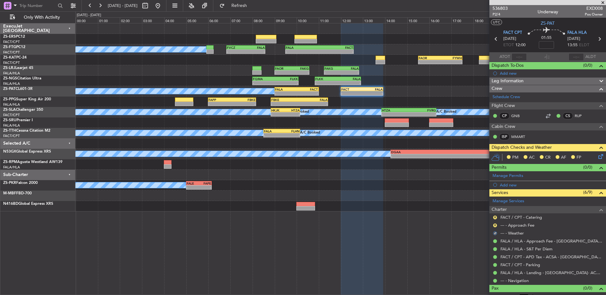
click at [492, 224] on div "R --- - Approach Fee" at bounding box center [547, 226] width 117 height 8
click at [496, 225] on button "R" at bounding box center [495, 226] width 4 height 4
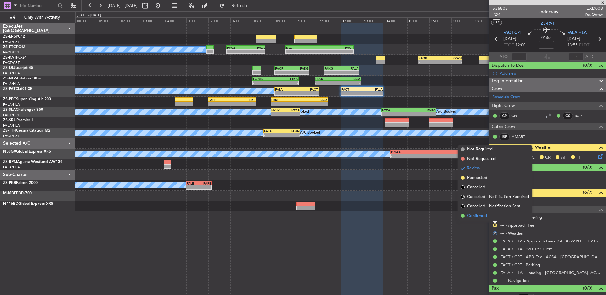
click at [497, 219] on li "Confirmed" at bounding box center [494, 216] width 73 height 10
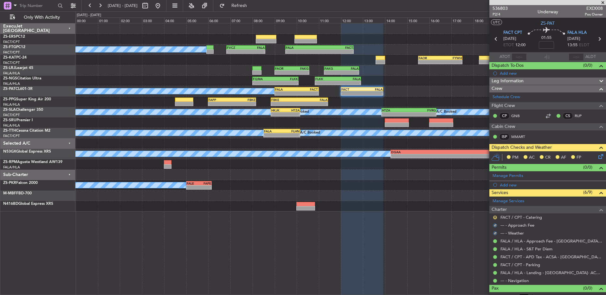
click at [494, 218] on button "R" at bounding box center [495, 218] width 4 height 4
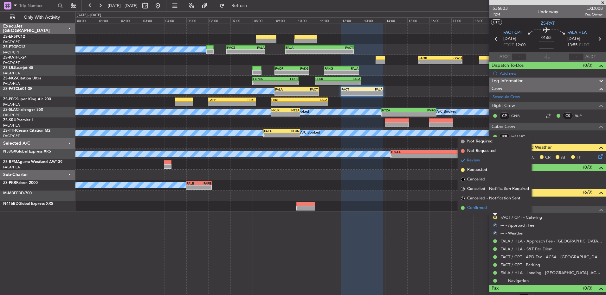
click at [497, 210] on li "Confirmed" at bounding box center [494, 209] width 73 height 10
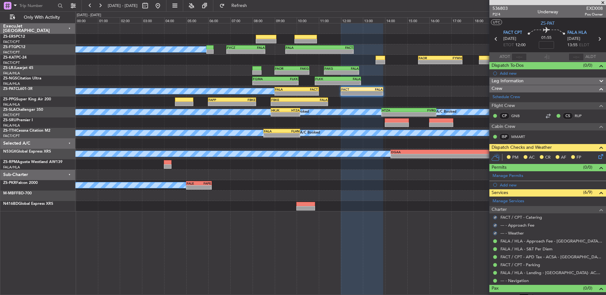
click at [598, 154] on icon at bounding box center [599, 155] width 5 height 5
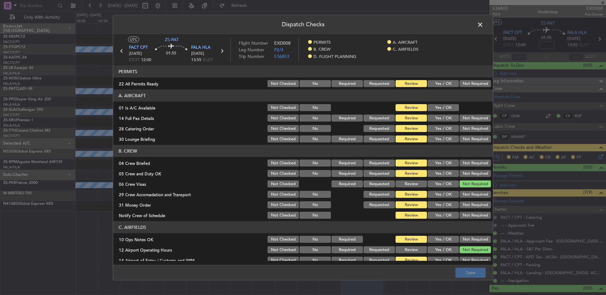
click at [495, 84] on div "Dispatch Checks UTC ZS-PAT FACT CPT 18/09/2025 ETOT 12:00 01:55 FALA HLA 18/09/…" at bounding box center [303, 147] width 606 height 295
click at [471, 84] on button "Not Required" at bounding box center [475, 83] width 31 height 7
drag, startPoint x: 431, startPoint y: 108, endPoint x: 443, endPoint y: 109, distance: 12.7
click at [432, 111] on button "Yes / OK" at bounding box center [443, 107] width 31 height 7
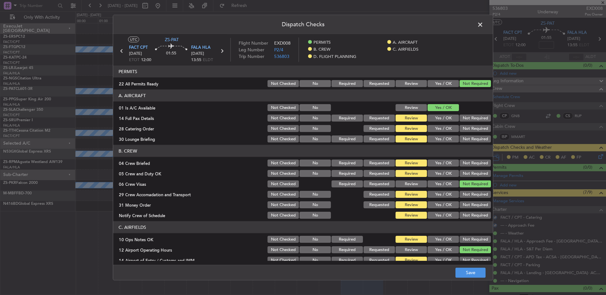
click at [462, 120] on button "Not Required" at bounding box center [475, 118] width 31 height 7
click at [466, 122] on div "Not Required" at bounding box center [475, 118] width 32 height 9
click at [469, 129] on button "Not Required" at bounding box center [475, 128] width 31 height 7
click at [466, 139] on button "Not Required" at bounding box center [475, 139] width 31 height 7
click at [464, 139] on button "Not Required" at bounding box center [475, 139] width 31 height 7
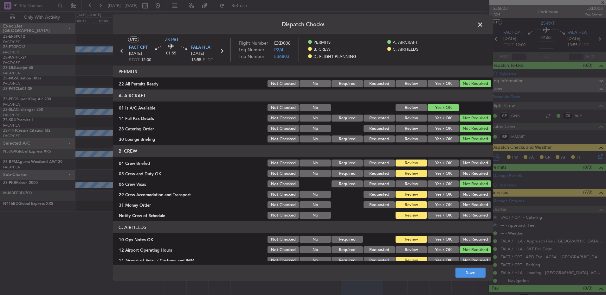
click at [464, 164] on button "Not Required" at bounding box center [475, 163] width 31 height 7
click at [466, 172] on button "Not Required" at bounding box center [475, 173] width 31 height 7
click at [470, 194] on button "Not Required" at bounding box center [475, 194] width 31 height 7
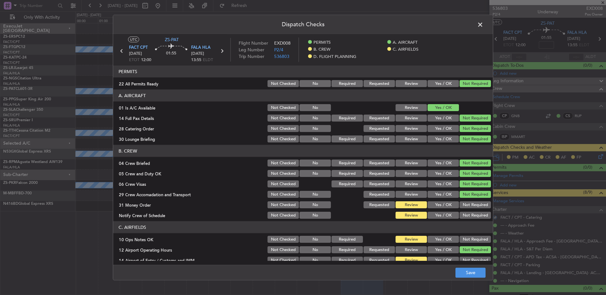
click at [469, 201] on div "Not Required" at bounding box center [475, 205] width 32 height 9
click at [468, 207] on button "Not Required" at bounding box center [475, 205] width 31 height 7
click at [467, 224] on header "C. AIRFIELDS" at bounding box center [303, 228] width 380 height 12
click at [464, 217] on button "Not Required" at bounding box center [475, 215] width 31 height 7
click at [462, 242] on button "Not Required" at bounding box center [475, 239] width 31 height 7
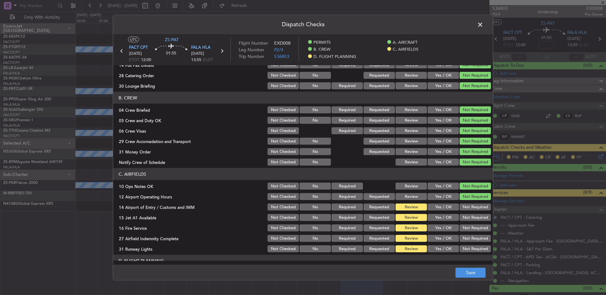
scroll to position [82, 0]
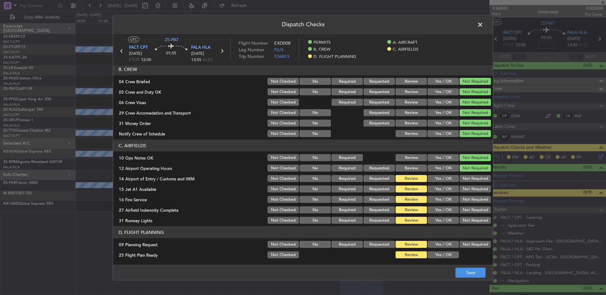
click at [471, 182] on button "Not Required" at bounding box center [475, 178] width 31 height 7
click at [471, 183] on section "C. AIRFIELDS 10 Ops Notes OK Not Checked No Required Review Yes / OK Not Requir…" at bounding box center [303, 182] width 380 height 85
click at [471, 189] on button "Not Required" at bounding box center [475, 189] width 31 height 7
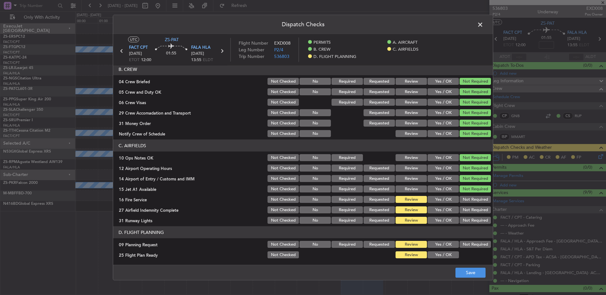
click at [470, 195] on section "C. AIRFIELDS 10 Ops Notes OK Not Checked No Required Review Yes / OK Not Requir…" at bounding box center [303, 182] width 380 height 85
click at [470, 203] on button "Not Required" at bounding box center [475, 199] width 31 height 7
drag, startPoint x: 470, startPoint y: 204, endPoint x: 470, endPoint y: 208, distance: 3.8
click at [470, 204] on section "C. AIRFIELDS 10 Ops Notes OK Not Checked No Required Review Yes / OK Not Requir…" at bounding box center [303, 182] width 380 height 85
click at [470, 208] on button "Not Required" at bounding box center [475, 210] width 31 height 7
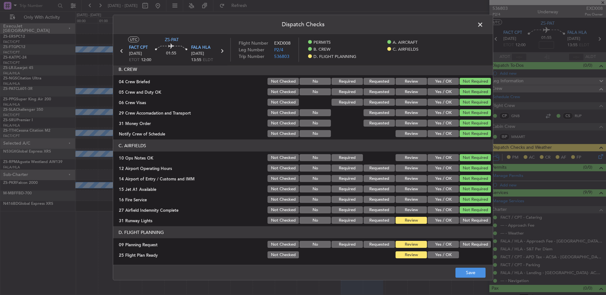
click at [470, 224] on div "Not Required" at bounding box center [475, 220] width 32 height 9
click at [468, 224] on button "Not Required" at bounding box center [475, 220] width 31 height 7
click at [465, 247] on button "Not Required" at bounding box center [475, 244] width 31 height 7
click at [443, 259] on div "Yes / OK" at bounding box center [443, 255] width 32 height 9
click at [448, 255] on button "Yes / OK" at bounding box center [443, 255] width 31 height 7
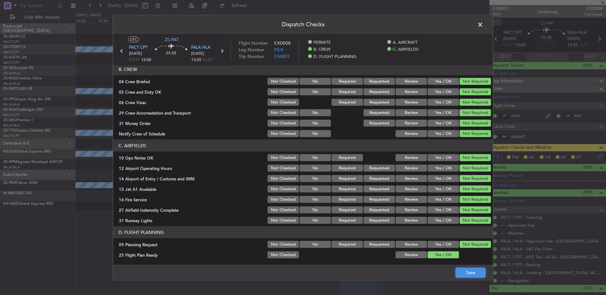
click at [469, 270] on button "Save" at bounding box center [471, 273] width 30 height 10
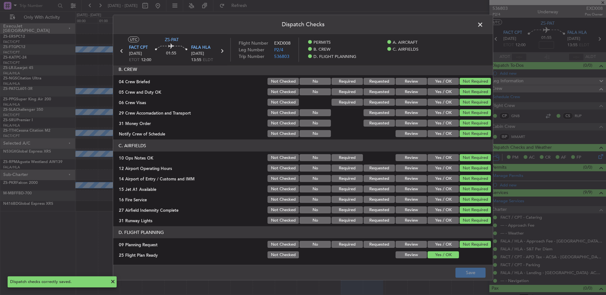
click at [483, 28] on span at bounding box center [483, 26] width 0 height 13
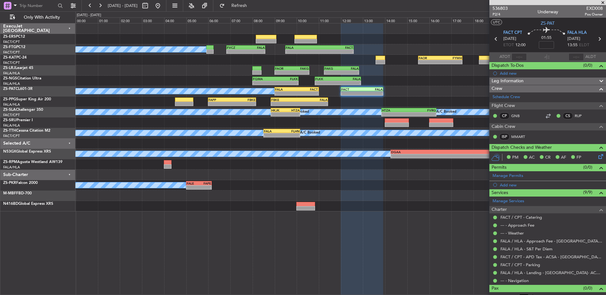
click at [597, 157] on icon at bounding box center [599, 155] width 5 height 5
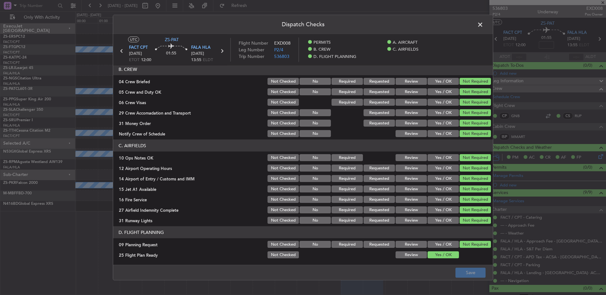
click at [409, 259] on div "Review" at bounding box center [411, 255] width 32 height 9
click at [409, 257] on button "Review" at bounding box center [411, 255] width 31 height 7
drag, startPoint x: 460, startPoint y: 270, endPoint x: 455, endPoint y: 269, distance: 5.4
click at [460, 269] on button "Save" at bounding box center [471, 273] width 30 height 10
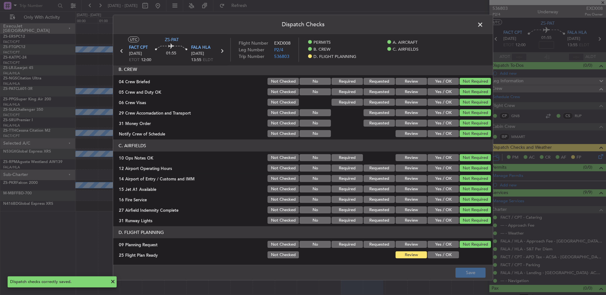
drag, startPoint x: 480, startPoint y: 21, endPoint x: 485, endPoint y: 22, distance: 5.4
click at [483, 20] on span at bounding box center [483, 26] width 0 height 13
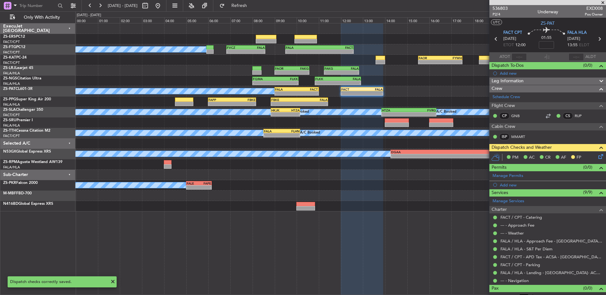
click at [493, 42] on icon at bounding box center [496, 39] width 8 height 8
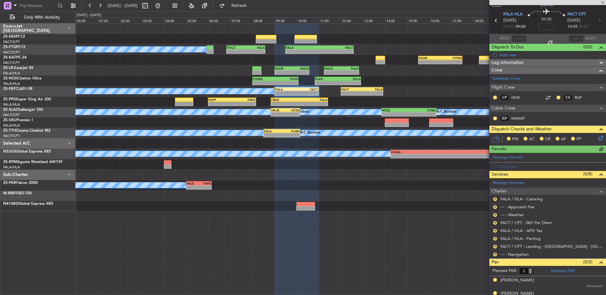
scroll to position [27, 0]
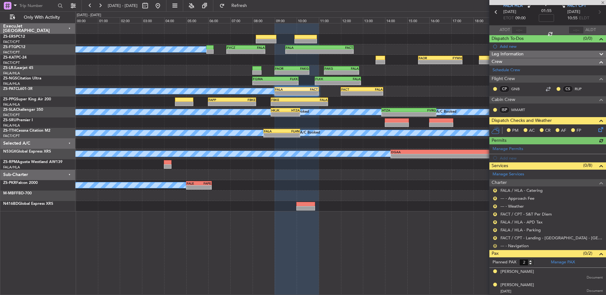
click at [494, 245] on button "R" at bounding box center [495, 246] width 4 height 4
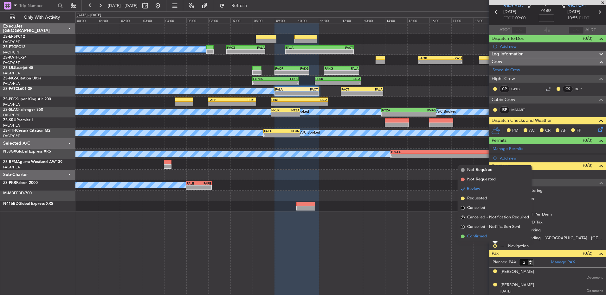
click at [490, 237] on li "Confirmed" at bounding box center [494, 237] width 73 height 10
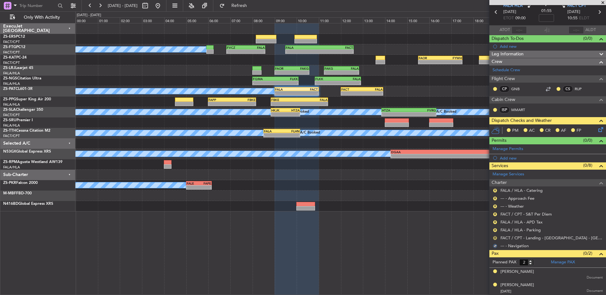
click at [496, 237] on button "R" at bounding box center [495, 238] width 4 height 4
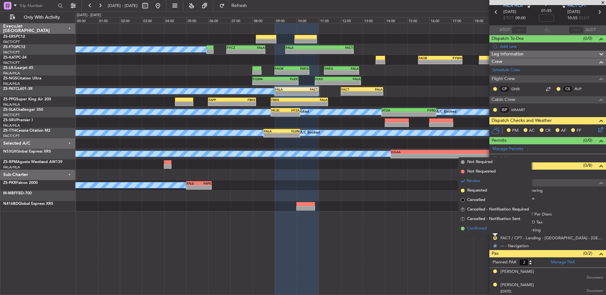
click at [496, 231] on li "Confirmed" at bounding box center [494, 229] width 73 height 10
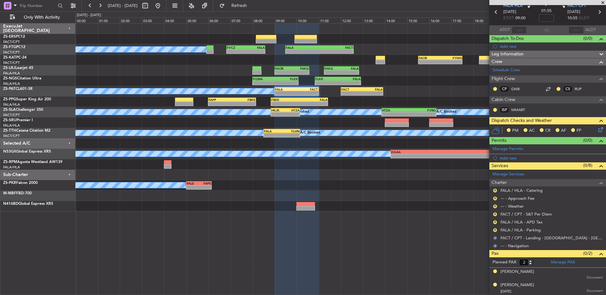
click at [496, 231] on button "R" at bounding box center [495, 231] width 4 height 4
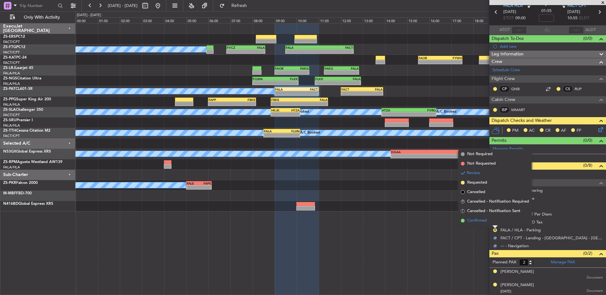
click at [493, 222] on li "Confirmed" at bounding box center [494, 221] width 73 height 10
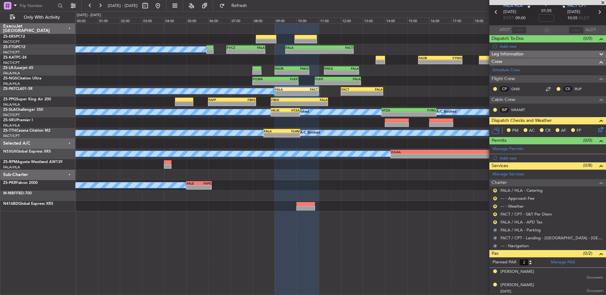
click at [493, 222] on button "R" at bounding box center [495, 223] width 4 height 4
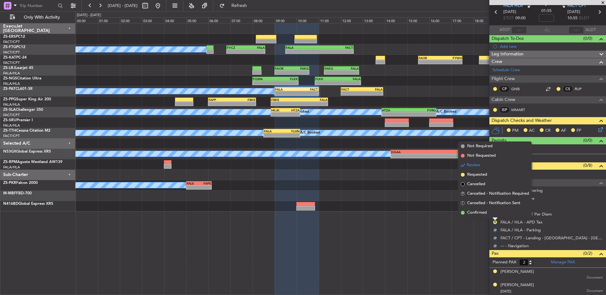
click at [493, 218] on div at bounding box center [495, 219] width 5 height 3
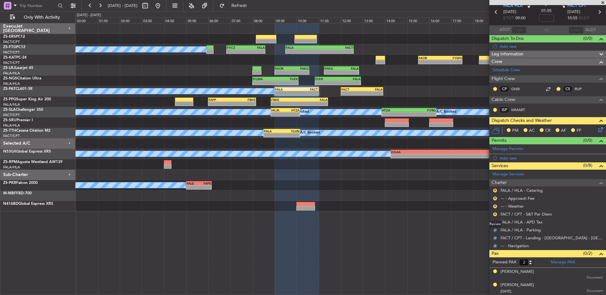
click at [495, 222] on div "Review" at bounding box center [495, 225] width 14 height 8
click at [495, 222] on button "R" at bounding box center [495, 223] width 4 height 4
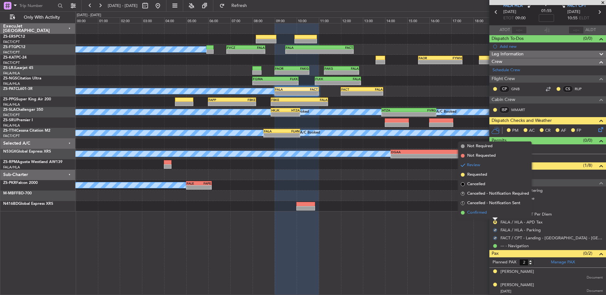
click at [495, 215] on li "Confirmed" at bounding box center [494, 213] width 73 height 10
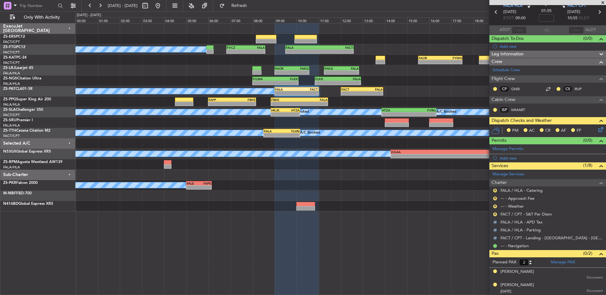
click at [495, 215] on button "R" at bounding box center [495, 215] width 4 height 4
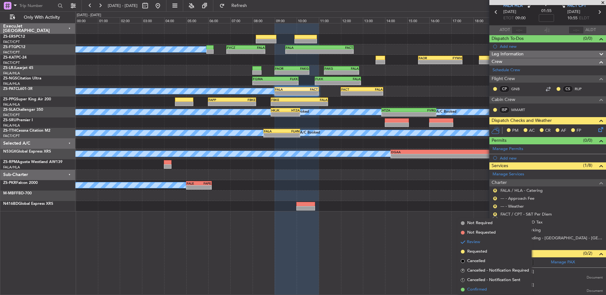
click at [495, 287] on li "Confirmed" at bounding box center [494, 290] width 73 height 10
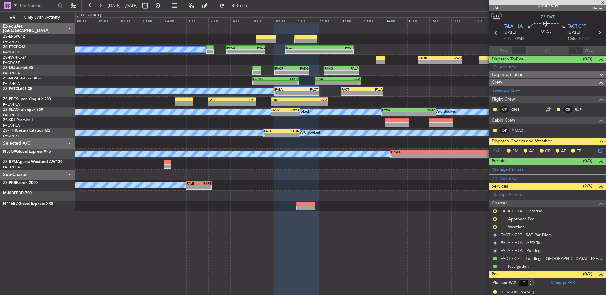
scroll to position [0, 0]
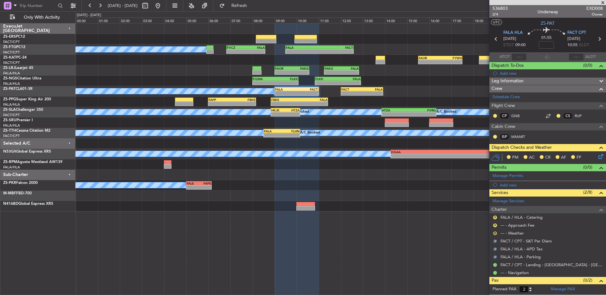
click at [493, 232] on button "R" at bounding box center [495, 234] width 4 height 4
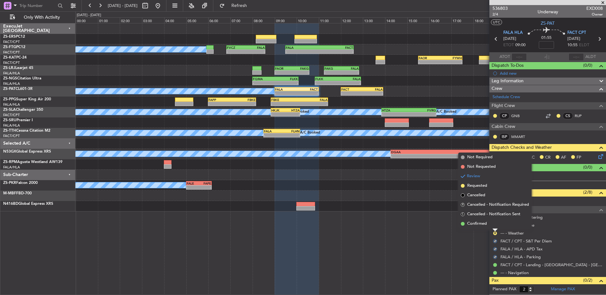
click at [502, 225] on li "Confirmed" at bounding box center [494, 224] width 73 height 10
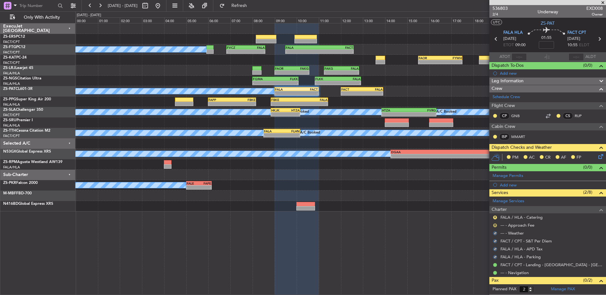
click at [495, 225] on button "R" at bounding box center [495, 226] width 4 height 4
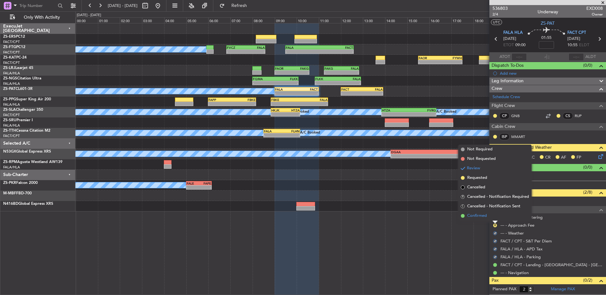
click at [491, 219] on li "Confirmed" at bounding box center [494, 216] width 73 height 10
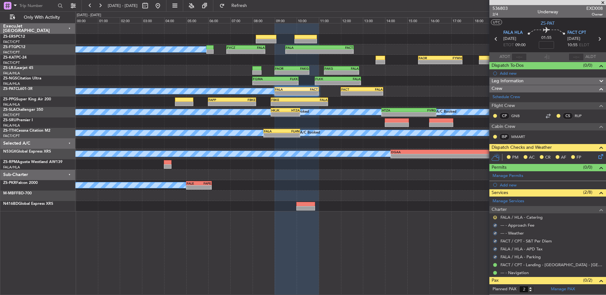
click at [495, 216] on button "R" at bounding box center [495, 218] width 4 height 4
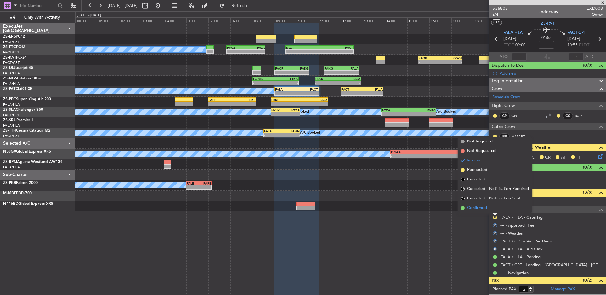
click at [495, 209] on li "Confirmed" at bounding box center [494, 209] width 73 height 10
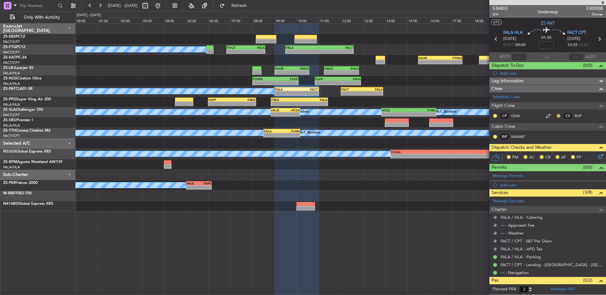
click at [557, 116] on button at bounding box center [559, 116] width 4 height 4
click at [540, 133] on mat-tooltip-component "[PERSON_NAME] (GNB)" at bounding box center [517, 127] width 51 height 17
click at [551, 117] on div "CP GNB CS RUP" at bounding box center [548, 116] width 114 height 11
click at [557, 116] on button at bounding box center [559, 116] width 4 height 4
click at [542, 134] on span "Acknowledged" at bounding box center [555, 134] width 28 height 6
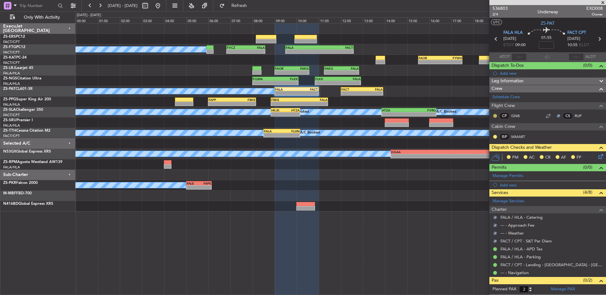
click at [495, 115] on button at bounding box center [495, 116] width 4 height 4
click at [501, 133] on mat-tooltip-component "Unread" at bounding box center [495, 126] width 23 height 17
drag, startPoint x: 501, startPoint y: 133, endPoint x: 493, endPoint y: 116, distance: 18.4
click at [493, 116] on div at bounding box center [495, 115] width 5 height 5
click at [496, 113] on div at bounding box center [495, 115] width 5 height 5
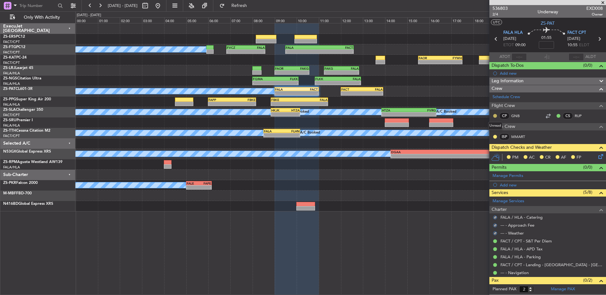
click at [496, 115] on button at bounding box center [495, 116] width 4 height 4
click at [482, 135] on li "Acknowledged" at bounding box center [495, 135] width 42 height 10
click at [495, 136] on button at bounding box center [495, 137] width 4 height 4
click at [597, 158] on icon at bounding box center [599, 155] width 5 height 5
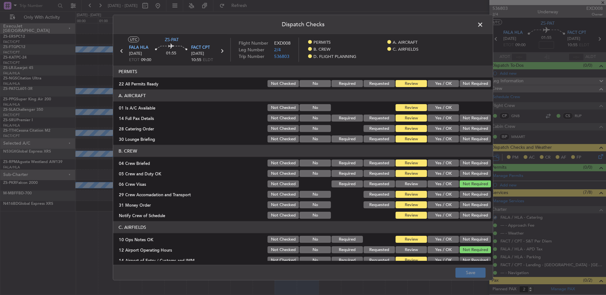
click at [442, 83] on button "Yes / OK" at bounding box center [443, 83] width 31 height 7
click at [439, 104] on section "A. AIRCRAFT 01 Is A/C Available Not Checked No Review Yes / OK 14 Full Pax Deta…" at bounding box center [303, 117] width 380 height 54
drag, startPoint x: 439, startPoint y: 105, endPoint x: 442, endPoint y: 111, distance: 6.4
click at [442, 111] on button "Yes / OK" at bounding box center [443, 107] width 31 height 7
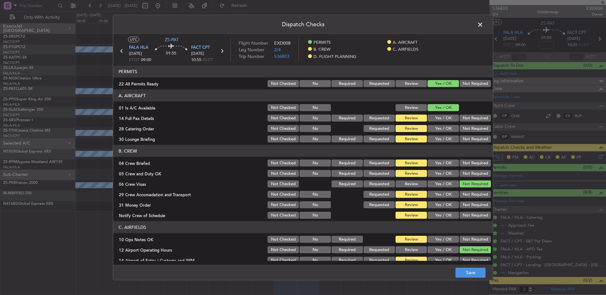
click at [443, 115] on button "Yes / OK" at bounding box center [443, 118] width 31 height 7
click at [476, 133] on section "A. AIRCRAFT 01 Is A/C Available Not Checked No Review Yes / OK 14 Full Pax Deta…" at bounding box center [303, 117] width 380 height 54
click at [460, 139] on button "Not Required" at bounding box center [475, 139] width 31 height 7
click at [460, 128] on button "Not Required" at bounding box center [475, 128] width 31 height 7
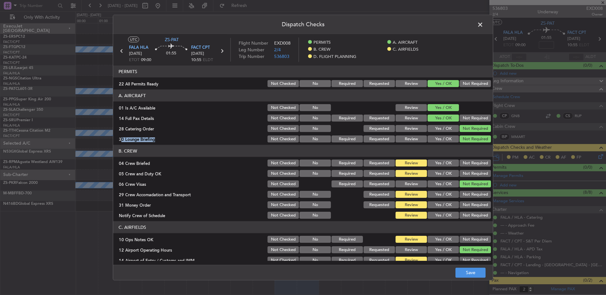
click at [409, 135] on div "Review" at bounding box center [411, 139] width 32 height 9
click at [461, 132] on button "Not Required" at bounding box center [475, 128] width 31 height 7
click at [429, 142] on button "Yes / OK" at bounding box center [443, 139] width 31 height 7
click at [436, 140] on button "Yes / OK" at bounding box center [443, 139] width 31 height 7
click at [442, 164] on button "Yes / OK" at bounding box center [443, 163] width 31 height 7
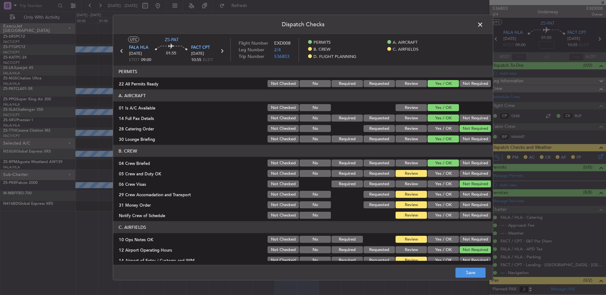
click at [443, 165] on button "Yes / OK" at bounding box center [443, 163] width 31 height 7
click at [443, 171] on button "Yes / OK" at bounding box center [443, 173] width 31 height 7
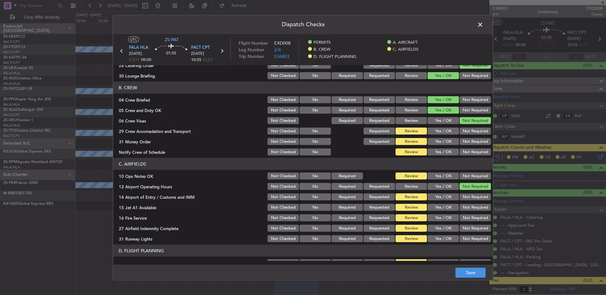
click at [463, 130] on button "Not Required" at bounding box center [475, 131] width 31 height 7
click at [443, 143] on button "Yes / OK" at bounding box center [443, 141] width 31 height 7
click at [443, 151] on button "Yes / OK" at bounding box center [443, 152] width 31 height 7
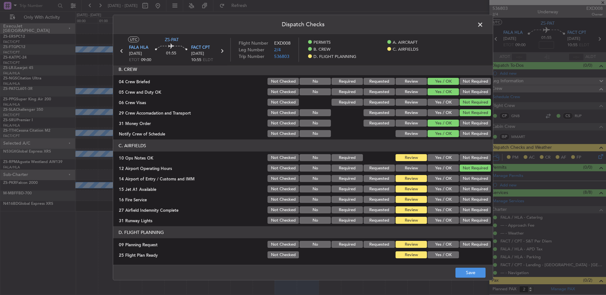
click at [446, 158] on button "Yes / OK" at bounding box center [443, 157] width 31 height 7
click at [463, 179] on button "Not Required" at bounding box center [475, 178] width 31 height 7
click at [468, 190] on button "Not Required" at bounding box center [475, 189] width 31 height 7
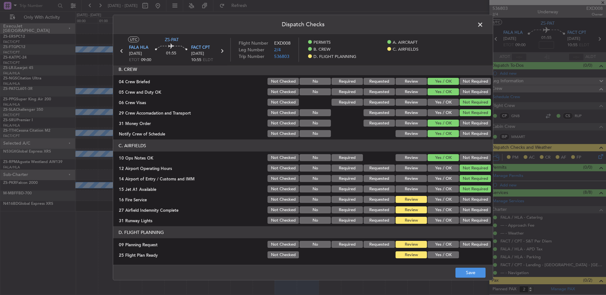
click at [442, 179] on button "Yes / OK" at bounding box center [443, 178] width 31 height 7
click at [467, 179] on button "Not Required" at bounding box center [475, 178] width 31 height 7
click at [446, 187] on button "Yes / OK" at bounding box center [443, 189] width 31 height 7
click at [442, 199] on button "Yes / OK" at bounding box center [443, 199] width 31 height 7
click at [441, 205] on section "C. AIRFIELDS 10 Ops Notes OK Not Checked No Required Review Yes / OK Not Requir…" at bounding box center [303, 182] width 380 height 85
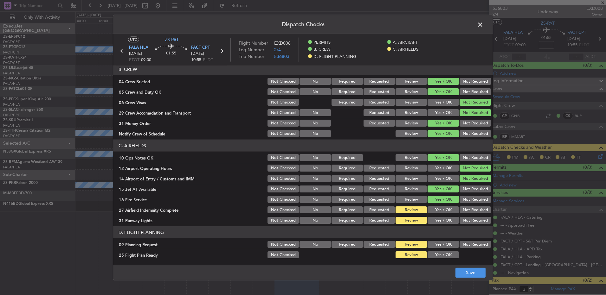
click at [443, 209] on button "Yes / OK" at bounding box center [443, 210] width 31 height 7
click at [463, 212] on button "Not Required" at bounding box center [475, 210] width 31 height 7
click at [447, 223] on button "Yes / OK" at bounding box center [443, 220] width 31 height 7
click at [460, 245] on button "Not Required" at bounding box center [475, 244] width 31 height 7
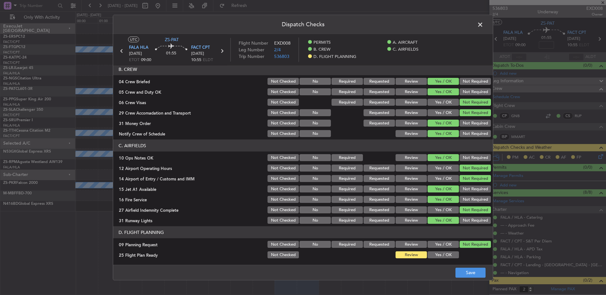
click at [464, 267] on footer "Save" at bounding box center [303, 272] width 380 height 15
click at [468, 272] on button "Save" at bounding box center [471, 273] width 30 height 10
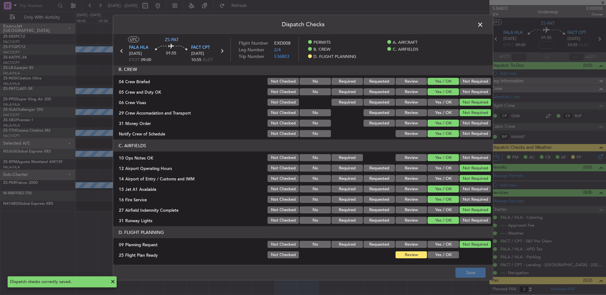
drag, startPoint x: 479, startPoint y: 26, endPoint x: 481, endPoint y: 30, distance: 5.4
click at [483, 26] on span at bounding box center [483, 26] width 0 height 13
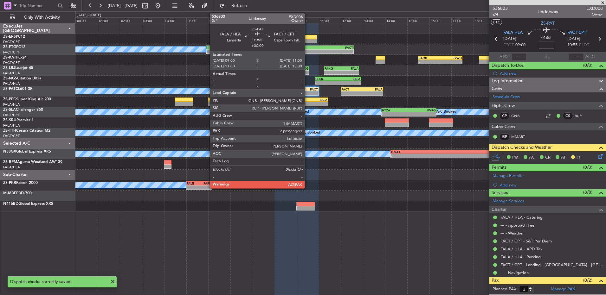
click at [307, 93] on div "-" at bounding box center [308, 94] width 22 height 4
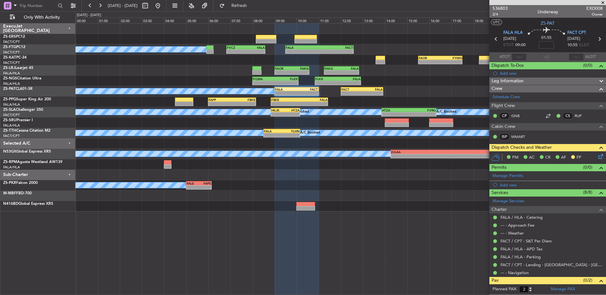
click at [603, 1] on span at bounding box center [603, 3] width 6 height 6
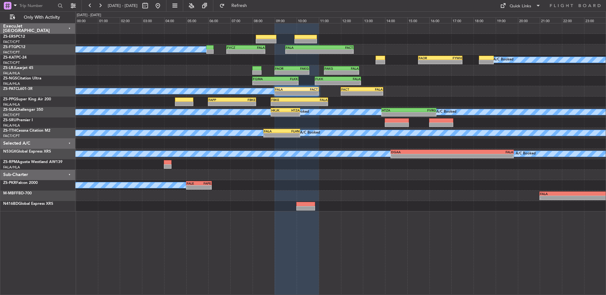
type input "0"
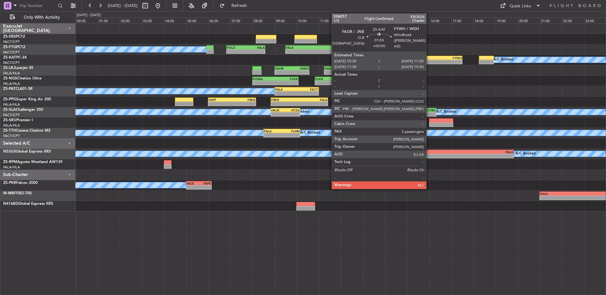
click at [429, 62] on div "-" at bounding box center [430, 62] width 22 height 4
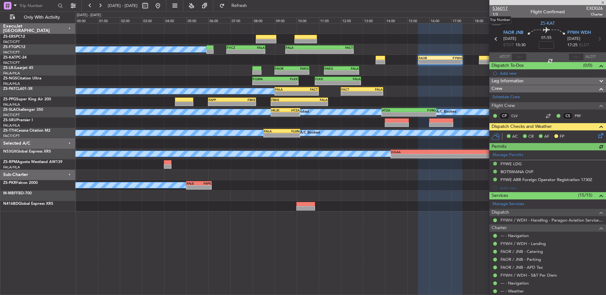
click at [497, 6] on span "536017" at bounding box center [500, 8] width 15 height 7
click at [604, 3] on span at bounding box center [603, 3] width 6 height 6
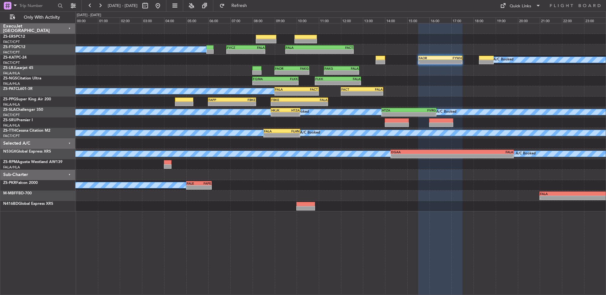
type input "0"
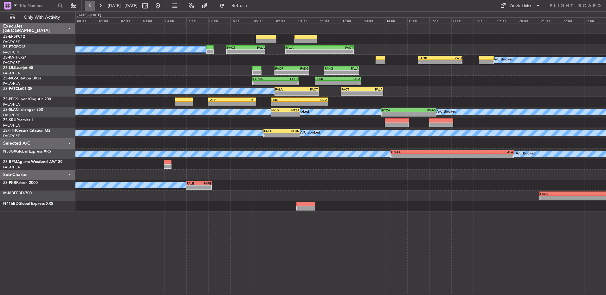
click at [88, 8] on button at bounding box center [90, 6] width 10 height 10
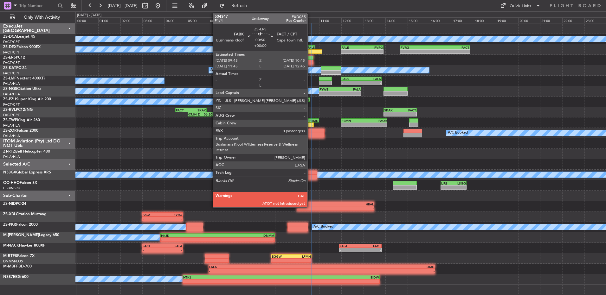
click at [310, 64] on div at bounding box center [302, 62] width 22 height 4
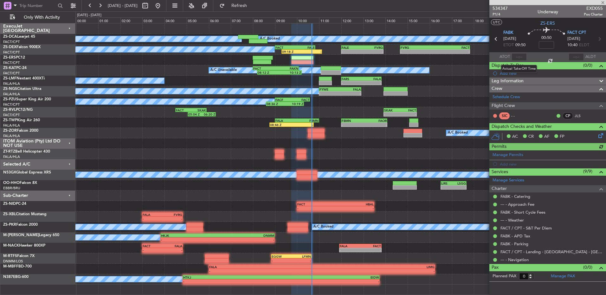
click at [518, 57] on div at bounding box center [519, 57] width 15 height 8
click at [520, 56] on input "text" at bounding box center [519, 57] width 15 height 8
type input "08:54"
click at [575, 55] on div at bounding box center [576, 57] width 15 height 8
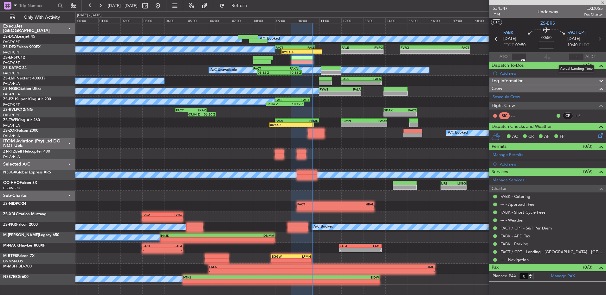
click at [574, 55] on div at bounding box center [576, 57] width 15 height 8
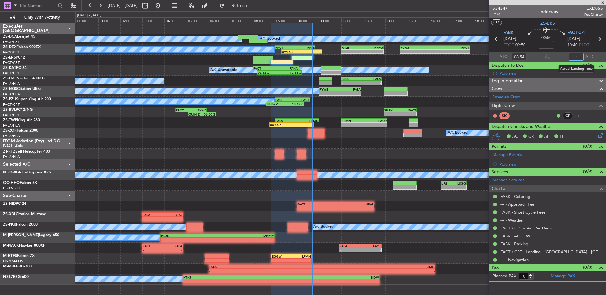
click at [577, 56] on input "text" at bounding box center [576, 57] width 15 height 8
type input "09:34"
click at [547, 59] on div at bounding box center [547, 57] width 8 height 8
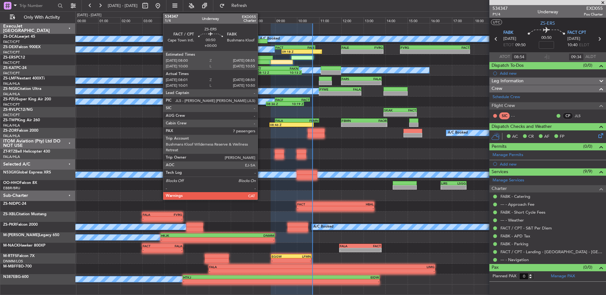
click at [261, 60] on div at bounding box center [262, 62] width 18 height 4
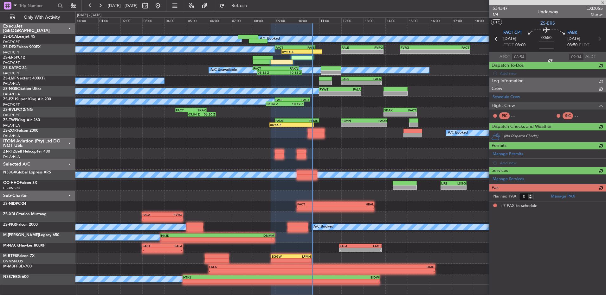
type input "08:01"
type input "08:45"
type input "7"
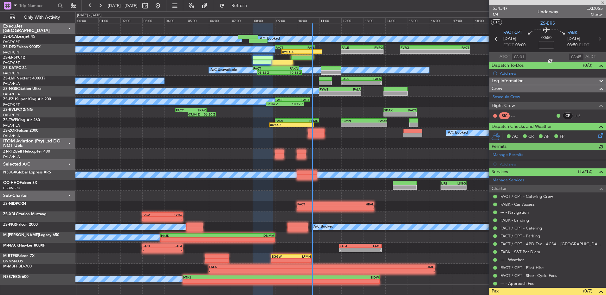
click at [283, 59] on div at bounding box center [340, 60] width 530 height 10
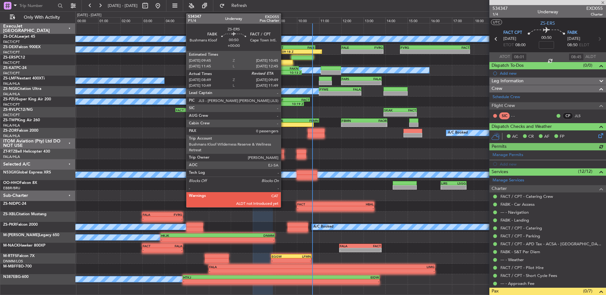
click at [284, 60] on div at bounding box center [282, 62] width 22 height 4
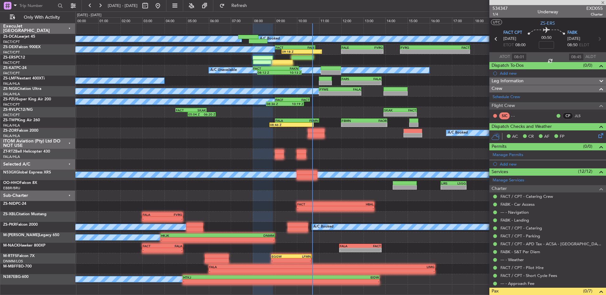
type input "08:54"
type input "0"
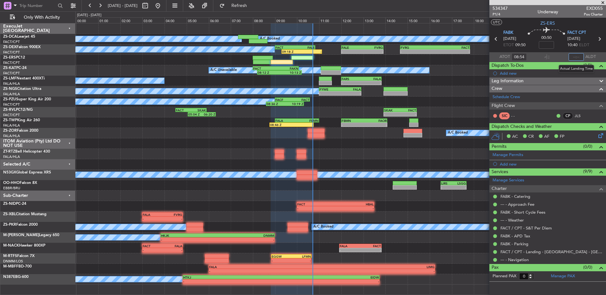
click at [573, 55] on input "text" at bounding box center [576, 57] width 15 height 8
type input "09:34"
click at [249, 5] on span "Refresh" at bounding box center [239, 5] width 27 height 4
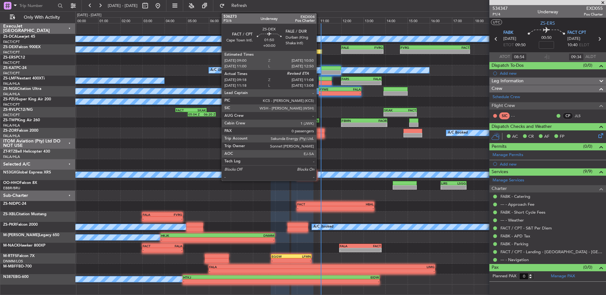
click at [319, 49] on div "09:18 Z -" at bounding box center [301, 51] width 41 height 4
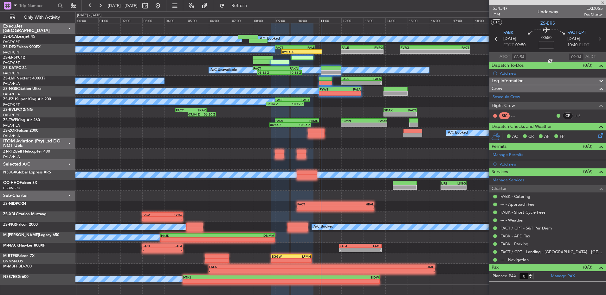
type input "09:18"
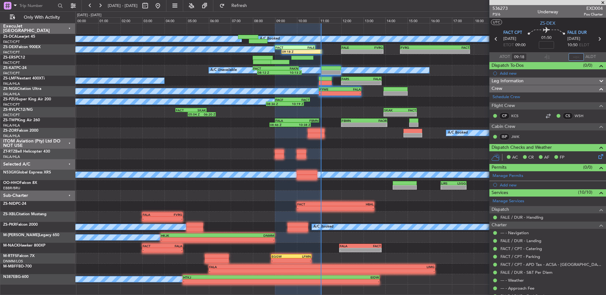
click at [574, 57] on input "text" at bounding box center [576, 57] width 15 height 8
type input "10:52"
click at [554, 51] on section "FACT CPT 17/09/2025 ETOT 09:00 01:50 FALE DUR 17/09/2025 10:50 ELDT" at bounding box center [547, 39] width 117 height 25
click at [602, 0] on span at bounding box center [603, 3] width 6 height 6
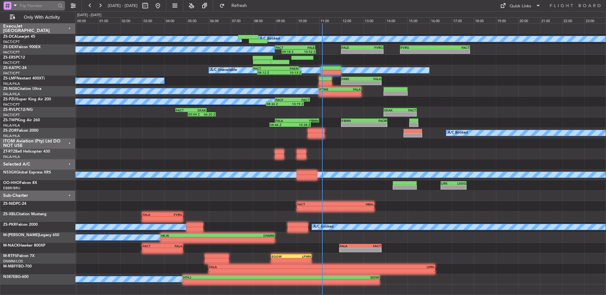
click at [43, 5] on input "text" at bounding box center [37, 6] width 36 height 10
click at [335, 75] on div "A/C Unavailable 08:12 Z 10:13 Z FACT 08:00 Z FAKN 10:05 Z" at bounding box center [340, 70] width 530 height 10
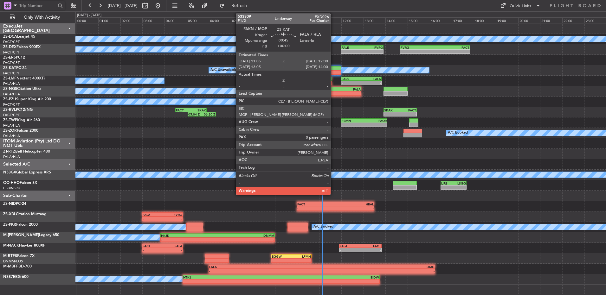
click at [333, 70] on div at bounding box center [331, 68] width 20 height 4
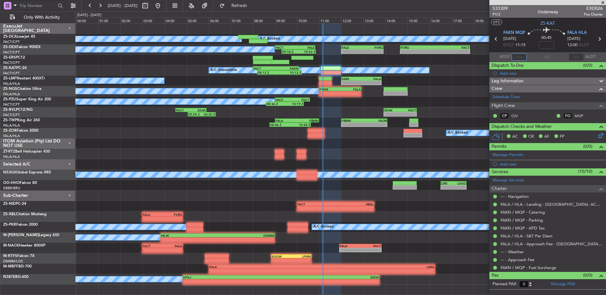
click at [518, 55] on input "text" at bounding box center [519, 57] width 15 height 8
type input "11:08"
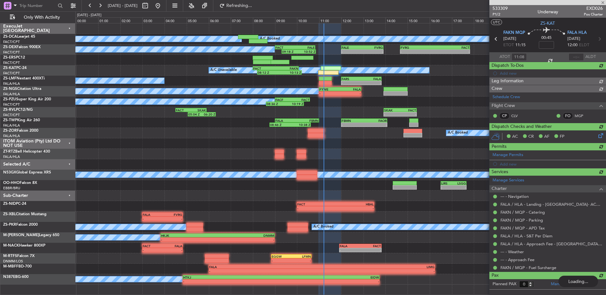
click at [558, 56] on section "ATOT 11:08 ALDT" at bounding box center [547, 57] width 117 height 10
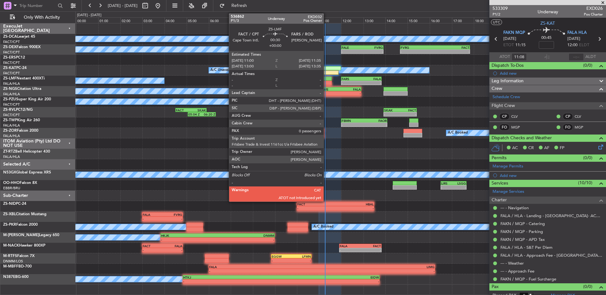
click at [327, 82] on div at bounding box center [325, 83] width 13 height 4
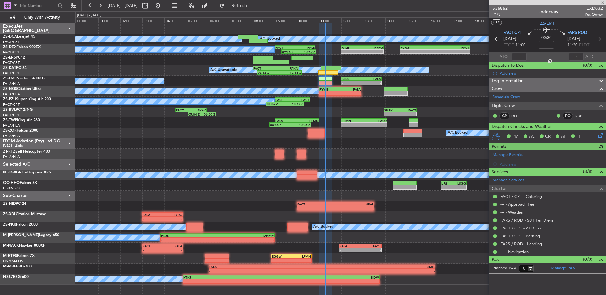
click at [517, 55] on div at bounding box center [519, 57] width 15 height 8
click at [519, 55] on div at bounding box center [519, 57] width 15 height 8
click at [520, 57] on input "text" at bounding box center [519, 57] width 15 height 8
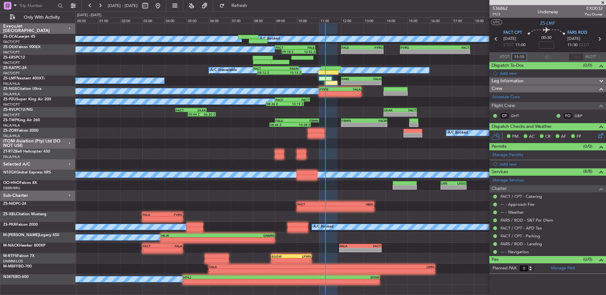
type input "11:15"
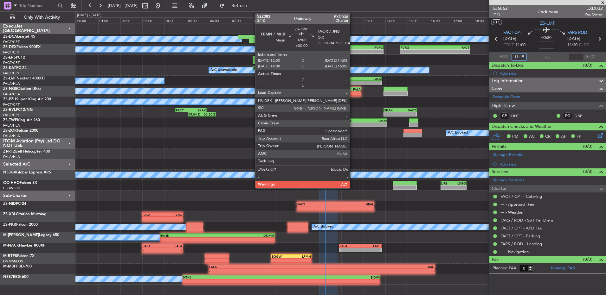
click at [353, 119] on div "FBMN" at bounding box center [353, 121] width 23 height 4
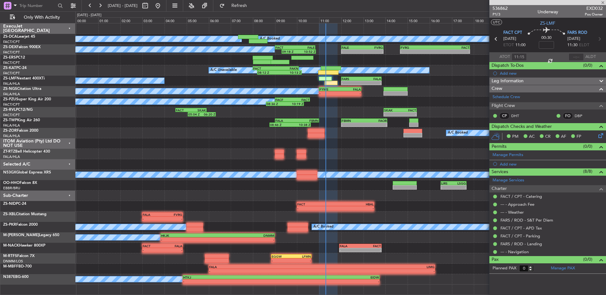
type input "2"
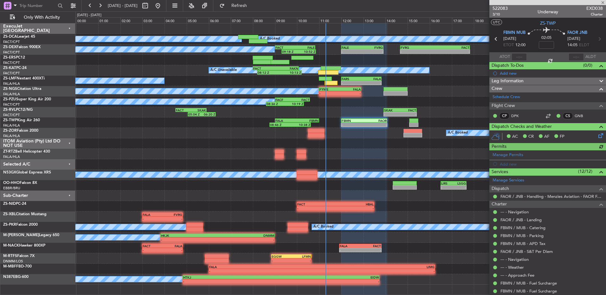
click at [520, 56] on div at bounding box center [519, 57] width 15 height 8
click at [517, 57] on input "text" at bounding box center [519, 57] width 15 height 8
type input "11:15"
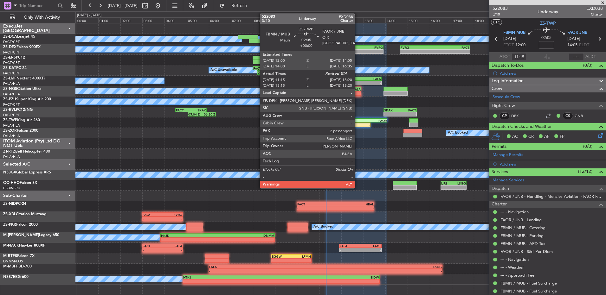
click at [358, 126] on div "-" at bounding box center [358, 125] width 23 height 4
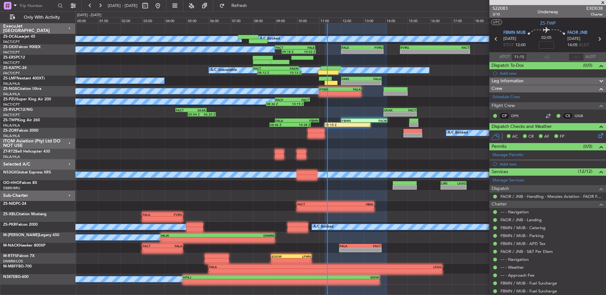
click at [601, 3] on span at bounding box center [603, 3] width 6 height 6
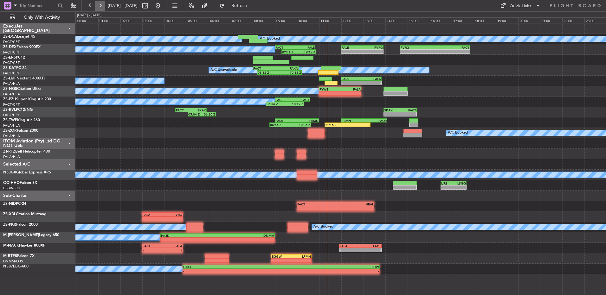
click at [100, 5] on button at bounding box center [100, 6] width 10 height 10
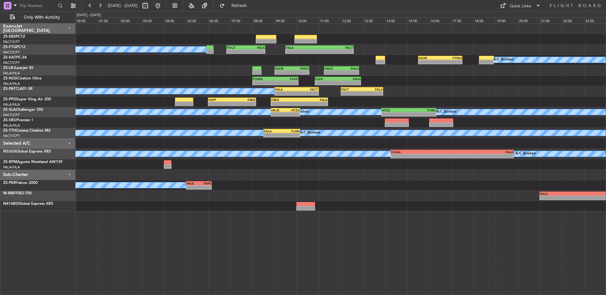
click at [86, 3] on button at bounding box center [90, 6] width 10 height 10
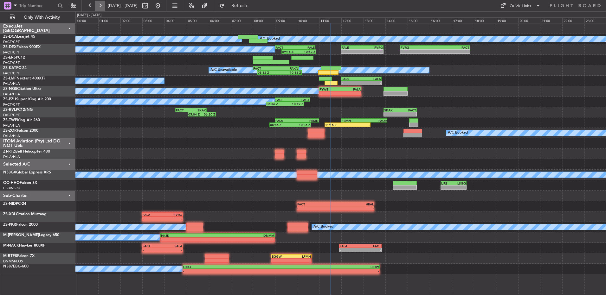
click at [104, 10] on button at bounding box center [100, 6] width 10 height 10
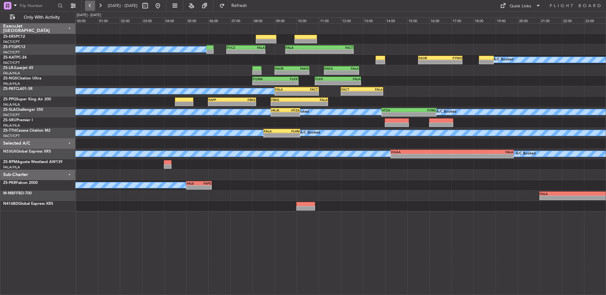
click at [90, 9] on button at bounding box center [90, 6] width 10 height 10
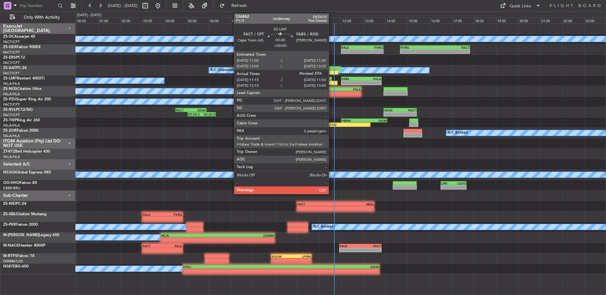
click at [332, 83] on div at bounding box center [331, 83] width 13 height 4
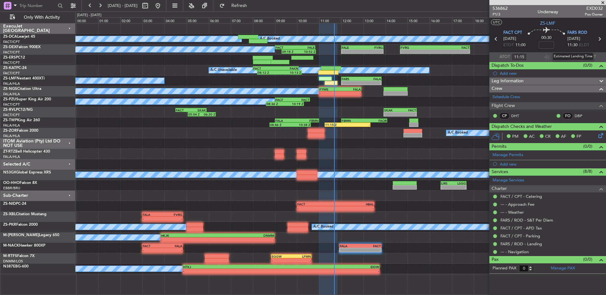
click at [576, 56] on div "Estimated Landing Time" at bounding box center [573, 57] width 41 height 8
click at [575, 55] on input "text" at bounding box center [576, 57] width 15 height 8
type input "11:30"
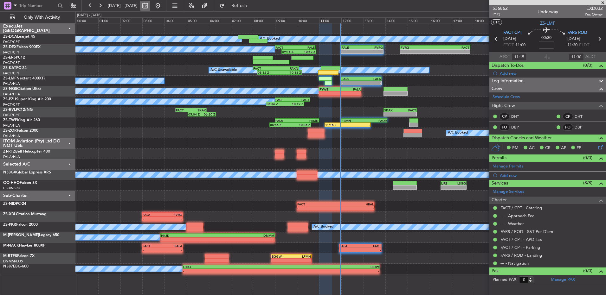
click at [150, 5] on button at bounding box center [145, 6] width 10 height 10
select select "9"
select select "2025"
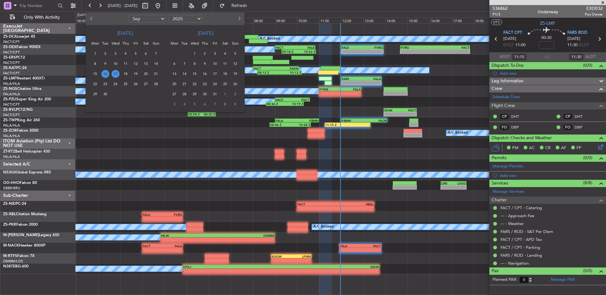
click at [148, 84] on span "27" at bounding box center [146, 84] width 8 height 8
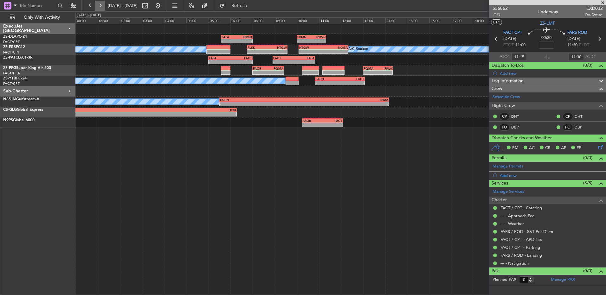
click at [96, 4] on button at bounding box center [100, 6] width 10 height 10
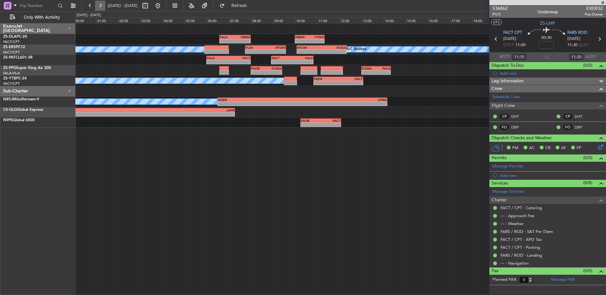
click at [96, 4] on button at bounding box center [100, 6] width 10 height 10
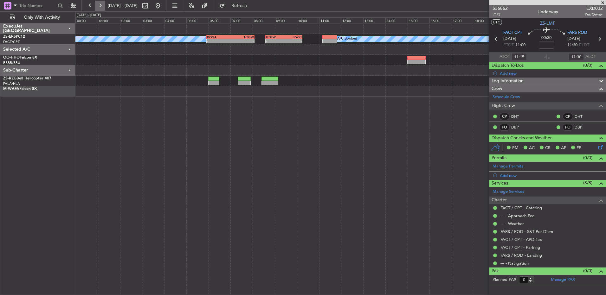
click at [103, 5] on button at bounding box center [100, 6] width 10 height 10
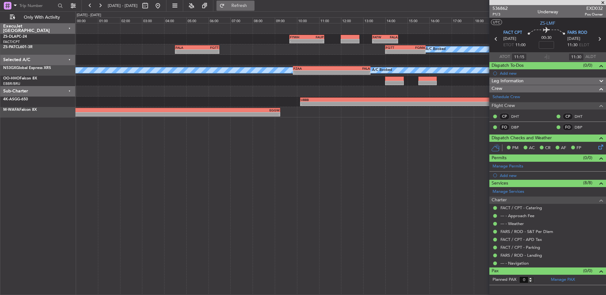
click at [237, 3] on fb-refresh-button "Refresh" at bounding box center [235, 5] width 44 height 11
click at [252, 0] on fb-refresh-button "Refresh" at bounding box center [235, 5] width 44 height 11
click at [253, 0] on fb-refresh-button "Refresh" at bounding box center [235, 5] width 44 height 11
click at [253, 3] on span "Refresh" at bounding box center [239, 5] width 27 height 4
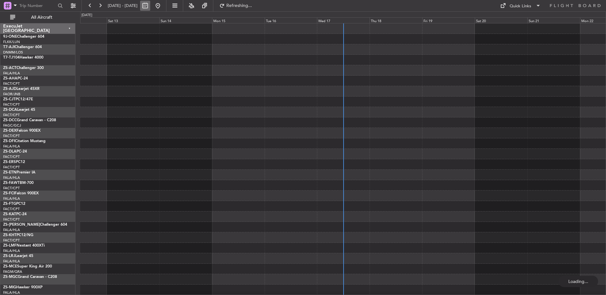
click at [150, 6] on button at bounding box center [145, 6] width 10 height 10
select select "9"
select select "2025"
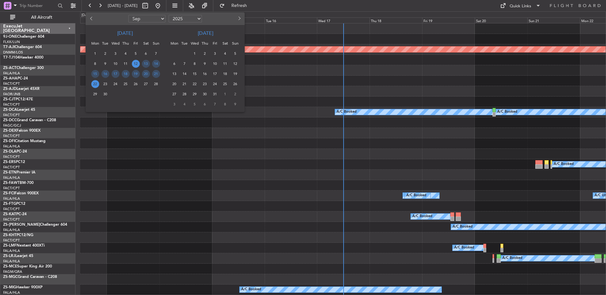
click at [106, 92] on span "30" at bounding box center [105, 94] width 8 height 8
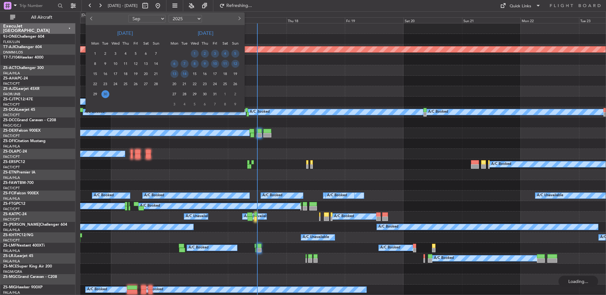
click at [42, 12] on div "All Aircraft" at bounding box center [40, 17] width 81 height 12
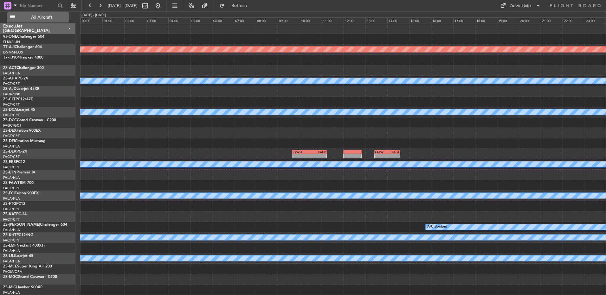
click at [43, 19] on span "All Aircraft" at bounding box center [41, 17] width 50 height 4
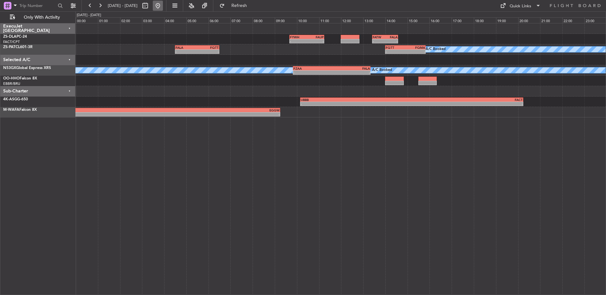
click at [163, 5] on button at bounding box center [158, 6] width 10 height 10
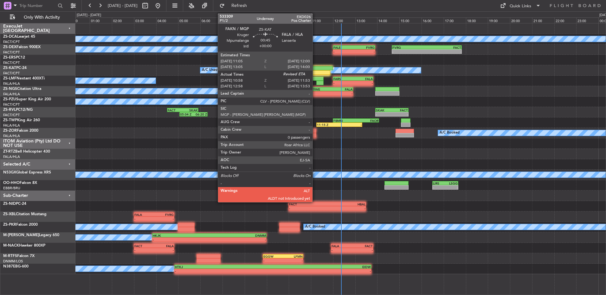
click at [315, 69] on div at bounding box center [323, 68] width 20 height 4
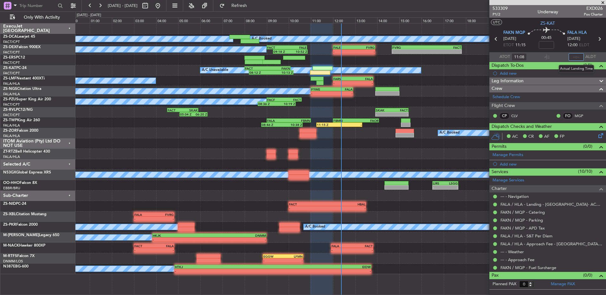
click at [575, 56] on input "text" at bounding box center [576, 57] width 15 height 8
type input "11:52"
click at [565, 58] on section "ATOT 11:08 11:52 ALDT" at bounding box center [547, 57] width 117 height 10
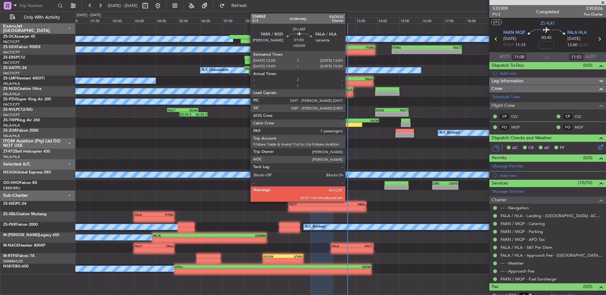
click at [348, 79] on div "FARS" at bounding box center [343, 79] width 20 height 4
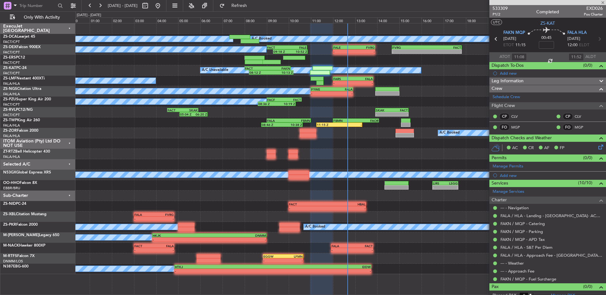
type input "7"
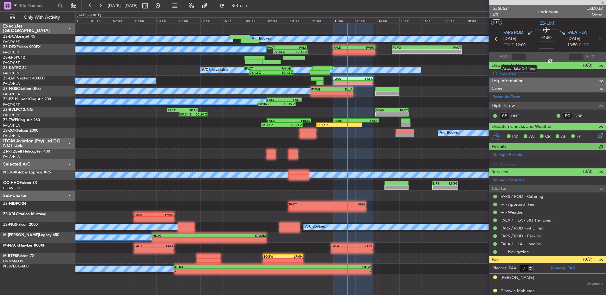
click at [518, 56] on div at bounding box center [519, 57] width 15 height 8
click at [518, 56] on input "text" at bounding box center [519, 57] width 15 height 8
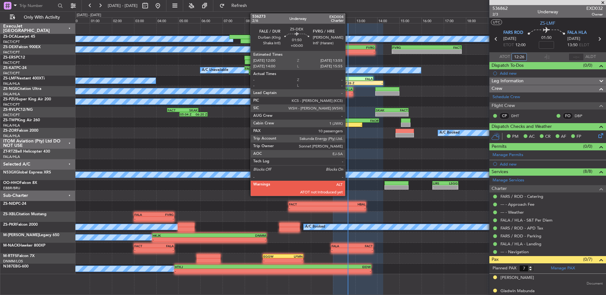
click at [345, 49] on div "FALE" at bounding box center [343, 48] width 21 height 4
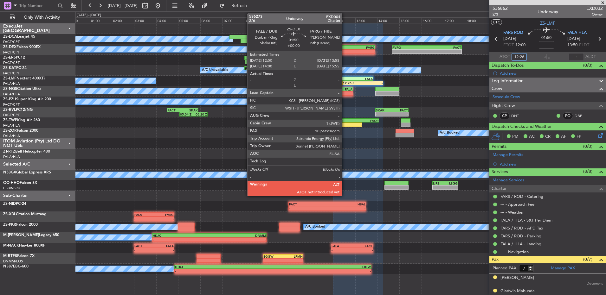
type input "12:26"
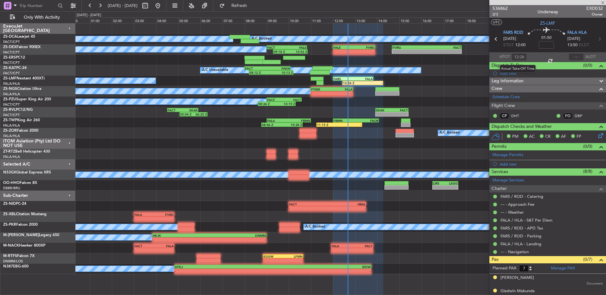
type input "10"
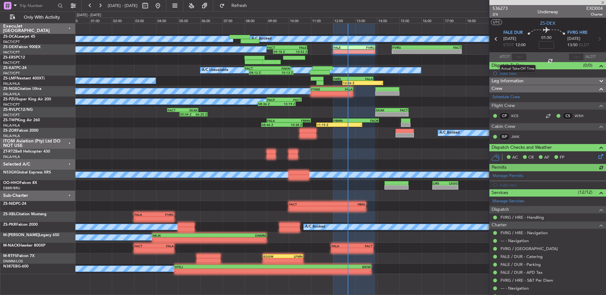
click at [523, 56] on div at bounding box center [519, 57] width 15 height 8
click at [519, 55] on div at bounding box center [519, 57] width 15 height 8
click at [515, 58] on input "text" at bounding box center [519, 57] width 15 height 8
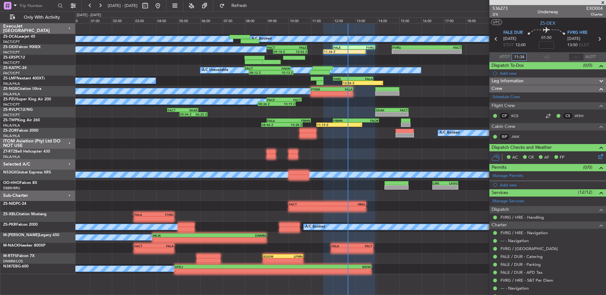
type input "11:34"
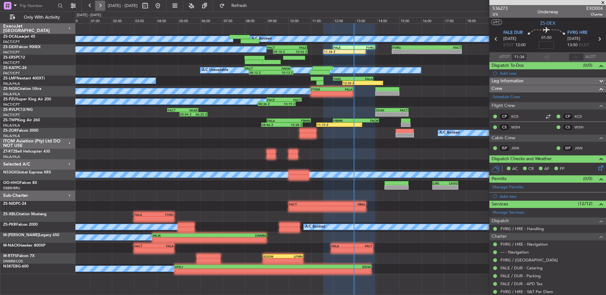
click at [102, 6] on button at bounding box center [100, 6] width 10 height 10
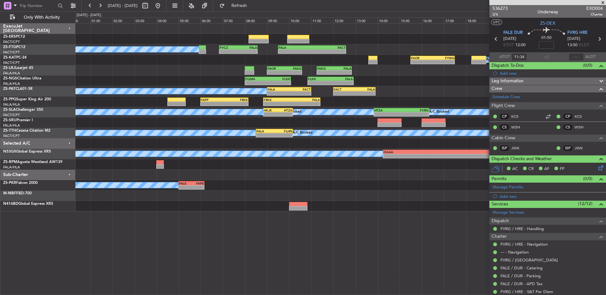
click at [604, 3] on span at bounding box center [603, 3] width 6 height 6
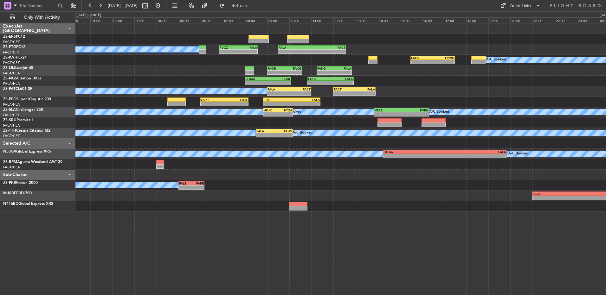
type input "0"
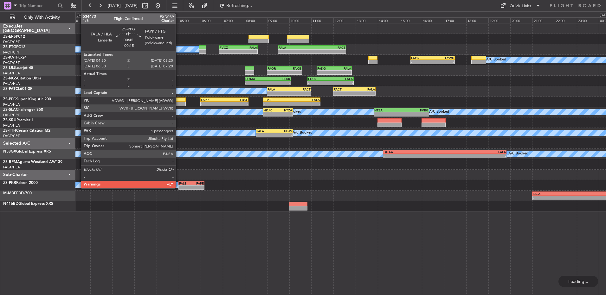
click at [178, 101] on div at bounding box center [176, 100] width 19 height 4
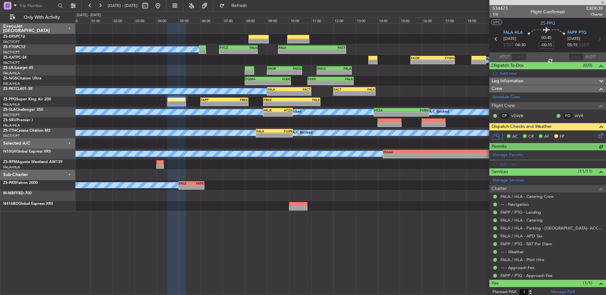
click at [597, 135] on icon at bounding box center [599, 134] width 5 height 5
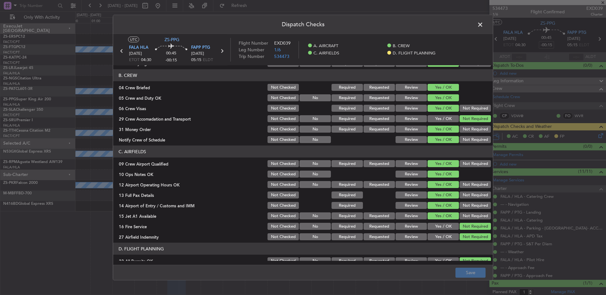
scroll to position [89, 0]
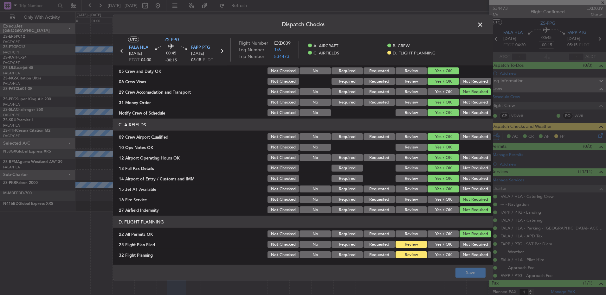
click at [446, 244] on button "Yes / OK" at bounding box center [443, 244] width 31 height 7
click at [430, 256] on button "Yes / OK" at bounding box center [443, 255] width 31 height 7
click at [476, 274] on button "Save" at bounding box center [471, 273] width 30 height 10
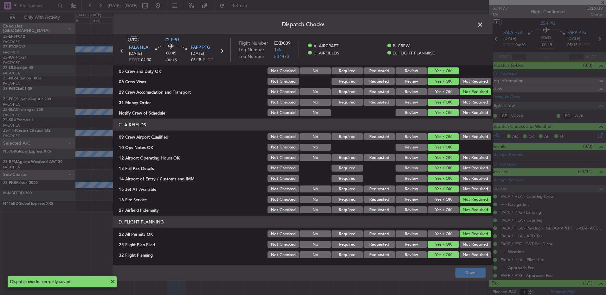
click at [223, 51] on icon at bounding box center [222, 51] width 8 height 8
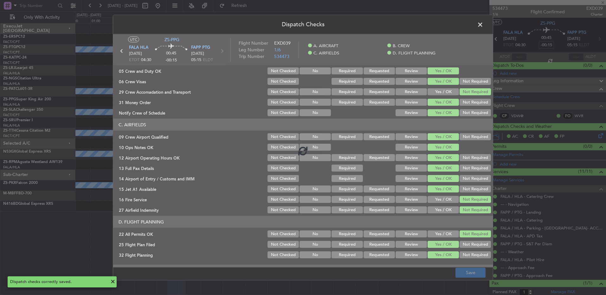
type input "6"
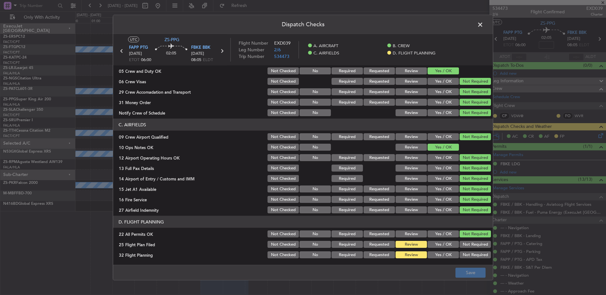
click at [443, 245] on button "Yes / OK" at bounding box center [443, 244] width 31 height 7
click at [443, 256] on button "Yes / OK" at bounding box center [443, 255] width 31 height 7
click at [463, 278] on footer "Save" at bounding box center [303, 272] width 380 height 15
click at [463, 273] on button "Save" at bounding box center [471, 273] width 30 height 10
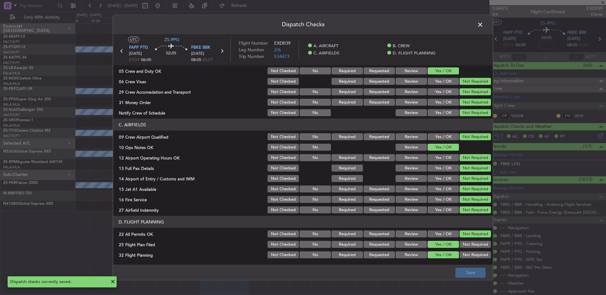
click at [222, 51] on icon at bounding box center [222, 51] width 8 height 8
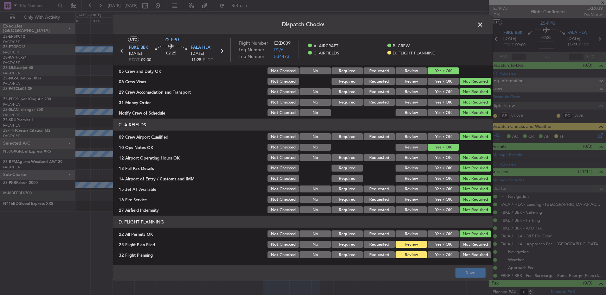
click at [439, 249] on div "Yes / OK" at bounding box center [443, 244] width 32 height 9
click at [438, 246] on button "Yes / OK" at bounding box center [443, 244] width 31 height 7
click at [438, 252] on button "Yes / OK" at bounding box center [443, 255] width 31 height 7
click at [463, 269] on button "Save" at bounding box center [471, 273] width 30 height 10
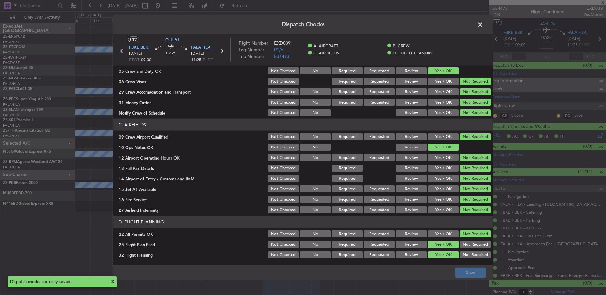
click at [483, 27] on span at bounding box center [483, 26] width 0 height 13
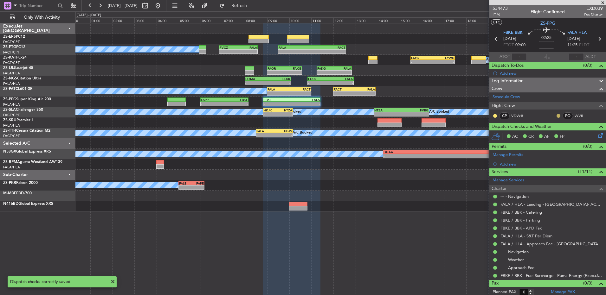
click at [557, 116] on button at bounding box center [559, 116] width 4 height 4
click at [548, 133] on span "Acknowledged" at bounding box center [555, 134] width 28 height 6
click at [495, 114] on button at bounding box center [495, 116] width 4 height 4
click at [495, 137] on span "Acknowledged" at bounding box center [497, 134] width 28 height 6
click at [495, 39] on icon at bounding box center [496, 39] width 8 height 8
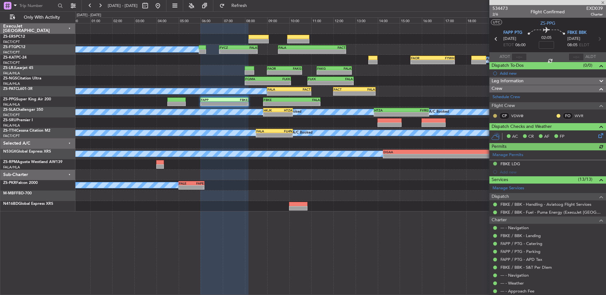
click at [496, 115] on button at bounding box center [495, 116] width 4 height 4
click at [506, 136] on span "Acknowledged" at bounding box center [497, 134] width 28 height 6
click at [556, 114] on nimbus-traffic-light at bounding box center [558, 115] width 5 height 5
click at [557, 114] on button at bounding box center [559, 116] width 4 height 4
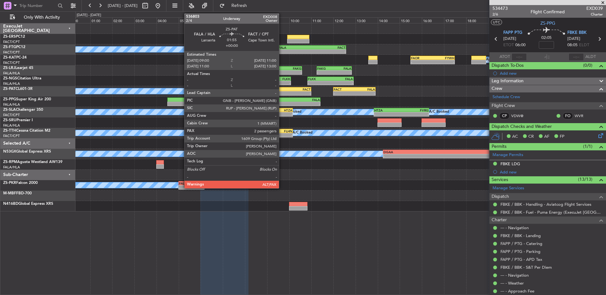
click at [282, 92] on div "-" at bounding box center [279, 94] width 22 height 4
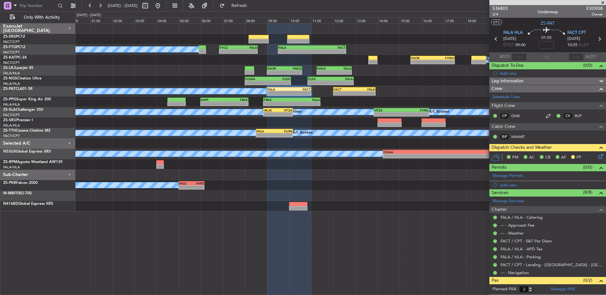
click at [597, 154] on icon at bounding box center [599, 155] width 5 height 5
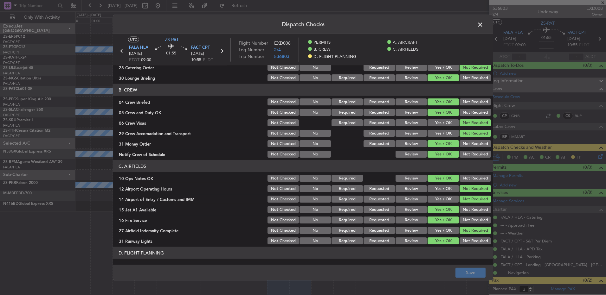
scroll to position [82, 0]
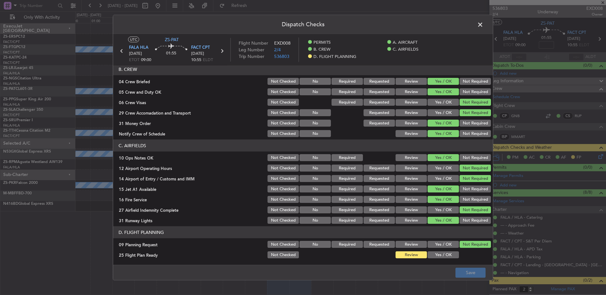
click at [442, 254] on button "Yes / OK" at bounding box center [443, 255] width 31 height 7
click at [456, 272] on footer "Save" at bounding box center [303, 272] width 380 height 15
click at [457, 275] on button "Save" at bounding box center [471, 273] width 30 height 10
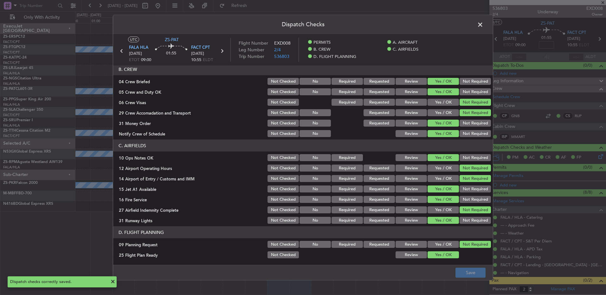
click at [223, 51] on icon at bounding box center [222, 51] width 8 height 8
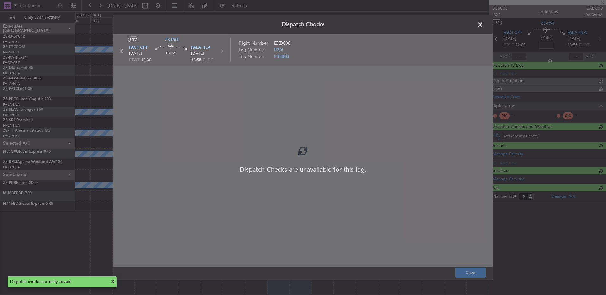
type input "0"
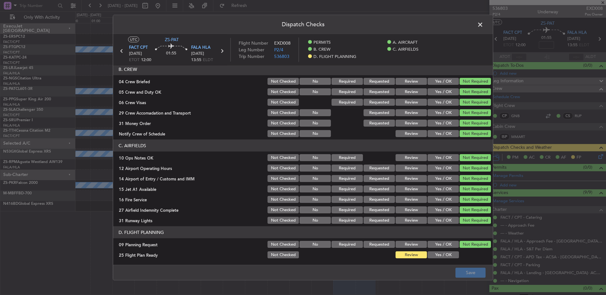
drag, startPoint x: 436, startPoint y: 266, endPoint x: 432, endPoint y: 256, distance: 10.6
click at [436, 266] on footer "Save" at bounding box center [303, 272] width 380 height 15
click at [432, 256] on button "Yes / OK" at bounding box center [443, 255] width 31 height 7
click at [471, 273] on button "Save" at bounding box center [471, 273] width 30 height 10
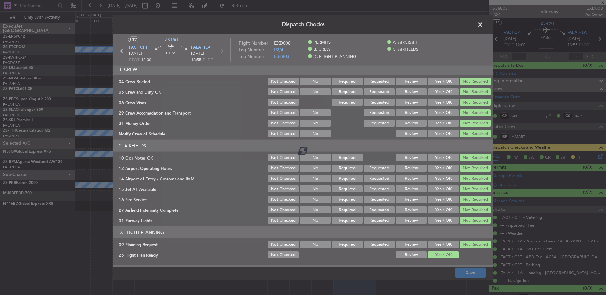
click at [483, 23] on span at bounding box center [483, 26] width 0 height 13
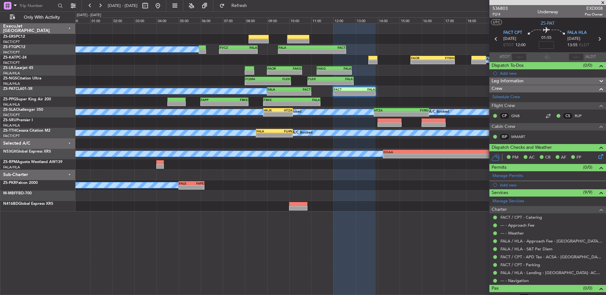
click at [603, 4] on span at bounding box center [603, 3] width 6 height 6
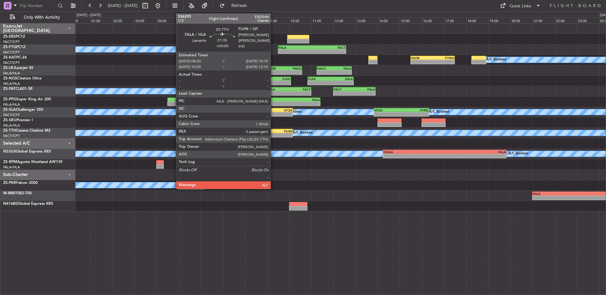
click at [274, 133] on div "-" at bounding box center [265, 135] width 18 height 4
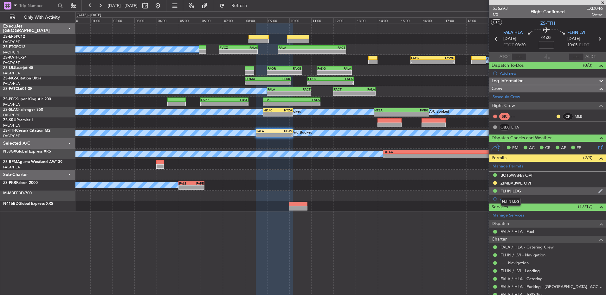
click at [501, 189] on div "FLHN LDG" at bounding box center [511, 191] width 21 height 5
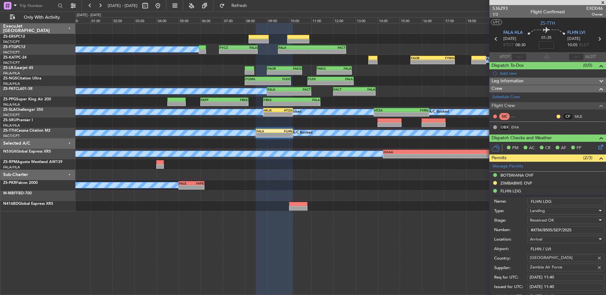
click at [562, 230] on input "#XTM/8505/SEP/2025" at bounding box center [565, 231] width 77 height 8
click at [578, 229] on input "#XTM/8505/SEP/2025" at bounding box center [565, 231] width 77 height 8
drag, startPoint x: 578, startPoint y: 229, endPoint x: 528, endPoint y: 233, distance: 49.3
click at [528, 233] on input "#XTM/8505/SEP/2025" at bounding box center [565, 231] width 77 height 8
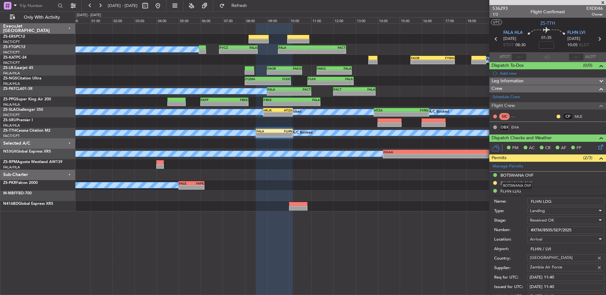
click at [515, 176] on div "BOTSWANA OVF" at bounding box center [517, 175] width 33 height 5
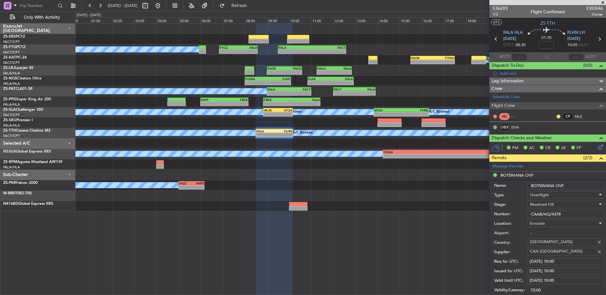
scroll to position [32, 0]
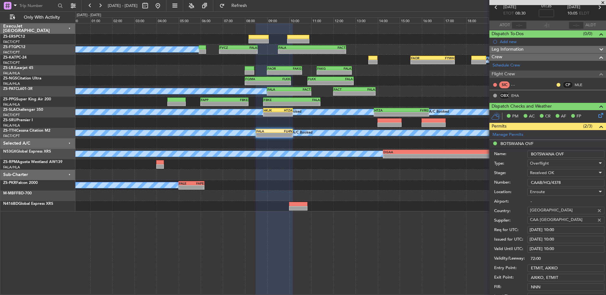
click at [553, 182] on input "CAAB/HQ/4378" at bounding box center [565, 183] width 77 height 8
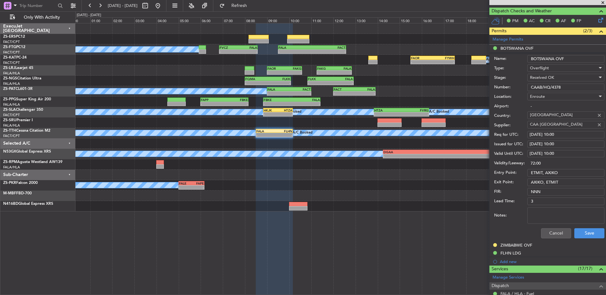
scroll to position [159, 0]
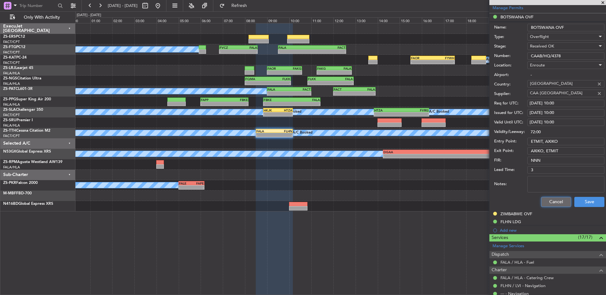
click at [551, 198] on button "Cancel" at bounding box center [556, 202] width 30 height 10
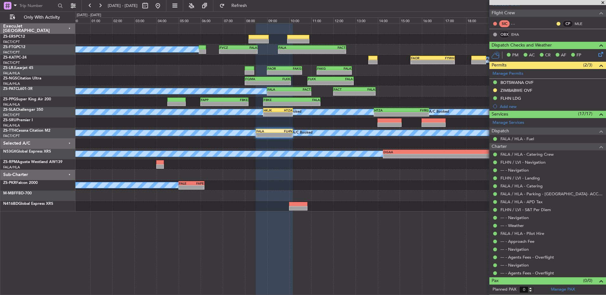
scroll to position [93, 0]
click at [150, 6] on button at bounding box center [145, 6] width 10 height 10
select select "9"
select select "2025"
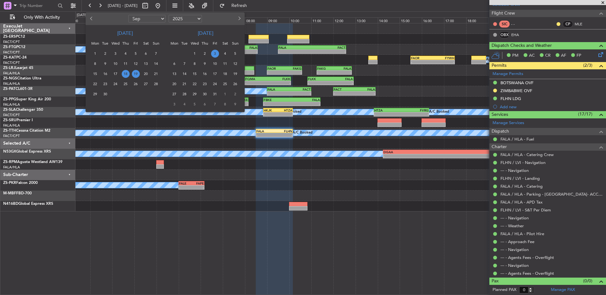
click at [213, 54] on span "3" at bounding box center [215, 54] width 8 height 8
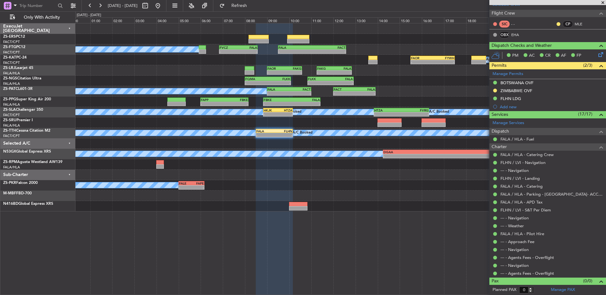
select select "10"
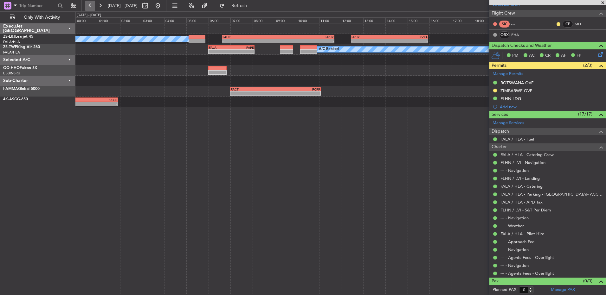
click at [93, 3] on button at bounding box center [90, 6] width 10 height 10
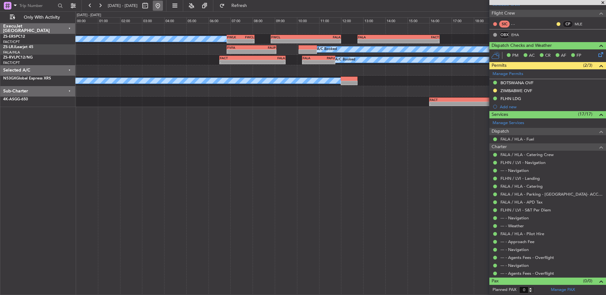
click at [163, 6] on button at bounding box center [158, 6] width 10 height 10
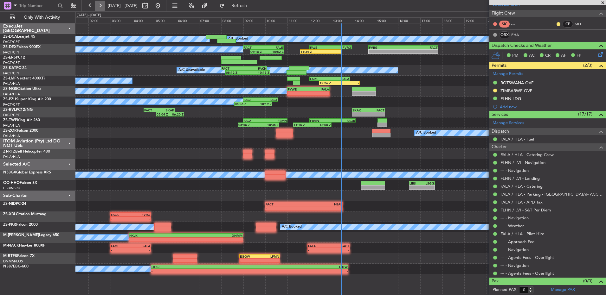
click at [102, 4] on button at bounding box center [100, 6] width 10 height 10
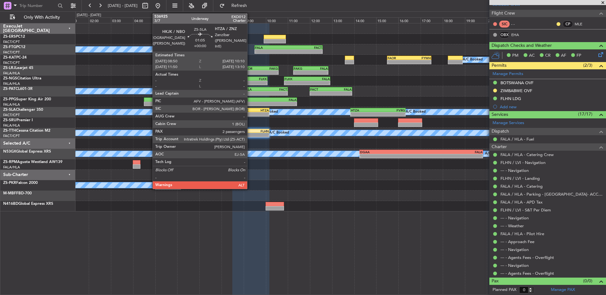
click at [250, 113] on div "-" at bounding box center [247, 115] width 14 height 4
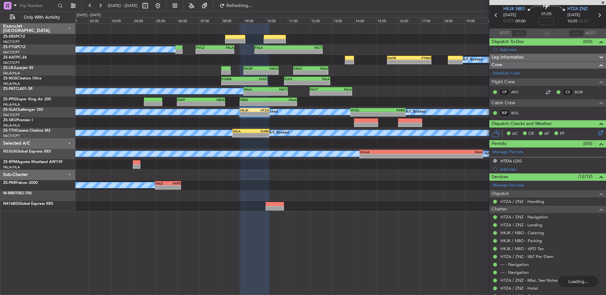
scroll to position [0, 0]
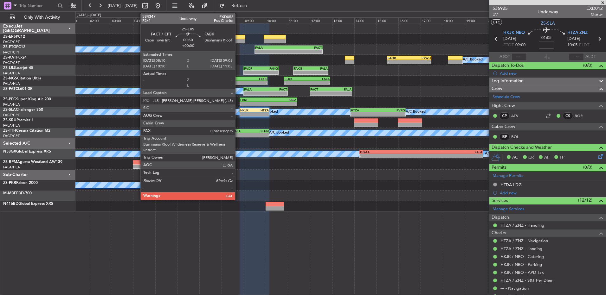
click at [238, 36] on div at bounding box center [235, 37] width 20 height 4
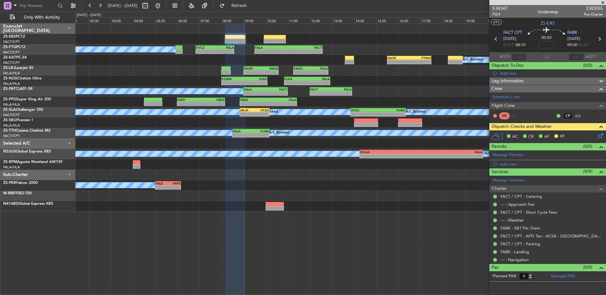
click at [600, 137] on icon at bounding box center [599, 134] width 5 height 5
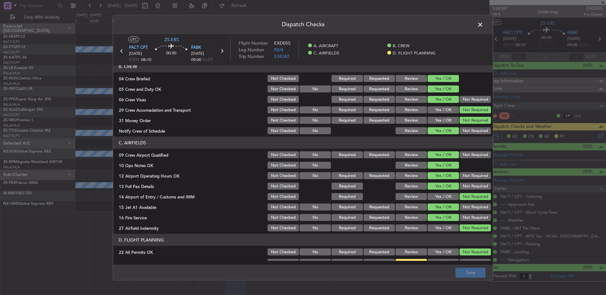
scroll to position [89, 0]
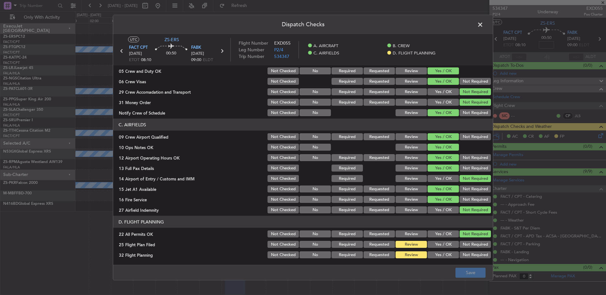
click at [442, 247] on button "Yes / OK" at bounding box center [443, 244] width 31 height 7
click at [444, 253] on button "Yes / OK" at bounding box center [443, 255] width 31 height 7
click at [223, 51] on icon at bounding box center [222, 51] width 8 height 8
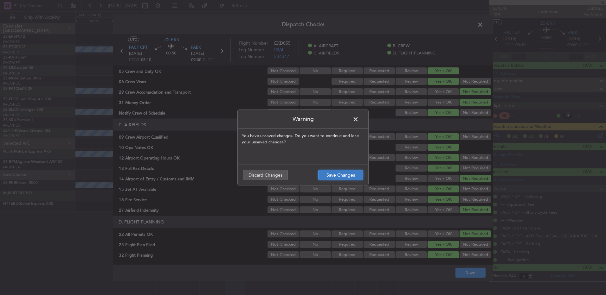
click at [339, 176] on button "Save Changes" at bounding box center [340, 175] width 45 height 10
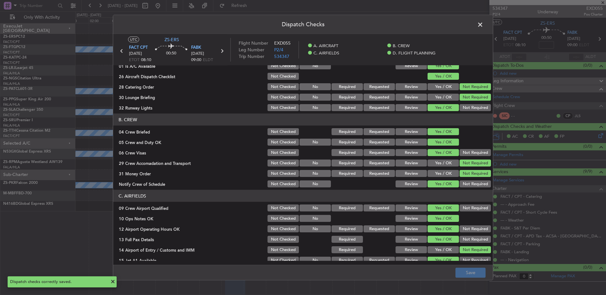
scroll to position [0, 0]
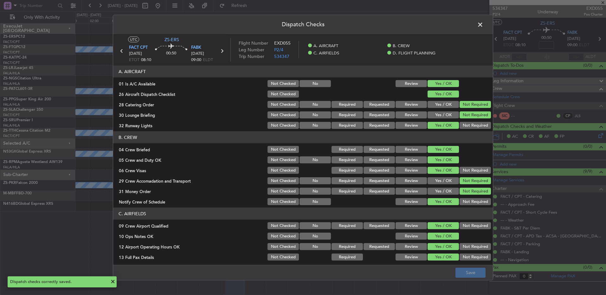
click at [483, 24] on span at bounding box center [483, 26] width 0 height 13
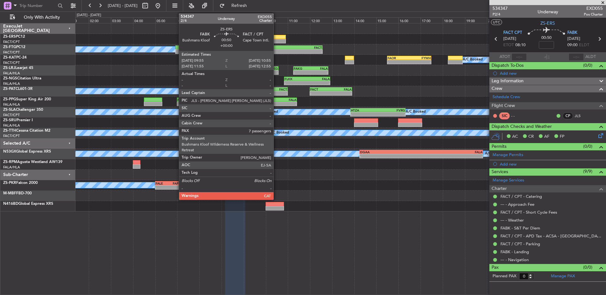
click at [277, 40] on div at bounding box center [275, 41] width 22 height 4
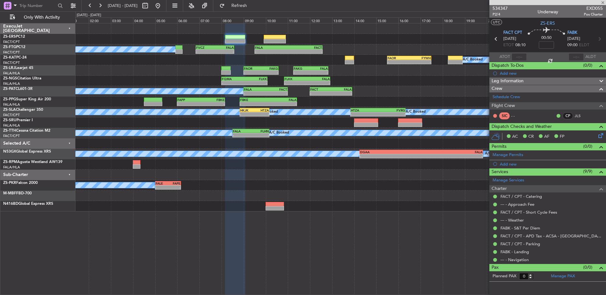
type input "7"
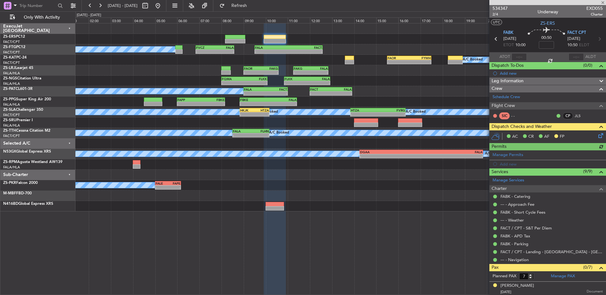
click at [597, 136] on icon at bounding box center [599, 134] width 5 height 5
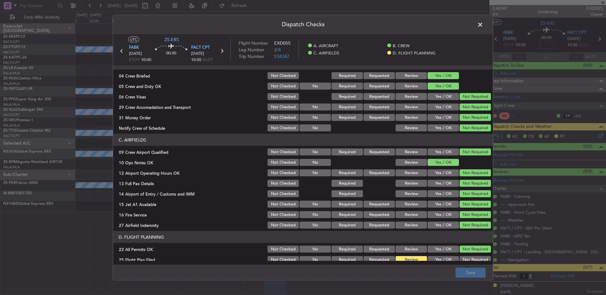
scroll to position [89, 0]
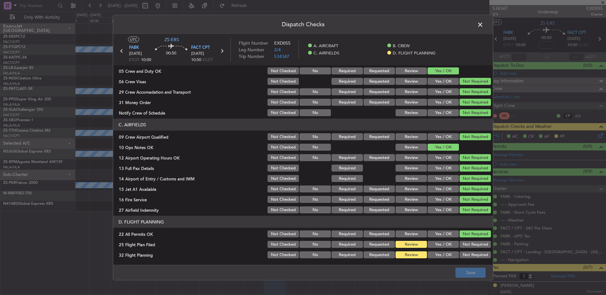
click at [447, 244] on button "Yes / OK" at bounding box center [443, 244] width 31 height 7
click at [448, 258] on button "Yes / OK" at bounding box center [443, 255] width 31 height 7
click at [463, 273] on button "Save" at bounding box center [471, 273] width 30 height 10
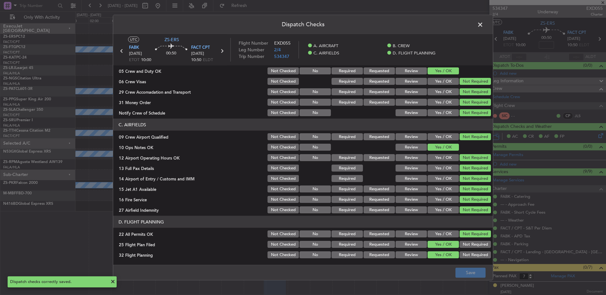
click at [483, 28] on span at bounding box center [483, 26] width 0 height 13
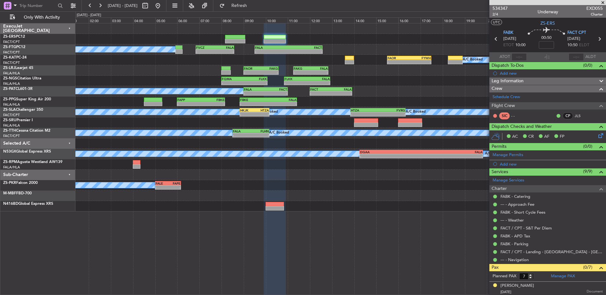
drag, startPoint x: 602, startPoint y: 2, endPoint x: 606, endPoint y: 10, distance: 8.9
click at [602, 2] on span at bounding box center [603, 3] width 6 height 6
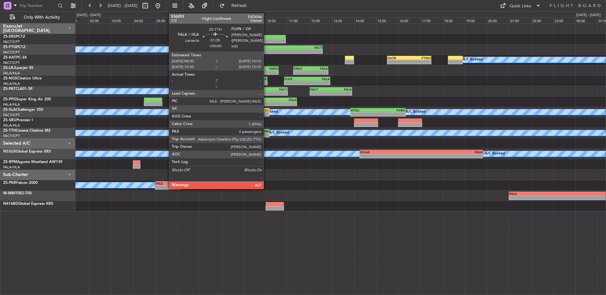
click at [265, 131] on div "FLHN" at bounding box center [260, 131] width 18 height 4
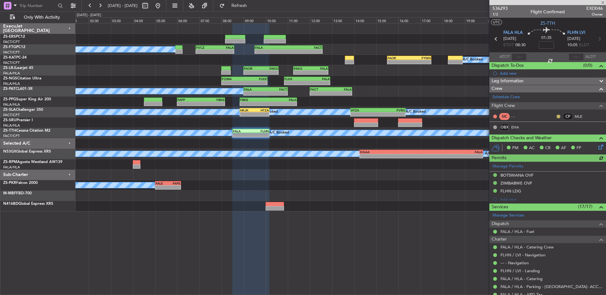
click at [557, 117] on button at bounding box center [559, 117] width 4 height 4
click at [553, 136] on span "Acknowledged" at bounding box center [555, 135] width 28 height 6
click at [527, 184] on div "ZIMBABWE OVF" at bounding box center [517, 183] width 32 height 5
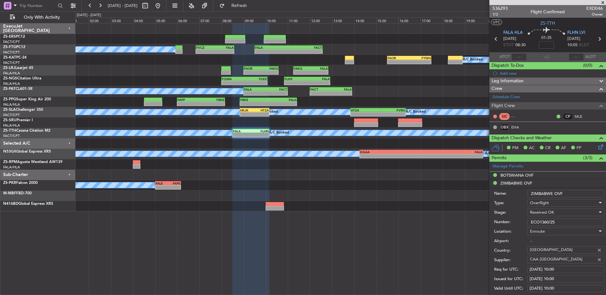
drag, startPoint x: 566, startPoint y: 223, endPoint x: 529, endPoint y: 219, distance: 36.7
click at [529, 219] on input "ECO1360/25" at bounding box center [565, 223] width 77 height 8
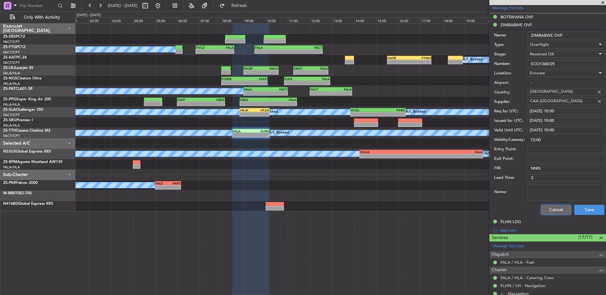
click at [546, 213] on button "Cancel" at bounding box center [556, 210] width 30 height 10
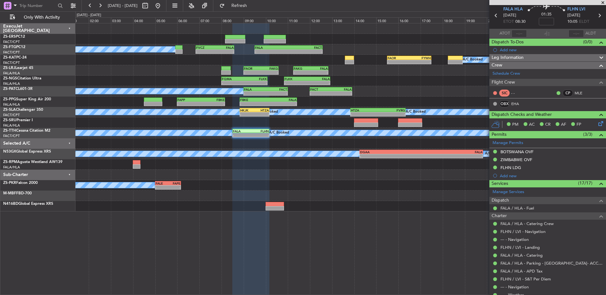
scroll to position [0, 0]
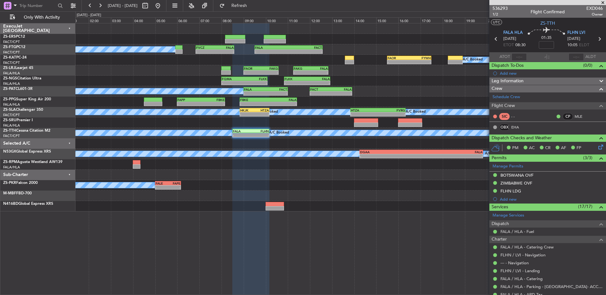
click at [600, 1] on span at bounding box center [603, 3] width 6 height 6
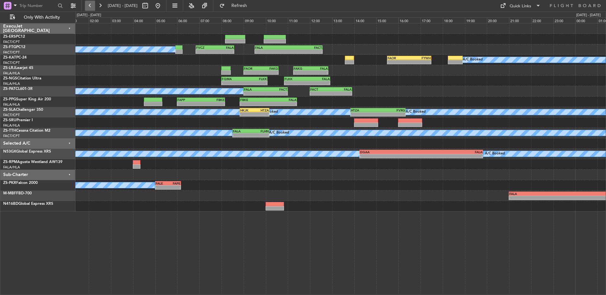
click at [85, 10] on button at bounding box center [90, 6] width 10 height 10
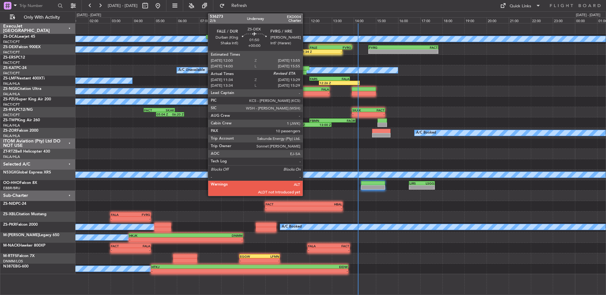
click at [306, 52] on div "11:34 Z" at bounding box center [311, 52] width 21 height 4
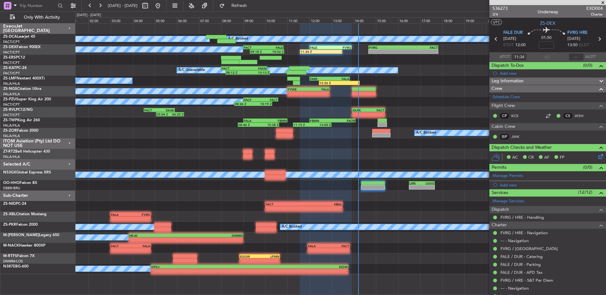
click at [344, 85] on div "A/C Booked 12:26 Z - FARS 12:00 Z FALA 13:50 Z" at bounding box center [340, 81] width 530 height 10
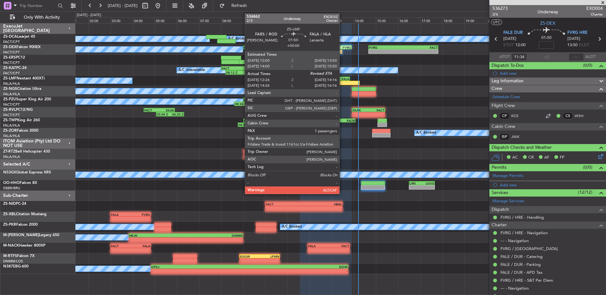
click at [342, 84] on div "-" at bounding box center [349, 83] width 20 height 4
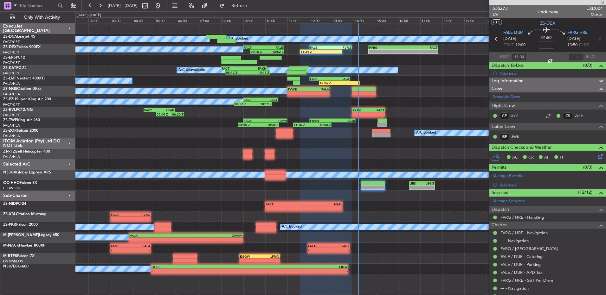
type input "12:26"
type input "7"
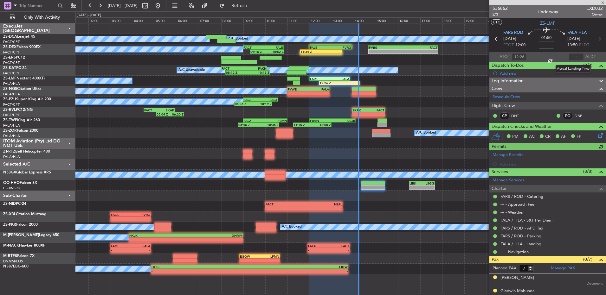
click at [573, 56] on div at bounding box center [576, 57] width 15 height 8
click at [573, 55] on div at bounding box center [576, 57] width 15 height 8
click at [570, 56] on input "text" at bounding box center [576, 57] width 15 height 8
click at [570, 59] on input "text" at bounding box center [576, 57] width 15 height 8
click at [433, 93] on div "A/C Booked - - FYWE 11:00 Z FALA 12:55 Z" at bounding box center [340, 91] width 530 height 10
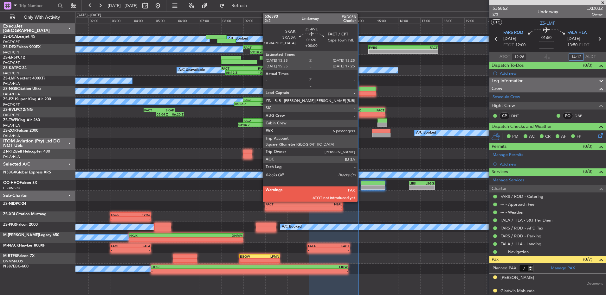
click at [360, 112] on div "SKAK" at bounding box center [361, 110] width 16 height 4
type input "14:12"
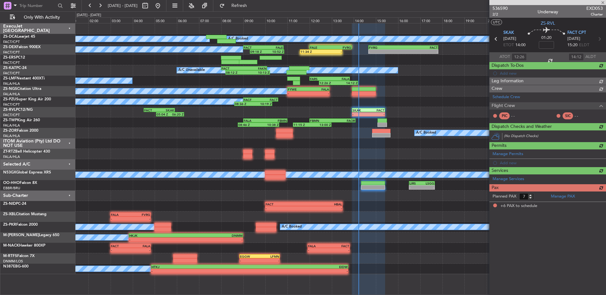
type input "6"
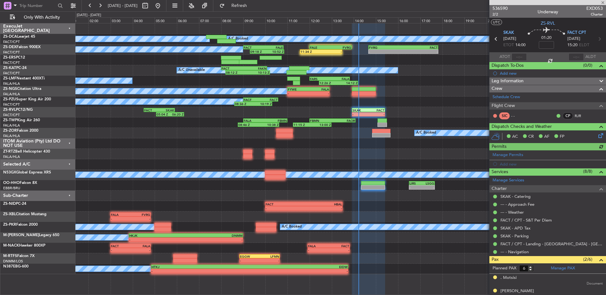
click at [518, 56] on div at bounding box center [519, 57] width 15 height 8
click at [517, 58] on input "text" at bounding box center [519, 57] width 15 height 8
type input "14:08"
